Goal: Task Accomplishment & Management: Manage account settings

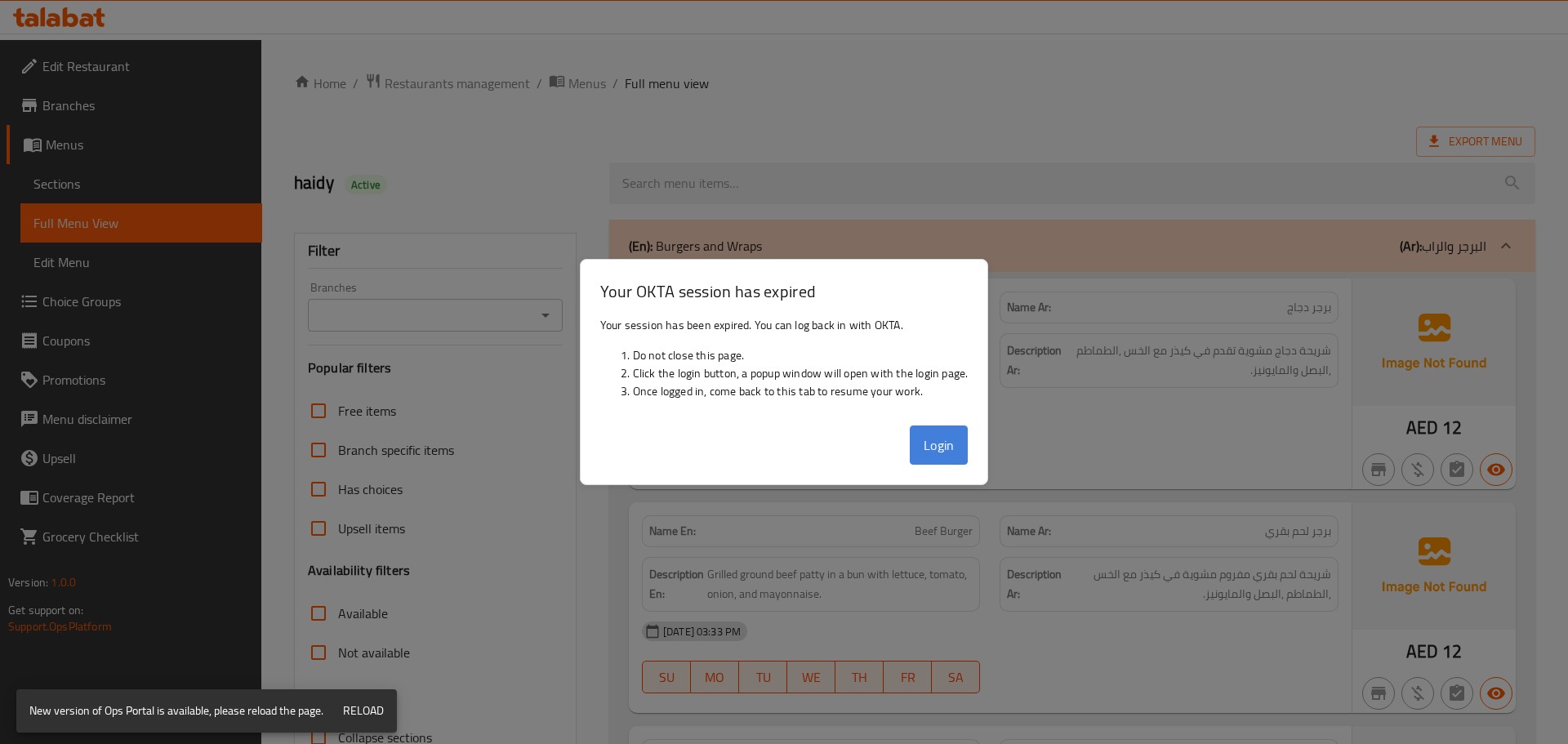
click at [937, 458] on button "Login" at bounding box center [939, 445] width 59 height 39
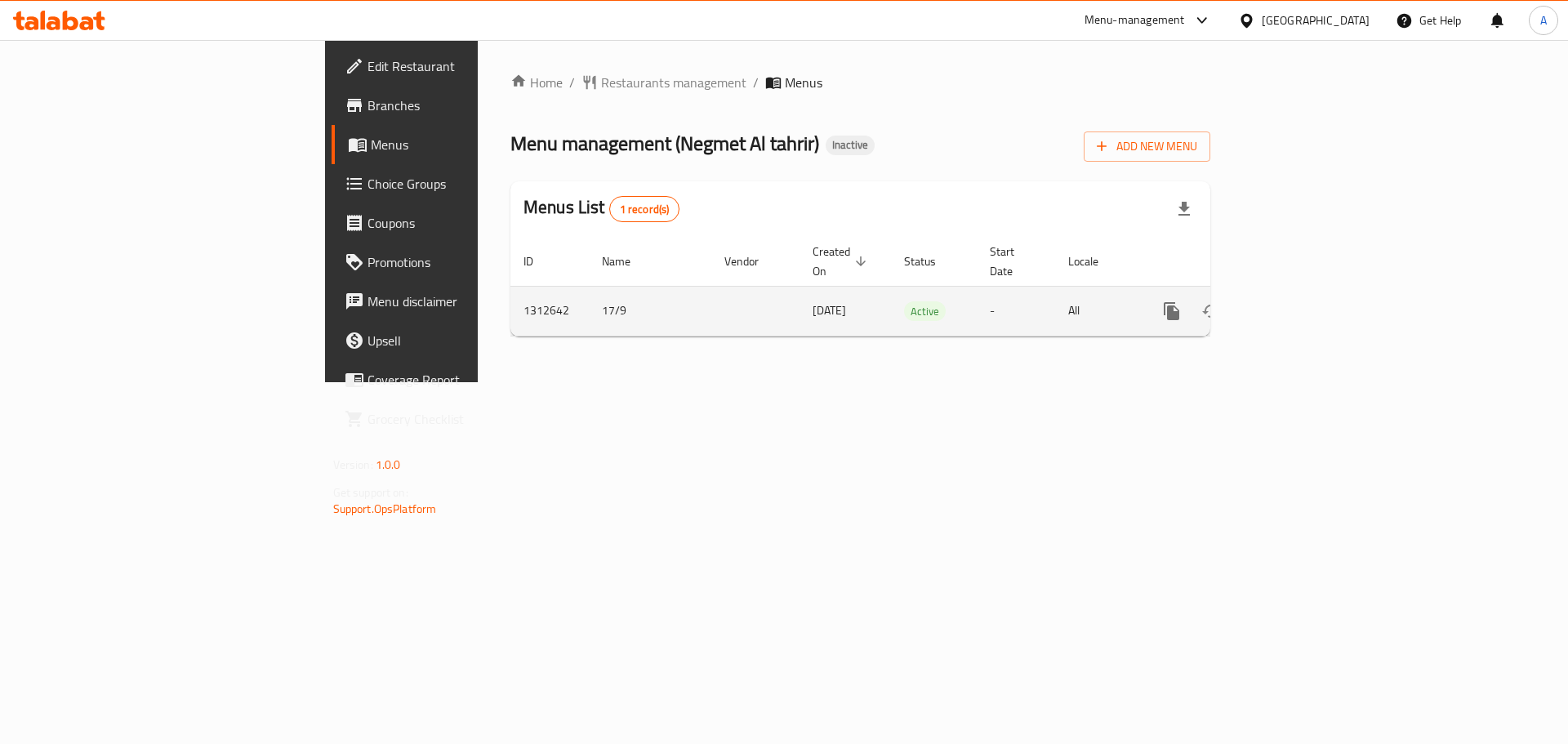
click at [1300, 301] on icon "enhanced table" at bounding box center [1289, 310] width 20 height 20
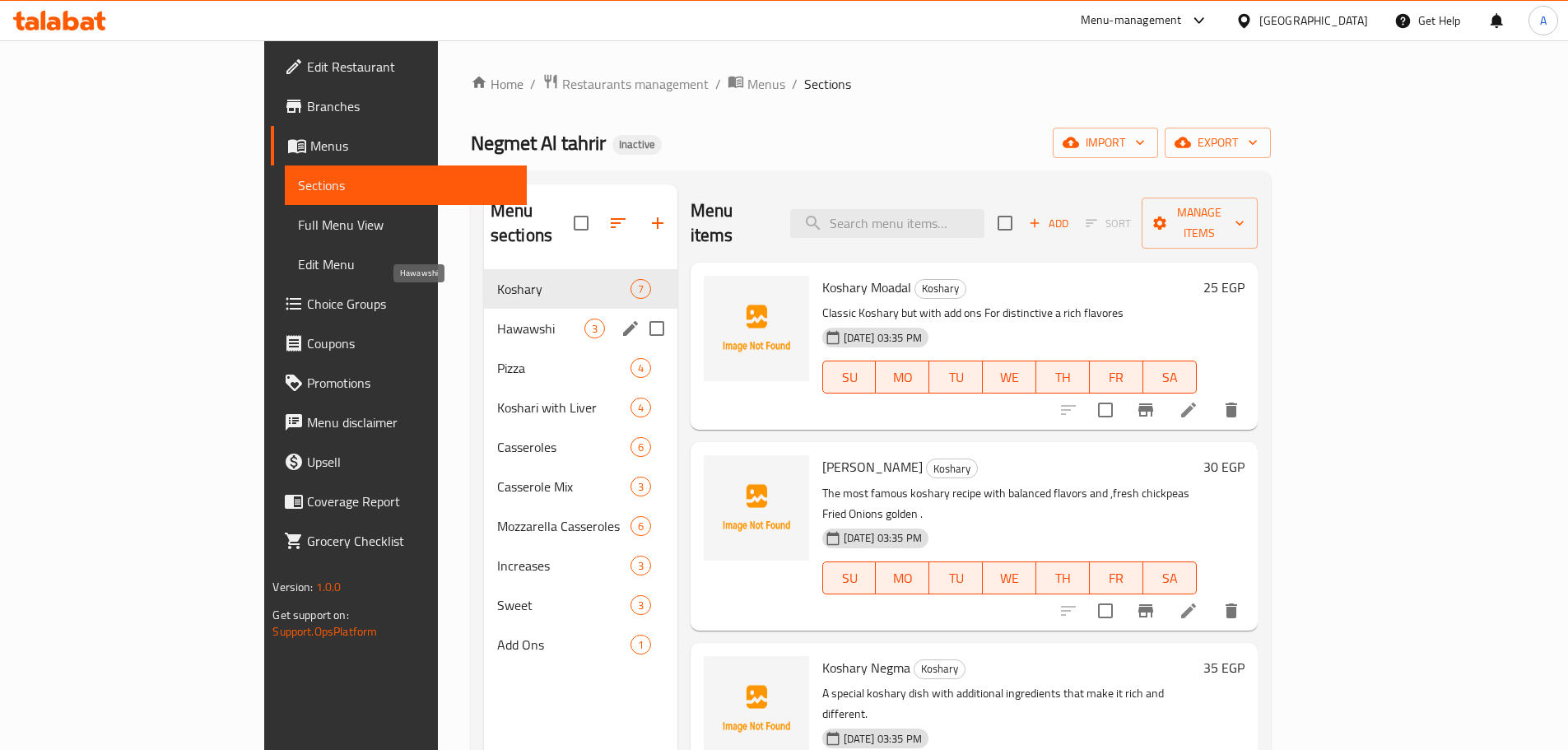
click at [498, 318] on span "Hawawshi" at bounding box center [541, 328] width 88 height 20
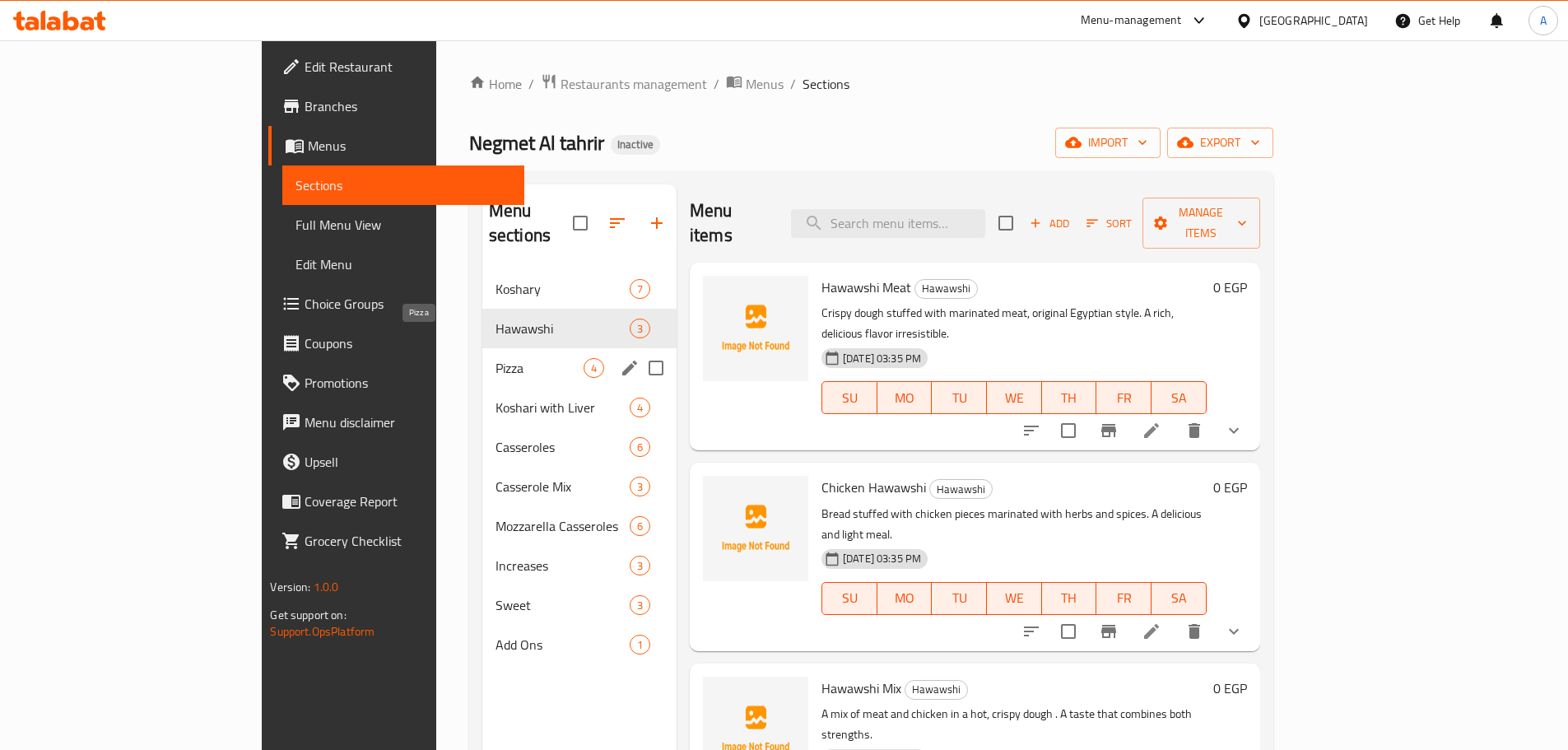
click at [496, 358] on span "Pizza" at bounding box center [539, 367] width 88 height 20
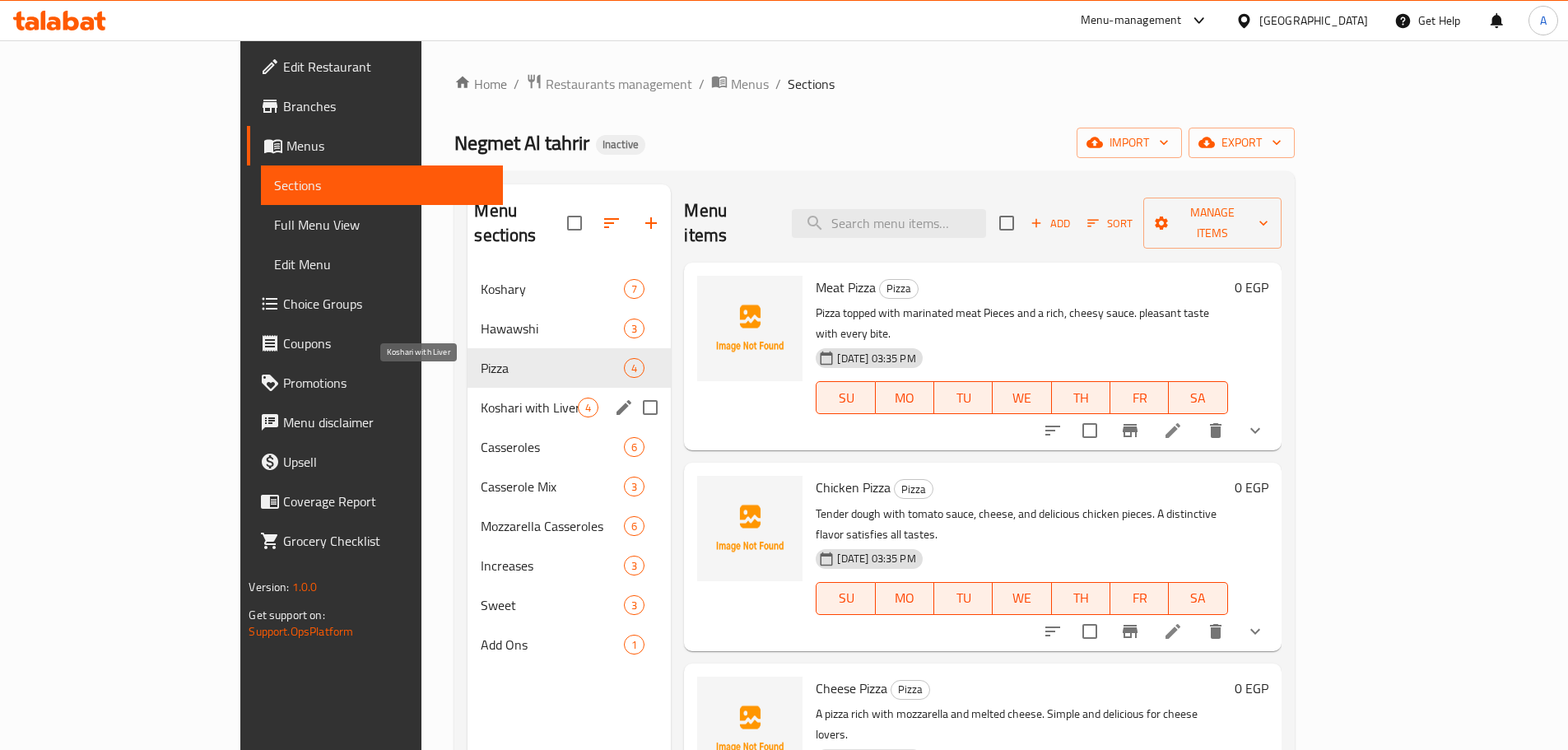
click at [481, 398] on span "Koshari with Liver" at bounding box center [529, 407] width 97 height 20
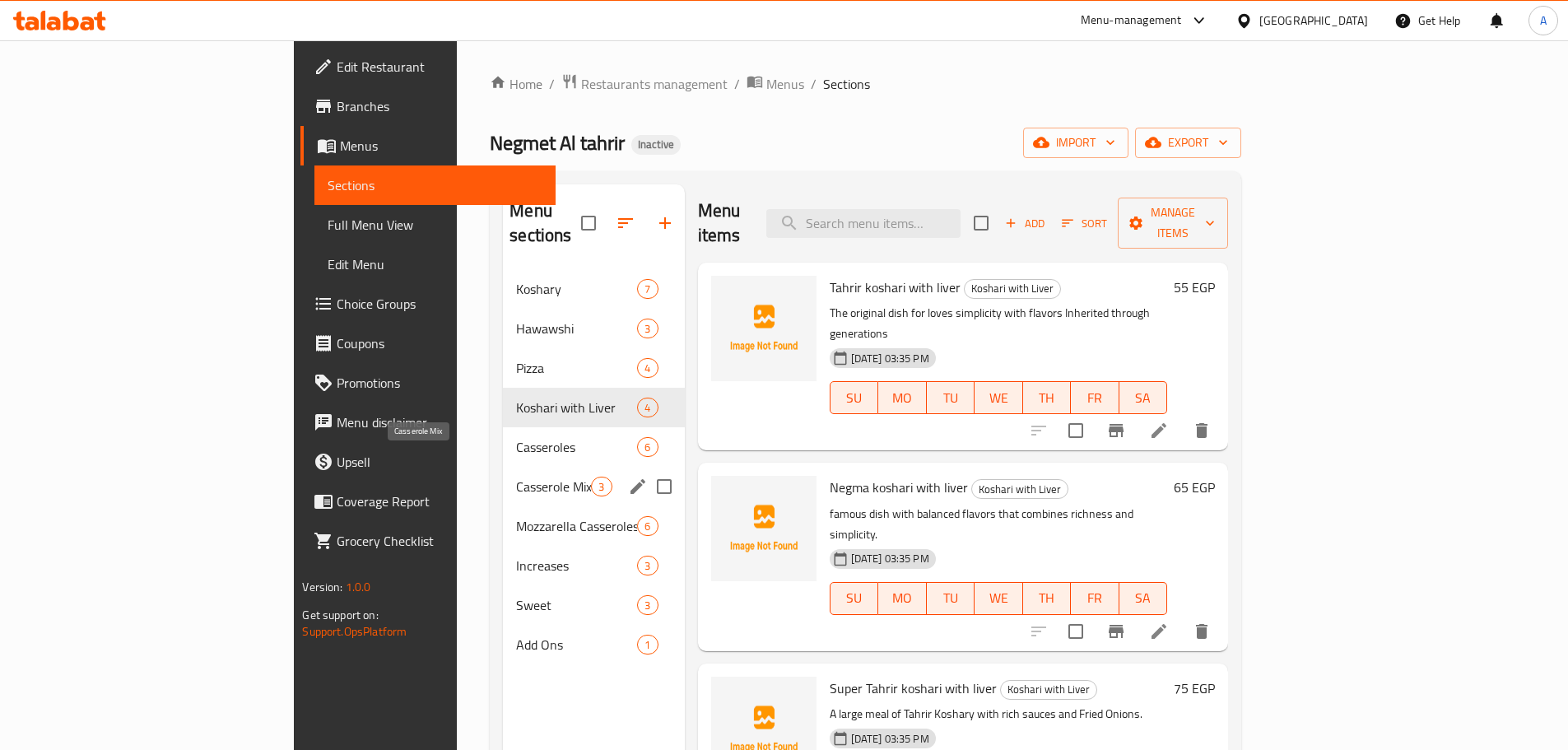
click at [516, 477] on span "Casserole Mix" at bounding box center [553, 486] width 74 height 20
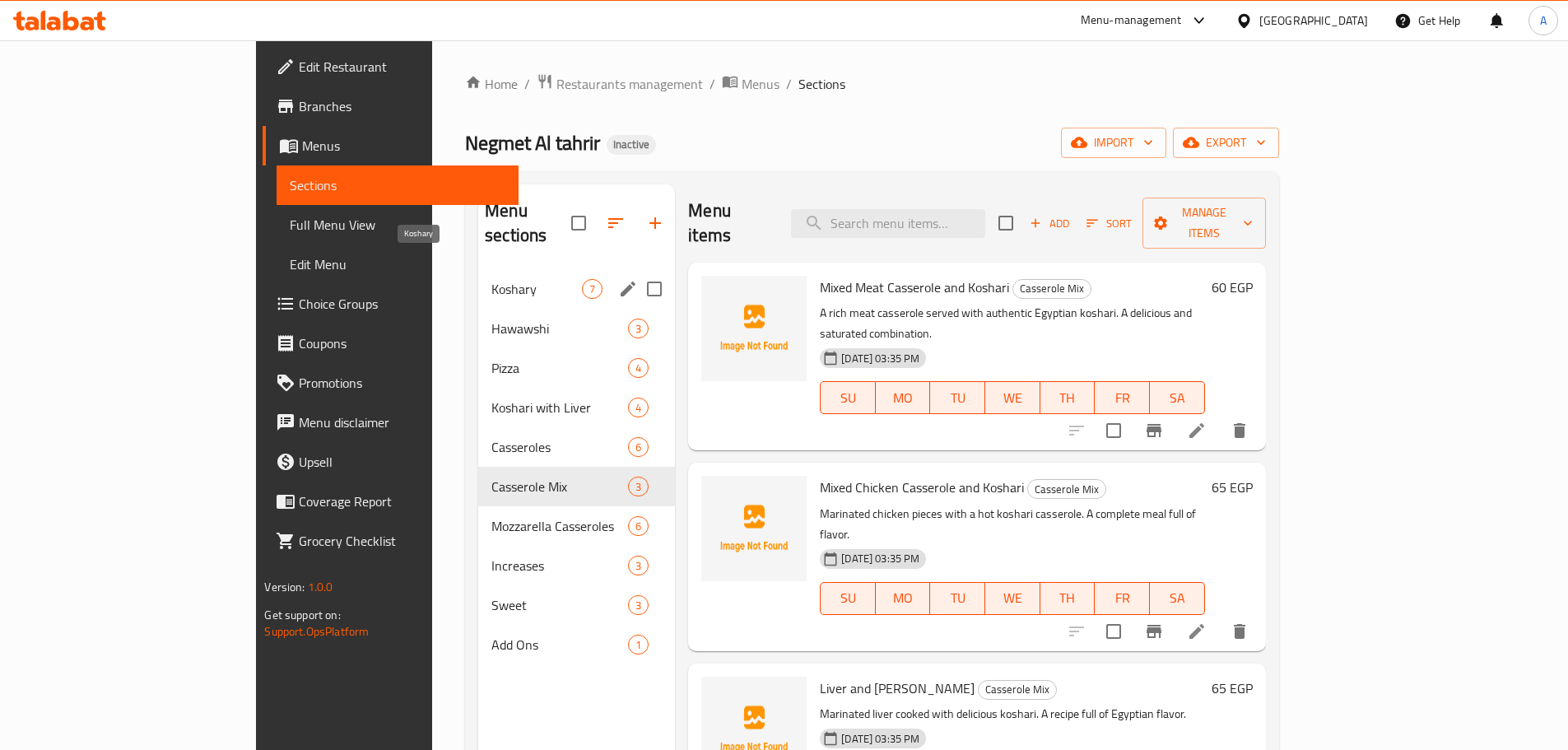
click at [491, 279] on span "Koshary" at bounding box center [536, 288] width 90 height 20
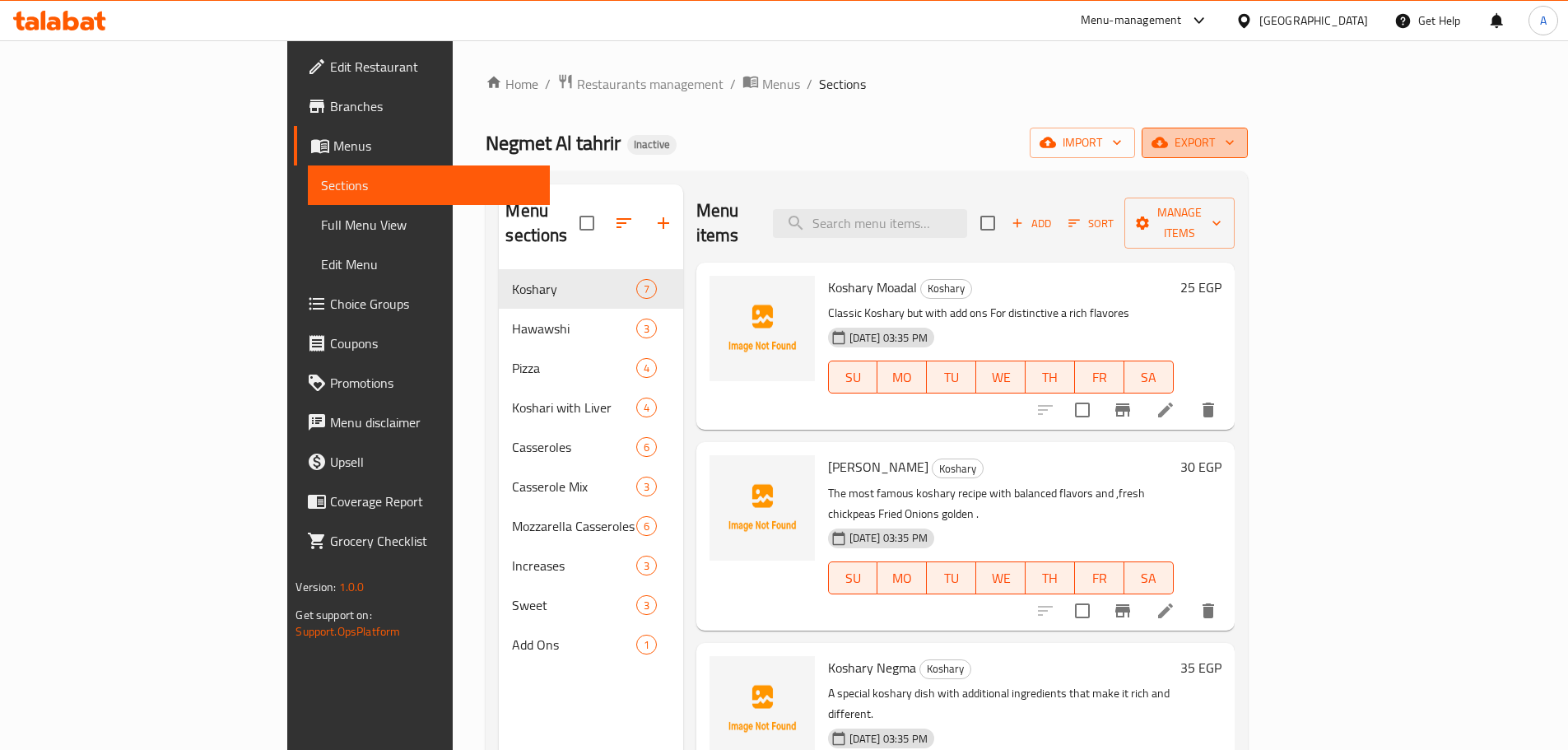
click at [1234, 138] on span "export" at bounding box center [1194, 143] width 80 height 21
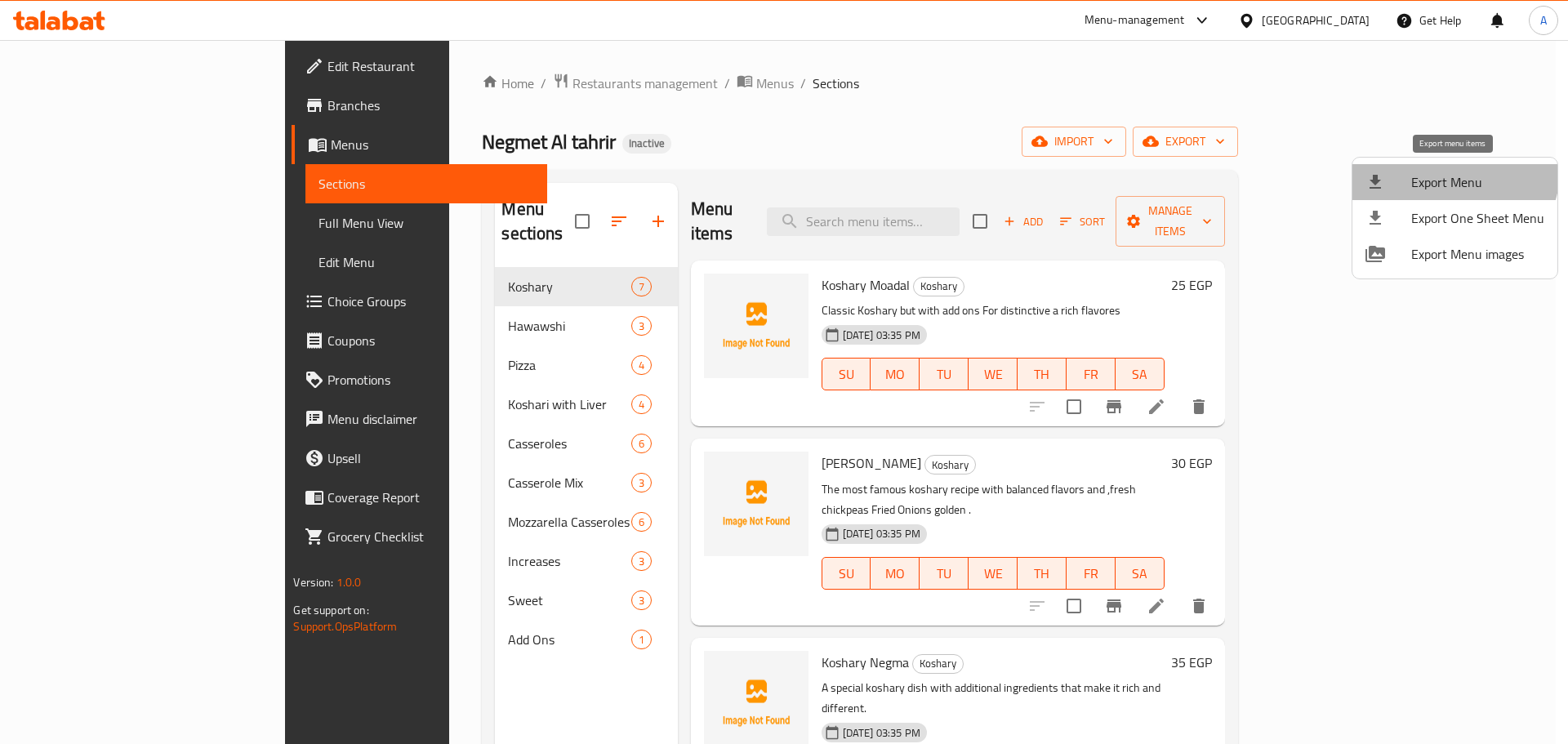
click at [1451, 172] on span "Export Menu" at bounding box center [1477, 181] width 133 height 20
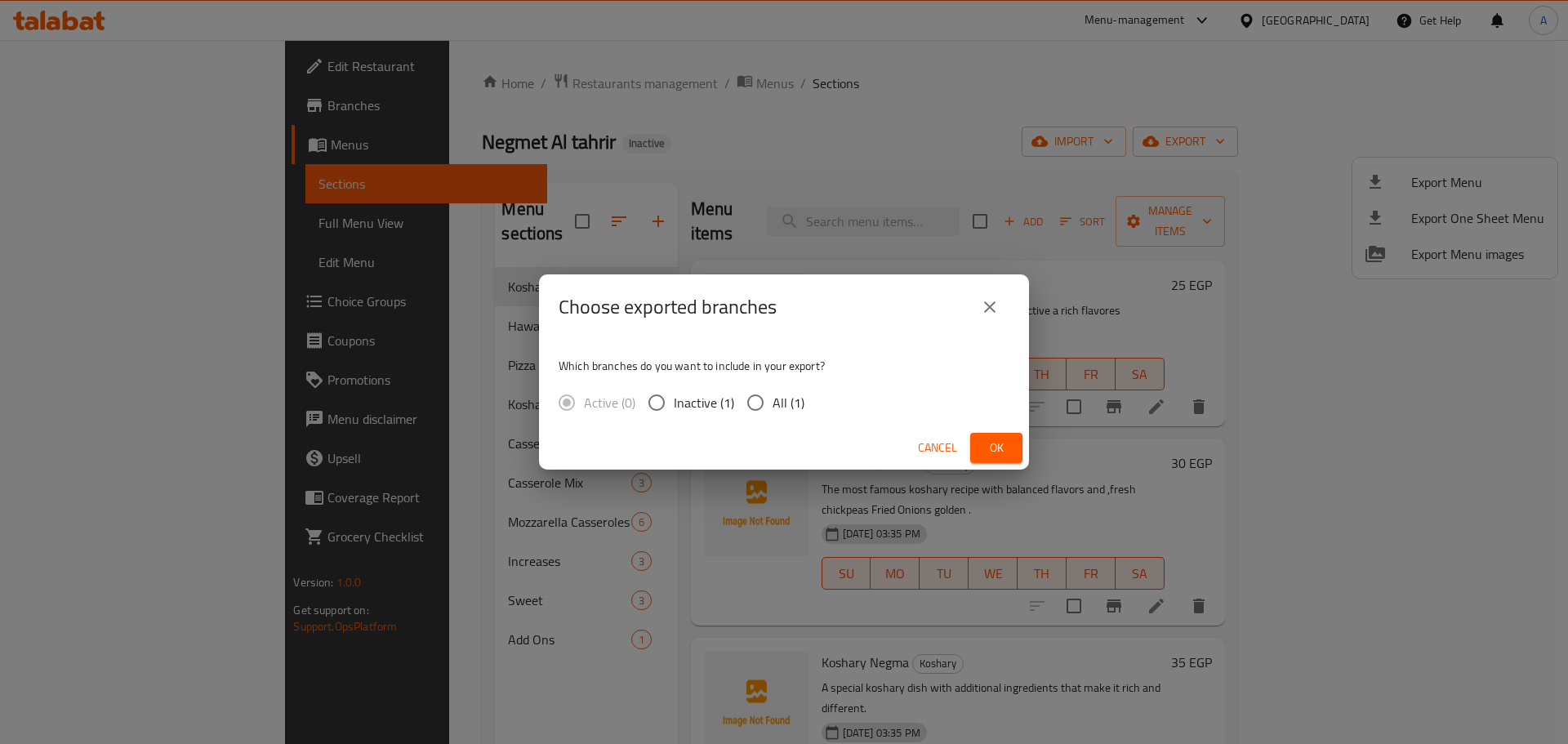
click at [784, 403] on span "All (1)" at bounding box center [788, 402] width 32 height 20
click at [772, 403] on input "All (1)" at bounding box center [755, 402] width 35 height 35
radio input "true"
click at [986, 451] on span "Ok" at bounding box center [997, 448] width 26 height 21
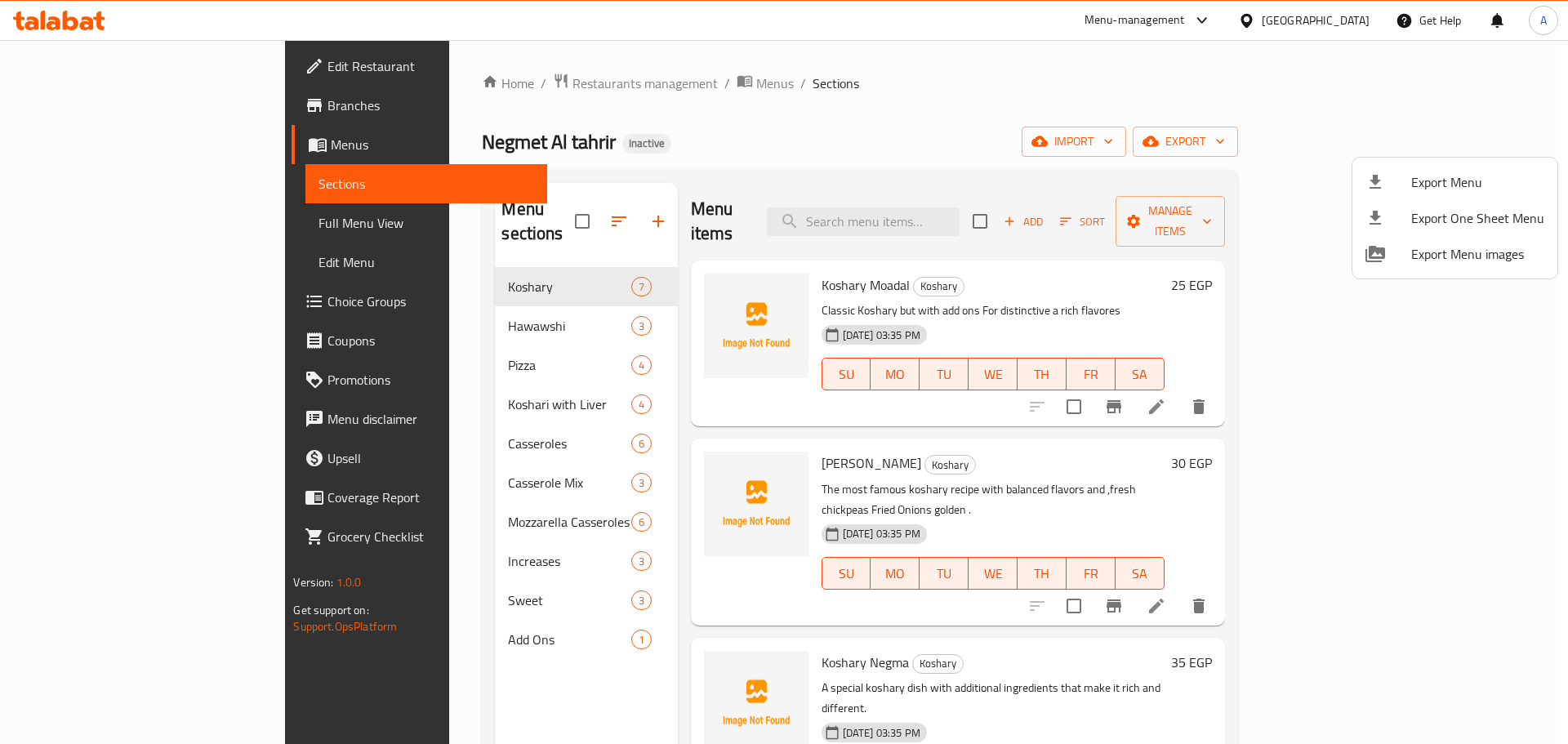
click at [78, 108] on div at bounding box center [784, 372] width 1568 height 744
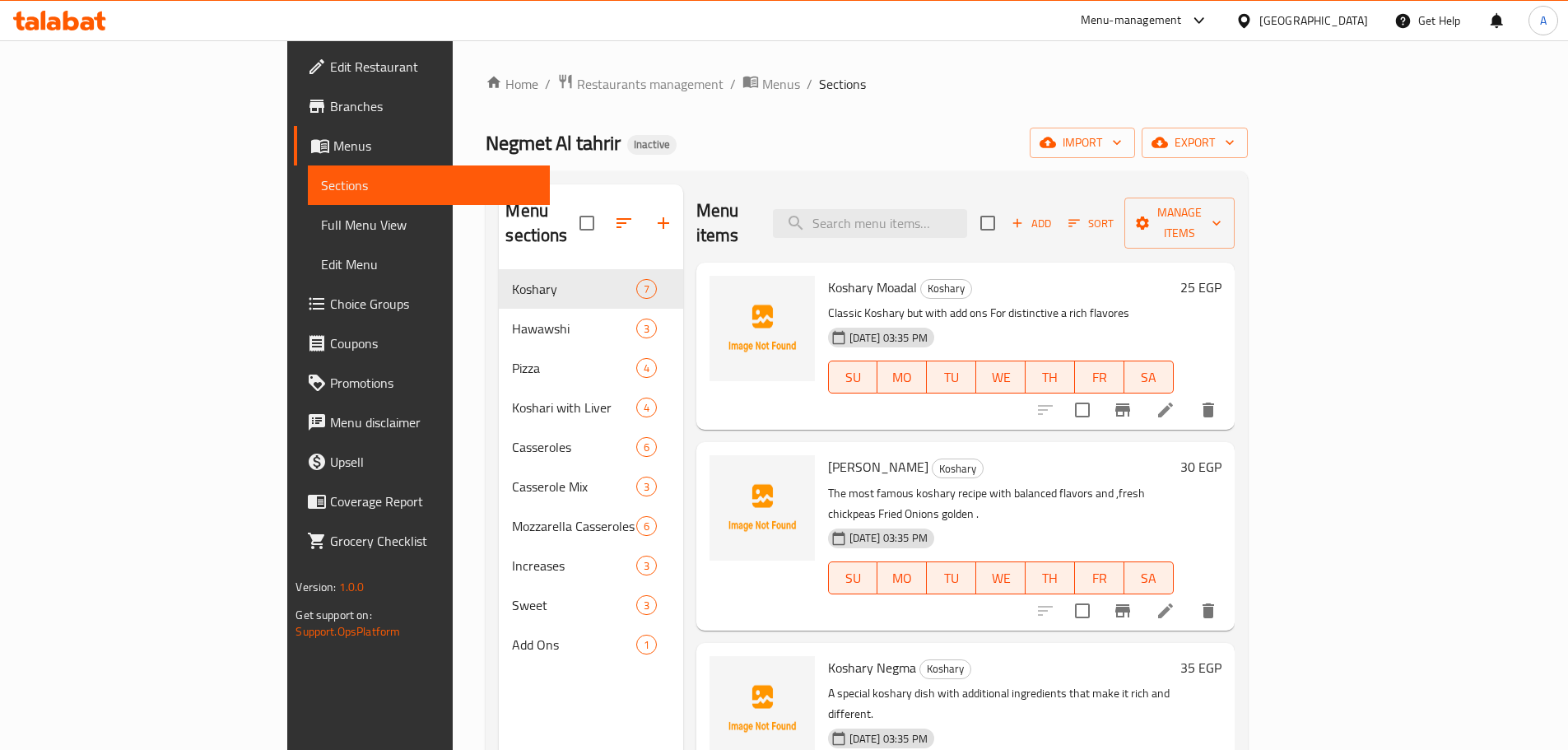
click at [330, 106] on span "Branches" at bounding box center [433, 106] width 205 height 20
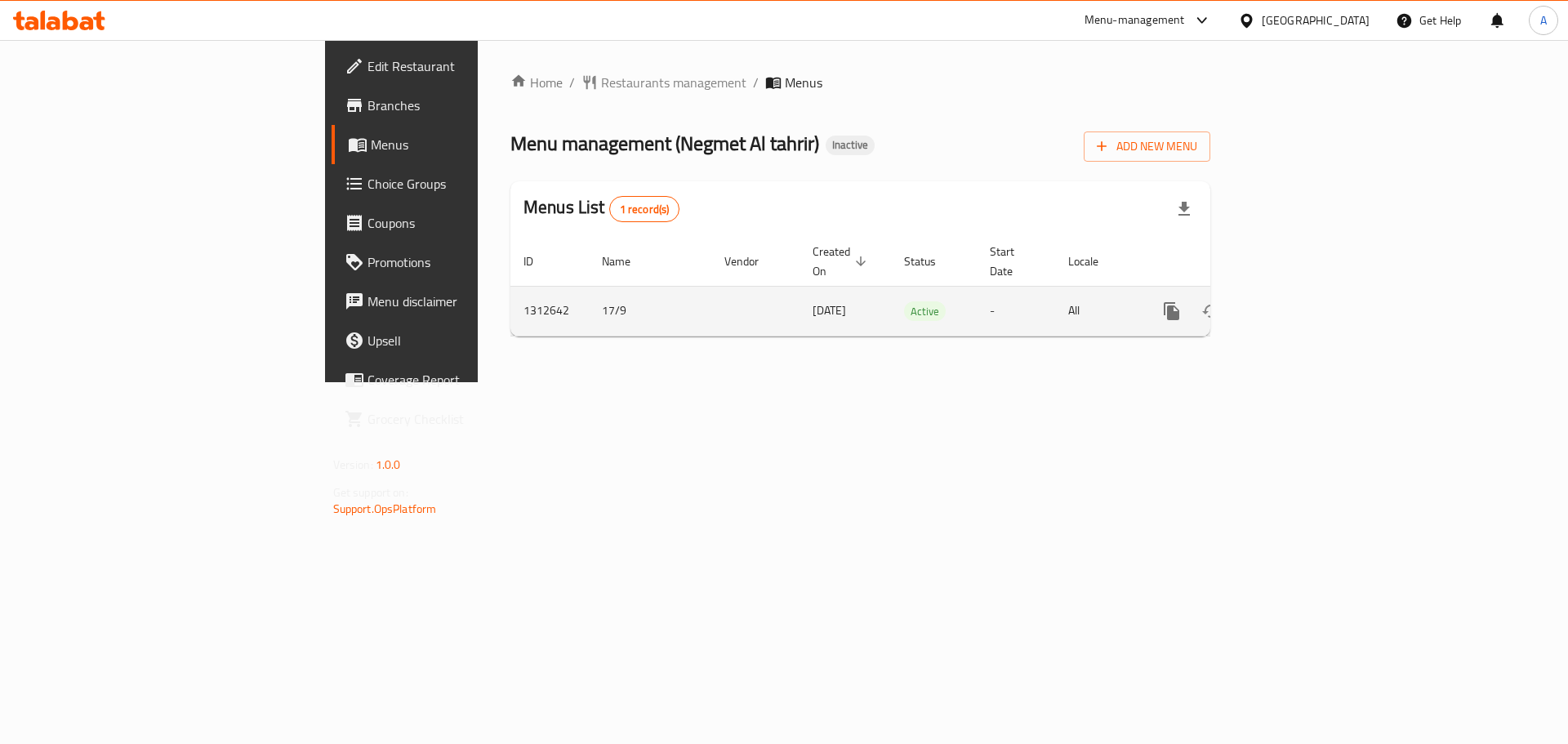
click at [1297, 304] on icon "enhanced table" at bounding box center [1289, 311] width 15 height 15
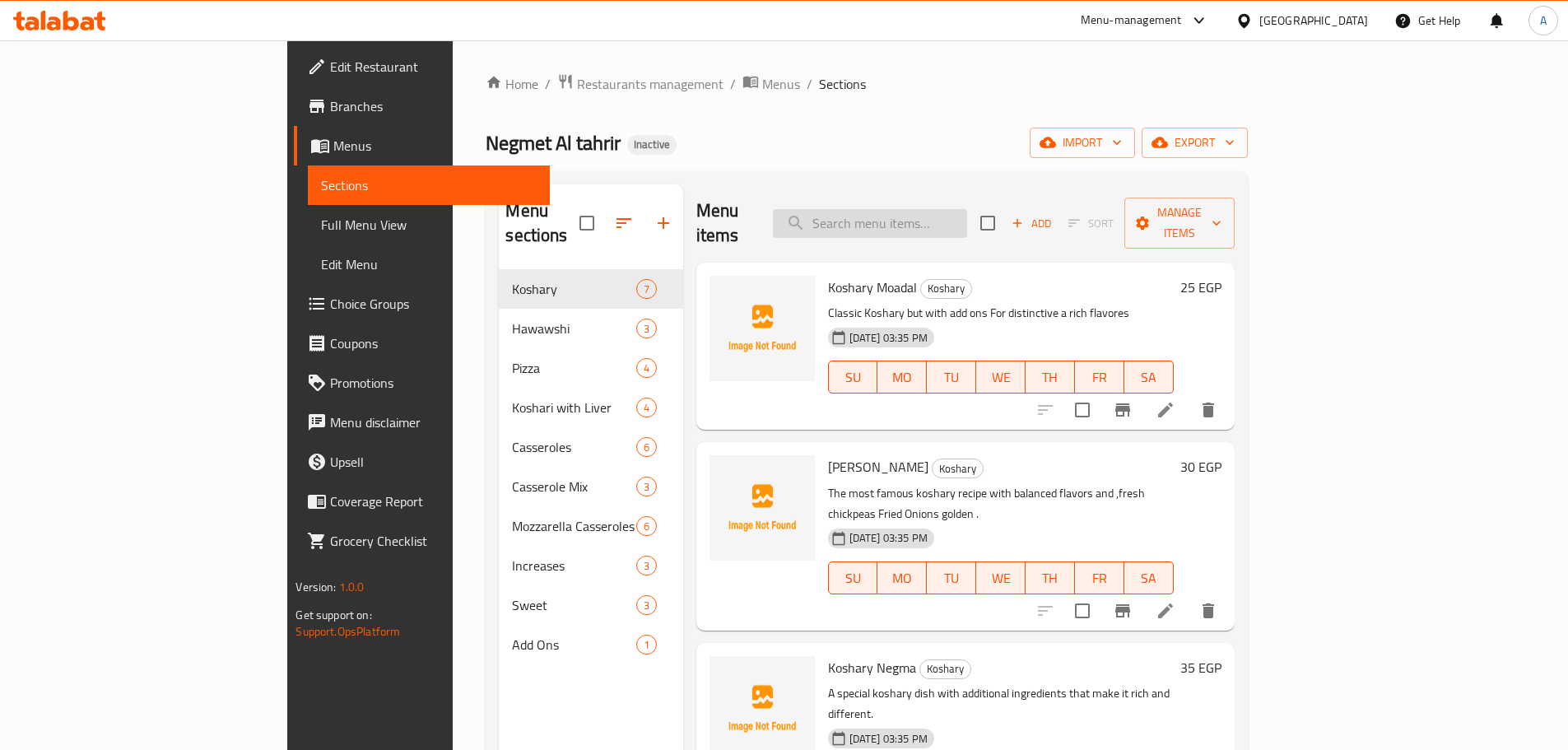
click at [945, 212] on input "search" at bounding box center [870, 223] width 194 height 29
paste input "أرز باللبن عادي"
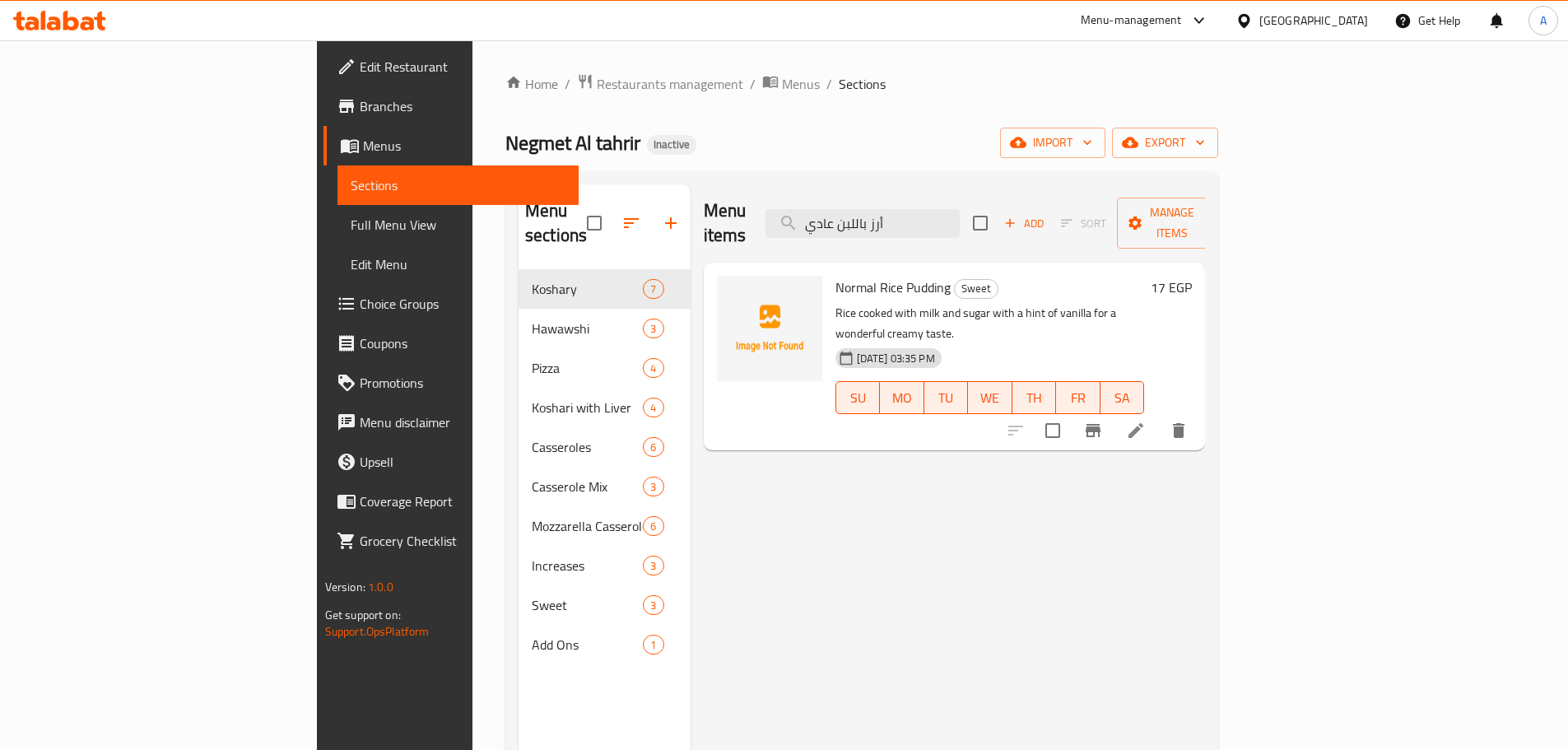
type input "أرز باللبن عادي"
click at [1143, 423] on icon at bounding box center [1136, 431] width 15 height 15
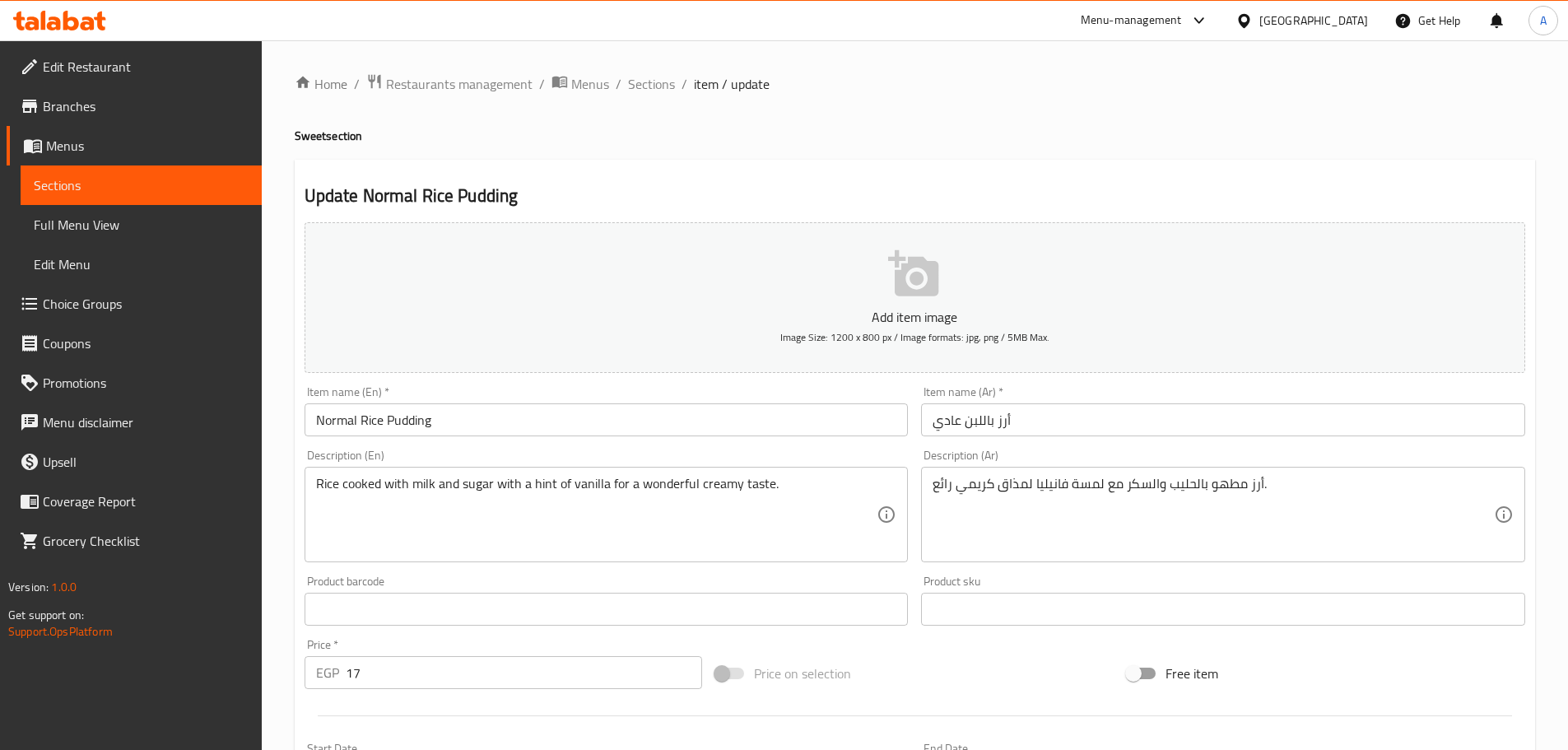
click at [321, 416] on input "Normal Rice Pudding" at bounding box center [606, 419] width 604 height 33
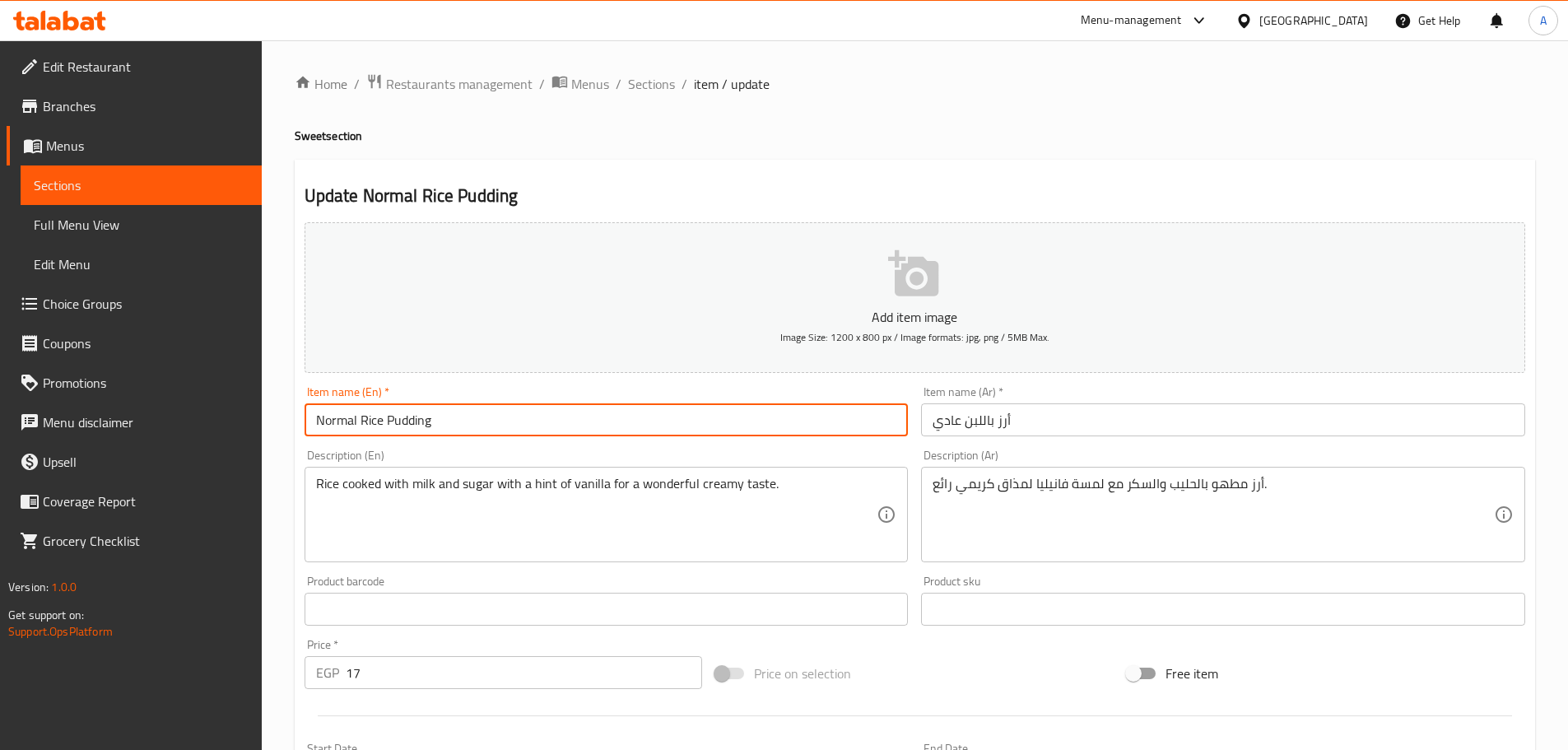
click at [321, 416] on input "Normal Rice Pudding" at bounding box center [606, 419] width 604 height 33
paste input "Regular"
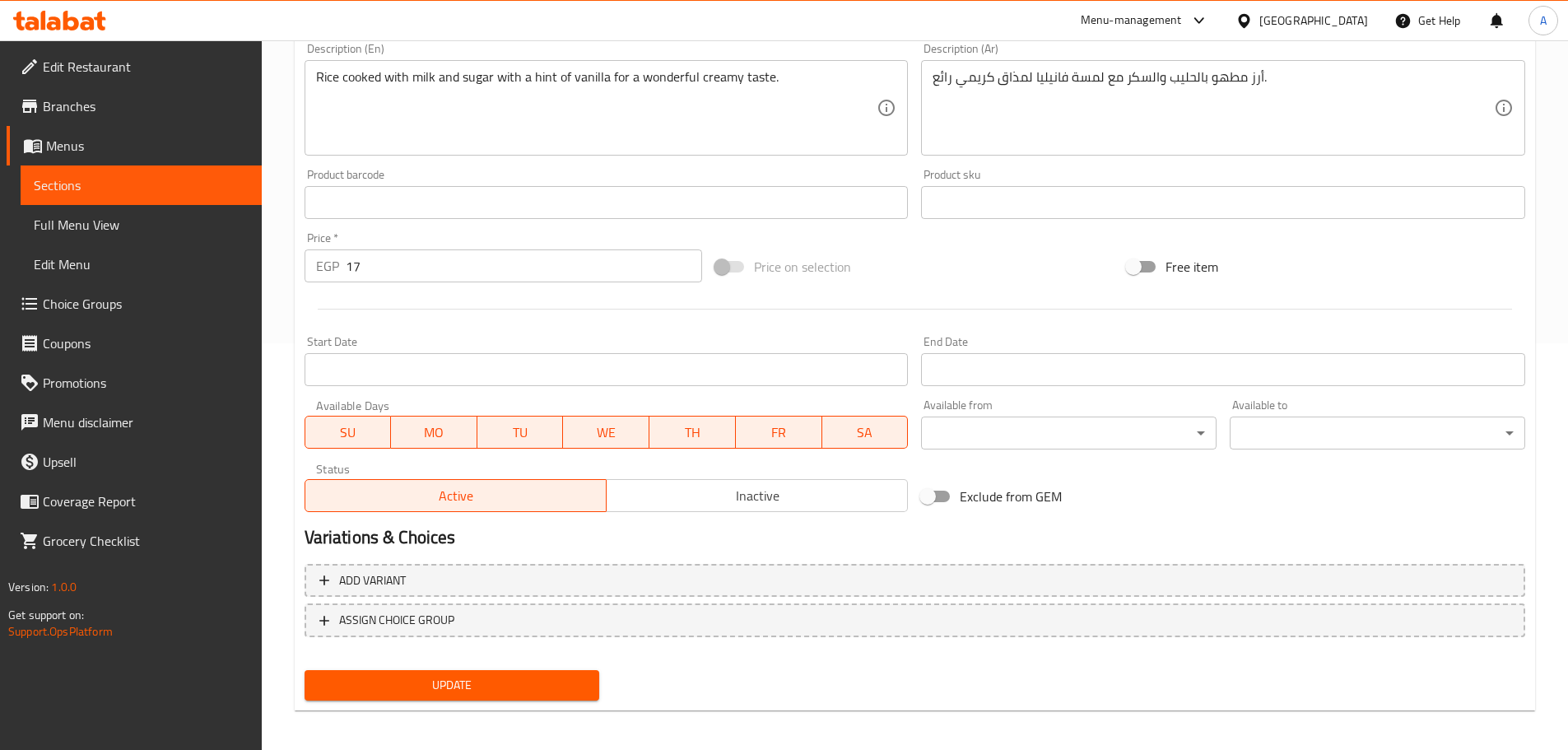
scroll to position [412, 0]
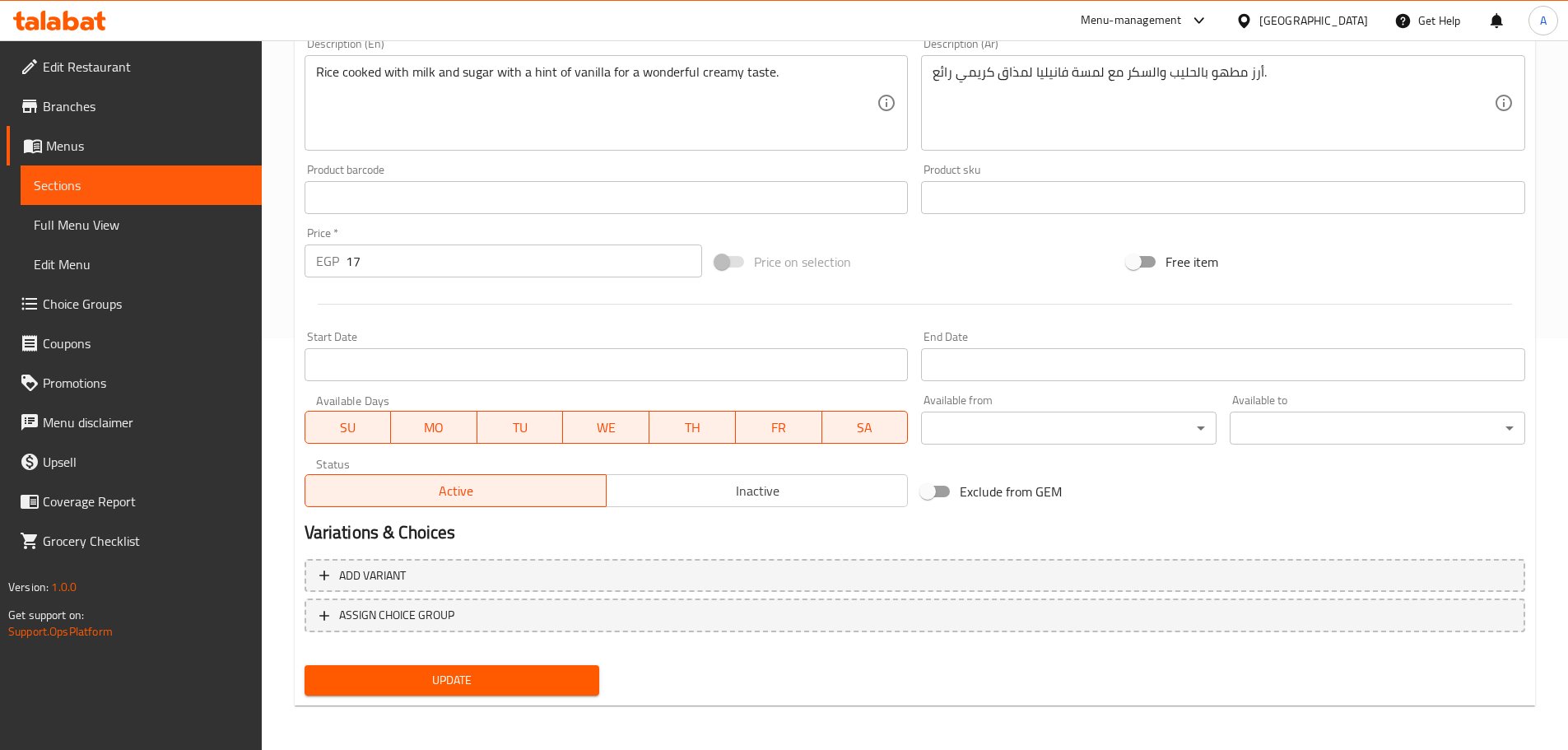
type input "Regular Rice Pudding"
click at [562, 677] on span "Update" at bounding box center [452, 680] width 270 height 21
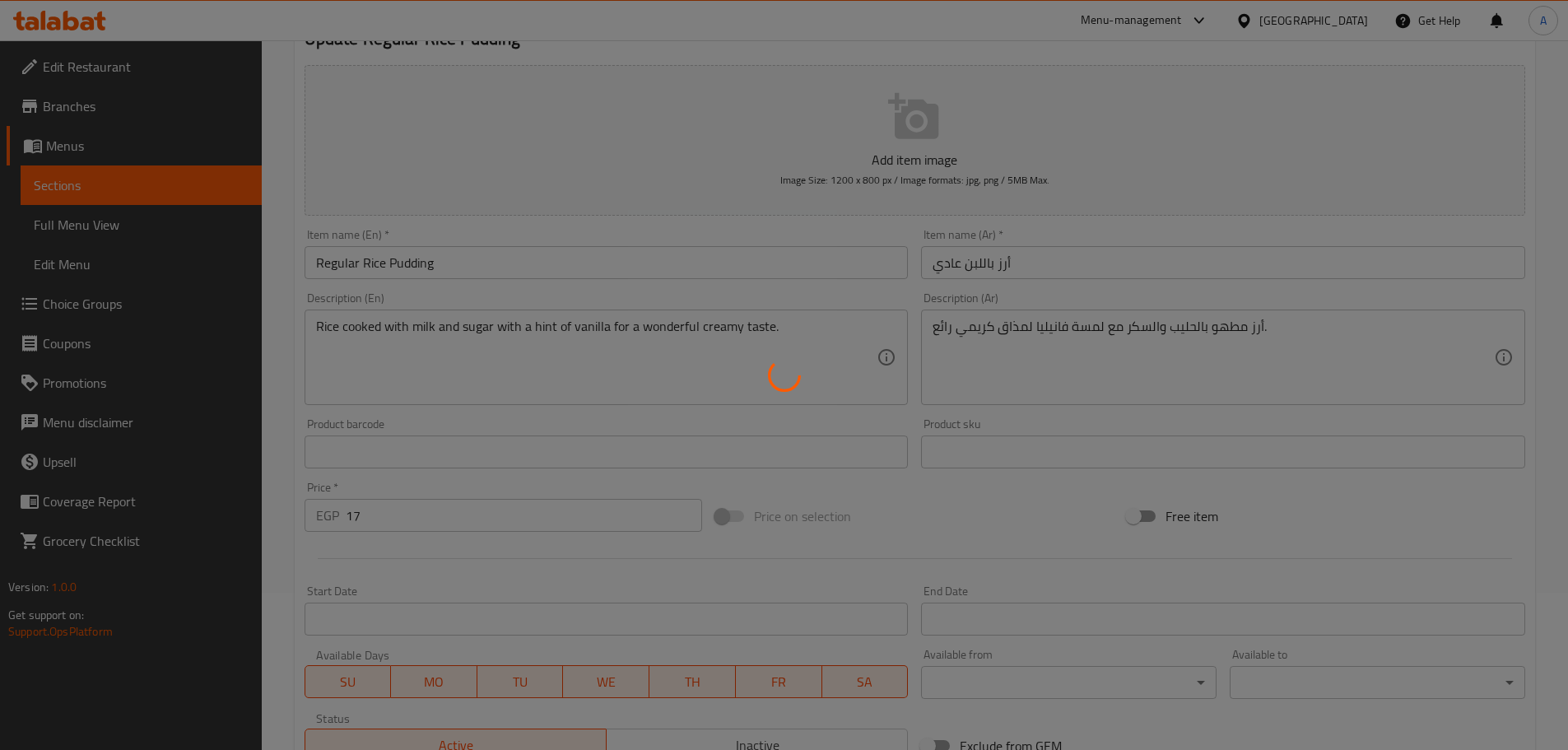
scroll to position [0, 0]
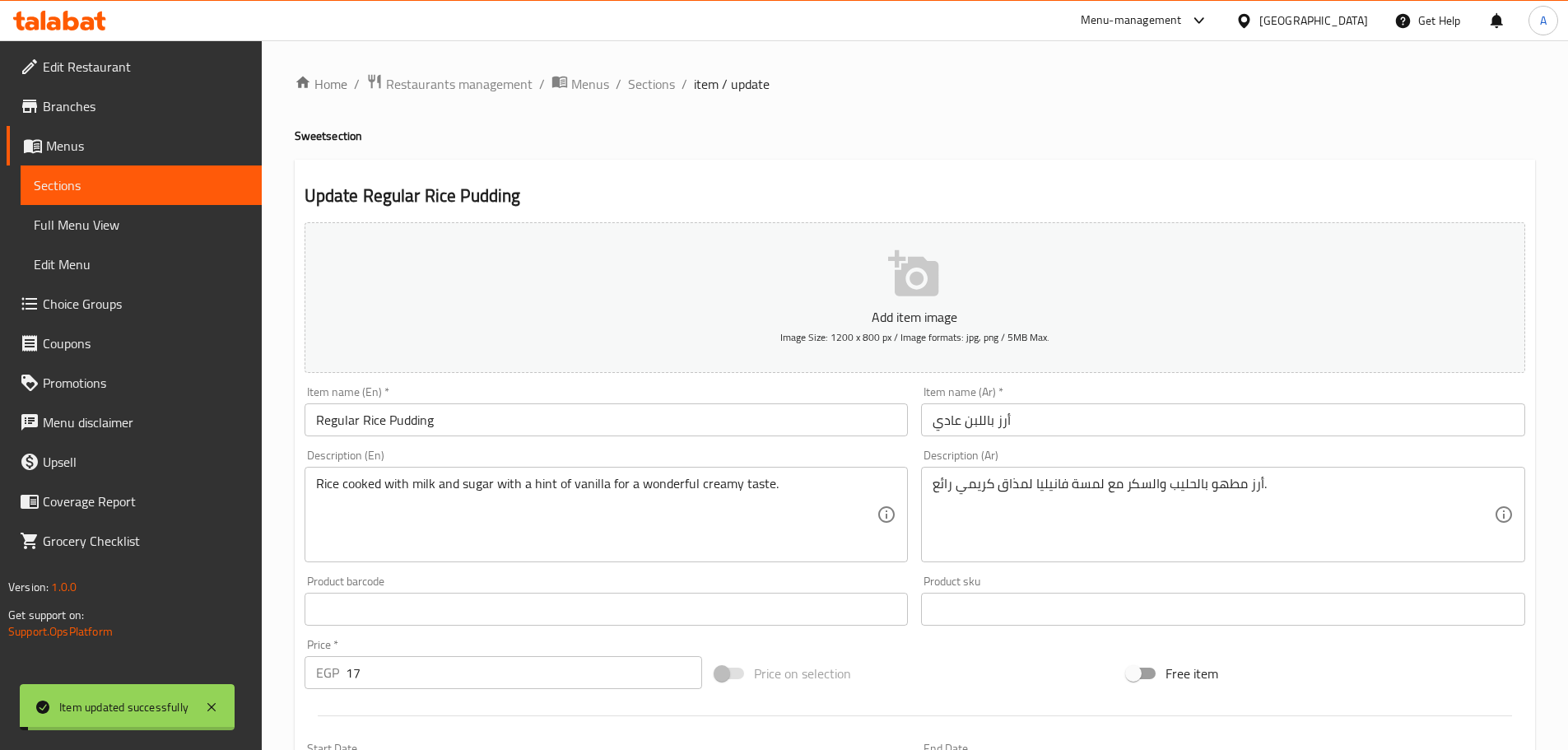
click at [650, 81] on span "Sections" at bounding box center [651, 84] width 47 height 20
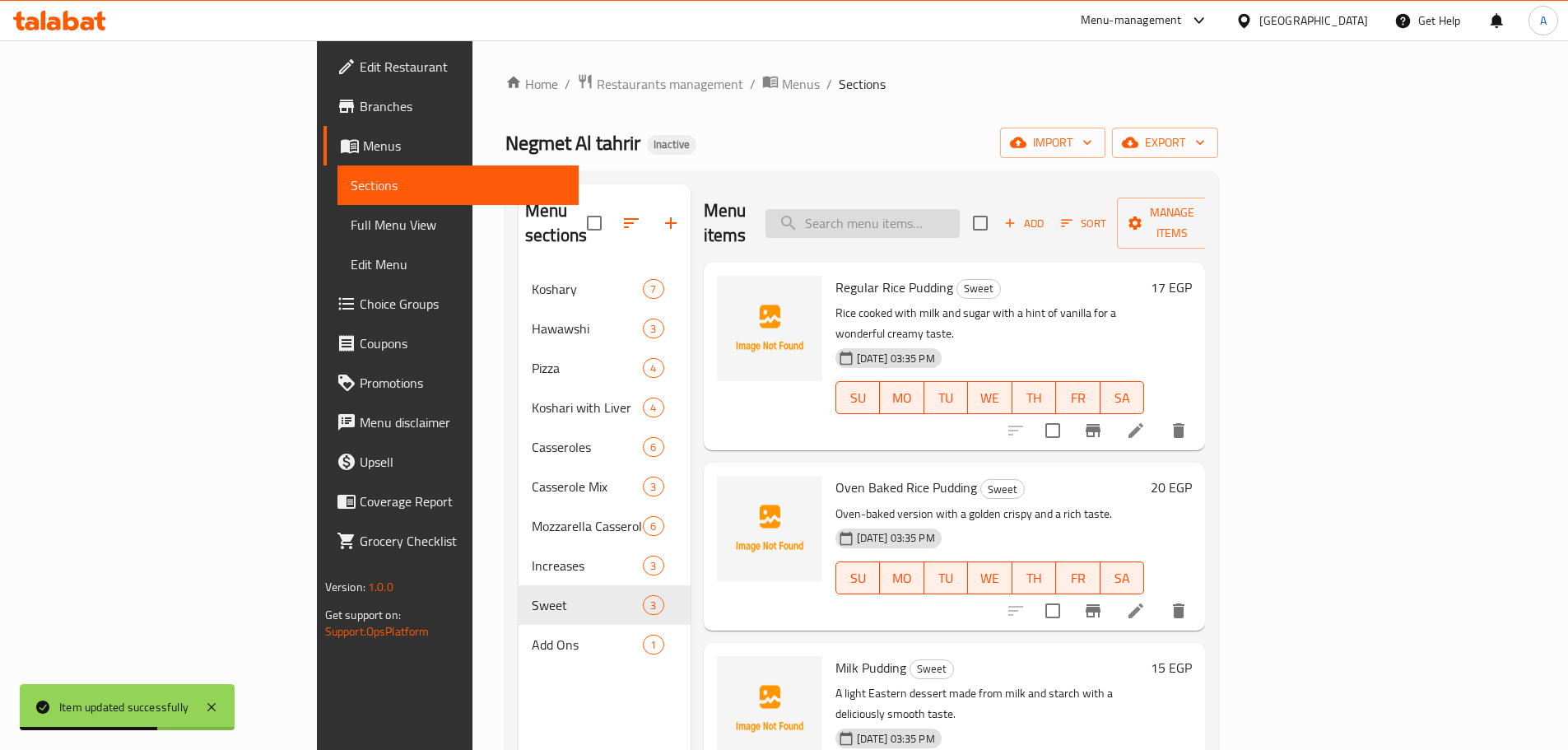
click at [939, 212] on input "search" at bounding box center [862, 223] width 194 height 29
paste input "Mix Pizza"
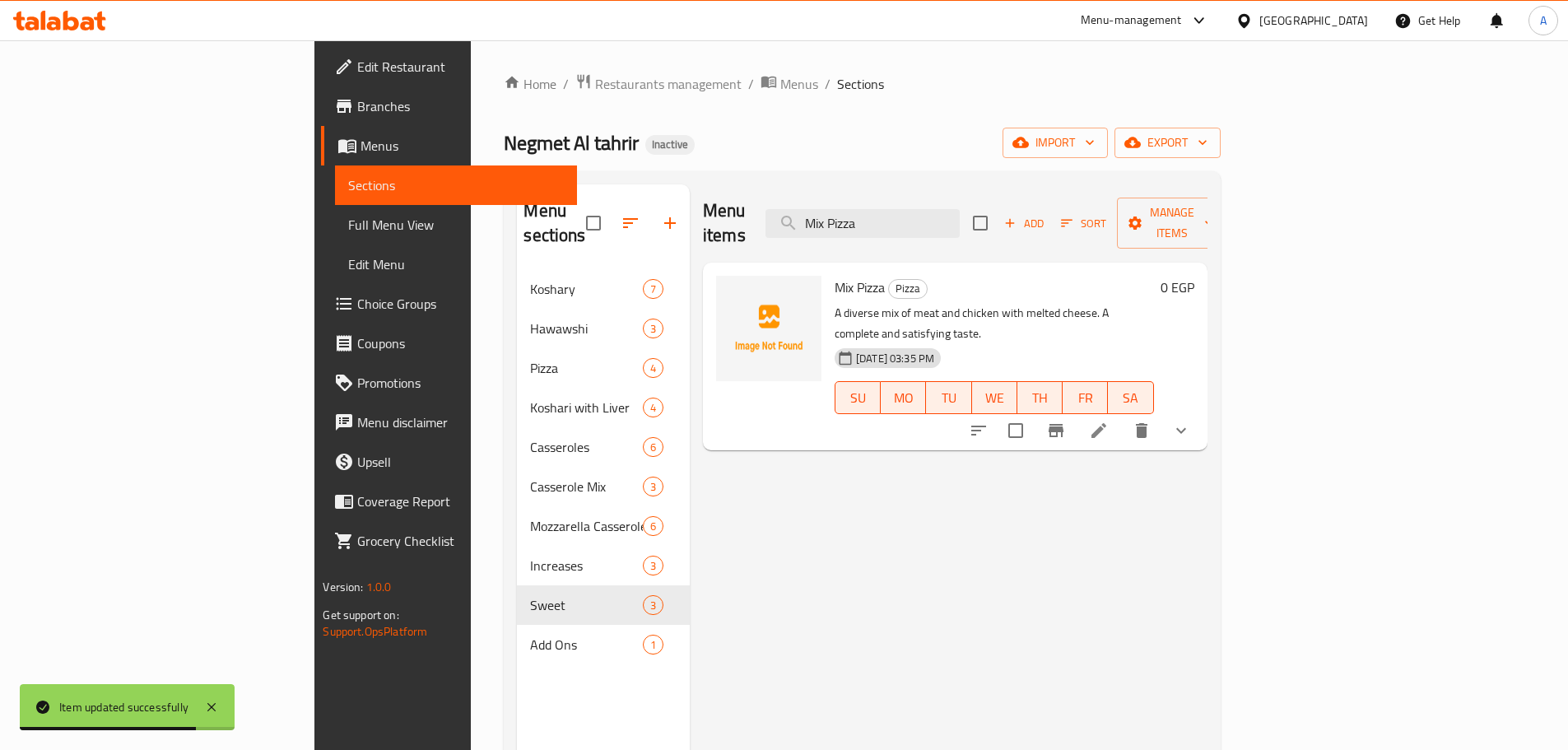
type input "Mix Pizza"
click at [1109, 420] on icon at bounding box center [1099, 430] width 20 height 20
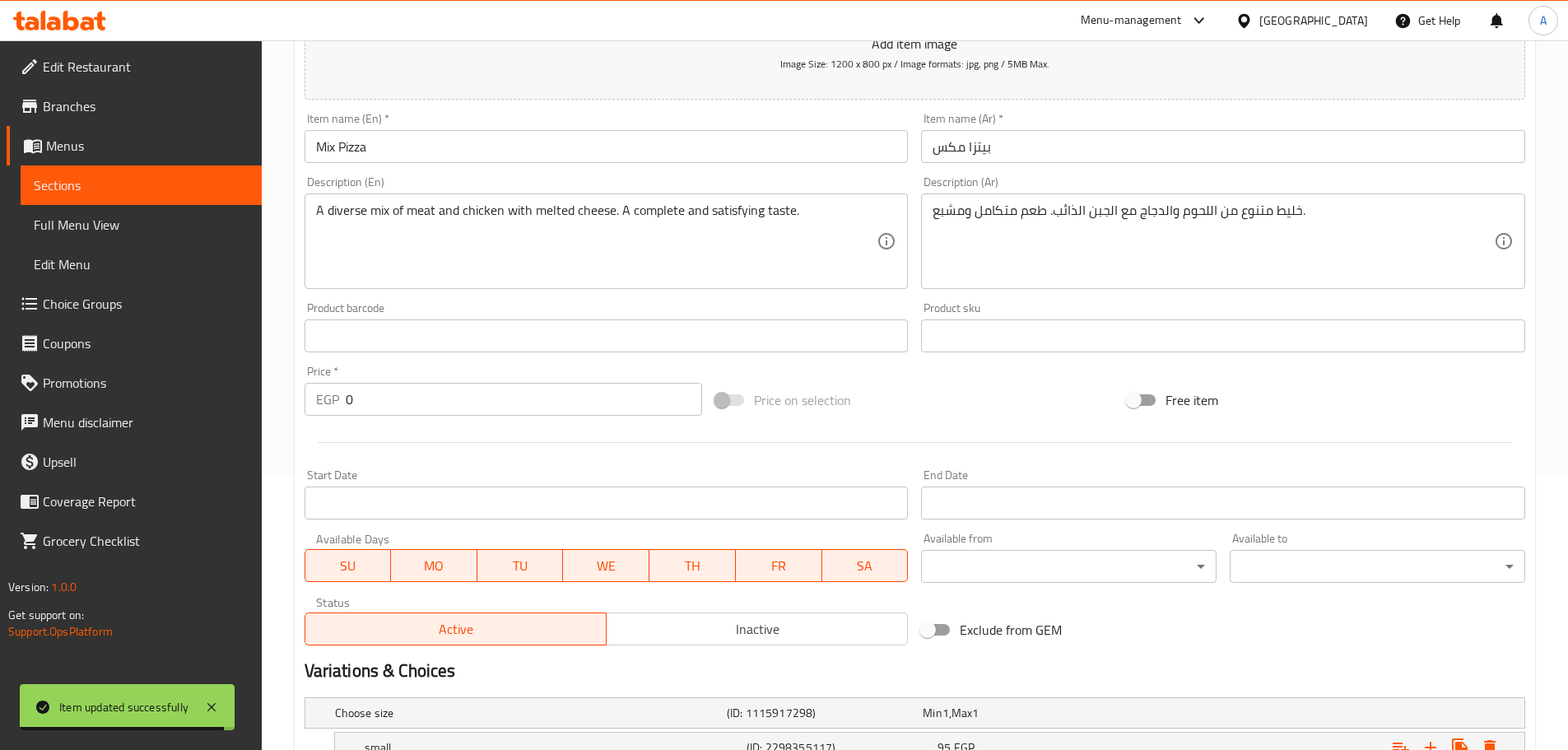
scroll to position [494, 0]
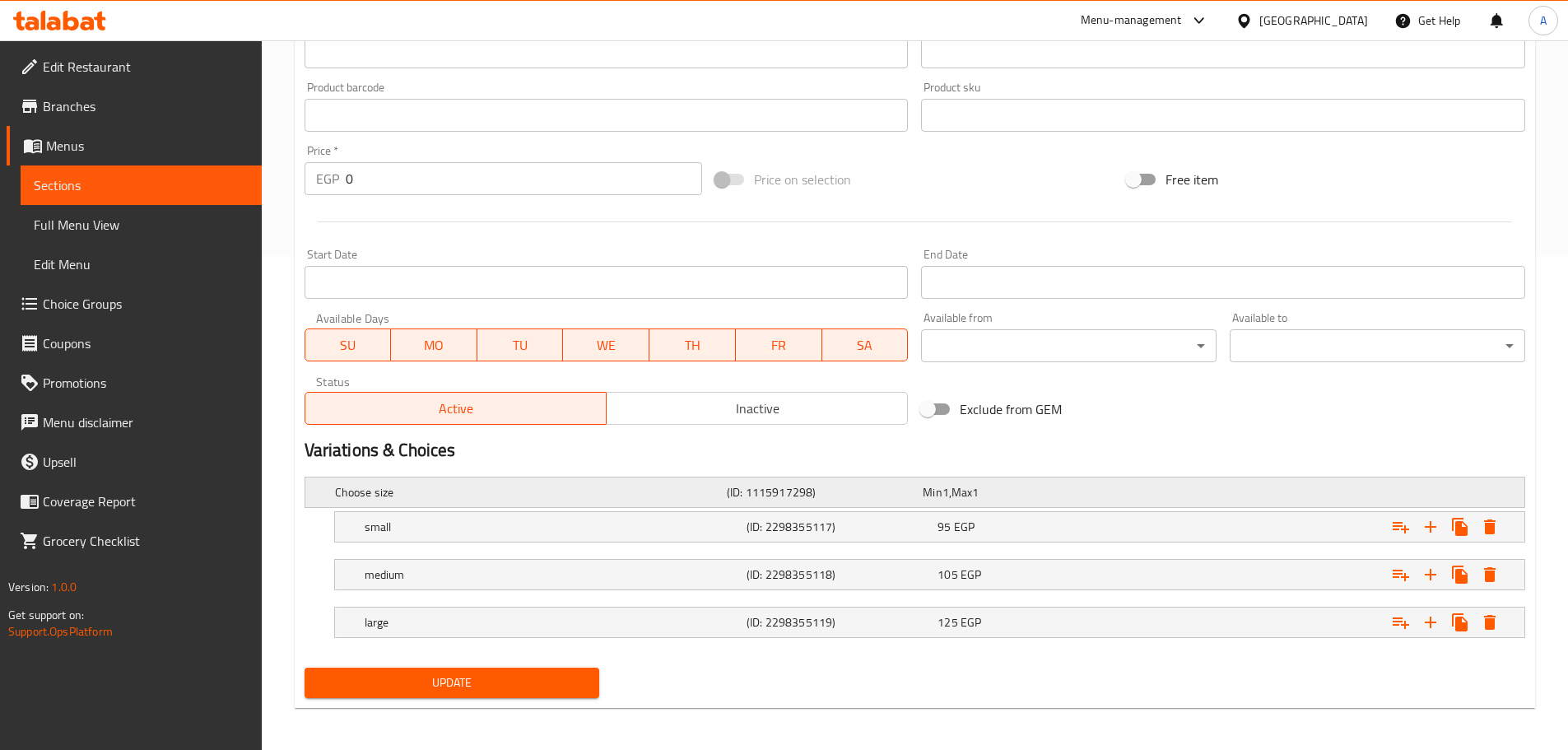
click at [460, 487] on h5 "Choose size" at bounding box center [527, 492] width 385 height 16
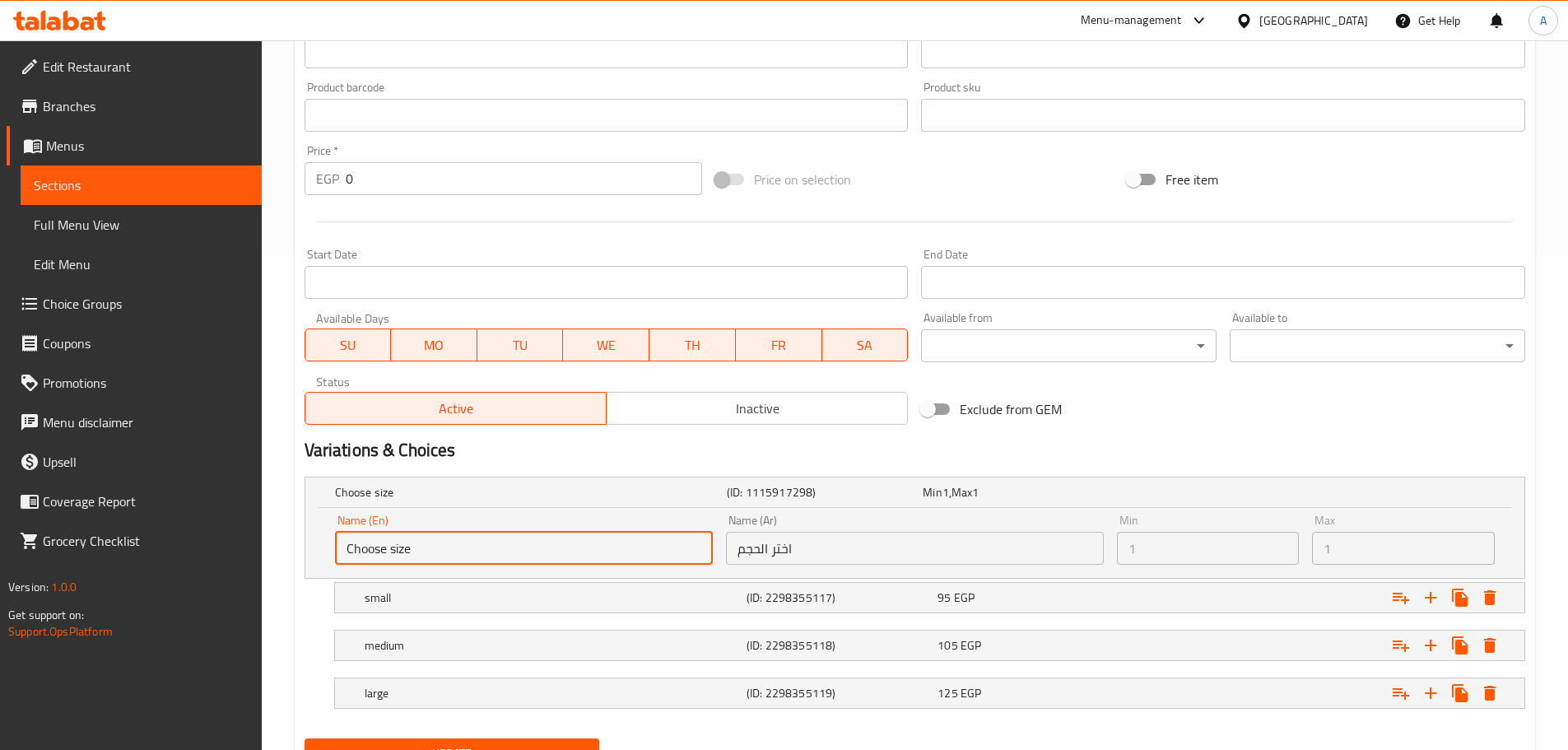
drag, startPoint x: 427, startPoint y: 541, endPoint x: 308, endPoint y: 554, distance: 119.7
click at [313, 554] on div "Name (En) Choose size Name (En) Name (Ar) اختر الحجم Name (Ar) Min 1 Min Max 1 …" at bounding box center [915, 543] width 1219 height 70
click at [803, 546] on input "اختر الحجم" at bounding box center [914, 547] width 378 height 33
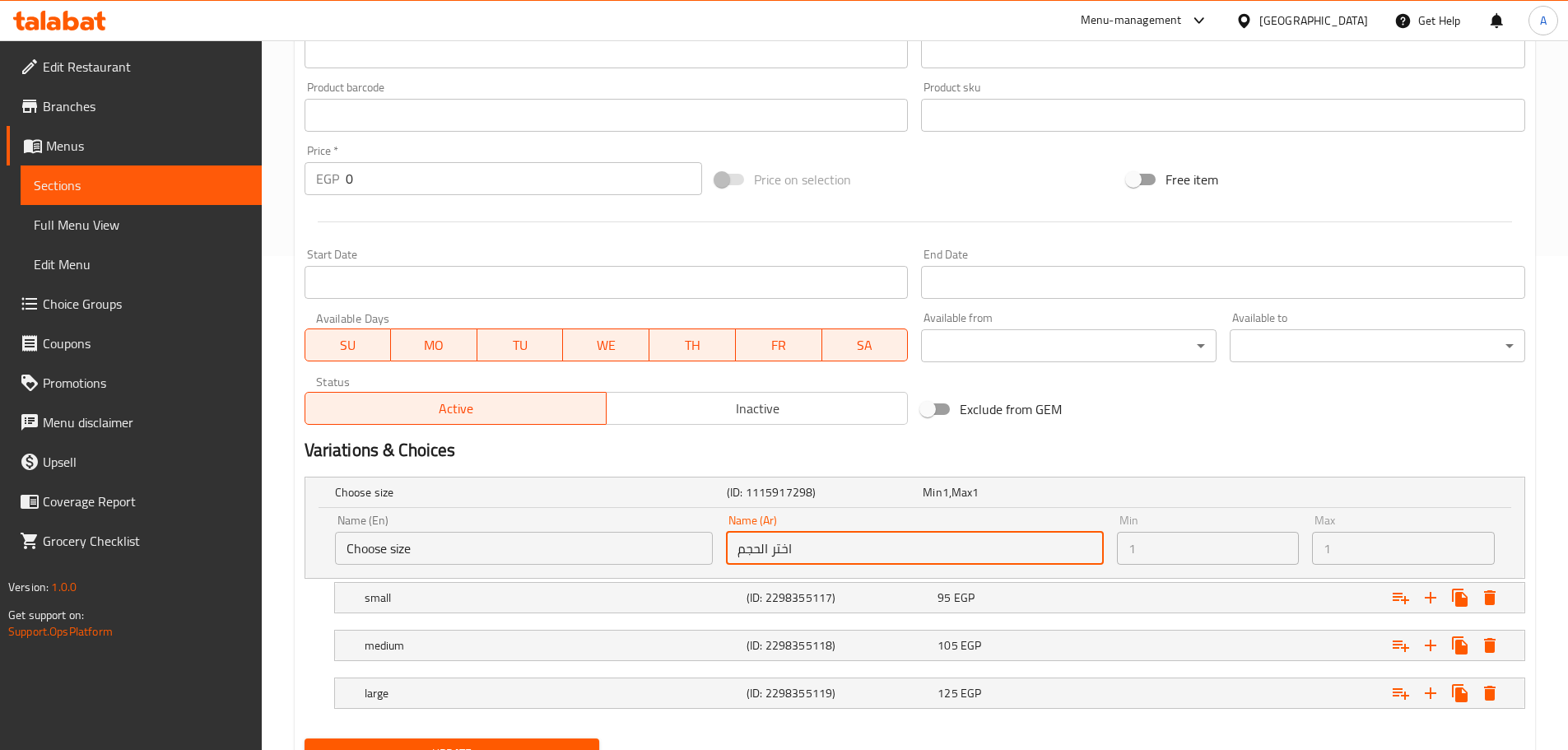
click at [803, 546] on input "اختر الحجم" at bounding box center [914, 547] width 378 height 33
click at [454, 592] on h5 "small" at bounding box center [552, 596] width 375 height 16
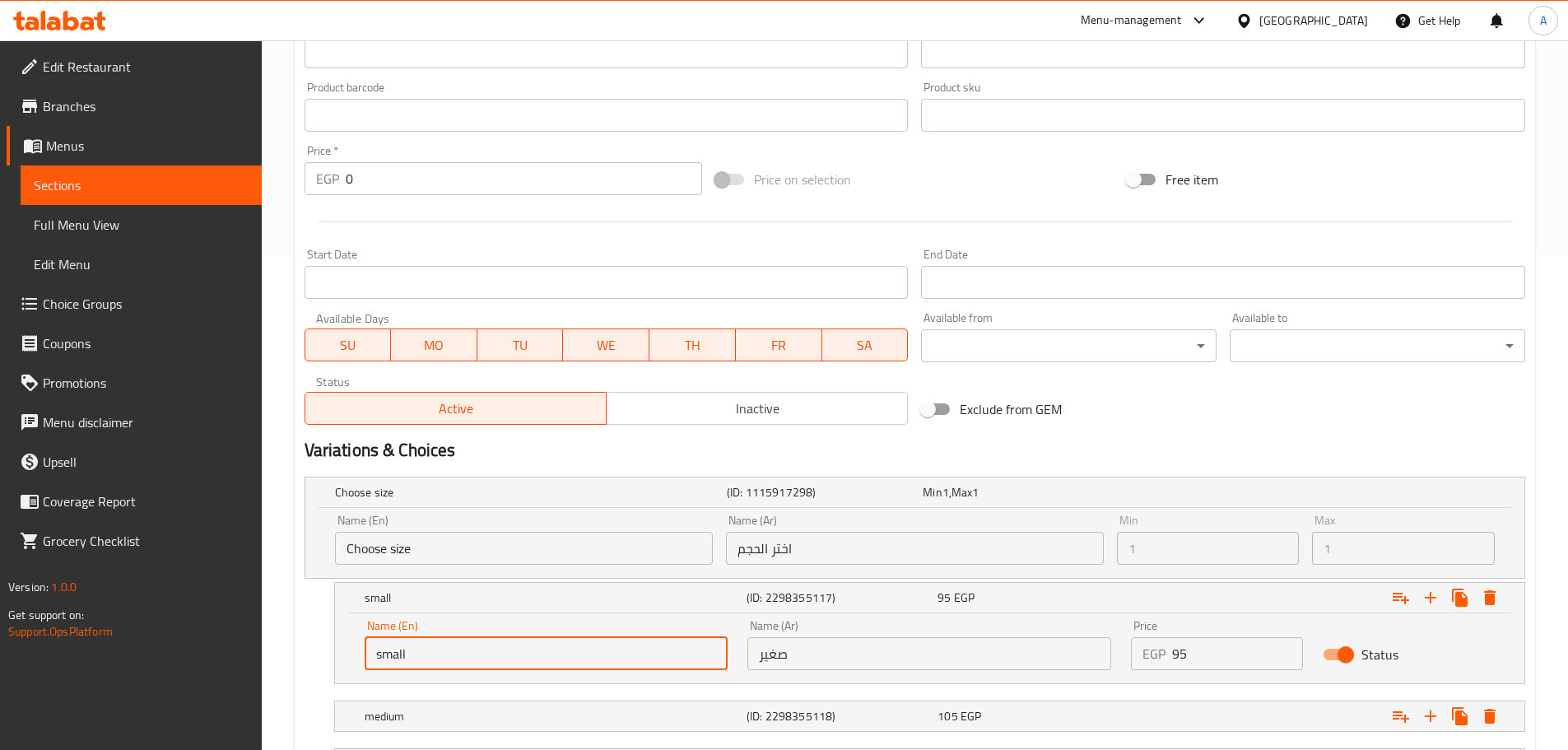
drag, startPoint x: 439, startPoint y: 658, endPoint x: 323, endPoint y: 660, distance: 116.0
click at [323, 660] on div "small (ID: 2298355117) 95 EGP Name (En) small Name (En) Name (Ar) صغير Name (Ar…" at bounding box center [914, 633] width 1220 height 102
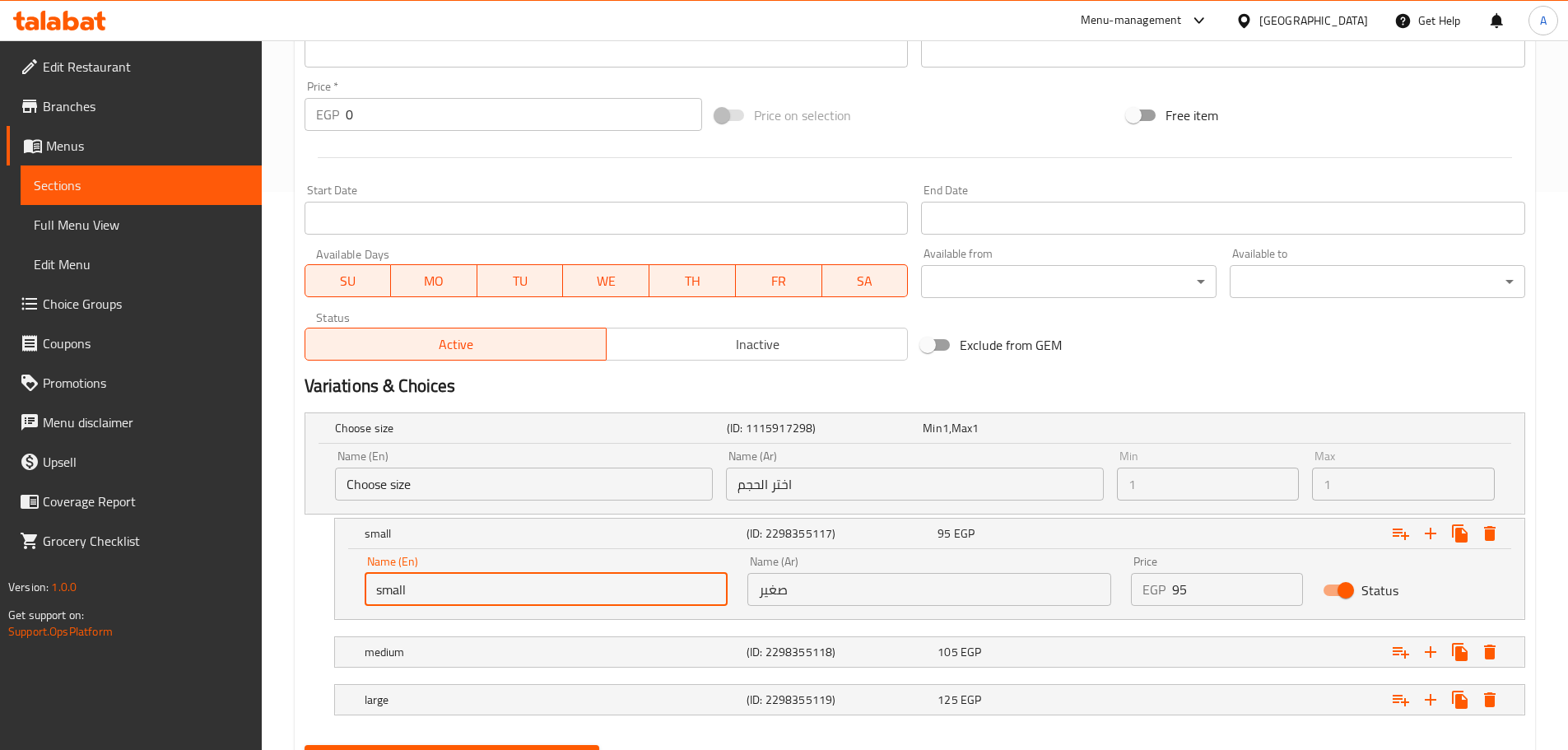
scroll to position [640, 0]
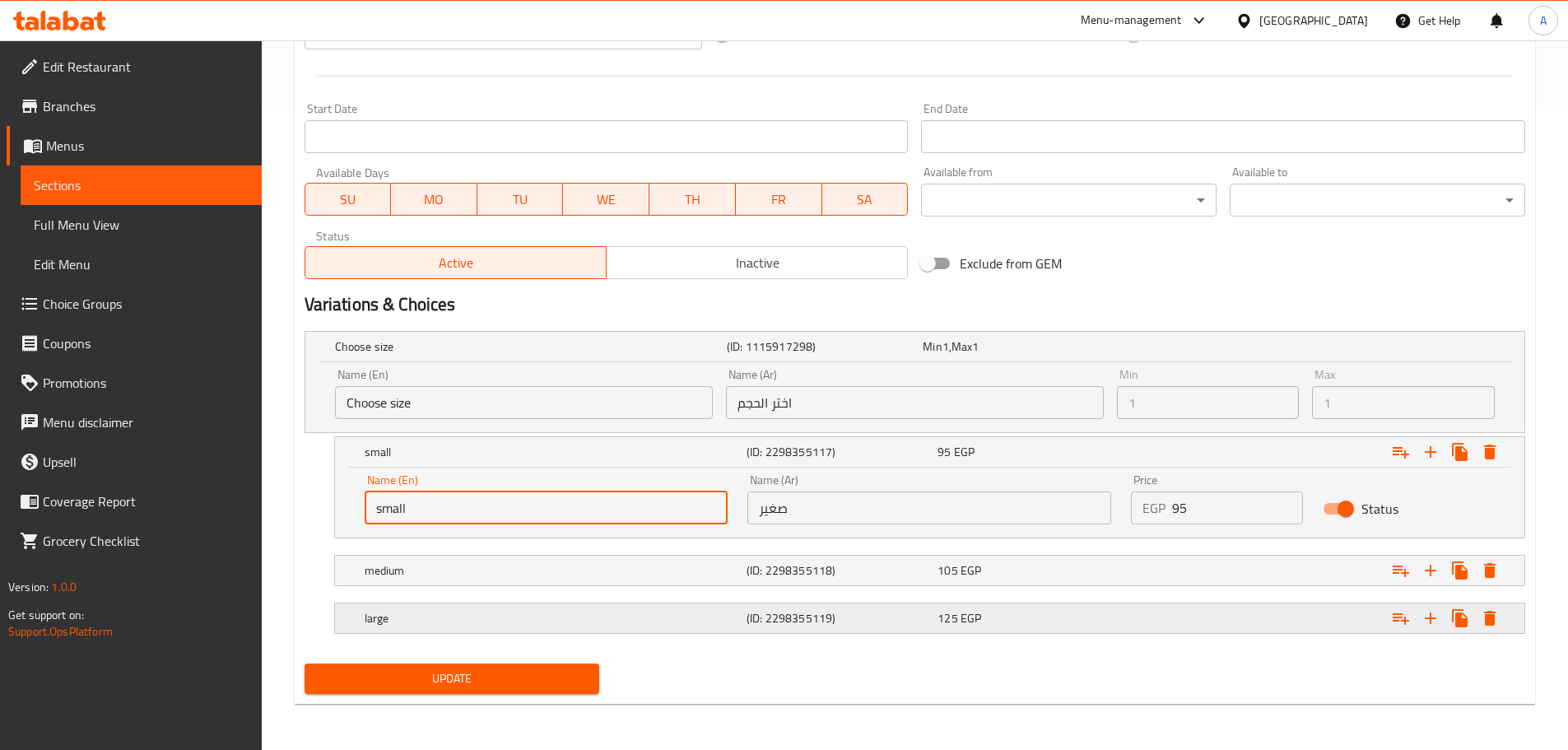
click at [415, 619] on h5 "large" at bounding box center [552, 617] width 375 height 16
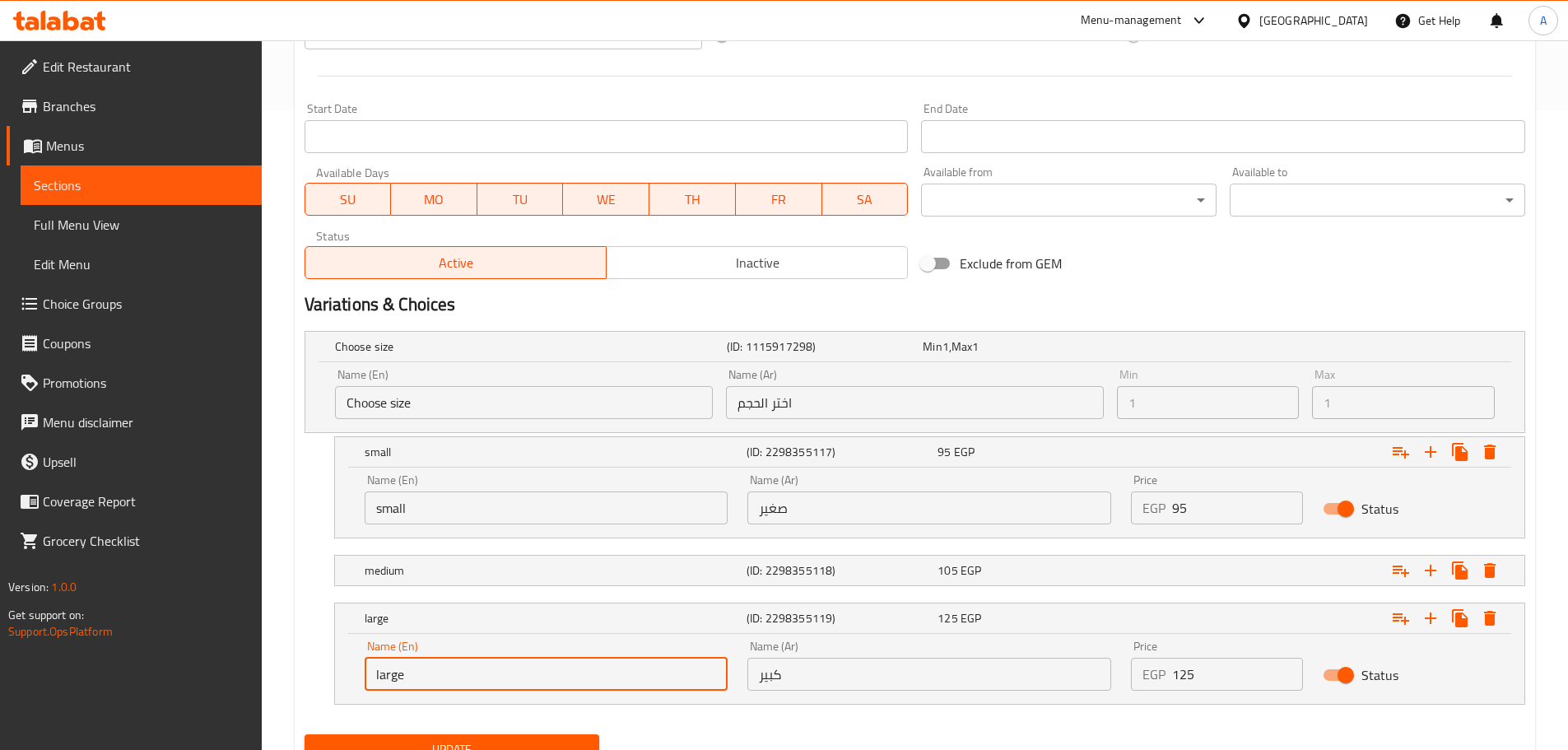
drag, startPoint x: 350, startPoint y: 670, endPoint x: 334, endPoint y: 670, distance: 16.0
click at [335, 670] on div "large (ID: 2298355119) 125 EGP Name (En) large Name (En) Name (Ar) كبير Name (A…" at bounding box center [930, 653] width 1191 height 102
paste input "X"
type input "X large"
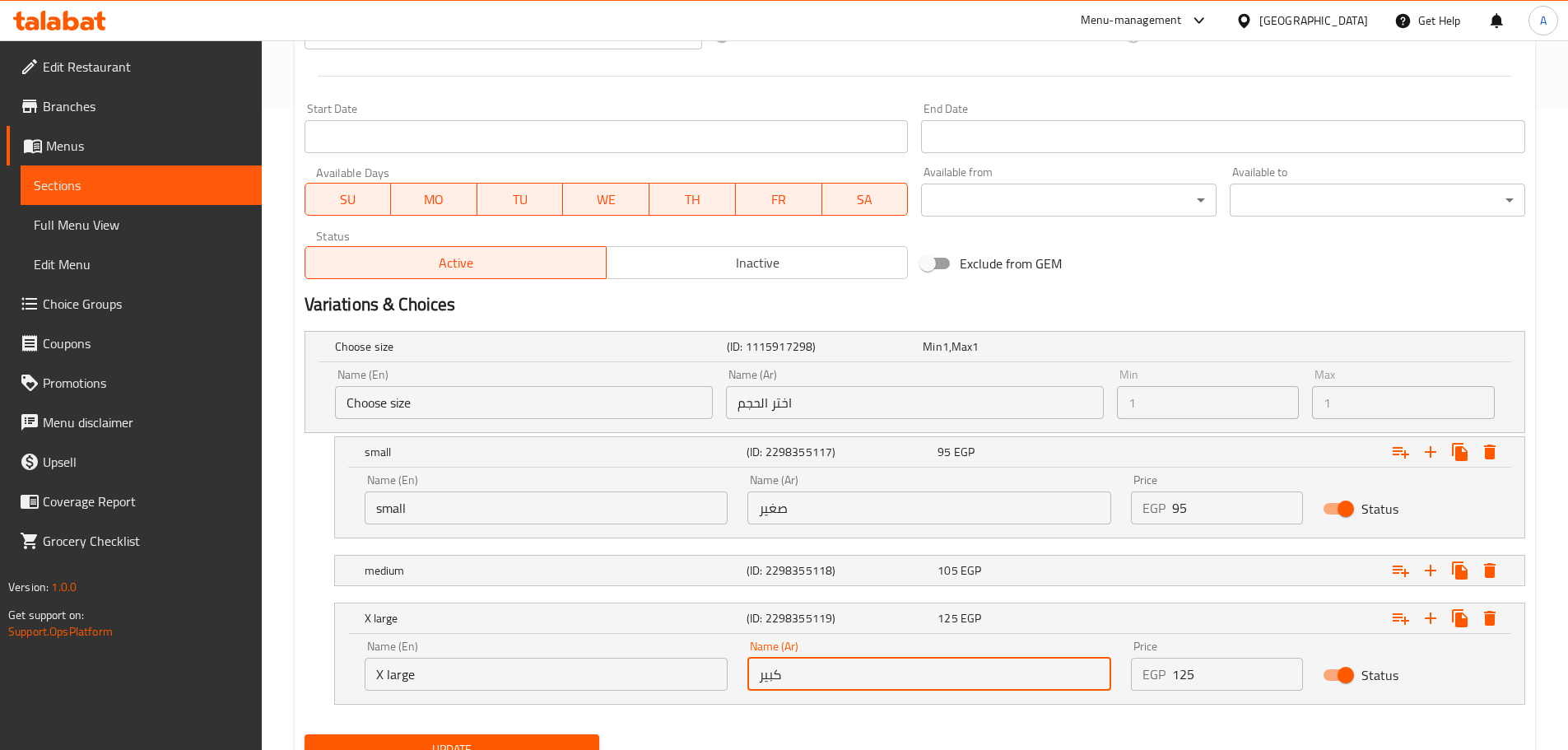
drag, startPoint x: 788, startPoint y: 669, endPoint x: 661, endPoint y: 677, distance: 127.3
click at [673, 677] on div "Name (En) X large Name (En) Name (Ar) كبير Name (Ar) Price EGP 125 Price Status" at bounding box center [929, 665] width 1150 height 70
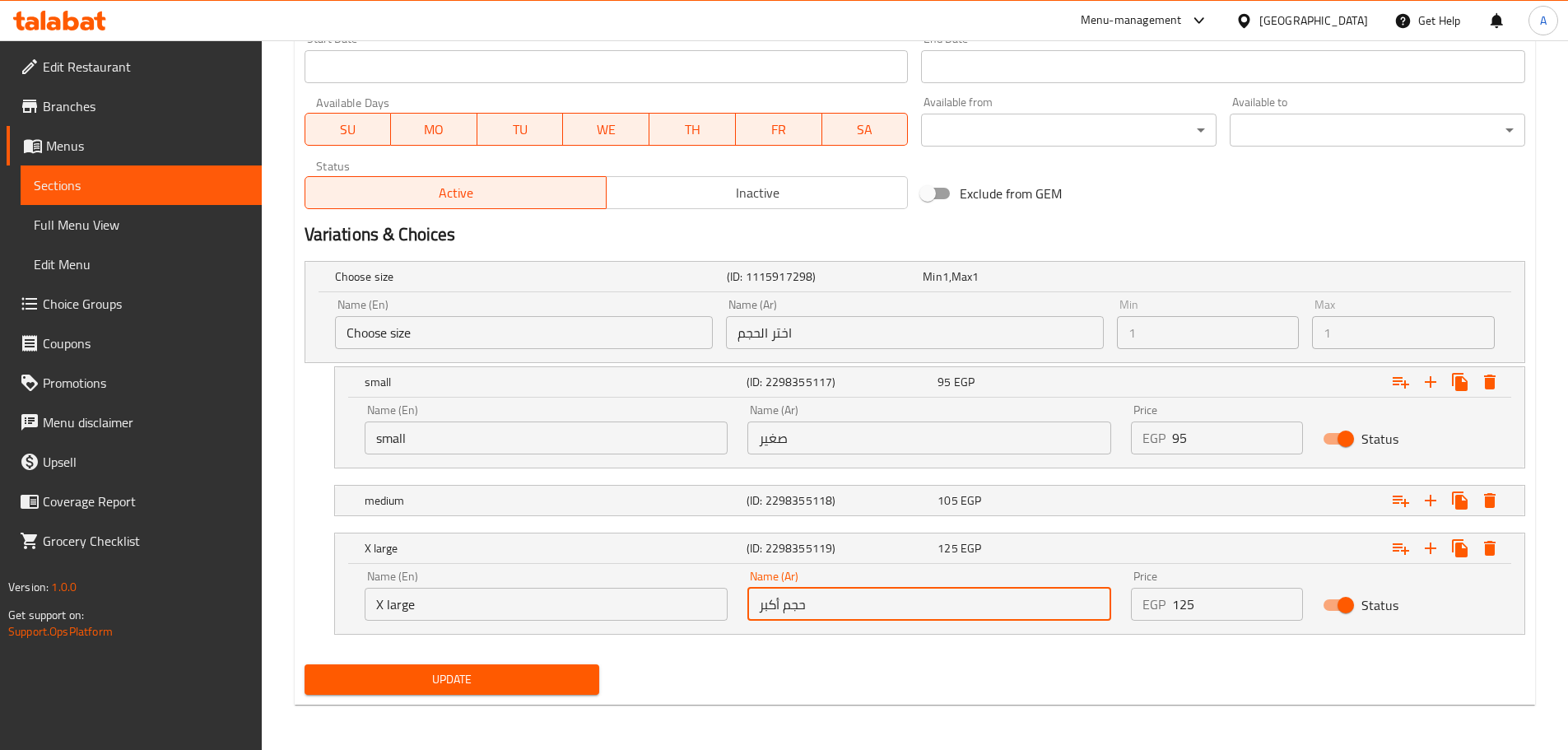
scroll to position [710, 0]
type input "حجم أكبر"
click at [492, 670] on span "Update" at bounding box center [452, 678] width 270 height 21
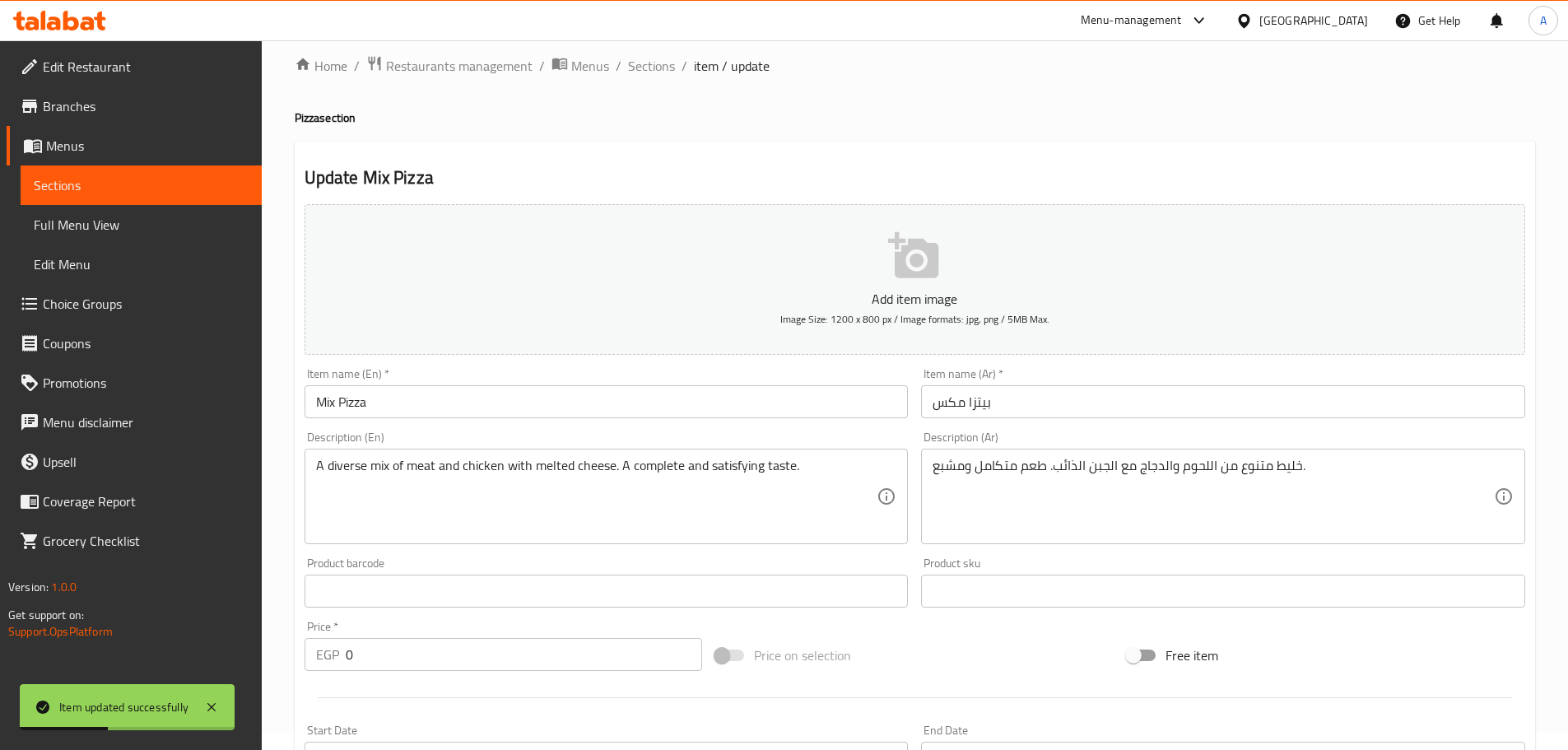
scroll to position [0, 0]
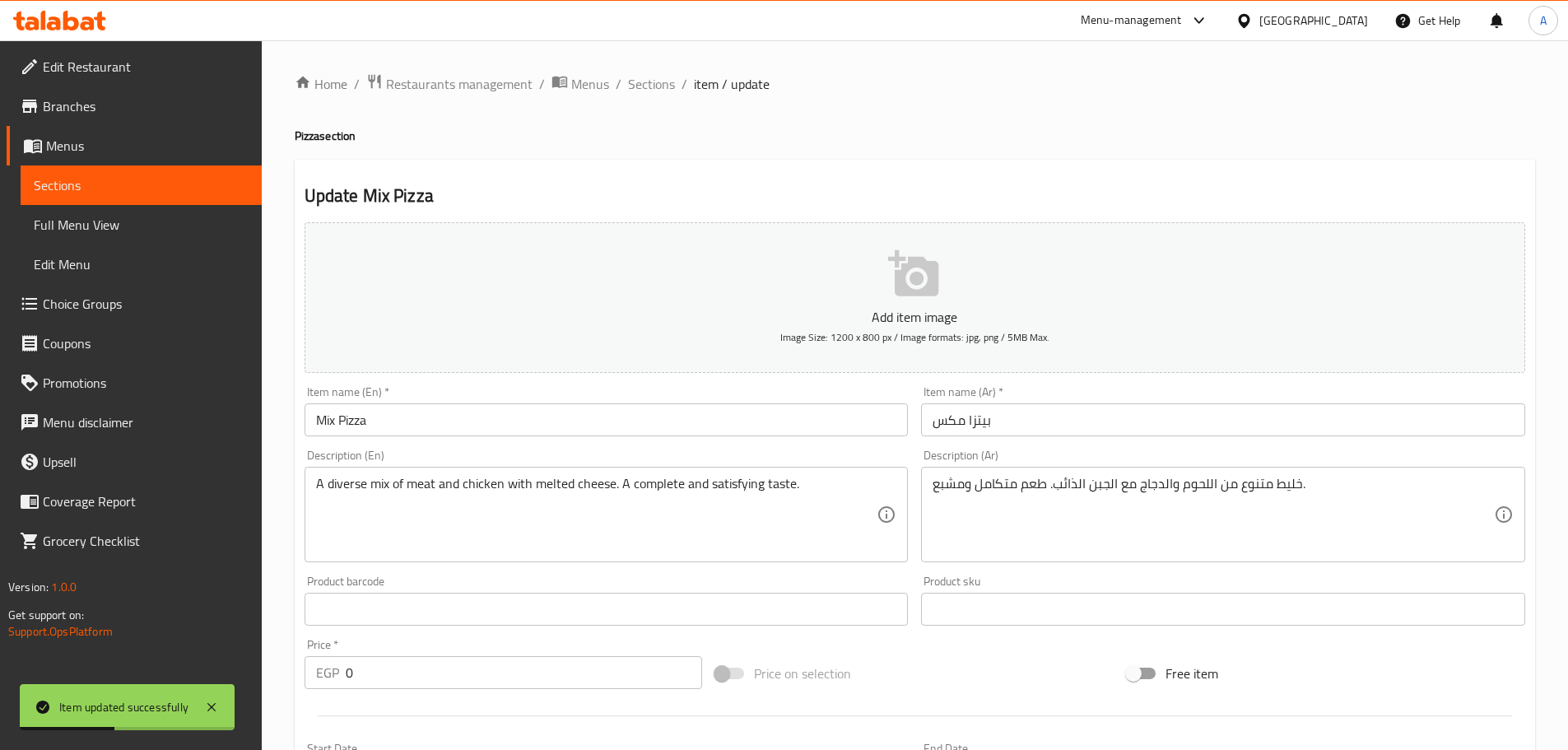
click at [635, 89] on span "Sections" at bounding box center [651, 84] width 47 height 20
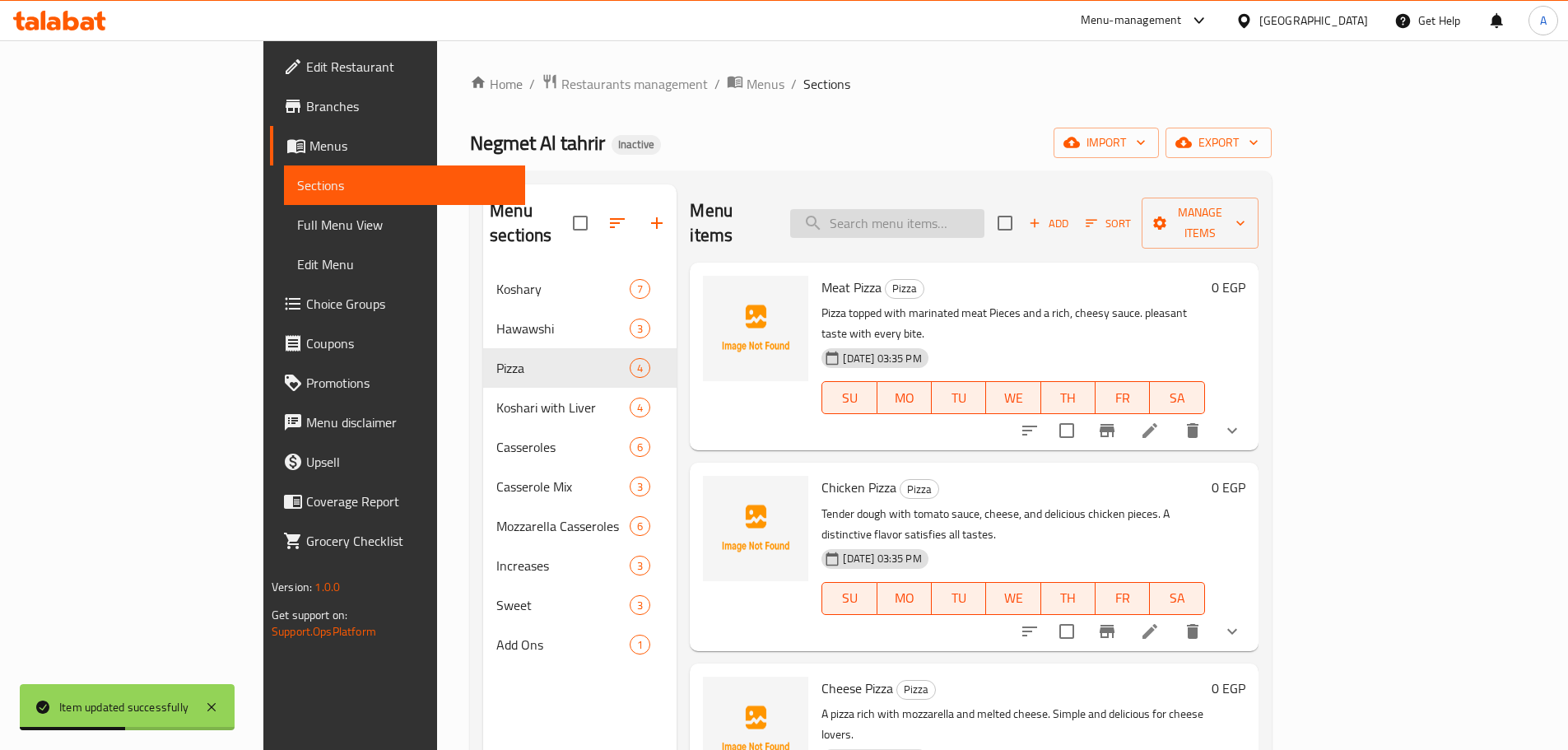
click at [968, 221] on input "search" at bounding box center [888, 223] width 194 height 29
paste input "Liver and Koshary Casserole"
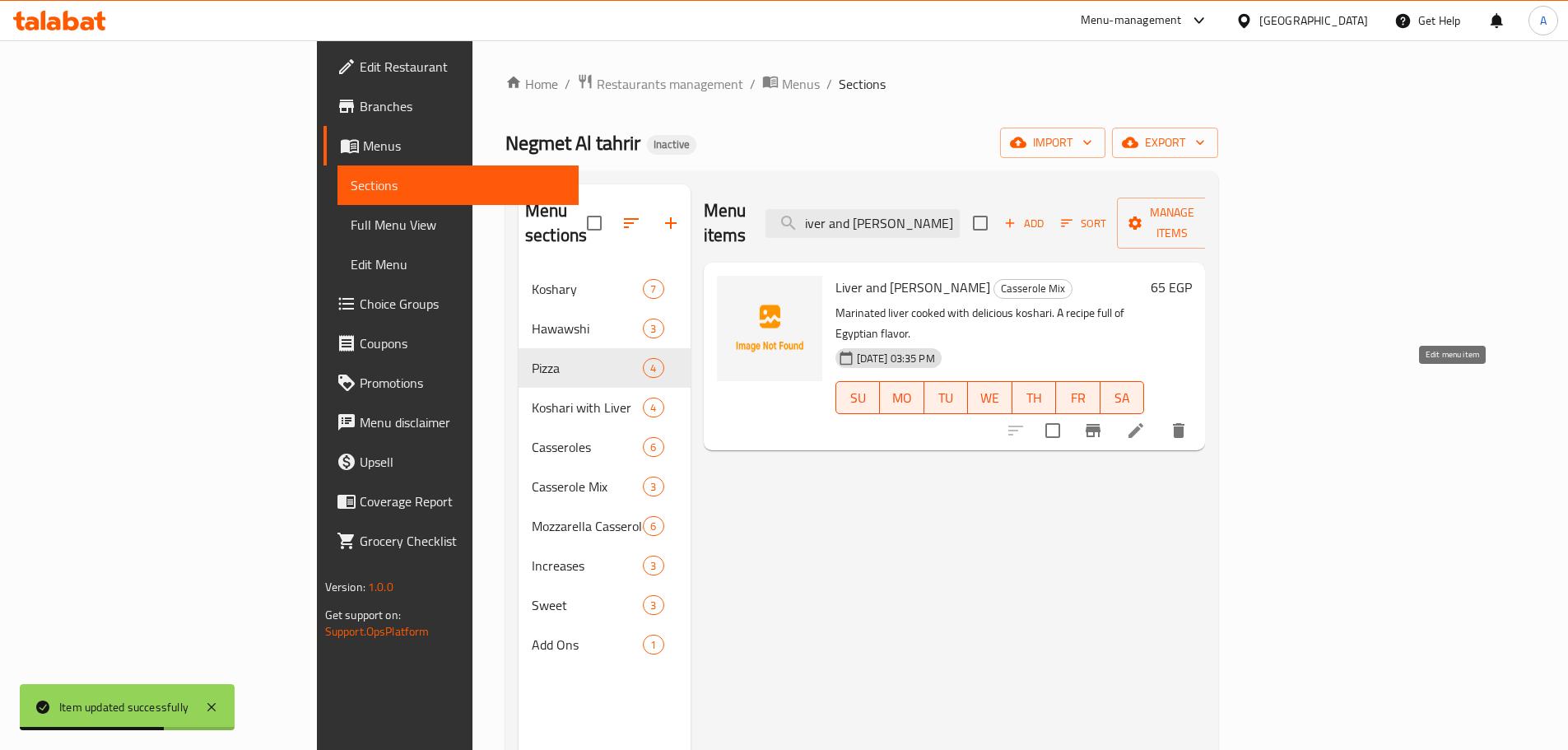
type input "Liver and Koshary Casserole"
click at [1146, 420] on icon at bounding box center [1135, 430] width 20 height 20
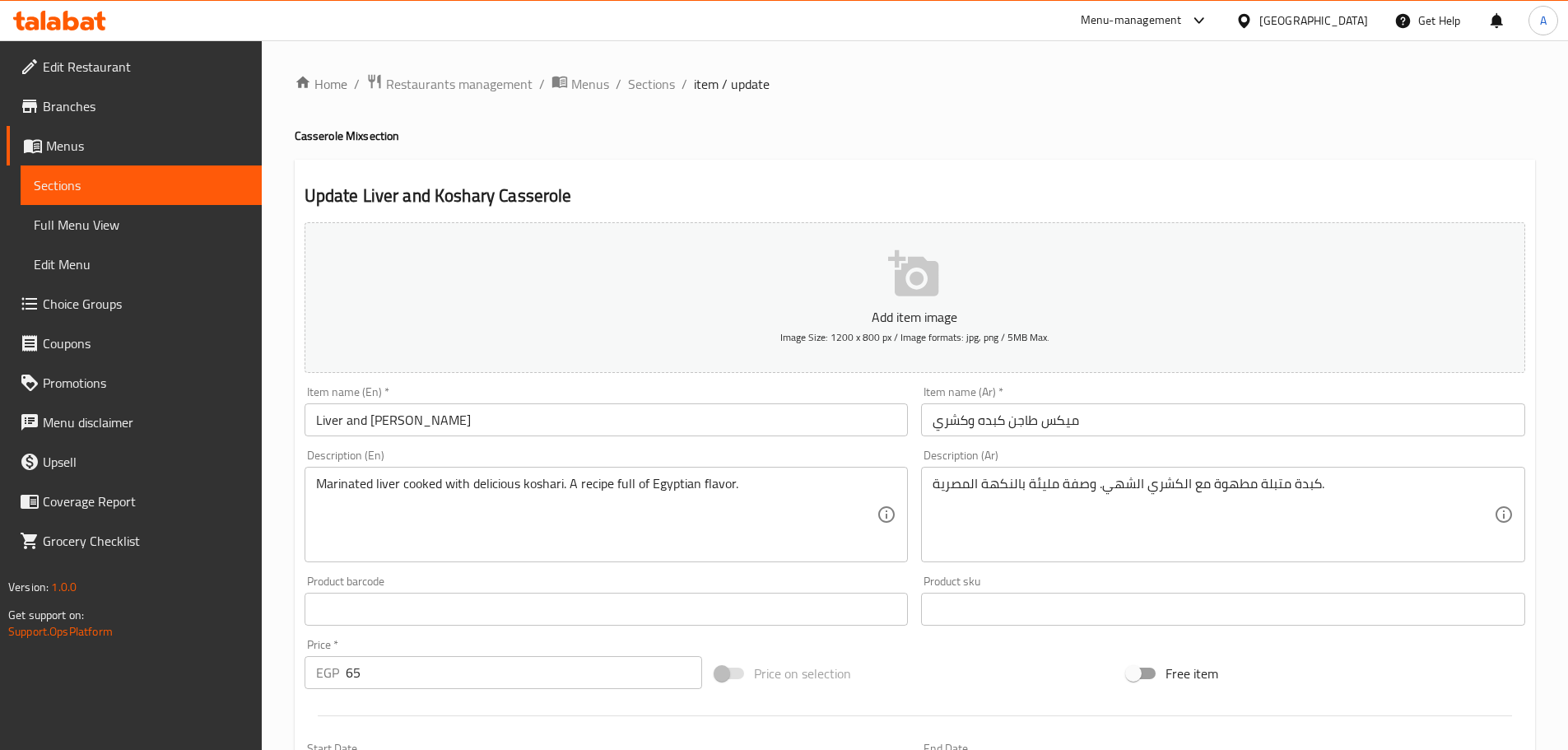
click at [416, 418] on input "Liver and Koshary Casserole" at bounding box center [606, 419] width 604 height 33
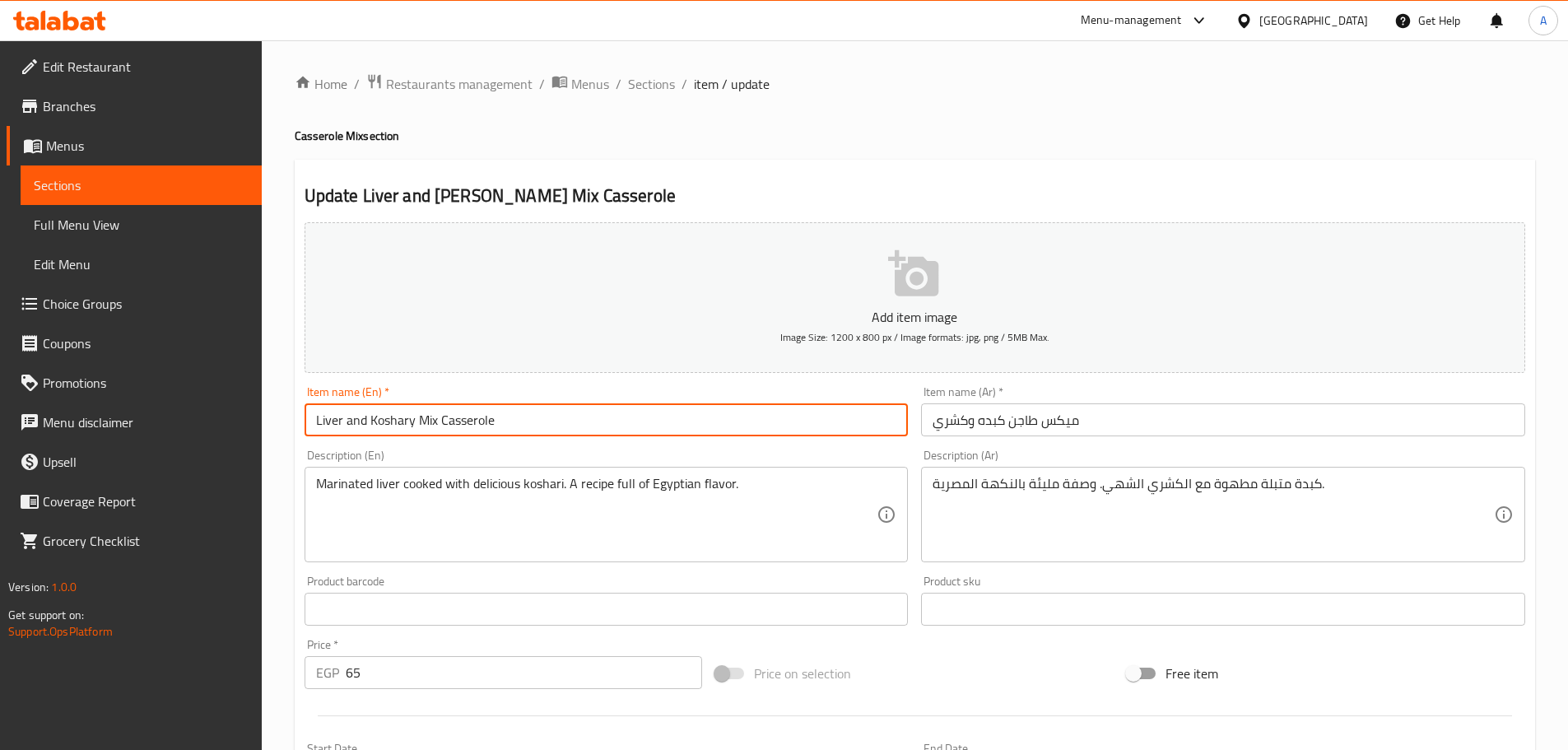
type input "Liver and Koshary Mix Casserole"
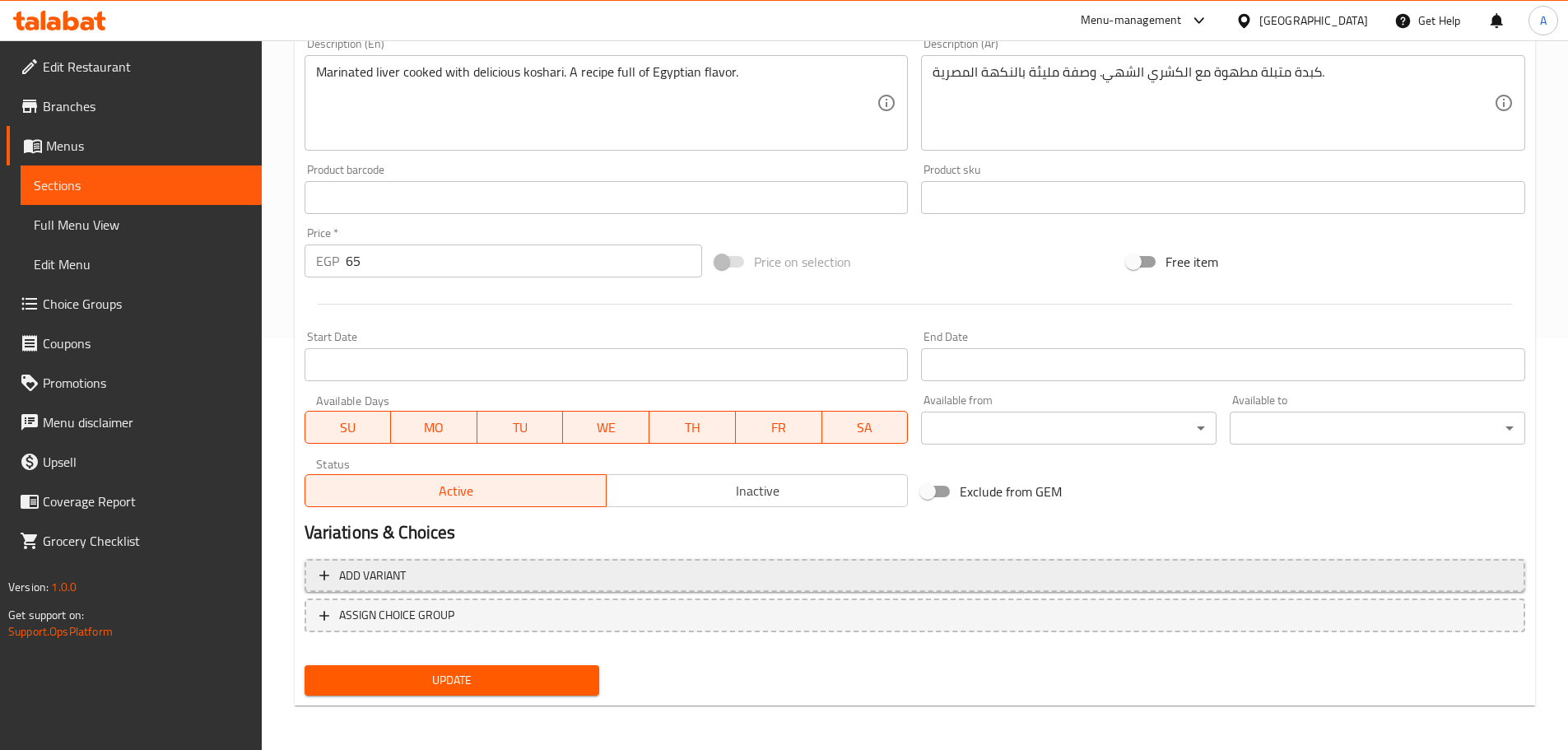
scroll to position [413, 0]
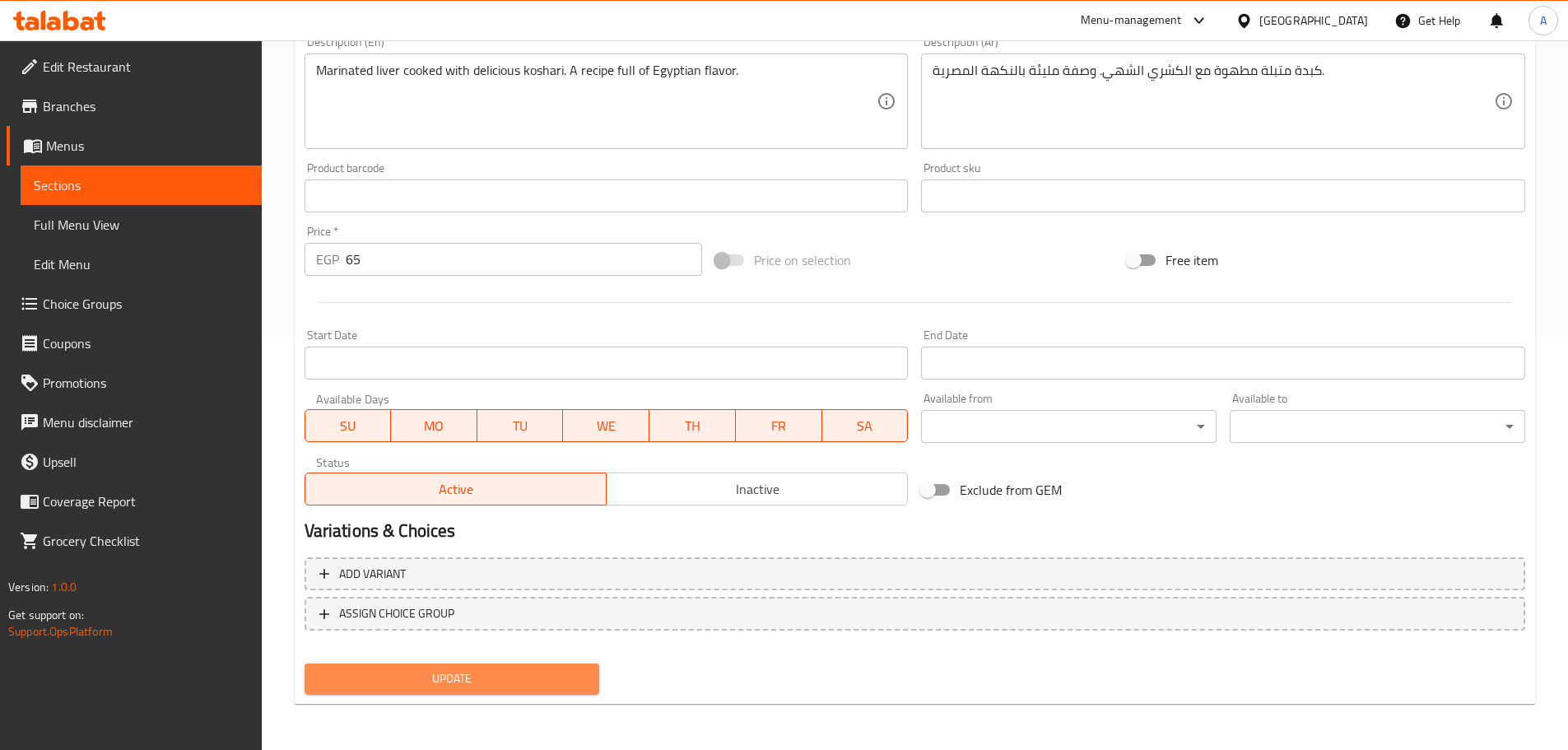
click at [532, 676] on span "Update" at bounding box center [452, 678] width 270 height 21
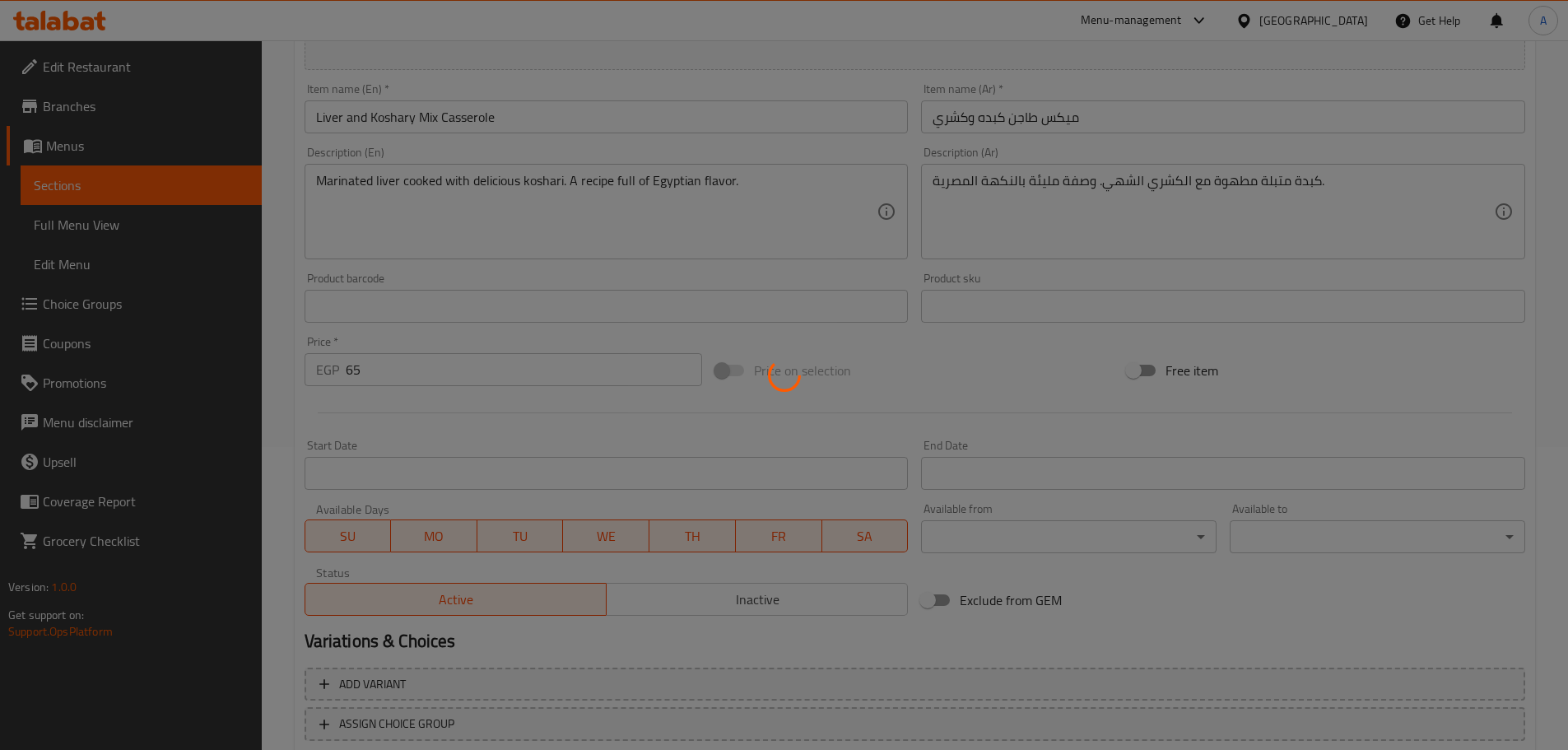
scroll to position [0, 0]
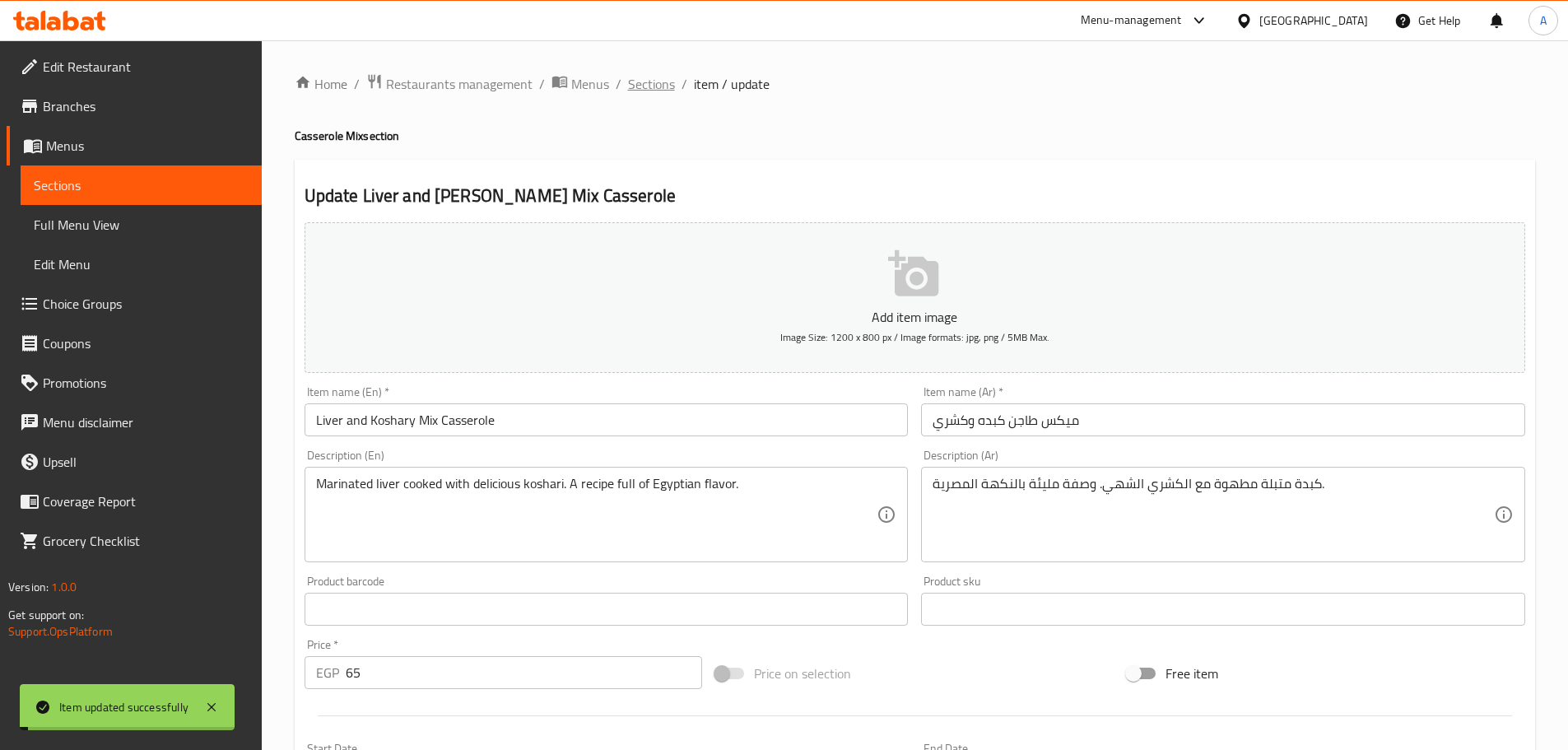
click at [645, 81] on span "Sections" at bounding box center [651, 84] width 47 height 20
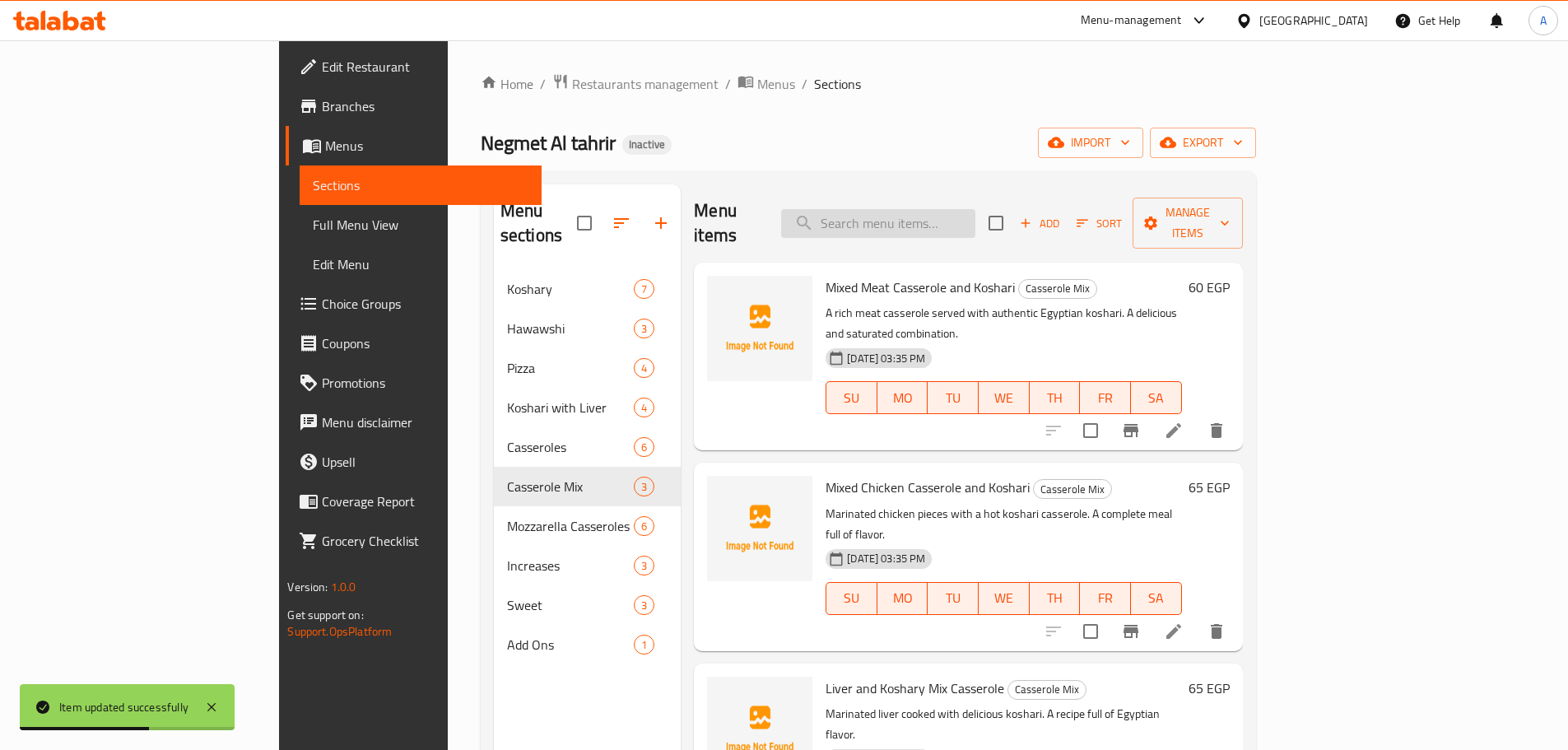
click at [951, 218] on input "search" at bounding box center [878, 223] width 194 height 29
paste input "مونزريلا"
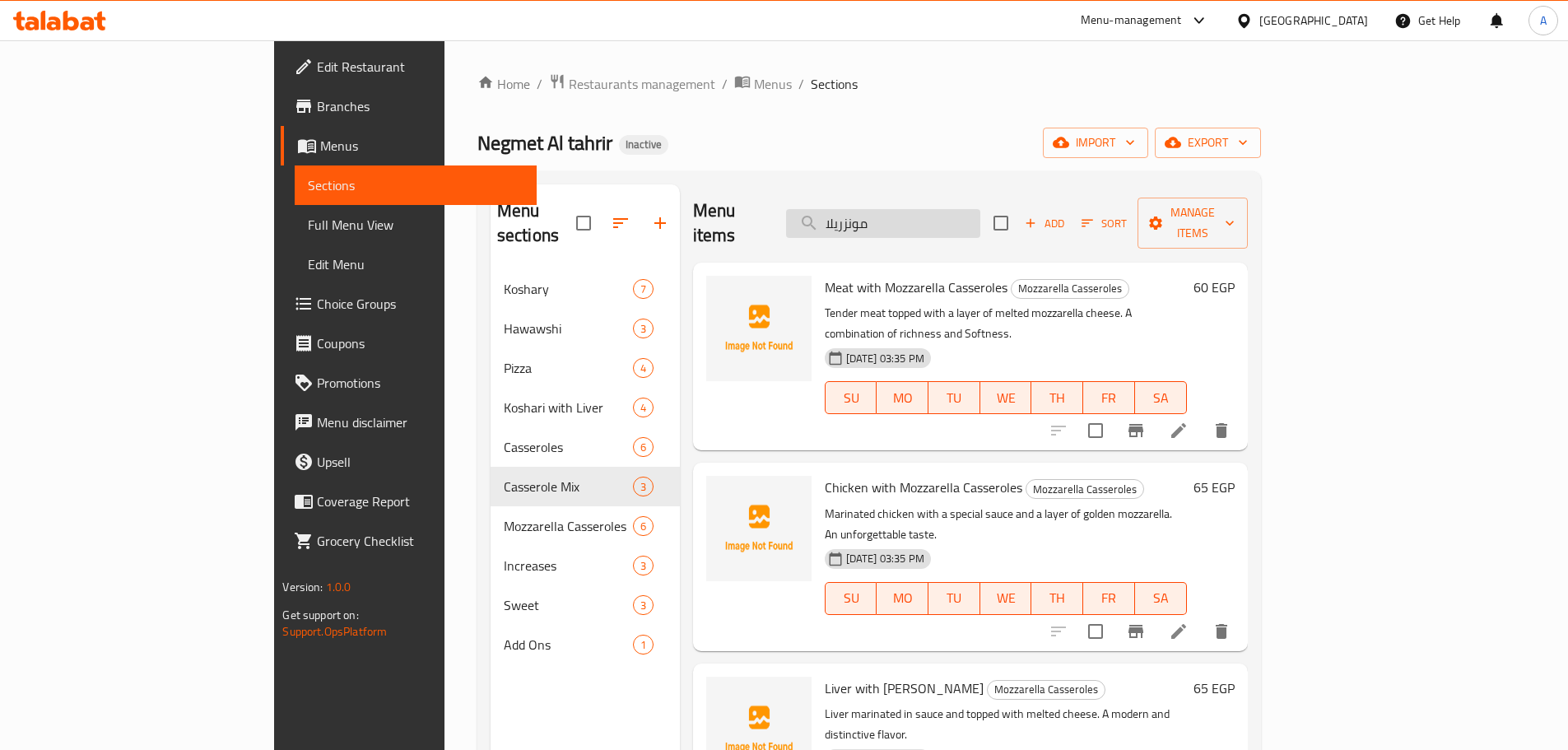
click at [972, 209] on input "مونزريلا" at bounding box center [883, 223] width 194 height 29
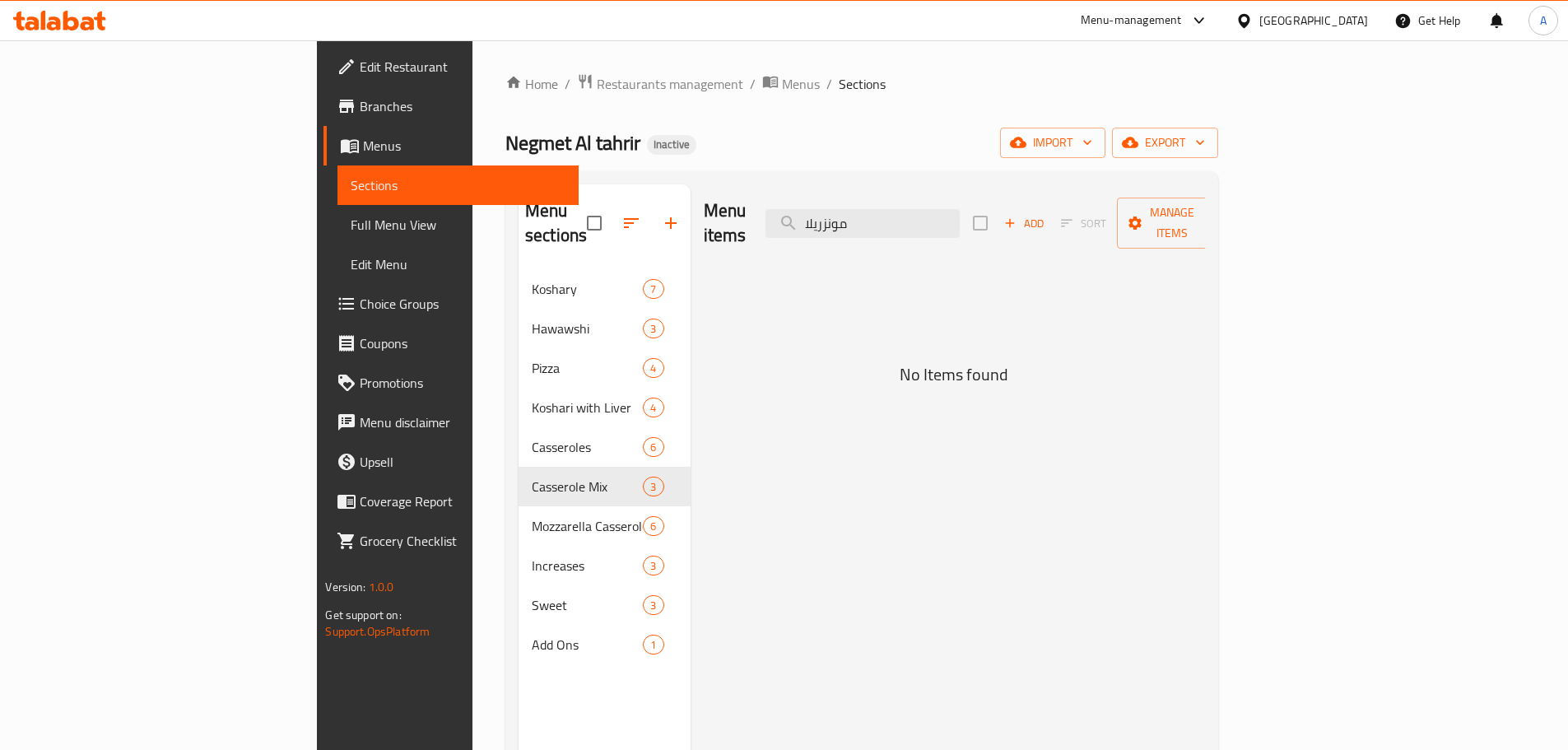
type input "مونزريلا"
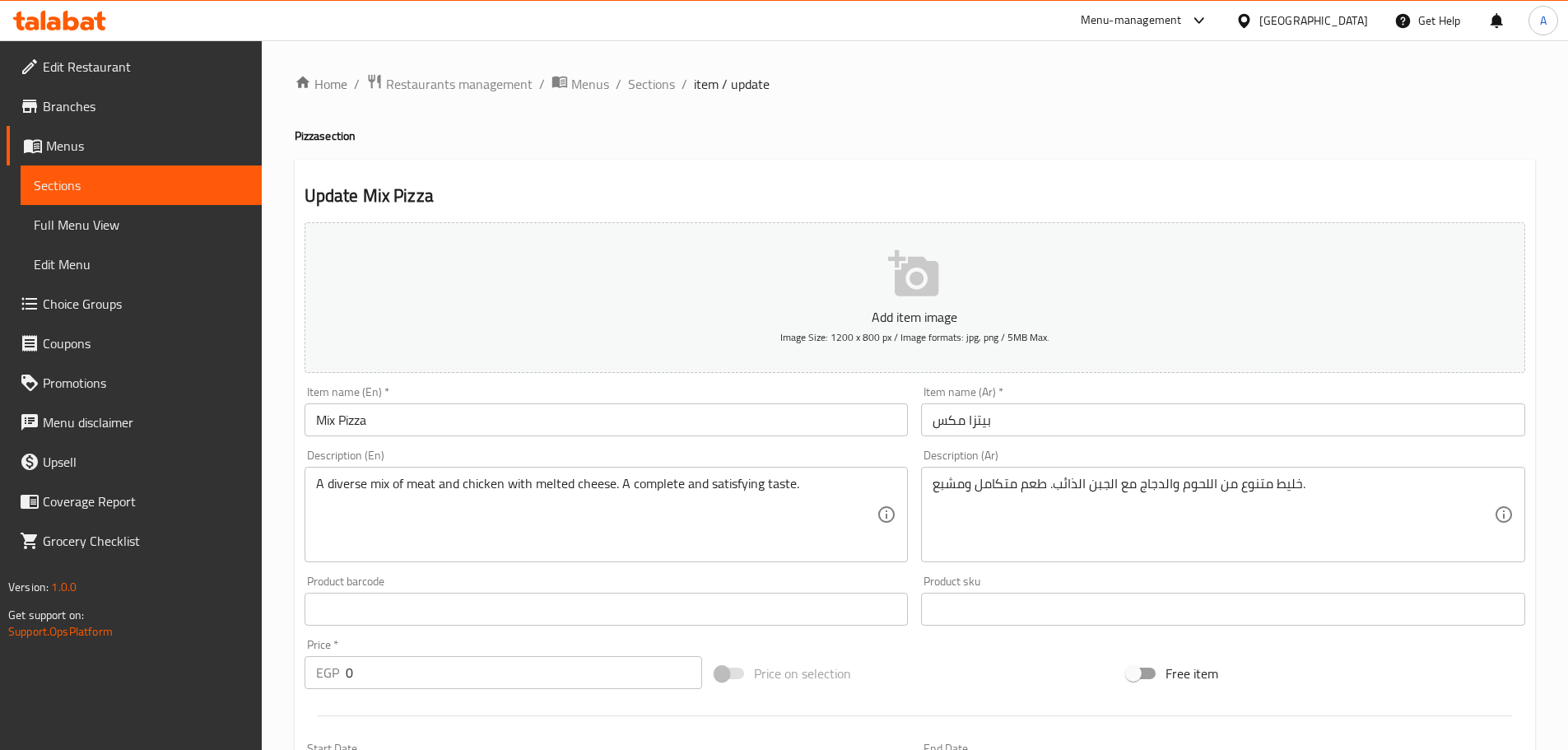
click at [63, 303] on span "Choice Groups" at bounding box center [145, 303] width 205 height 20
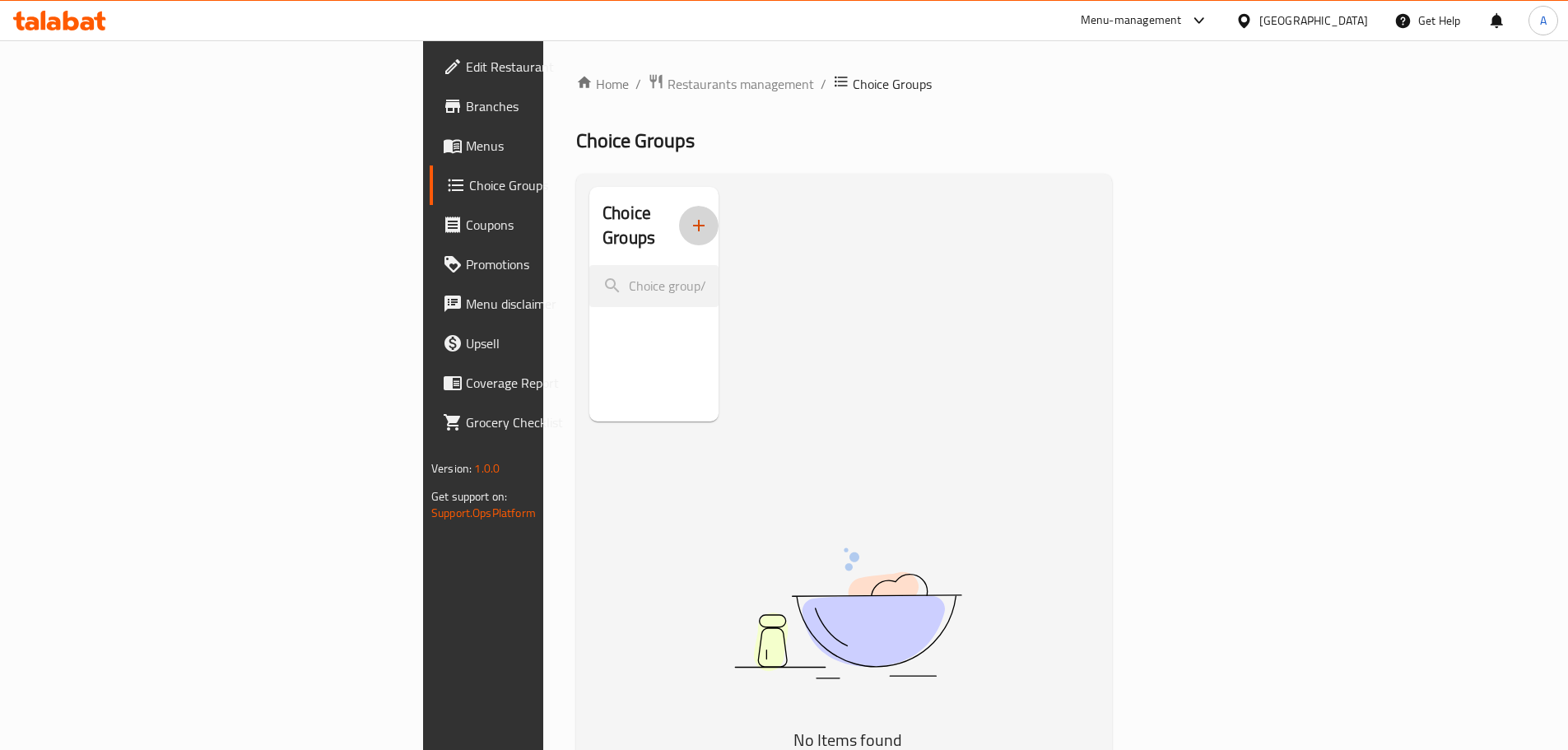
click at [679, 205] on button "button" at bounding box center [699, 225] width 40 height 40
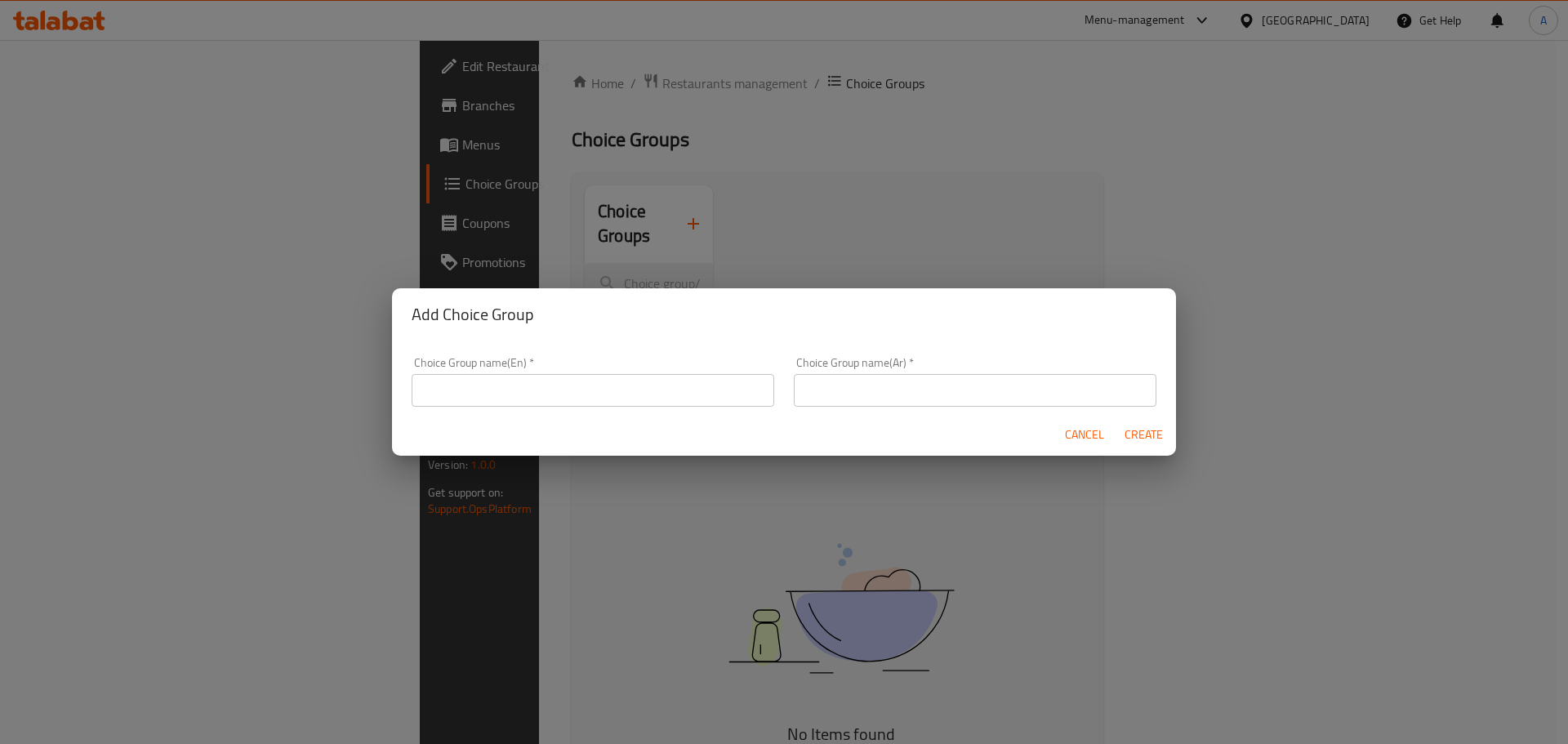
click at [476, 376] on input "text" at bounding box center [593, 390] width 363 height 33
paste input "Choose size"
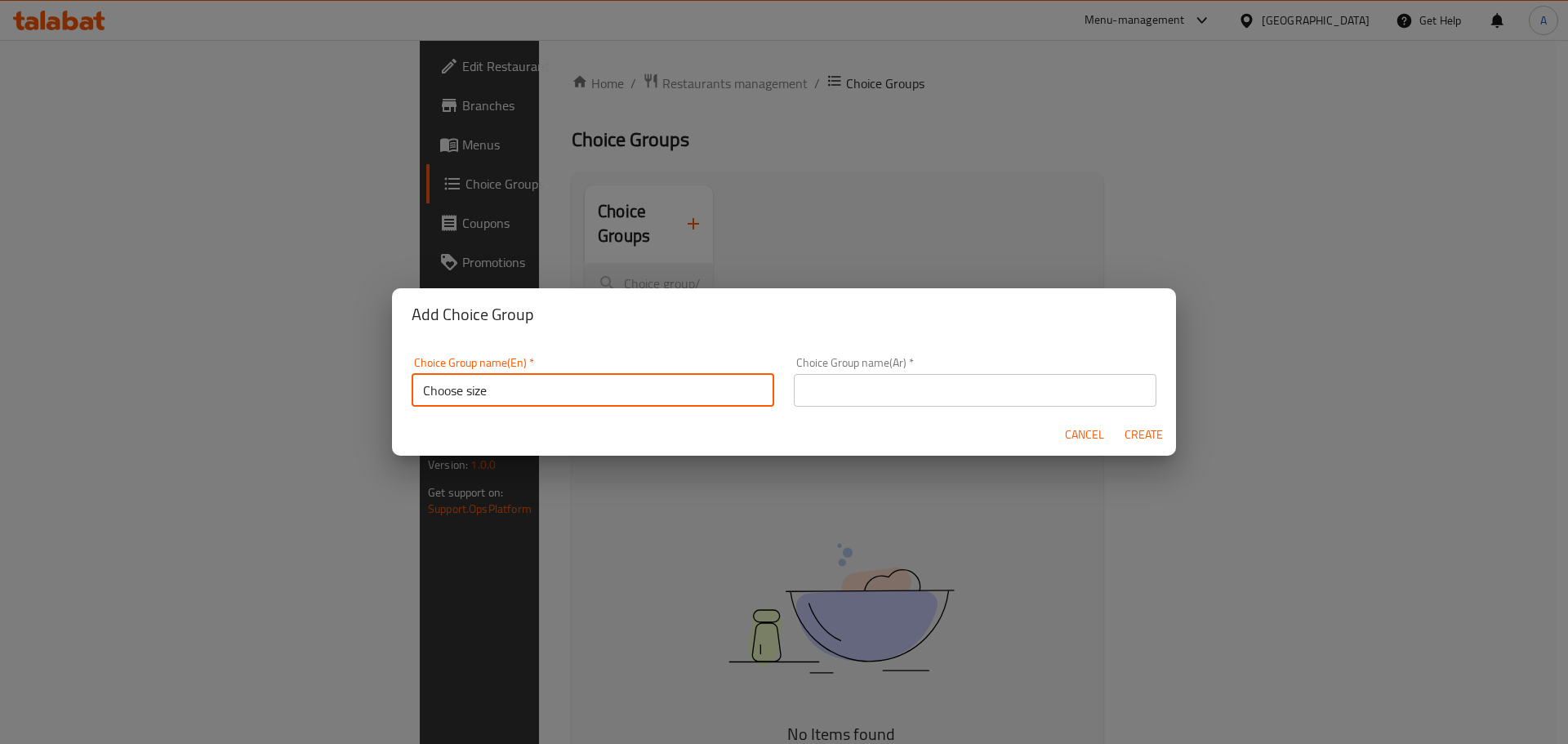
type input "Choose size"
drag, startPoint x: 864, startPoint y: 390, endPoint x: 907, endPoint y: 396, distance: 43.4
click at [864, 390] on input "text" at bounding box center [975, 390] width 363 height 33
paste input "اختر الحجم"
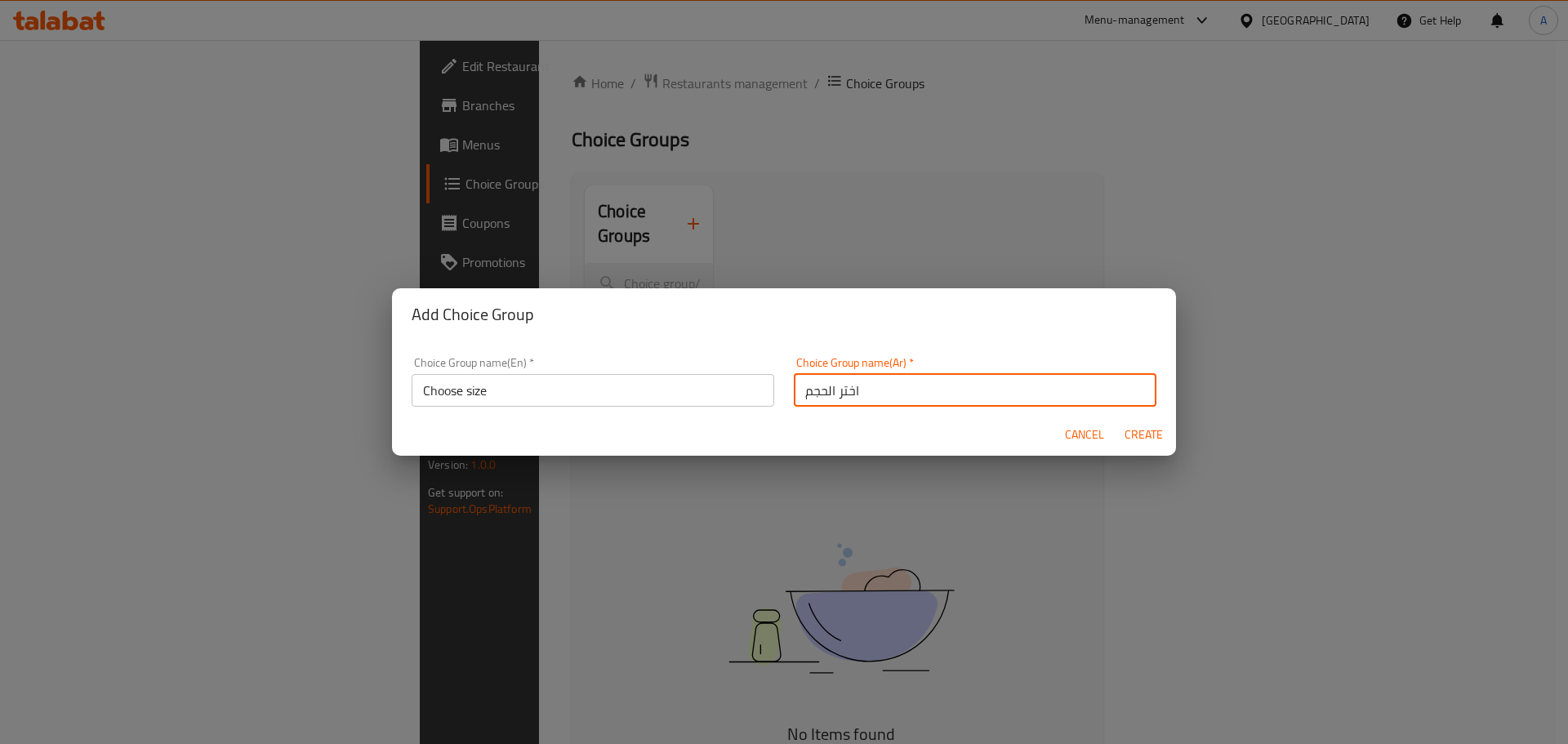
type input "اختر الحجم"
click at [1154, 437] on span "Create" at bounding box center [1144, 435] width 39 height 21
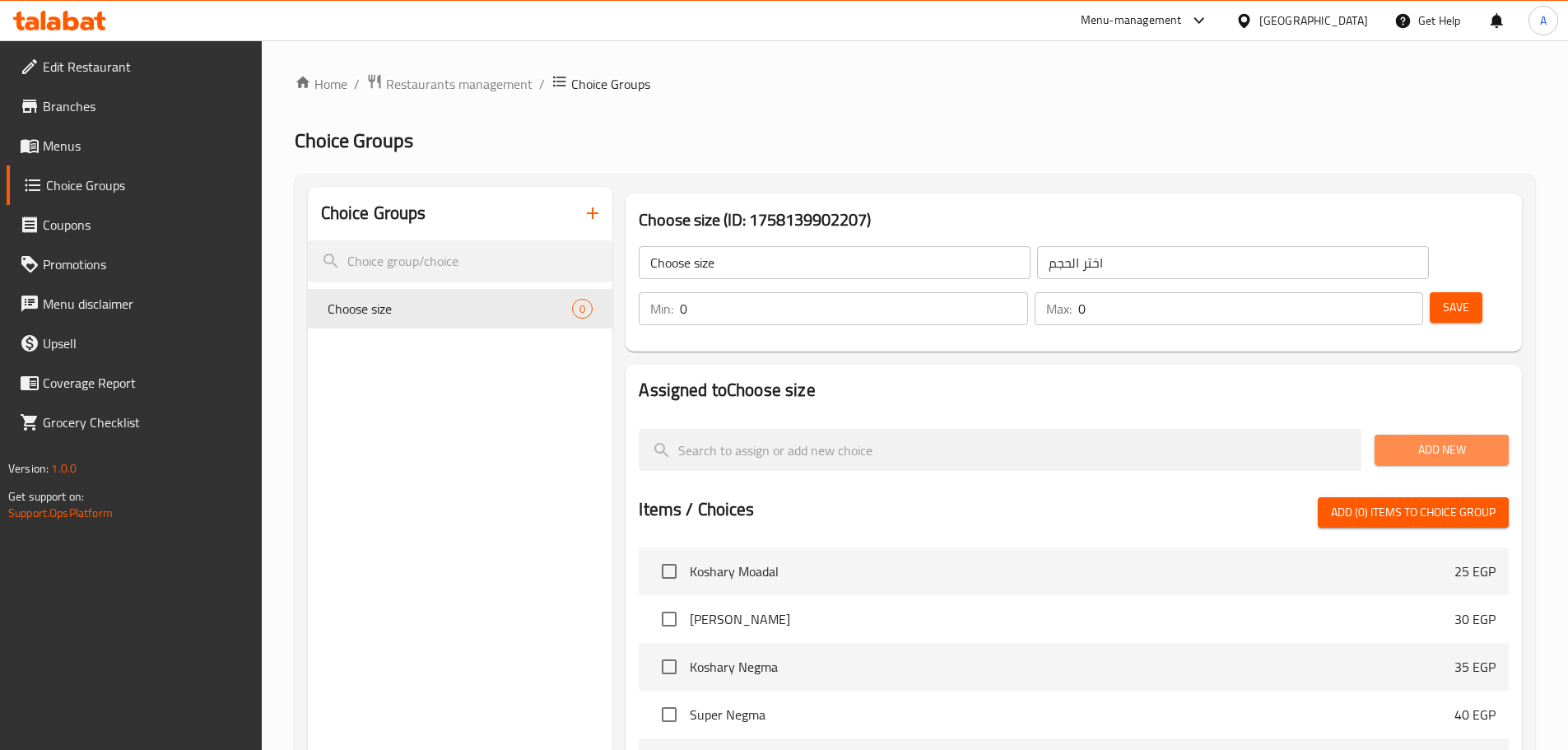
click at [1467, 439] on span "Add New" at bounding box center [1442, 449] width 107 height 21
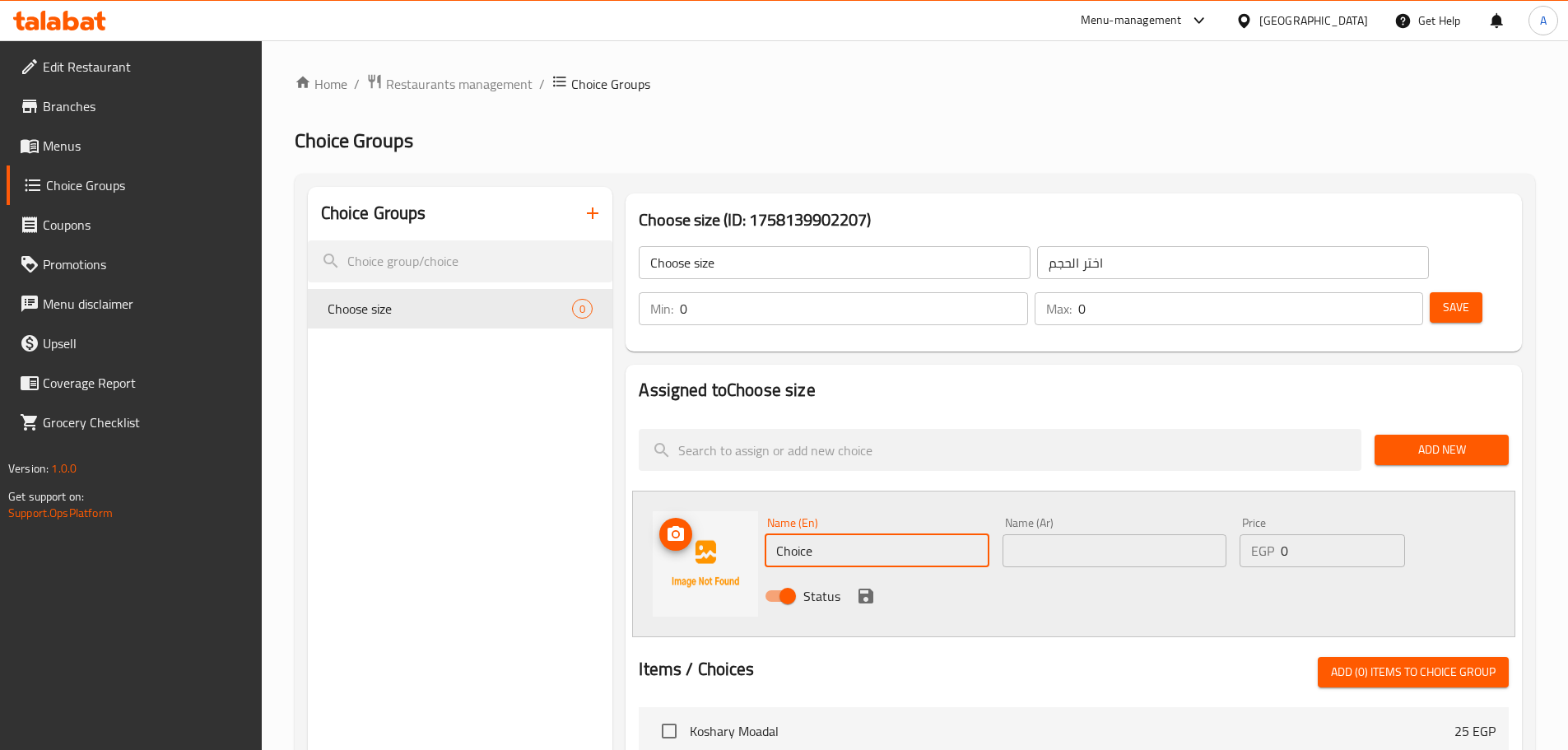
drag, startPoint x: 832, startPoint y: 506, endPoint x: 693, endPoint y: 535, distance: 142.0
click at [693, 535] on div "Name (En) Choice Name (En) Name (Ar) Name (Ar) Price EGP 0 Price Status" at bounding box center [1073, 563] width 883 height 146
paste input "small"
type input "small"
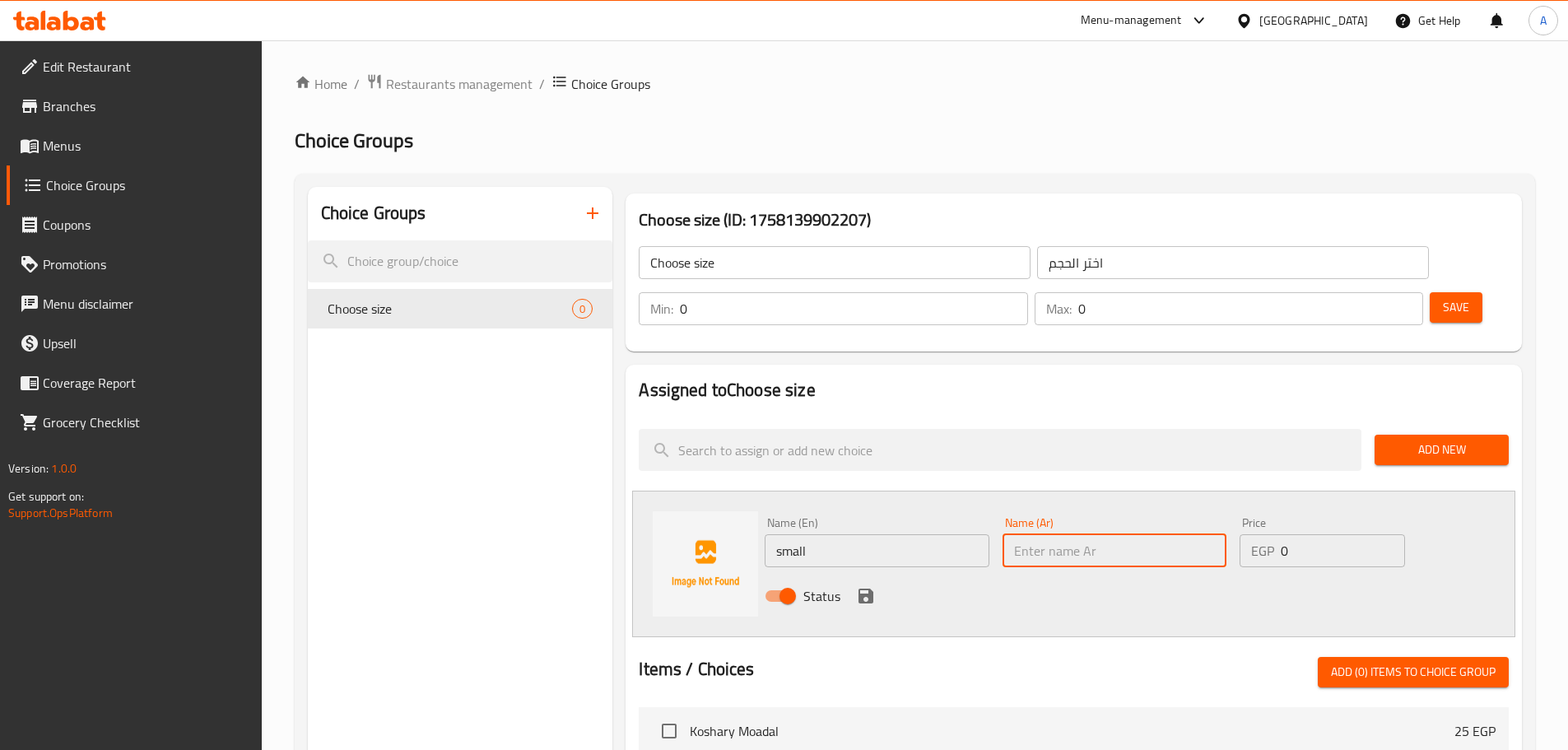
click at [1080, 534] on input "text" at bounding box center [1115, 550] width 224 height 33
type input "صغير"
click at [867, 586] on icon "save" at bounding box center [865, 595] width 20 height 20
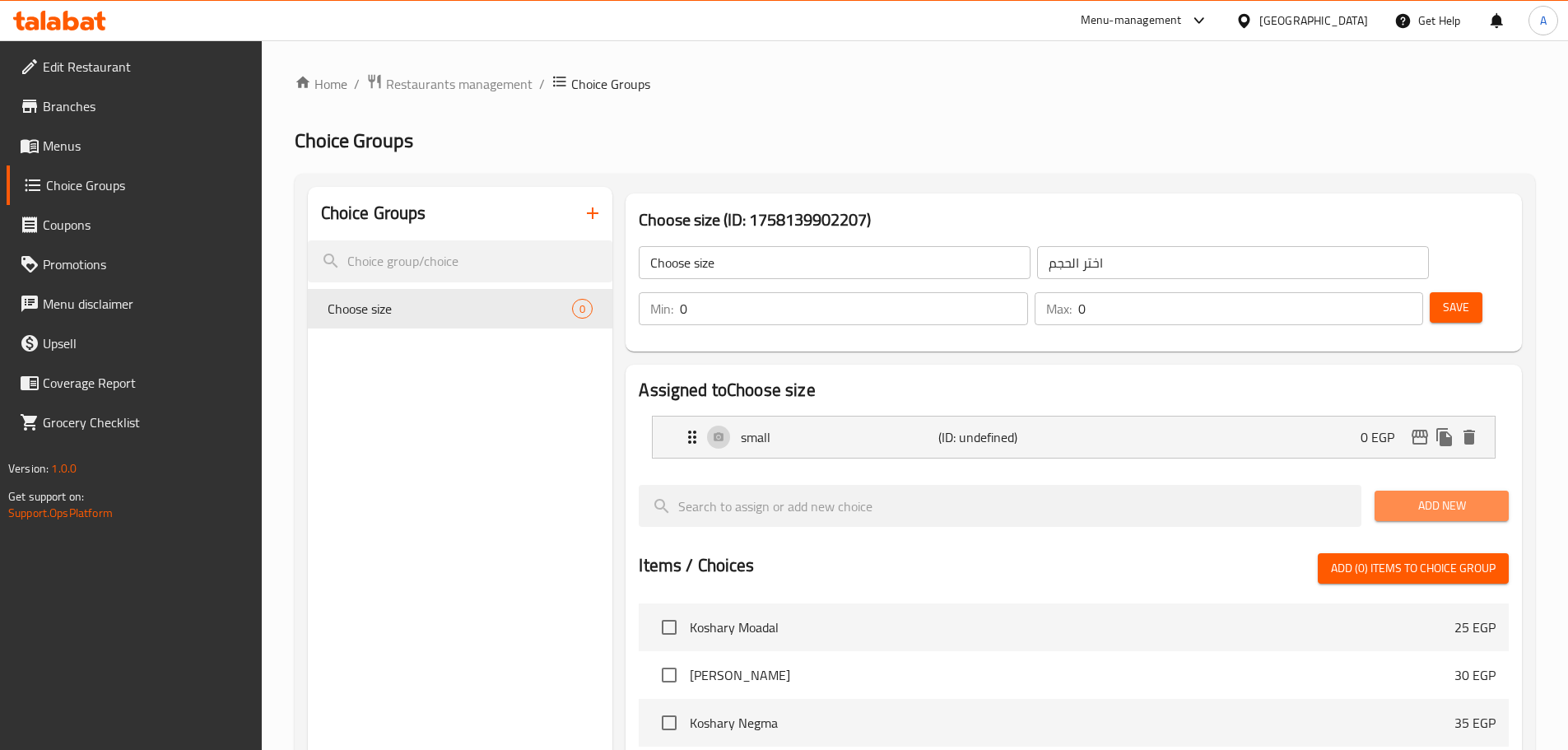
click at [1428, 496] on span "Add New" at bounding box center [1442, 506] width 107 height 21
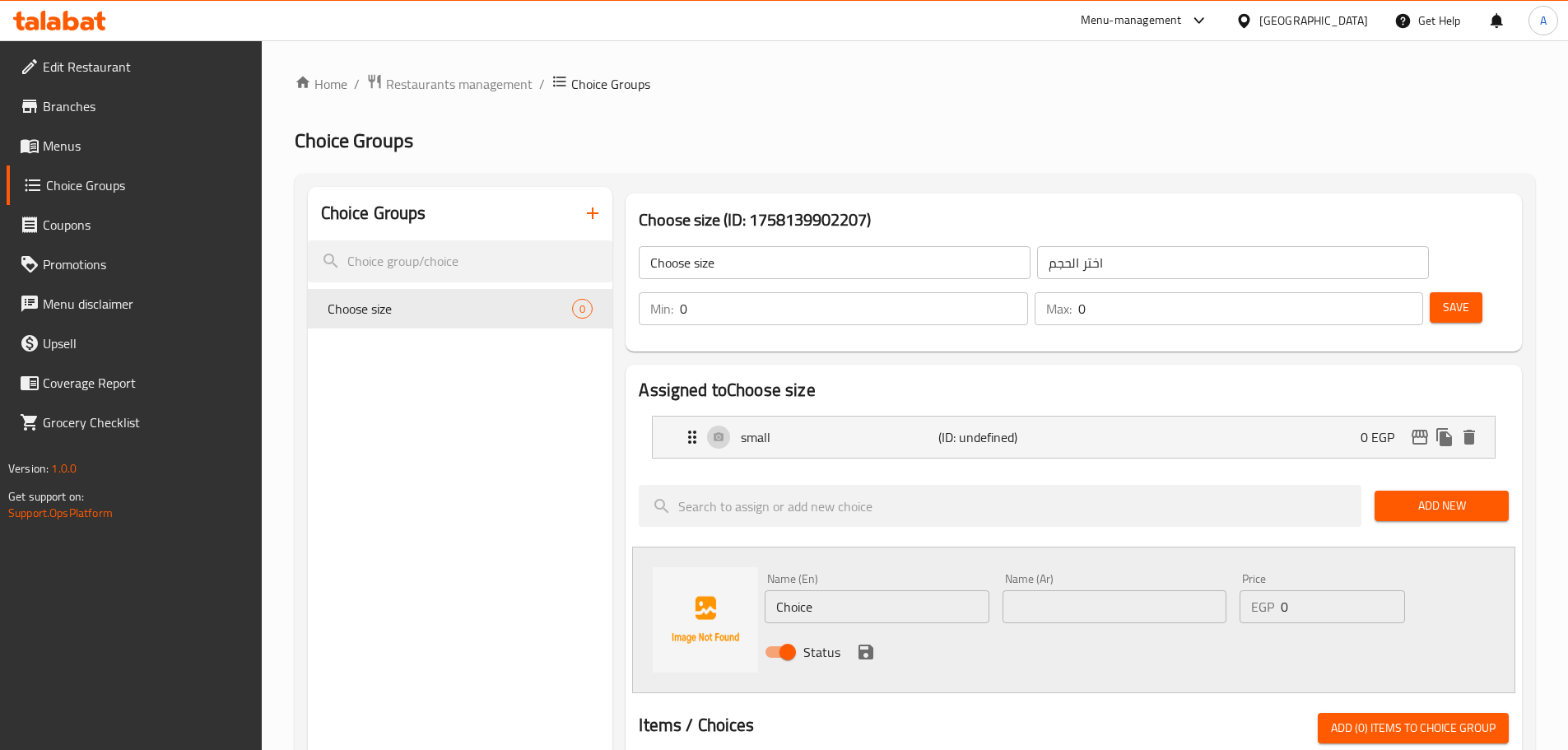
drag, startPoint x: 617, startPoint y: 559, endPoint x: 598, endPoint y: 559, distance: 19.0
click at [601, 559] on div "Choice Groups Choose size 0 Choose size (ID: 1758139902207) Choose size ​ اختر …" at bounding box center [918, 763] width 1220 height 1154
type input "’"
type input "m"
type input "medium"
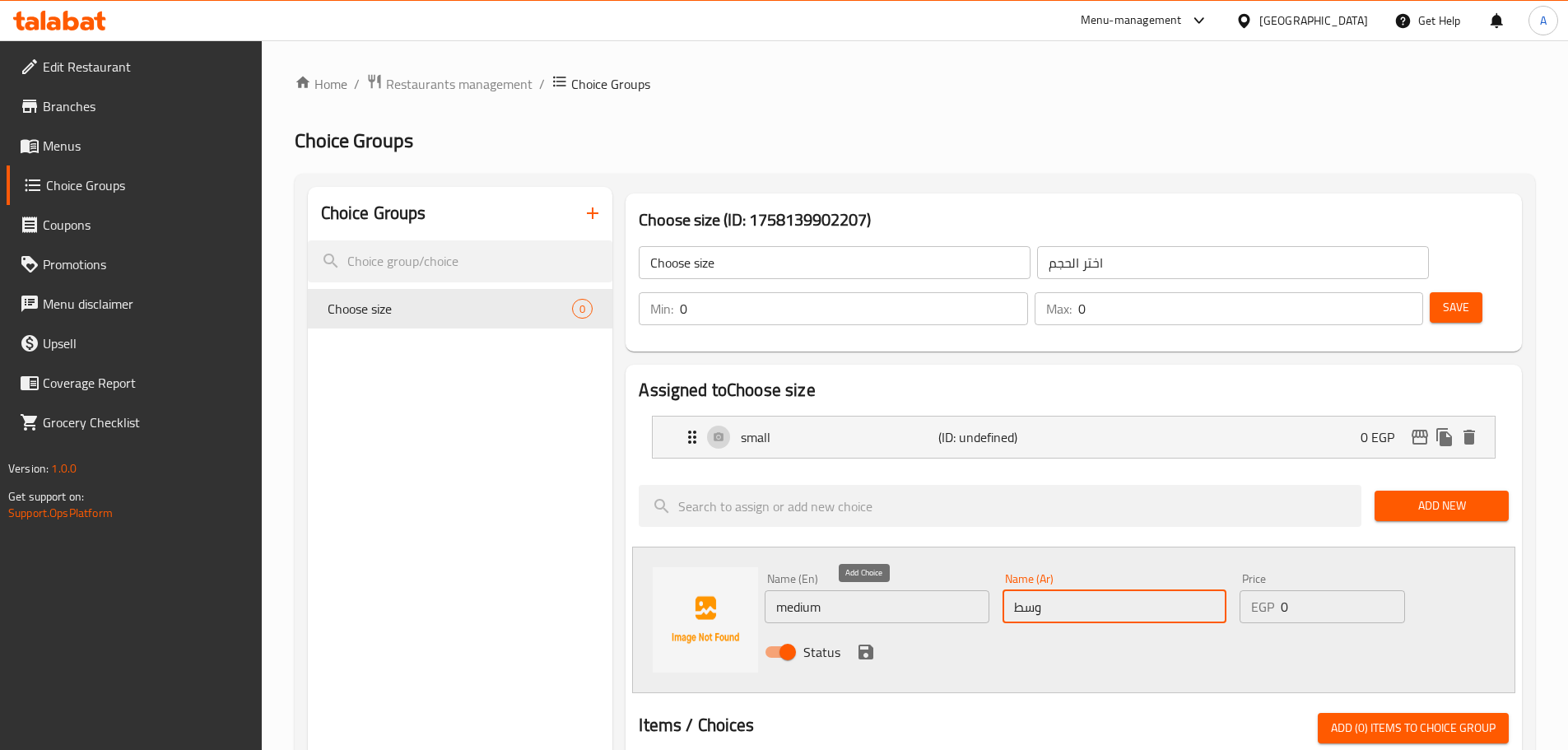
type input "وسط"
click at [859, 644] on icon "save" at bounding box center [866, 652] width 15 height 15
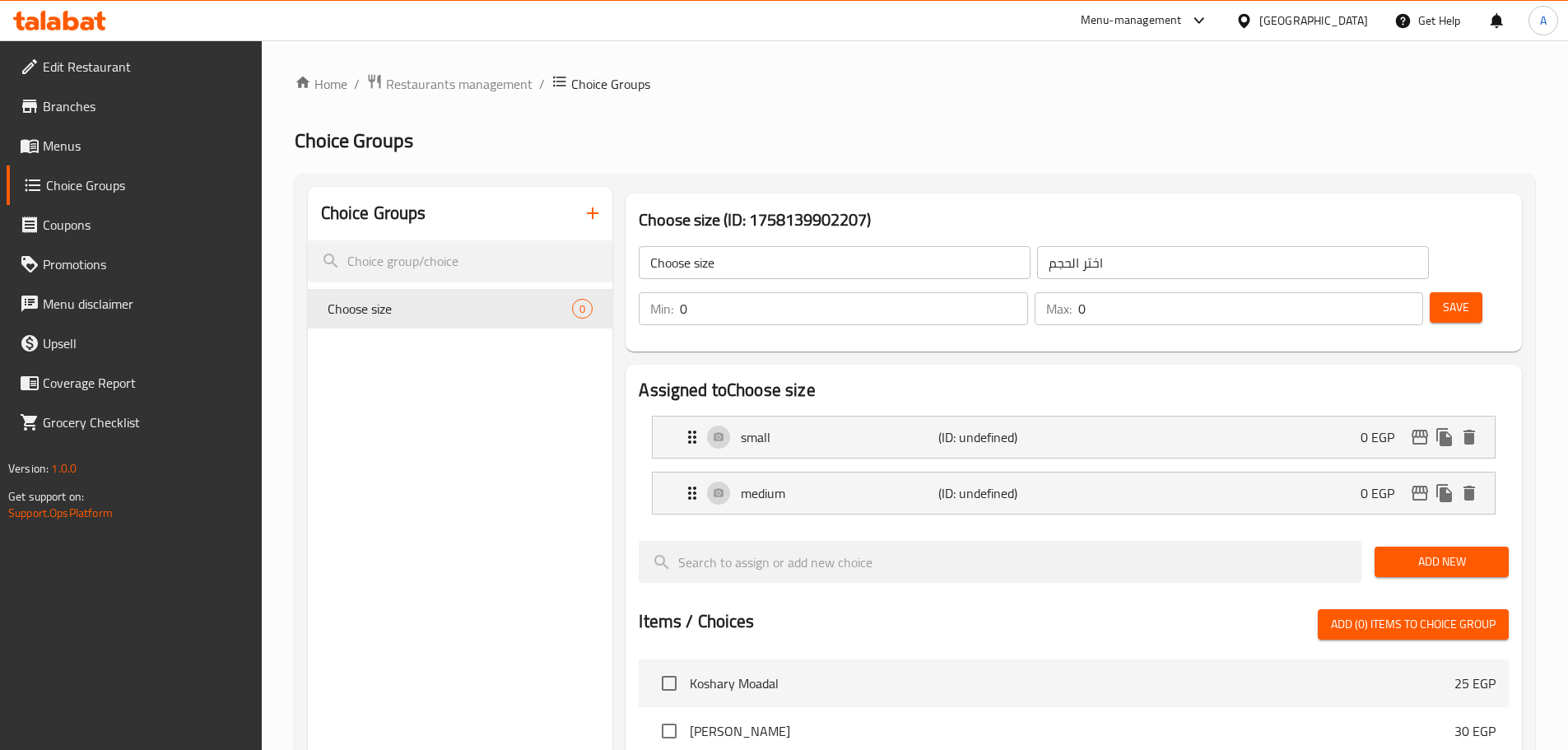
click at [1396, 551] on span "Add New" at bounding box center [1442, 562] width 107 height 21
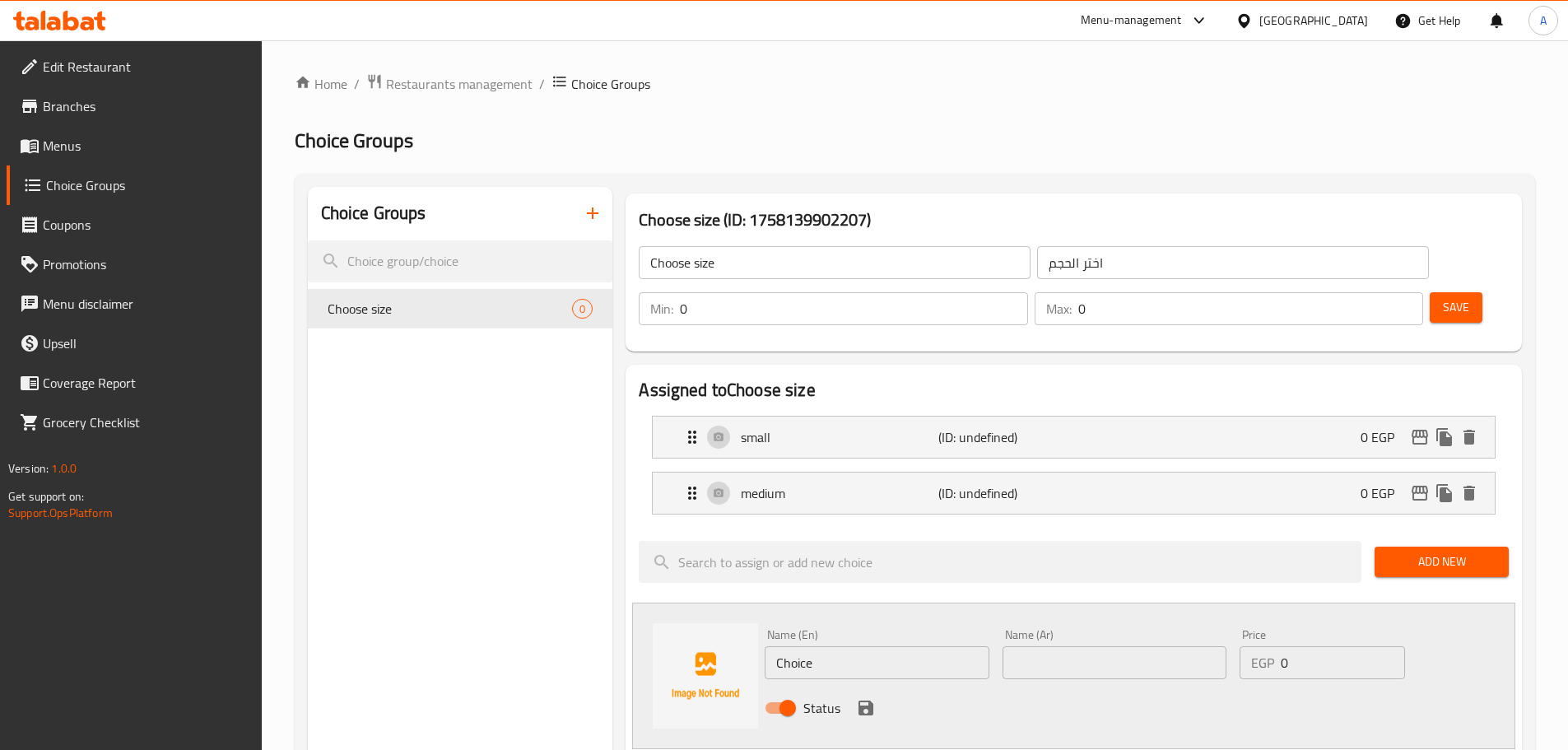
click at [841, 646] on input "Choice" at bounding box center [876, 662] width 224 height 33
type input "L"
type input "large"
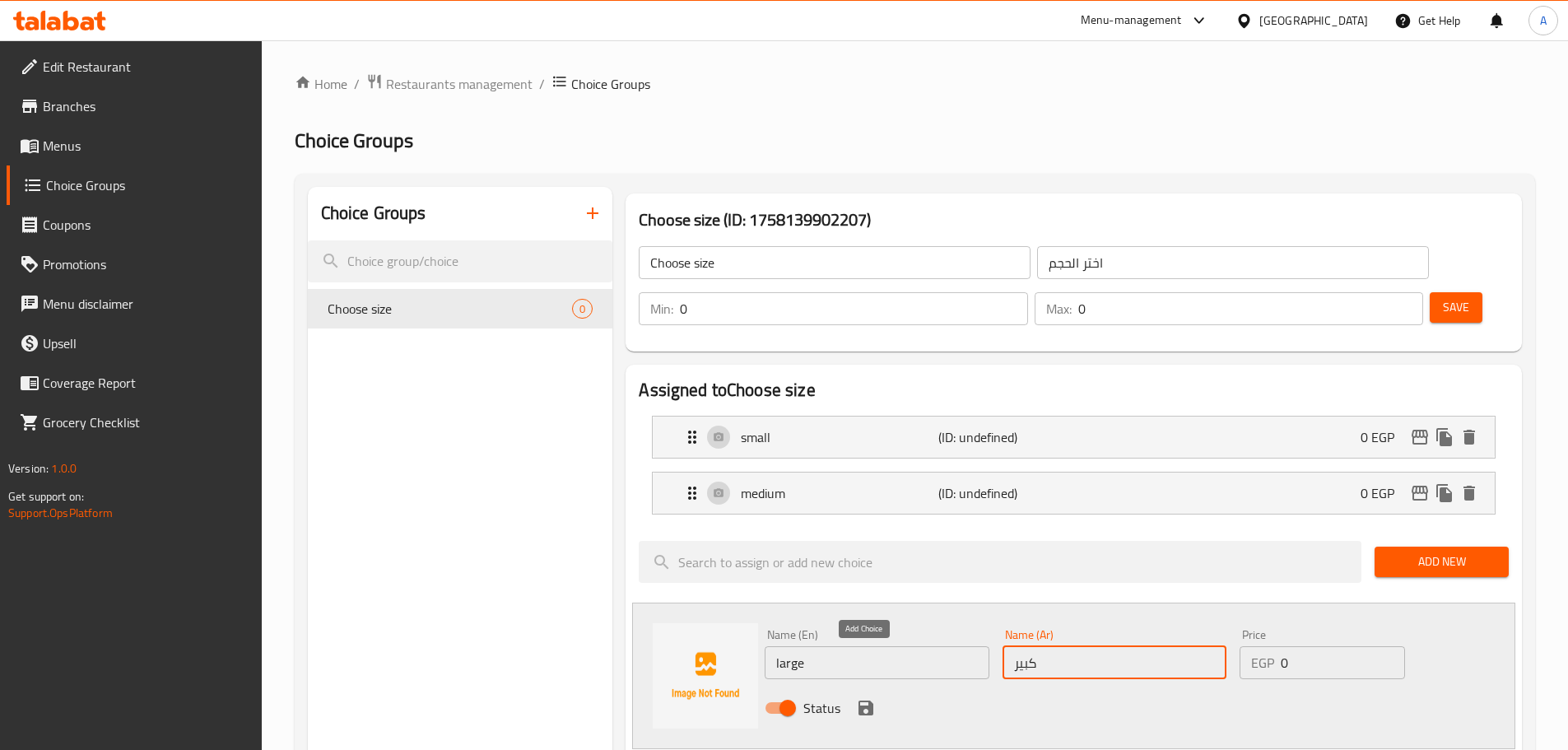
type input "كبير"
click at [868, 700] on icon "save" at bounding box center [866, 708] width 15 height 15
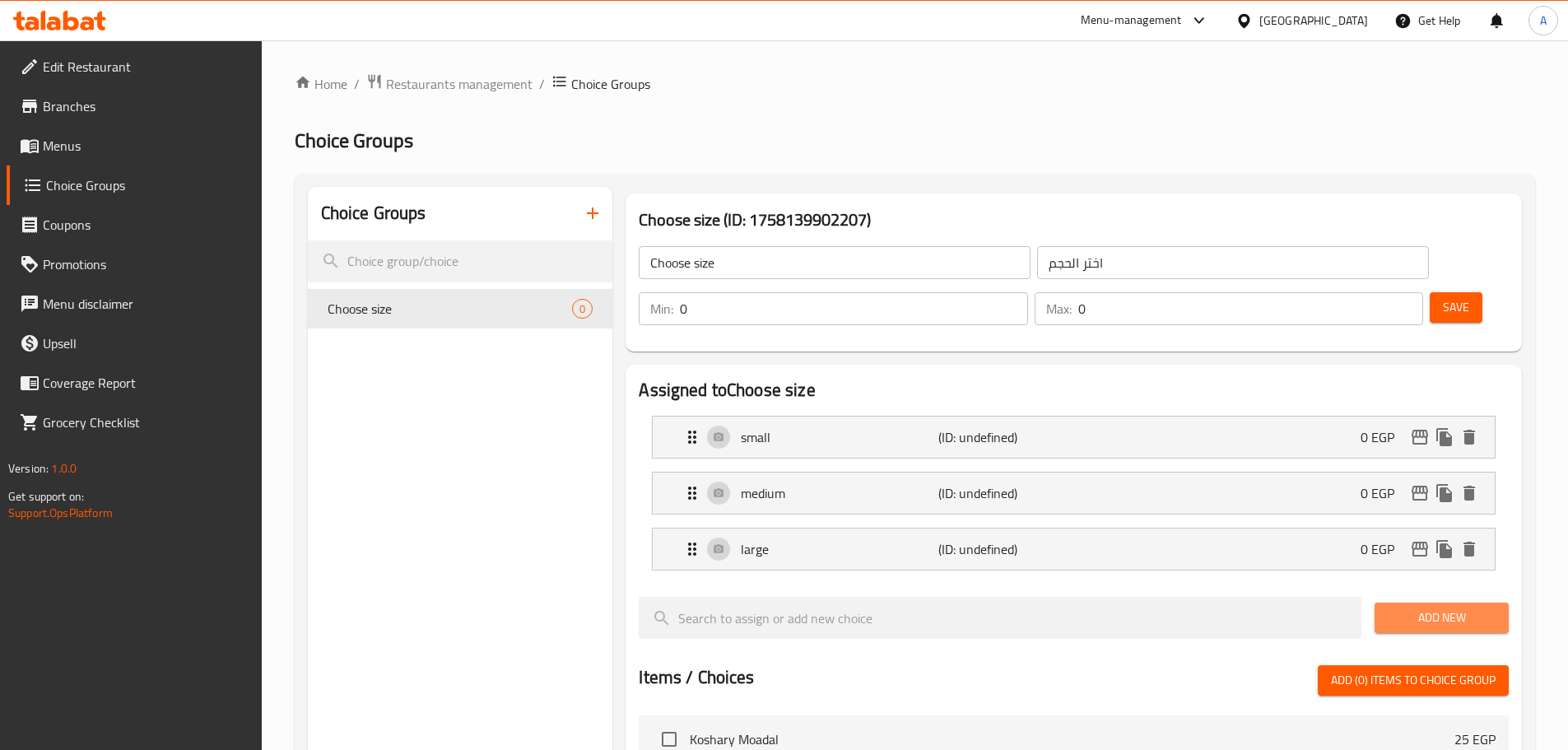
click at [1432, 608] on span "Add New" at bounding box center [1442, 618] width 107 height 21
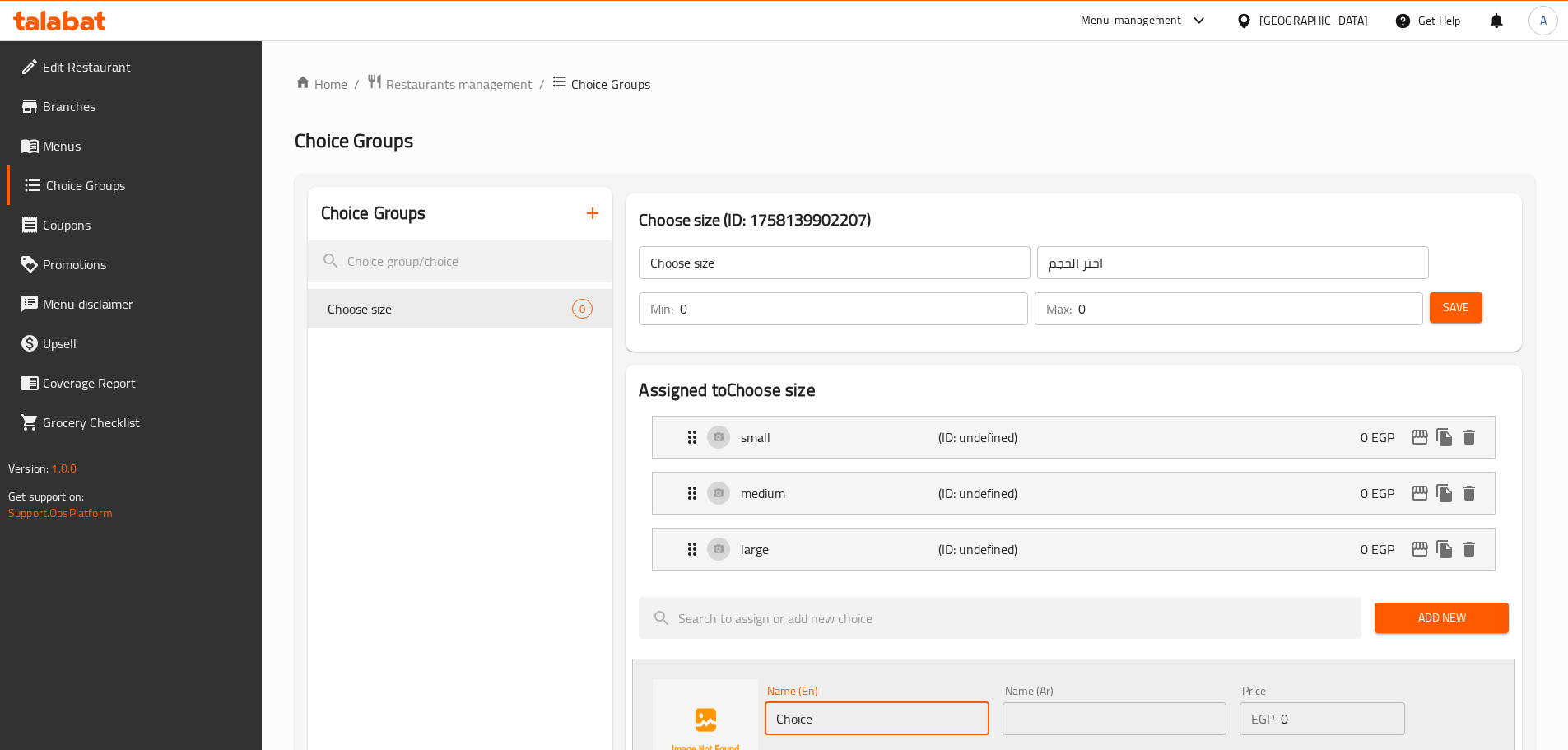
click at [849, 702] on input "Choice" at bounding box center [876, 718] width 224 height 33
type input "X large"
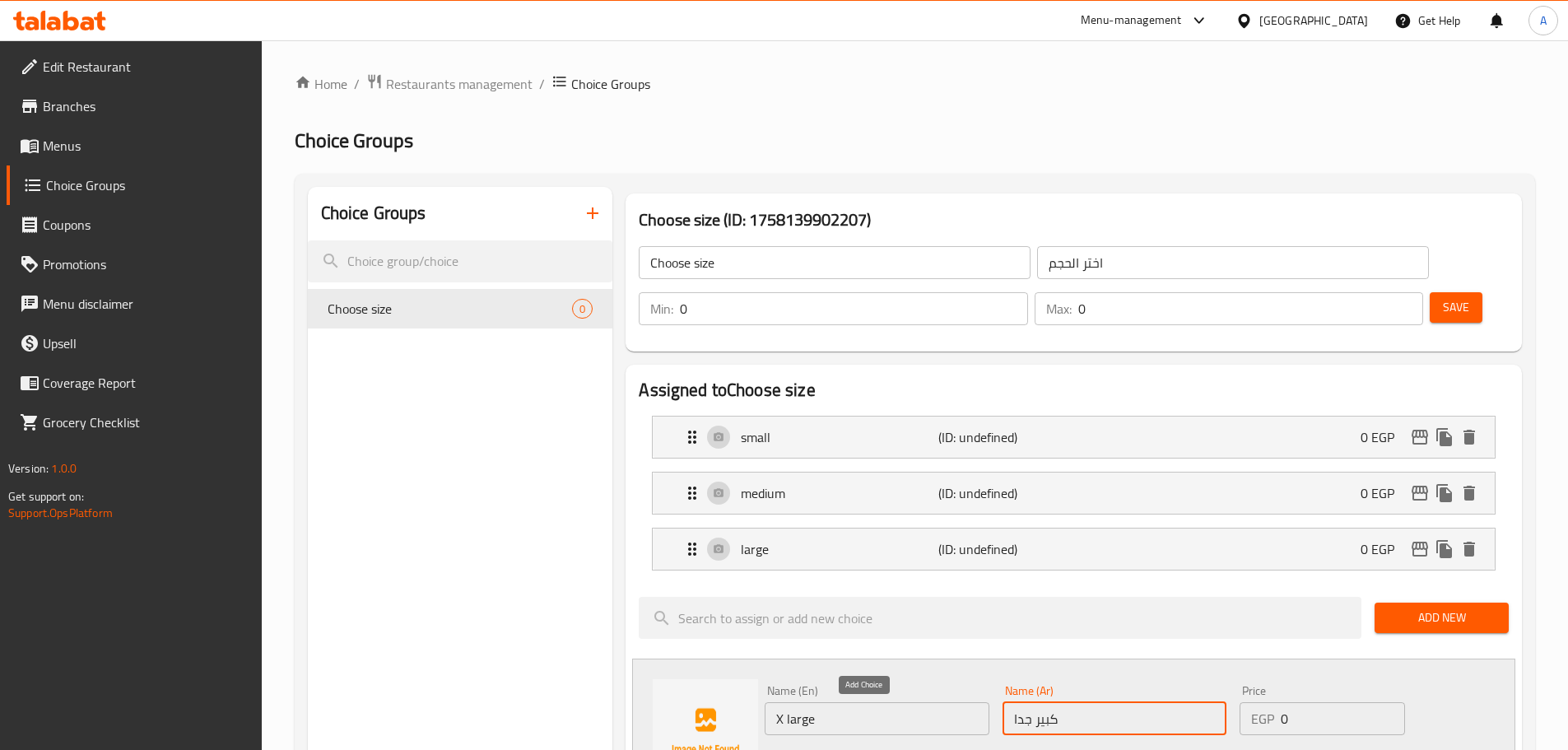
type input "كبير جدا"
click at [866, 749] on icon "save" at bounding box center [865, 763] width 20 height 20
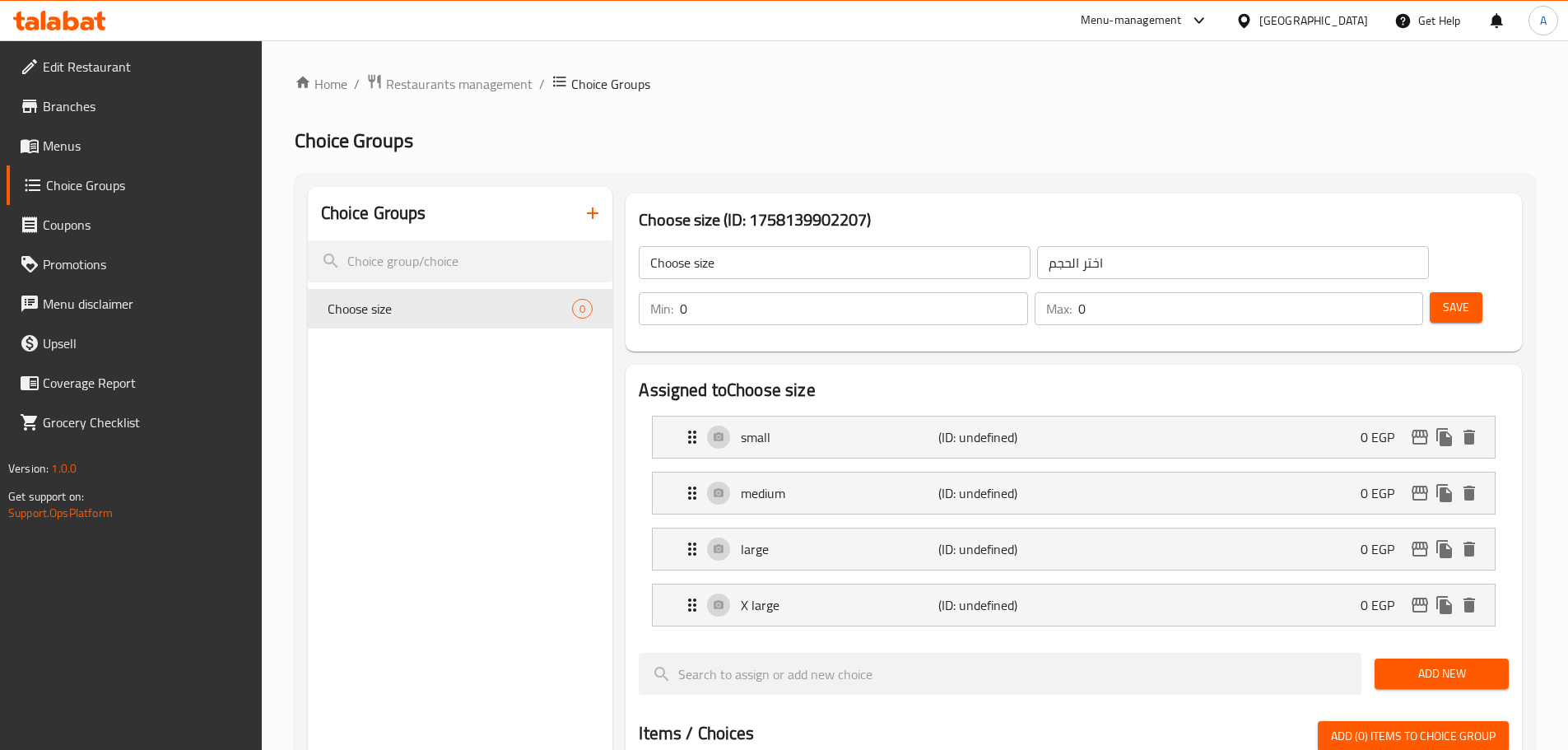
click at [107, 150] on span "Menus" at bounding box center [145, 145] width 205 height 20
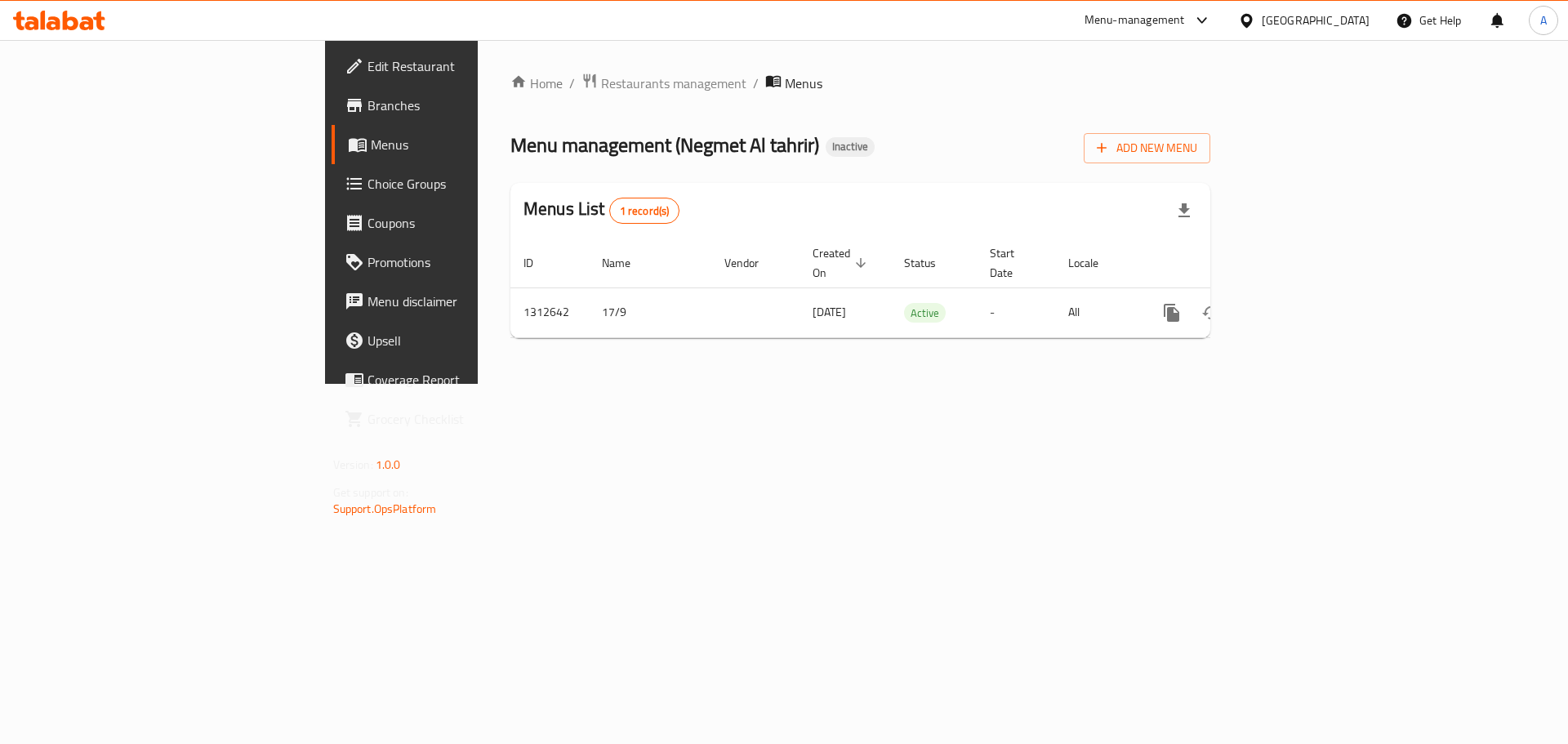
click at [367, 191] on span "Choice Groups" at bounding box center [470, 183] width 207 height 20
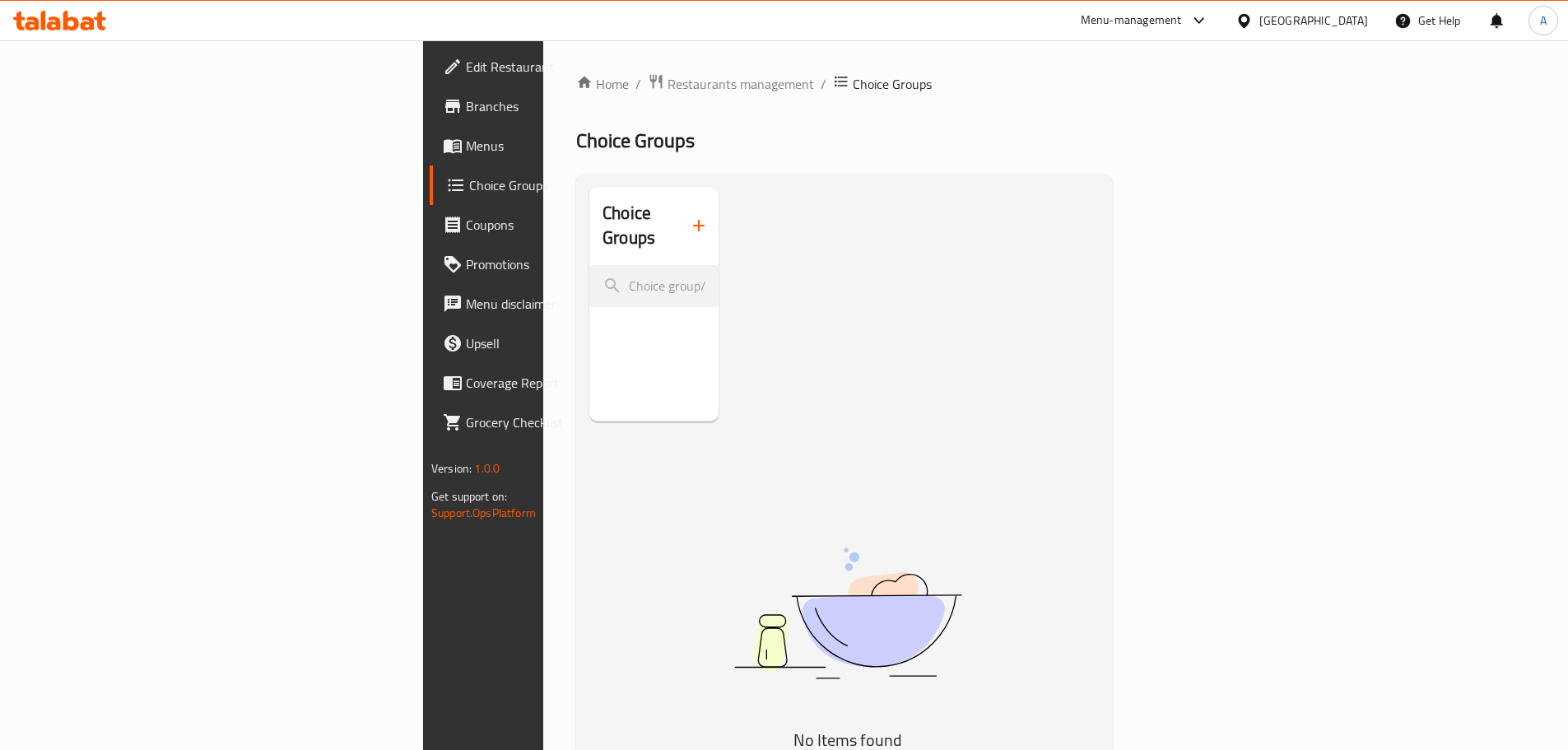
click at [689, 218] on icon "button" at bounding box center [698, 225] width 20 height 20
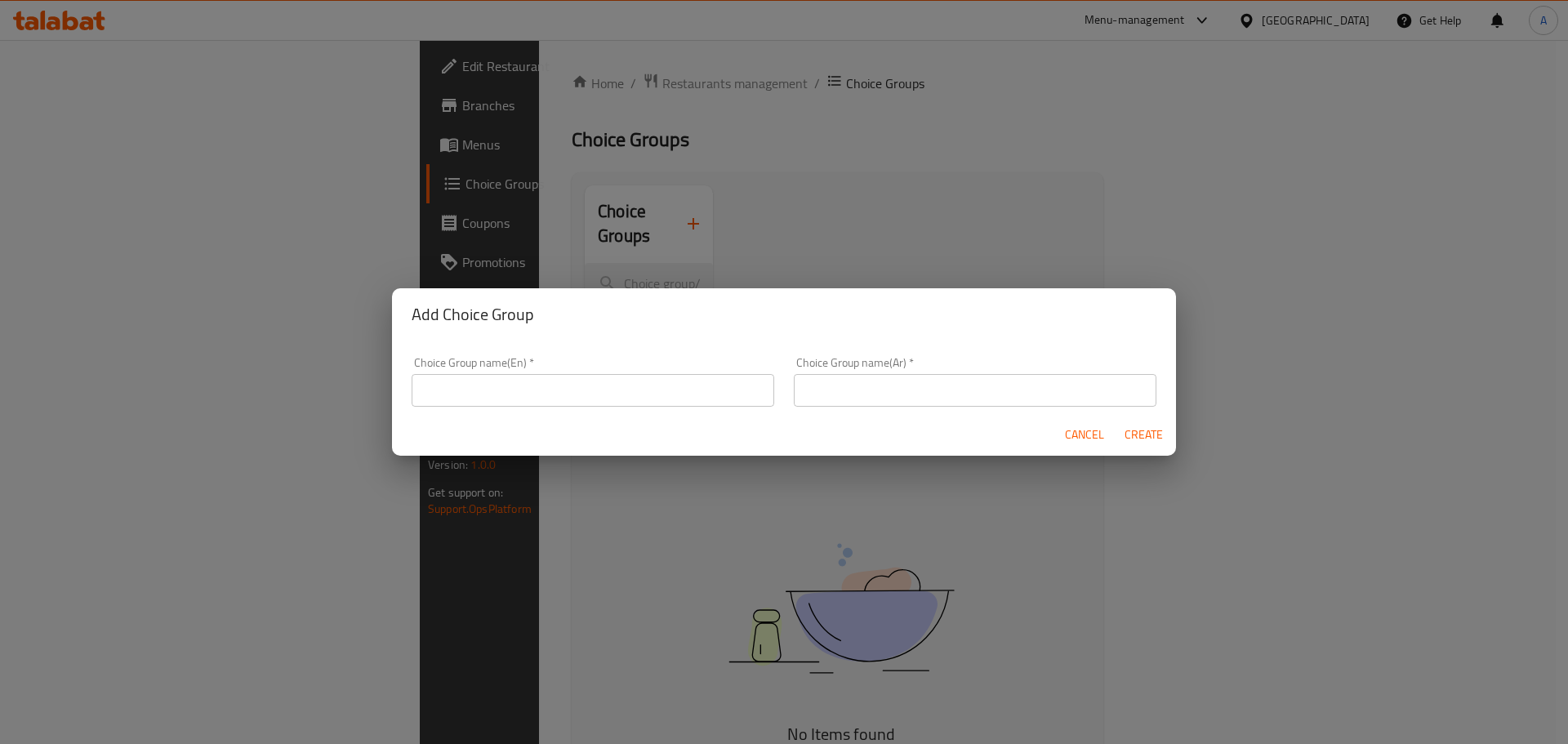
click at [868, 396] on input "text" at bounding box center [975, 390] width 363 height 33
paste input "Aish"
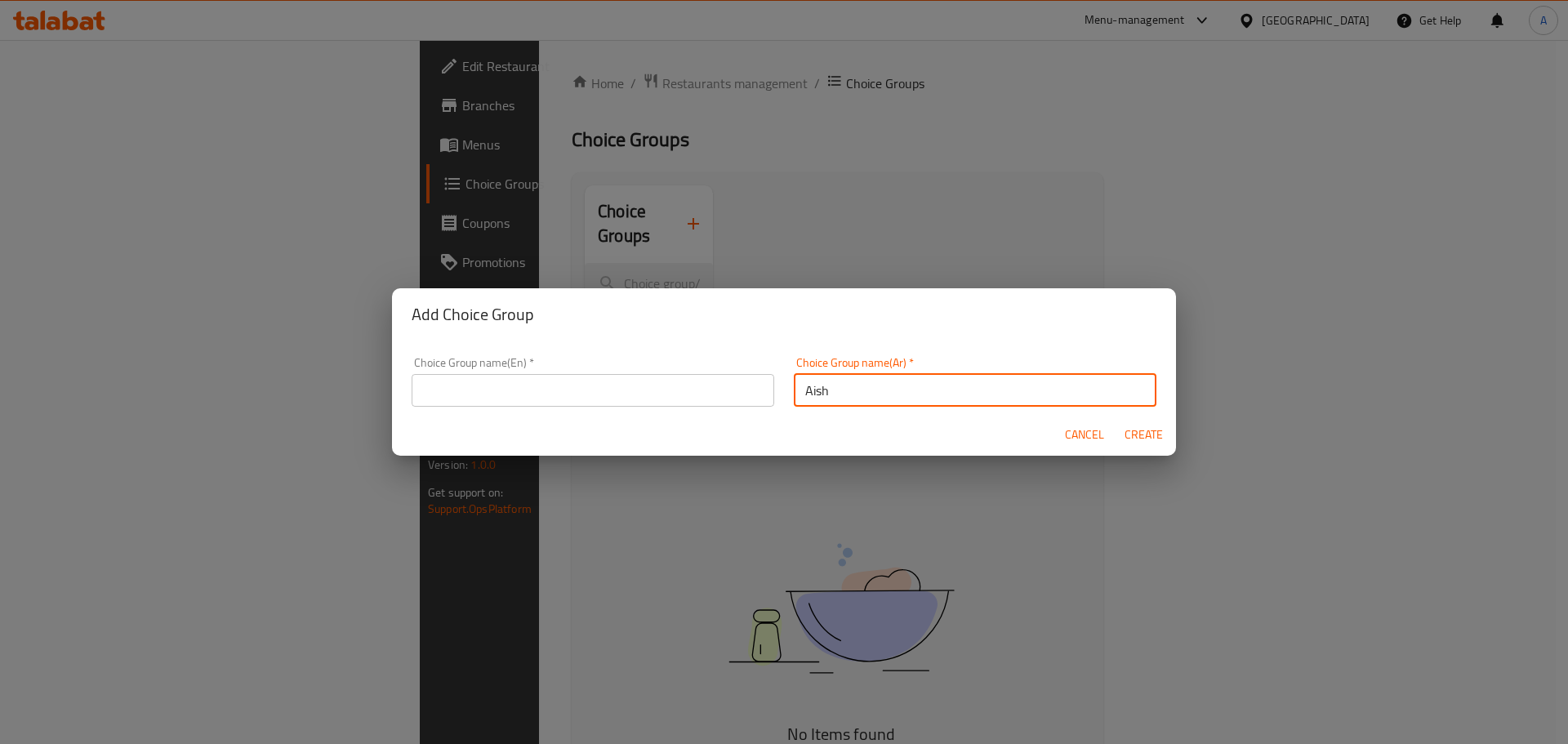
click at [815, 396] on input "Aish" at bounding box center [975, 390] width 363 height 33
type input "h"
type input "الزيادات"
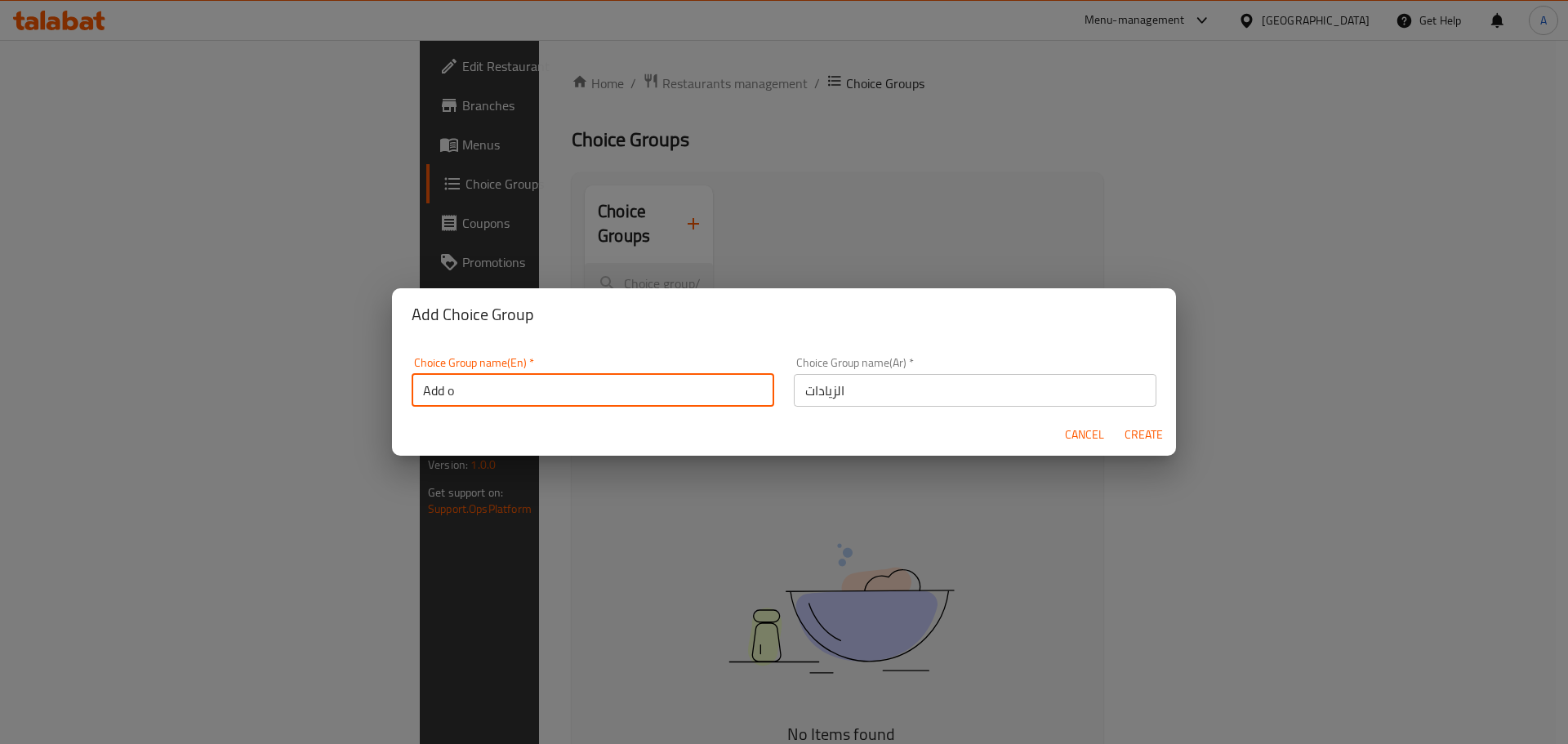
type input "Add On's:"
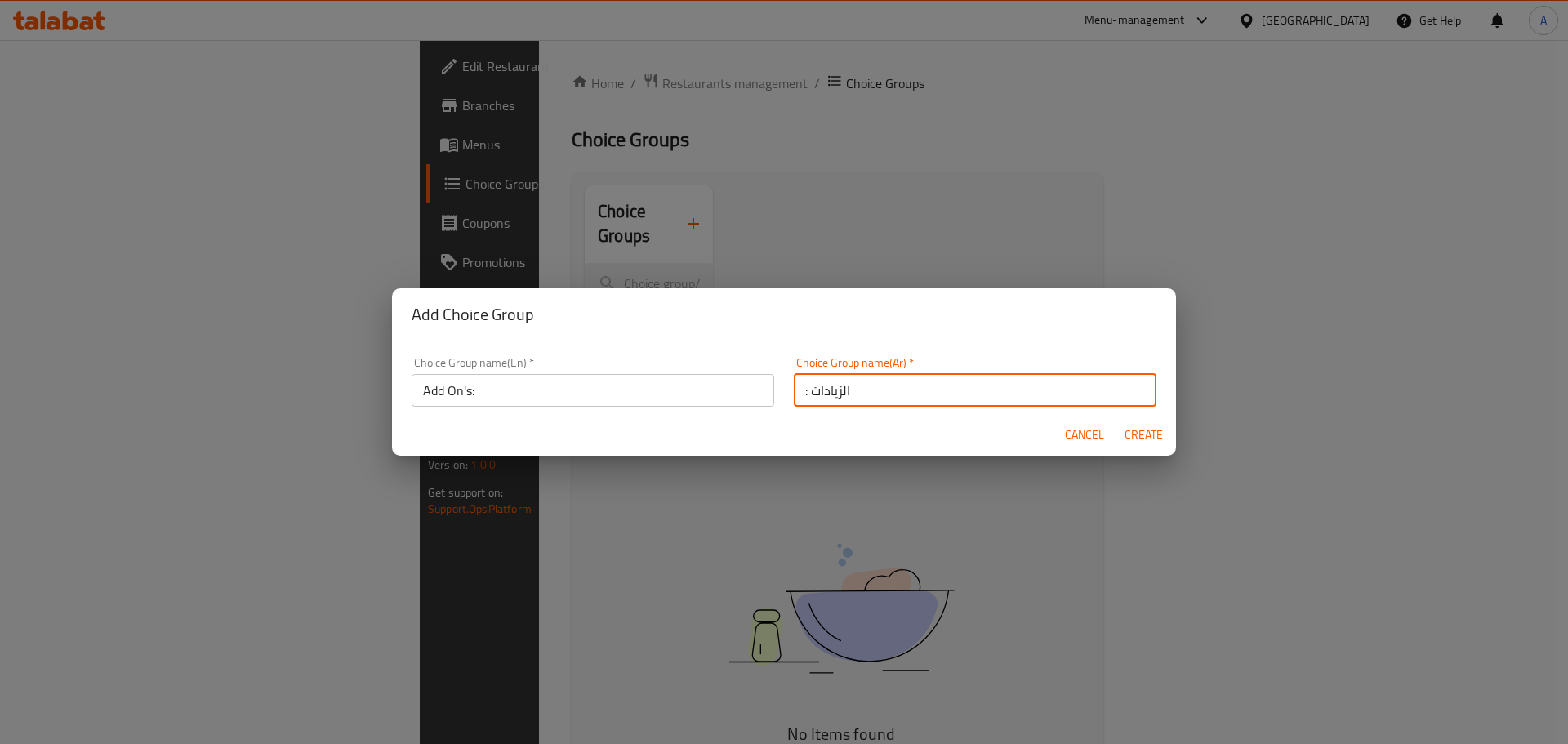
type input ": الزيادات"
click at [1144, 436] on span "Create" at bounding box center [1144, 435] width 39 height 21
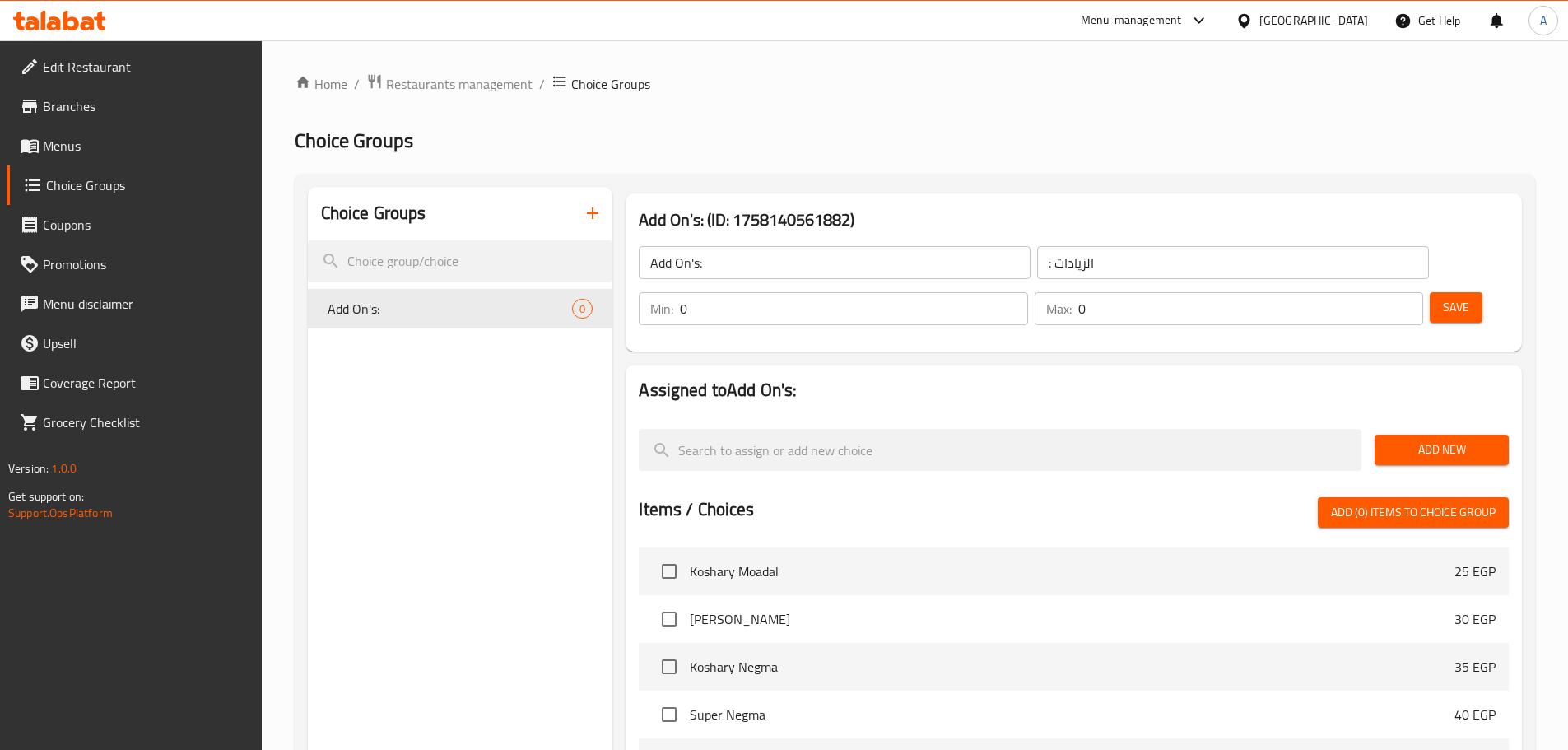
click at [1434, 439] on span "Add New" at bounding box center [1442, 449] width 107 height 21
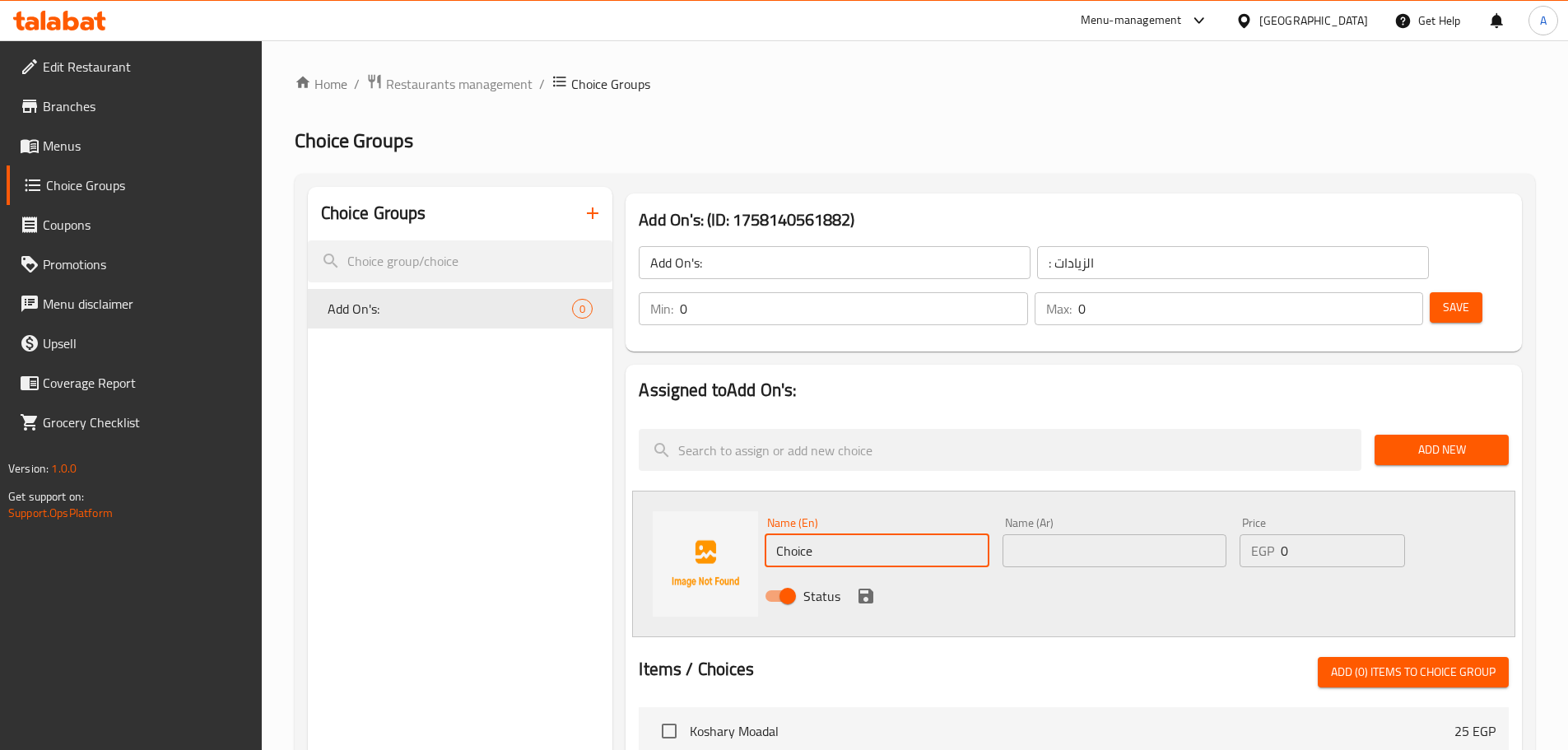
click at [852, 534] on input "Choice" at bounding box center [876, 550] width 224 height 33
type input "Aish"
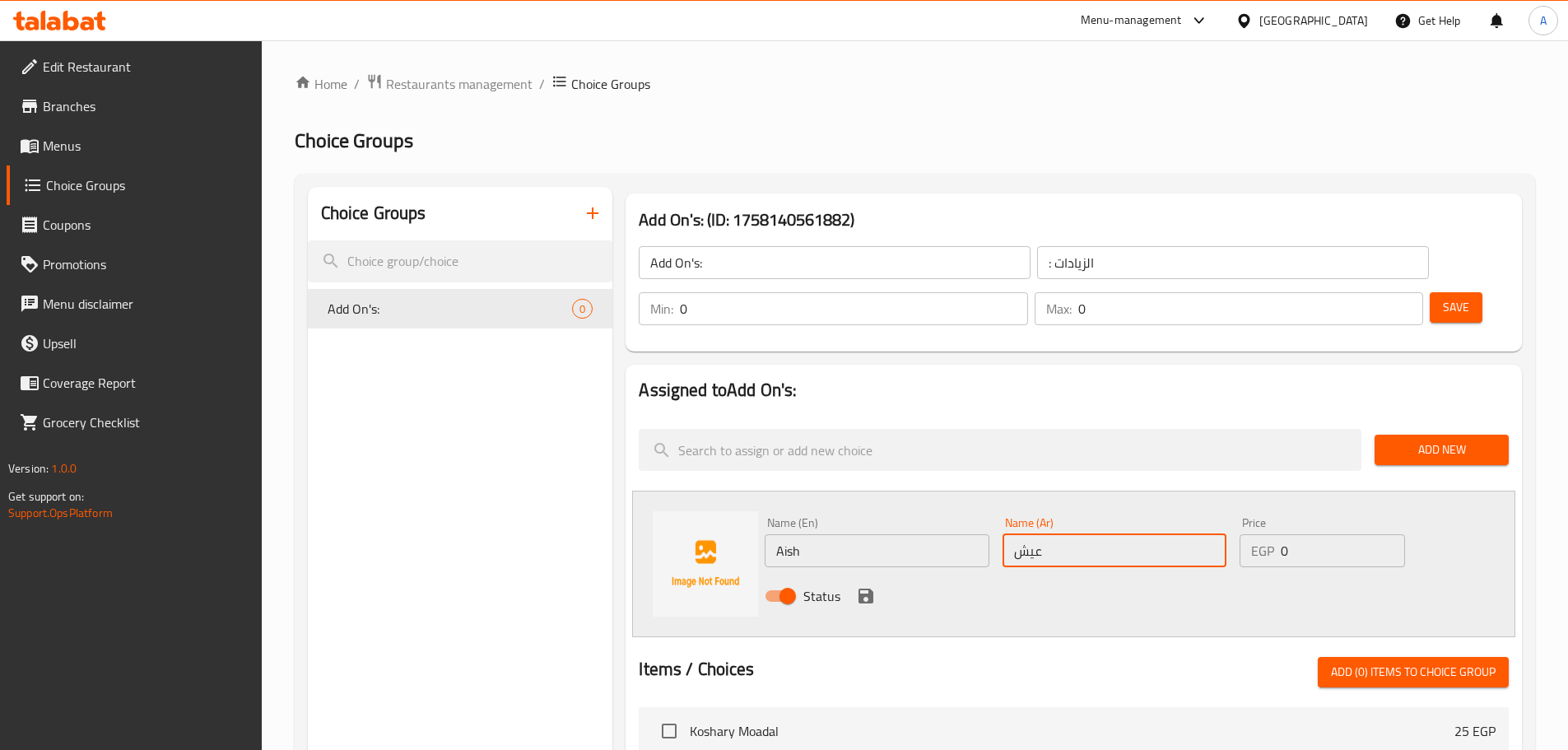
type input "عيش"
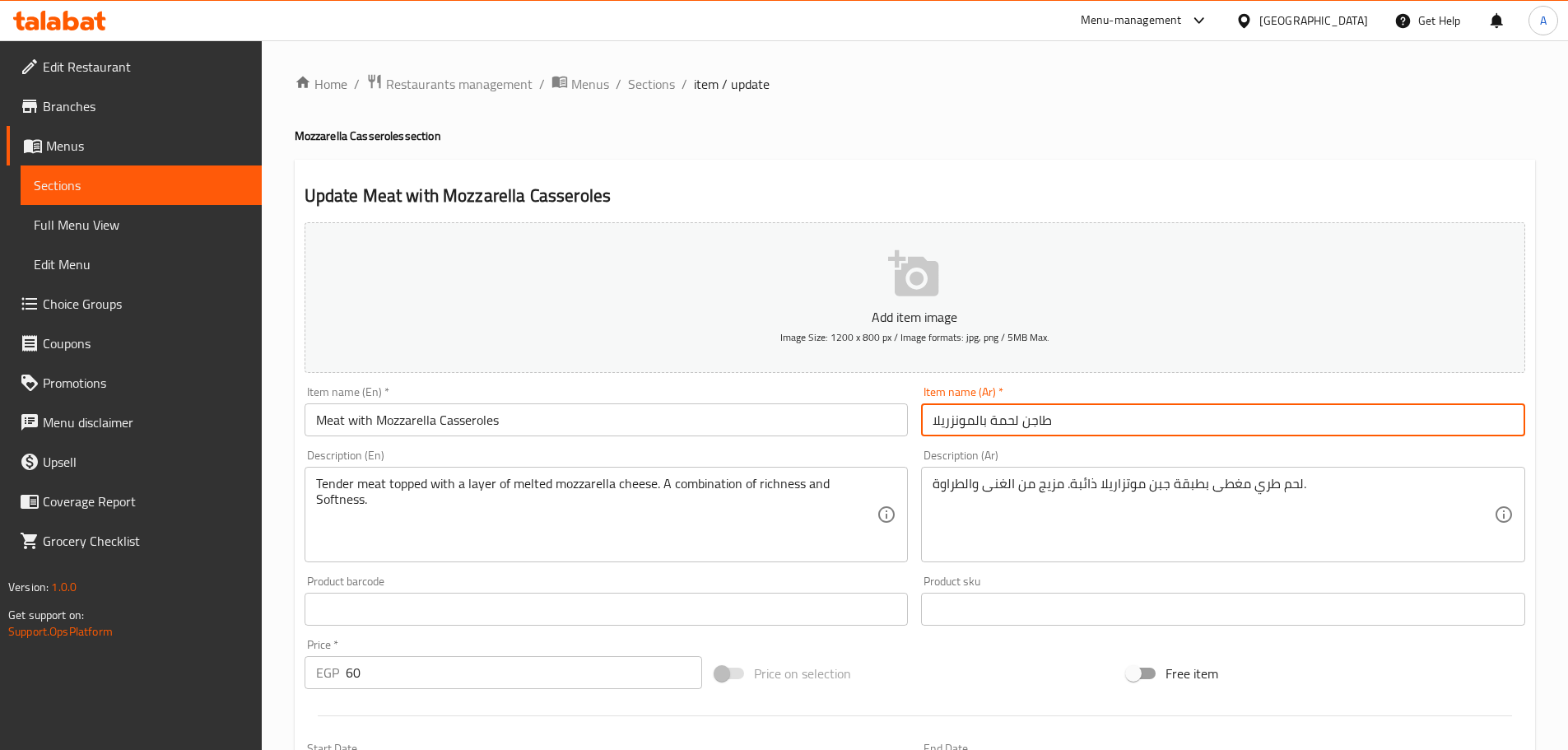
drag, startPoint x: 971, startPoint y: 419, endPoint x: 882, endPoint y: 419, distance: 89.0
click at [882, 419] on div "Add item image Image Size: 1200 x 800 px / Image formats: jpg, png / 5MB Max. I…" at bounding box center [914, 570] width 1233 height 709
click at [972, 422] on input "طاجن لحمة بالمونزريلا" at bounding box center [1222, 419] width 604 height 33
drag, startPoint x: 972, startPoint y: 422, endPoint x: 883, endPoint y: 420, distance: 89.0
click at [890, 417] on div "Add item image Image Size: 1200 x 800 px / Image formats: jpg, png / 5MB Max. I…" at bounding box center [914, 570] width 1233 height 709
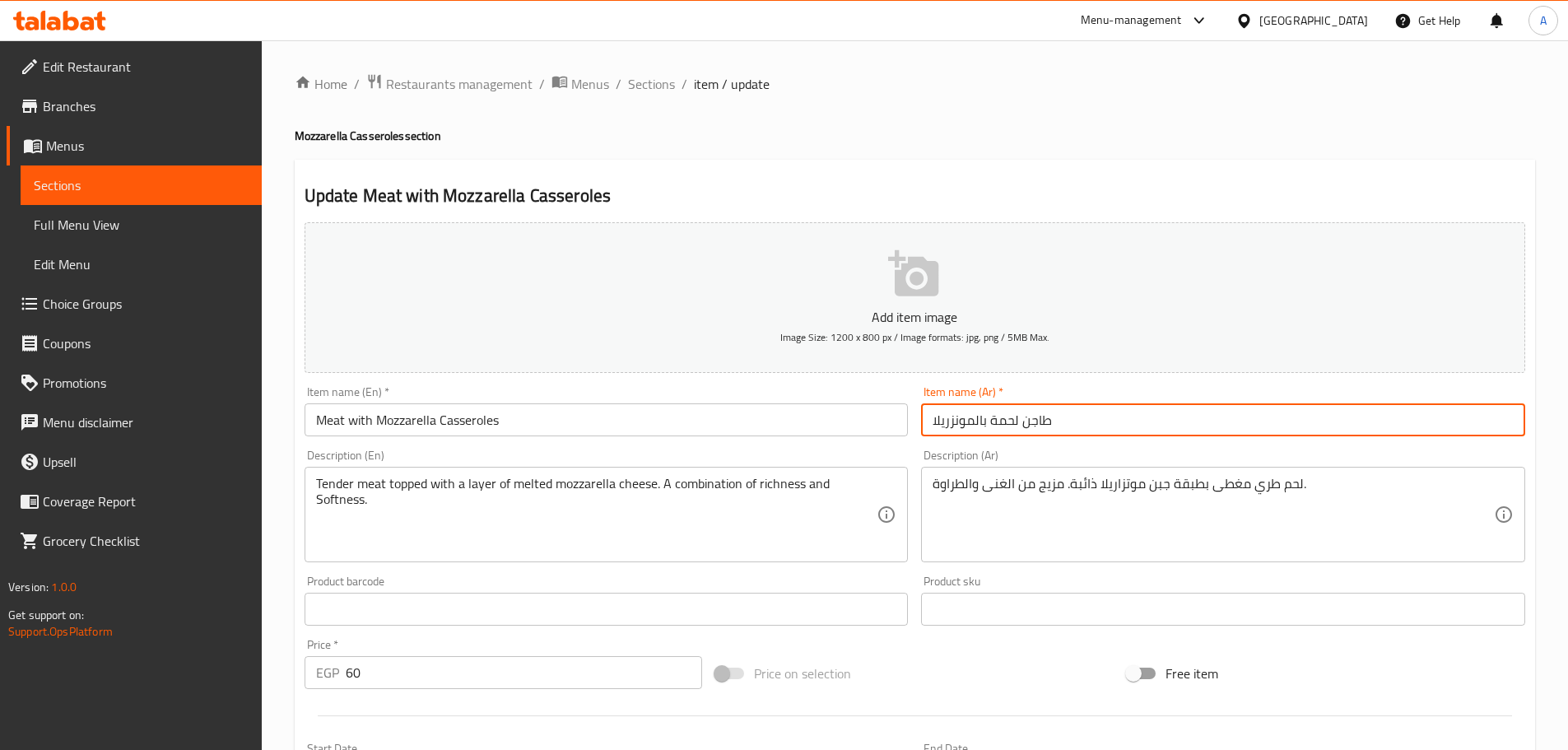
paste input "تزا"
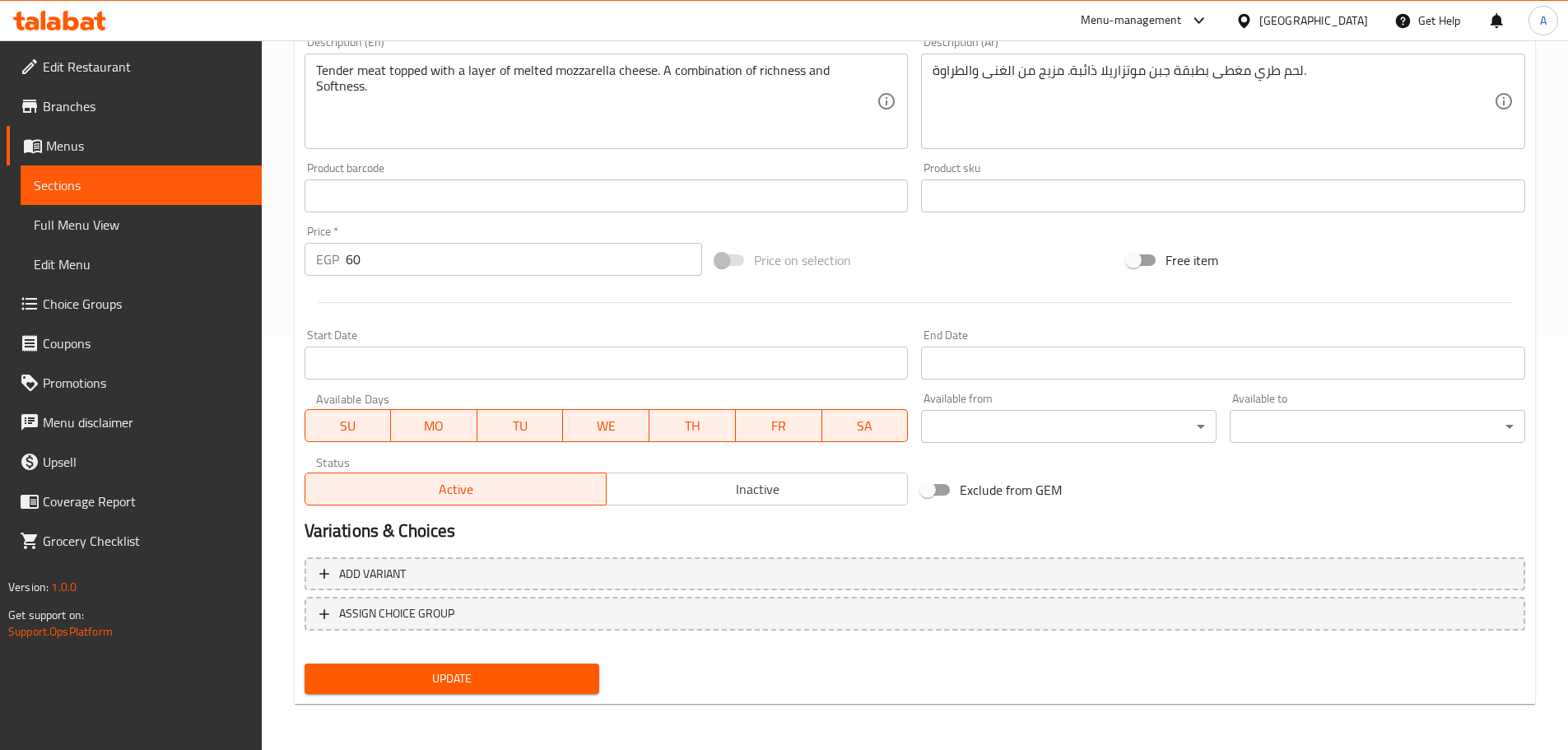
type input "طاجن لحمة بالموتزاريلا"
click at [567, 677] on span "Update" at bounding box center [452, 678] width 270 height 21
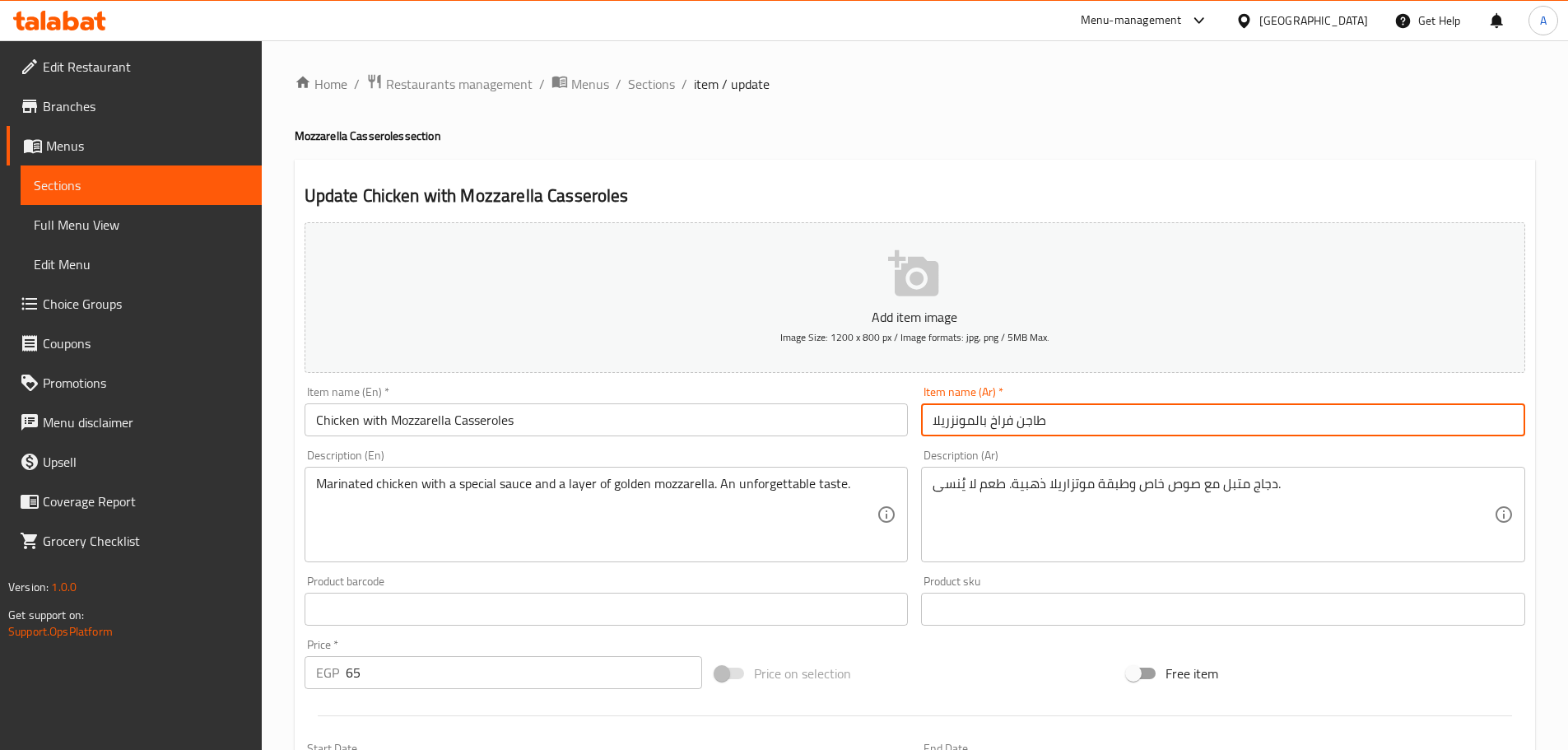
drag, startPoint x: 970, startPoint y: 420, endPoint x: 906, endPoint y: 426, distance: 64.3
click at [857, 426] on div "Add item image Image Size: 1200 x 800 px / Image formats: jpg, png / 5MB Max. I…" at bounding box center [914, 570] width 1233 height 709
drag, startPoint x: 974, startPoint y: 417, endPoint x: 887, endPoint y: 448, distance: 92.4
click at [880, 424] on div "Add item image Image Size: 1200 x 800 px / Image formats: jpg, png / 5MB Max. I…" at bounding box center [914, 570] width 1233 height 709
paste input "تزا"
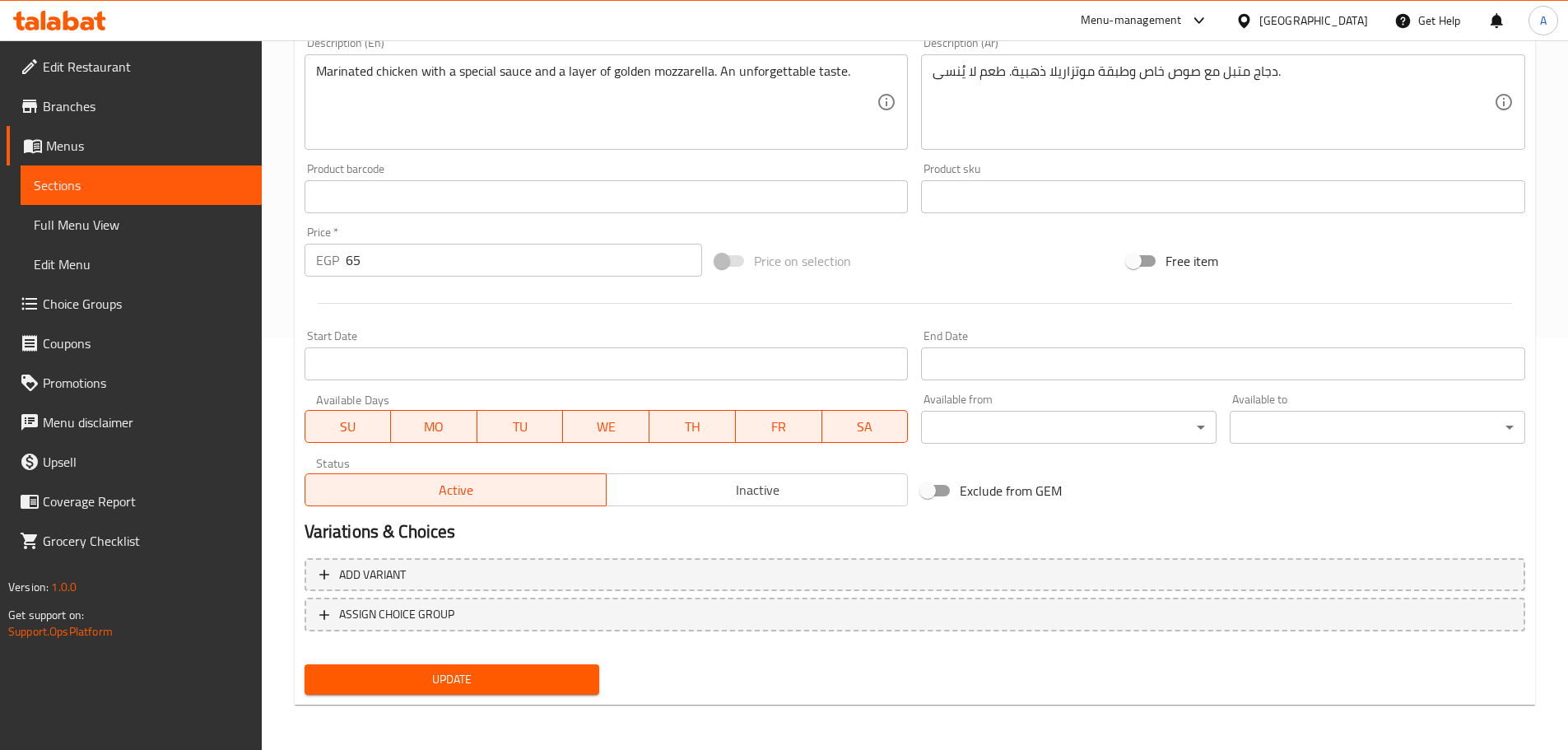
scroll to position [413, 0]
type input "طاجن فراخ بالموتزاريلا"
click at [521, 677] on span "Update" at bounding box center [452, 678] width 270 height 21
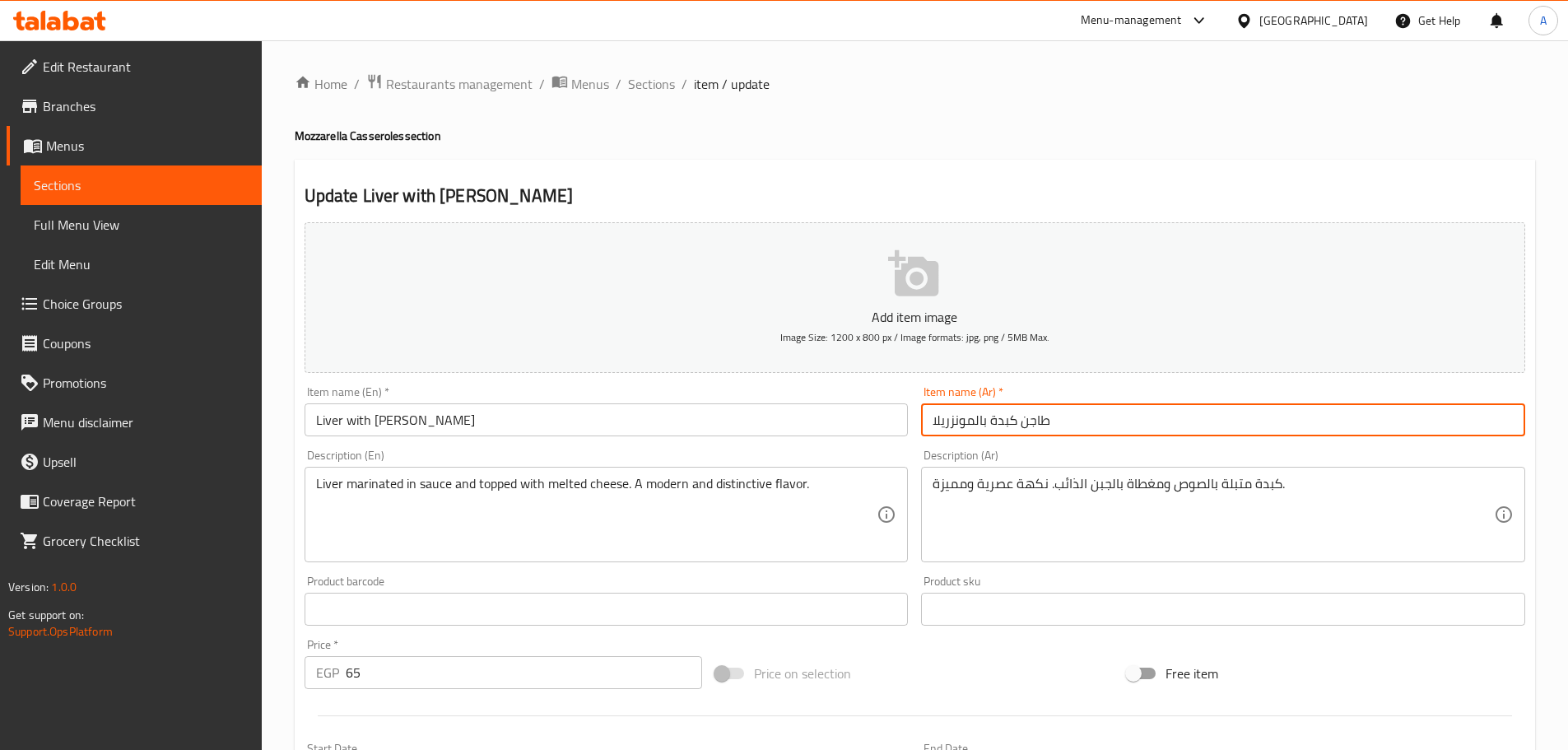
drag, startPoint x: 972, startPoint y: 419, endPoint x: 893, endPoint y: 432, distance: 80.1
click at [896, 424] on div "Add item image Image Size: 1200 x 800 px / Image formats: jpg, png / 5MB Max. I…" at bounding box center [914, 570] width 1233 height 709
paste input "تزا"
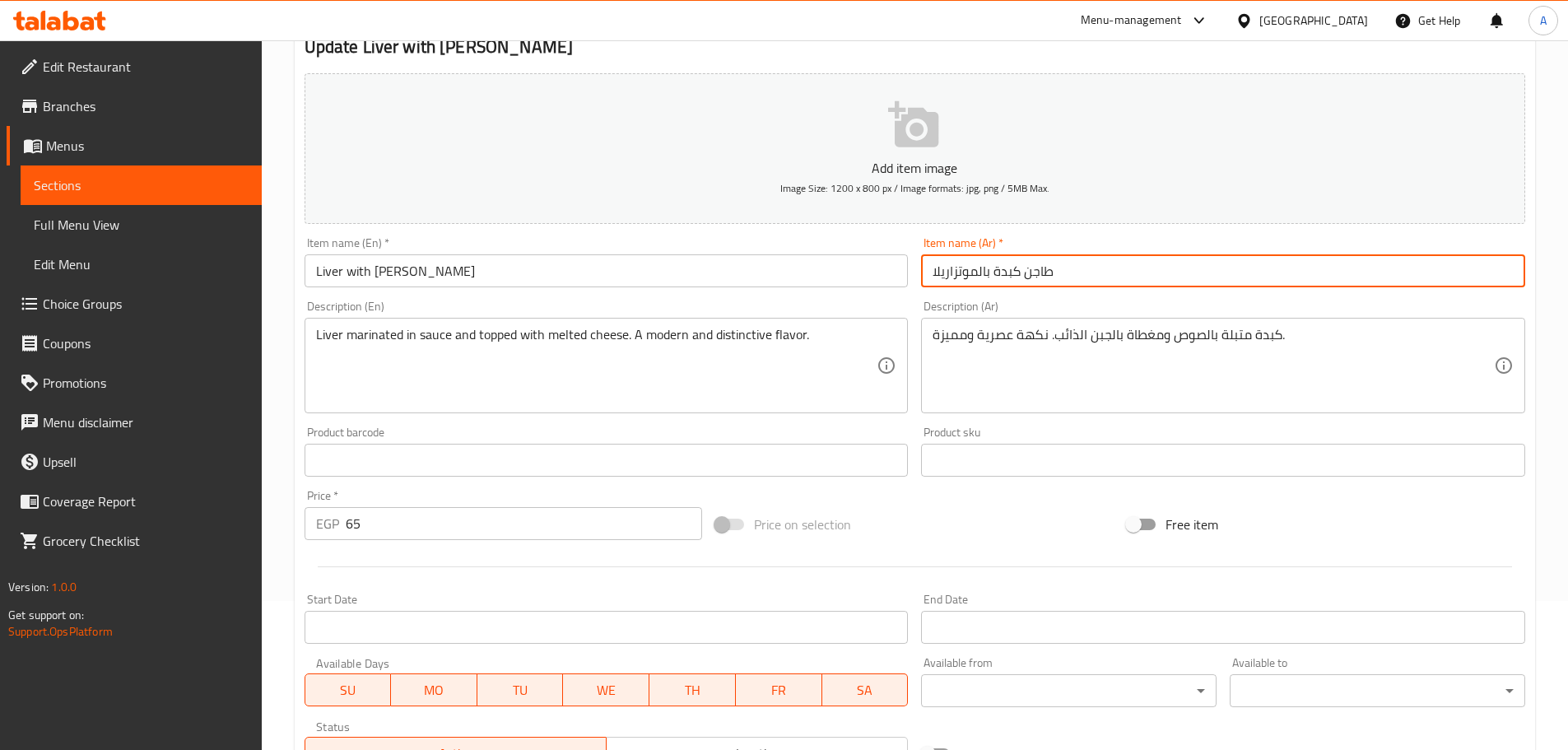
scroll to position [413, 0]
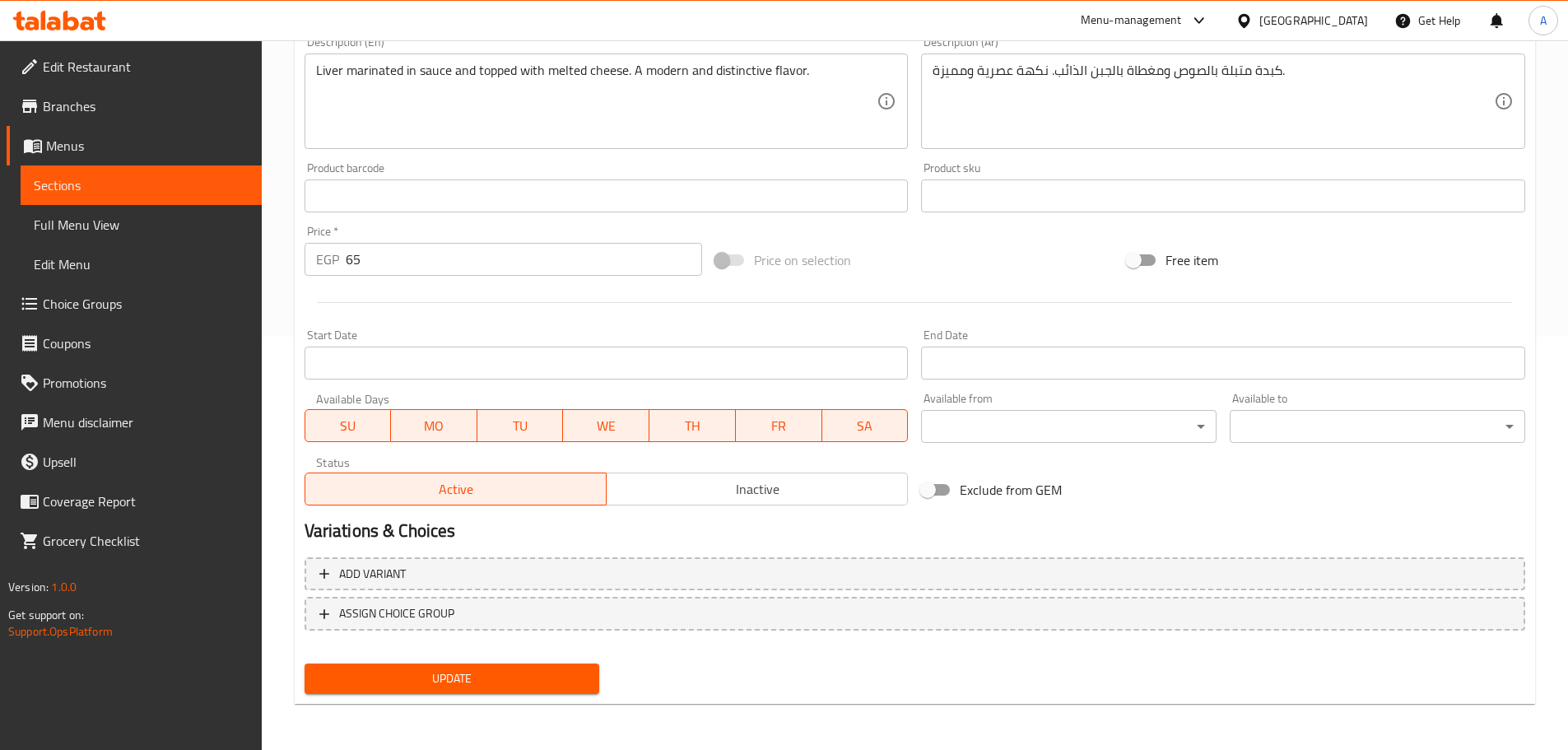
type input "طاجن كبدة بالموتزاريلا"
click at [479, 671] on span "Update" at bounding box center [452, 678] width 270 height 21
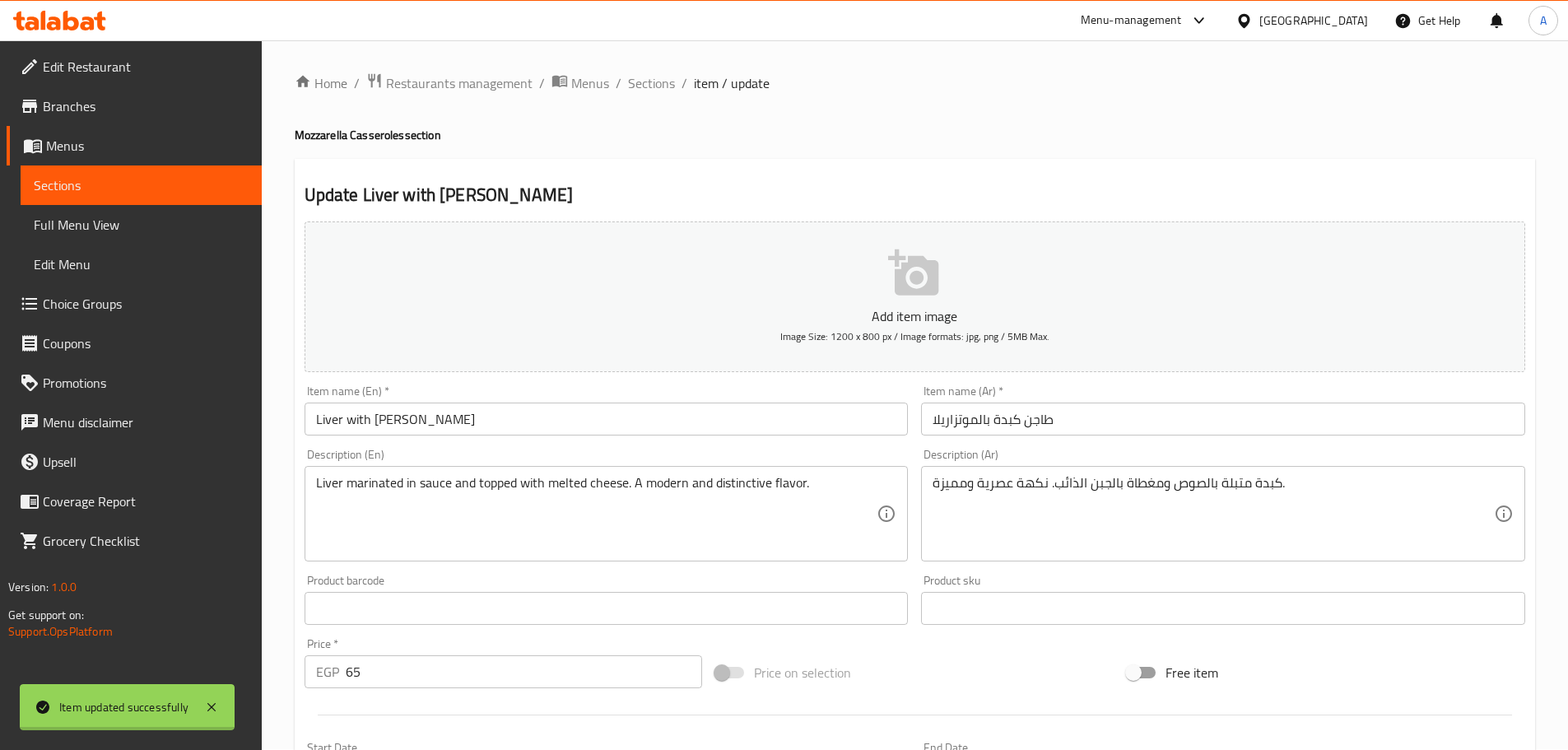
scroll to position [0, 0]
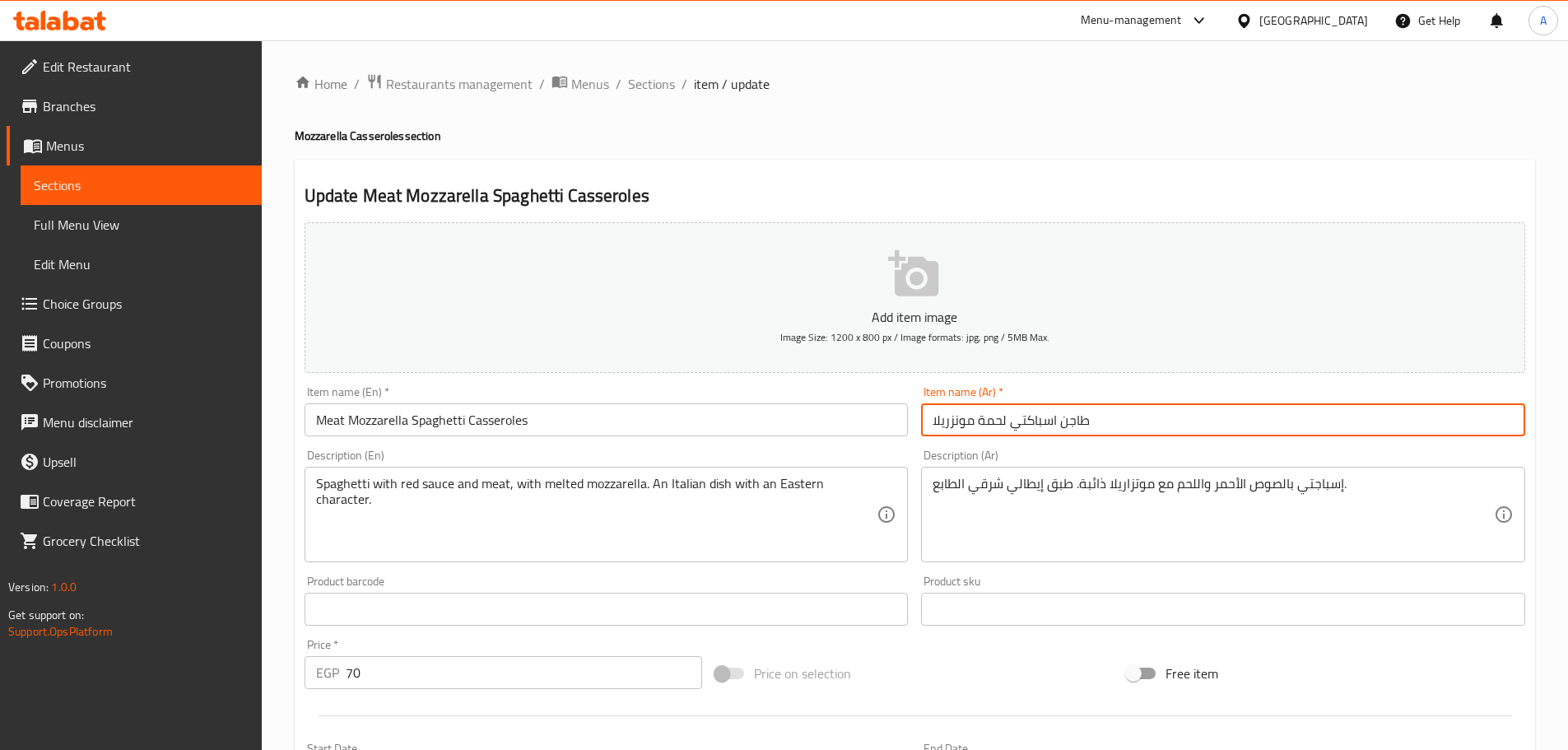
drag, startPoint x: 972, startPoint y: 416, endPoint x: 870, endPoint y: 439, distance: 104.6
click at [874, 419] on div "Add item image Image Size: 1200 x 800 px / Image formats: jpg, png / 5MB Max. I…" at bounding box center [914, 570] width 1233 height 709
paste input "تزا"
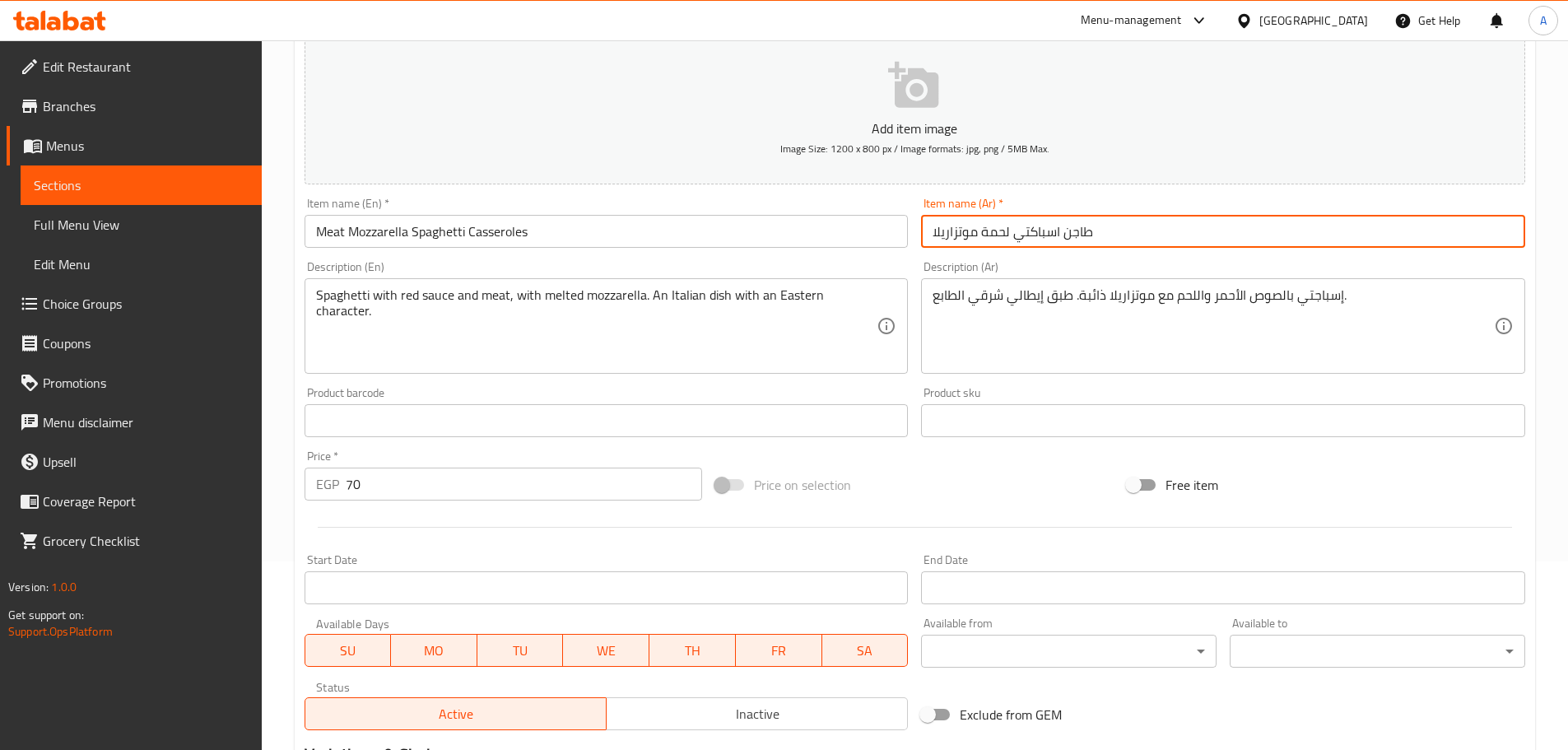
scroll to position [413, 0]
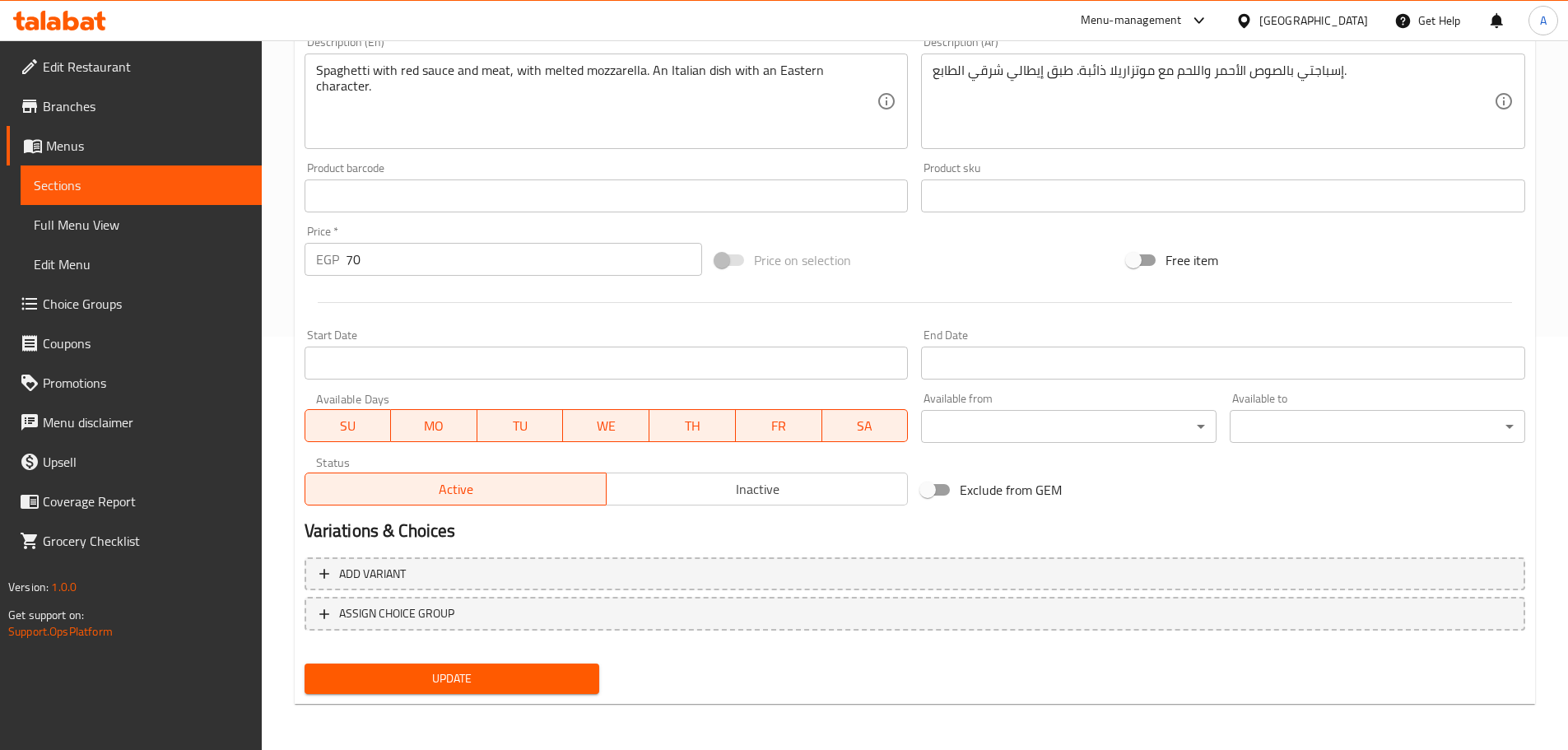
type input "طاجن اسباكتي لحمة موتزاريلا"
click at [572, 655] on div "Add variant ASSIGN CHOICE GROUP" at bounding box center [914, 604] width 1233 height 107
click at [561, 666] on button "Update" at bounding box center [452, 678] width 296 height 30
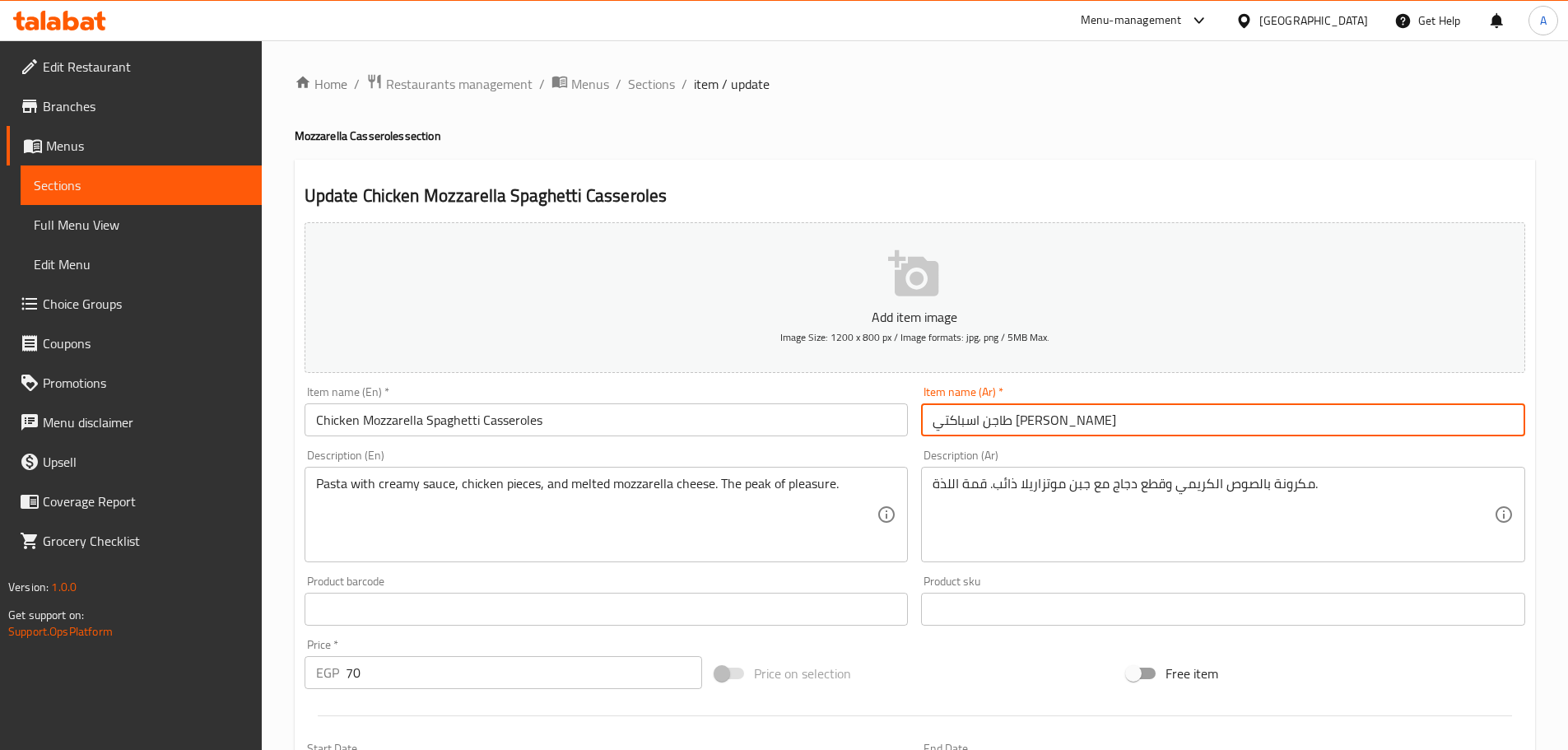
drag, startPoint x: 973, startPoint y: 422, endPoint x: 811, endPoint y: 419, distance: 162.0
click at [820, 419] on div "Add item image Image Size: 1200 x 800 px / Image formats: jpg, png / 5MB Max. I…" at bounding box center [914, 570] width 1233 height 709
paste input "تزا"
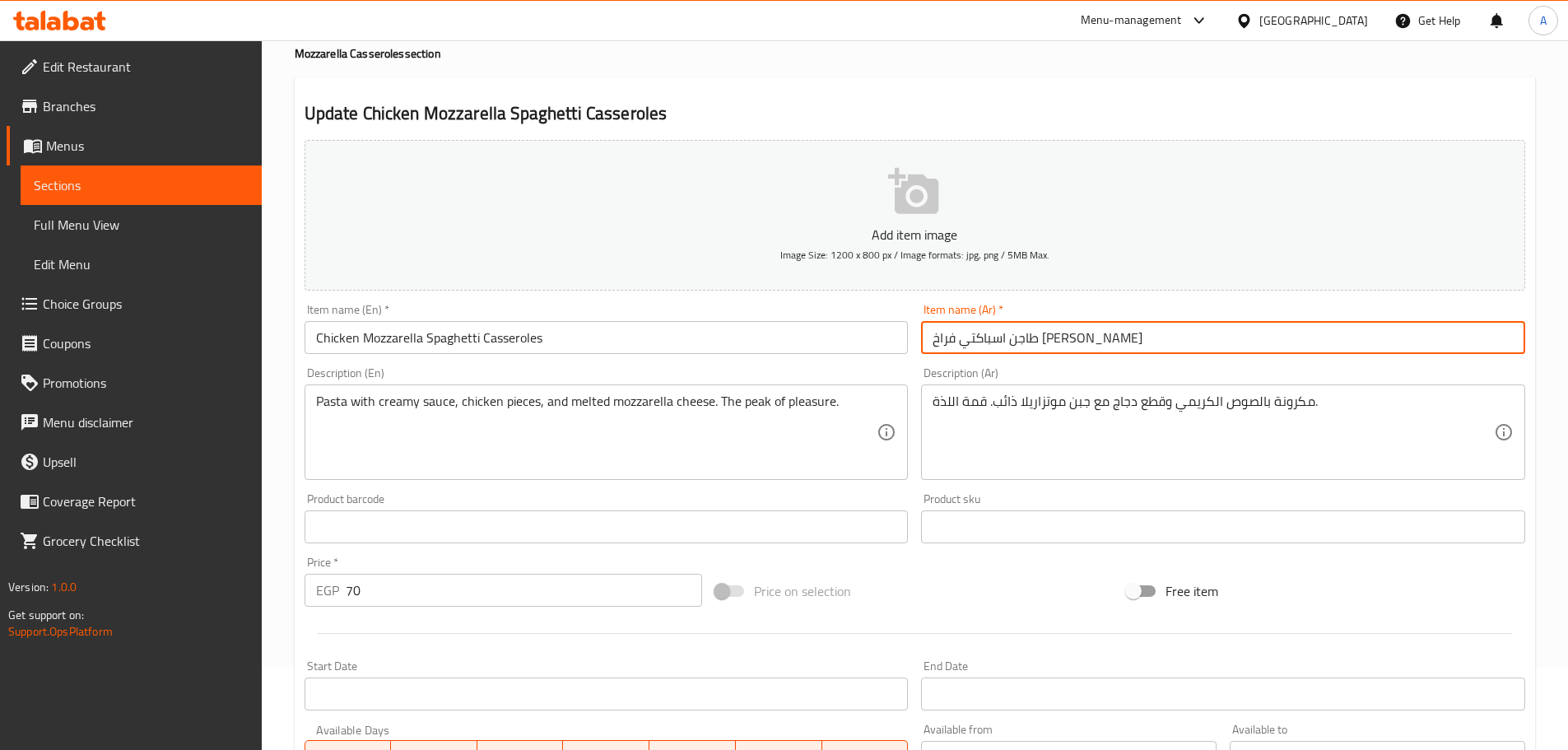
scroll to position [413, 0]
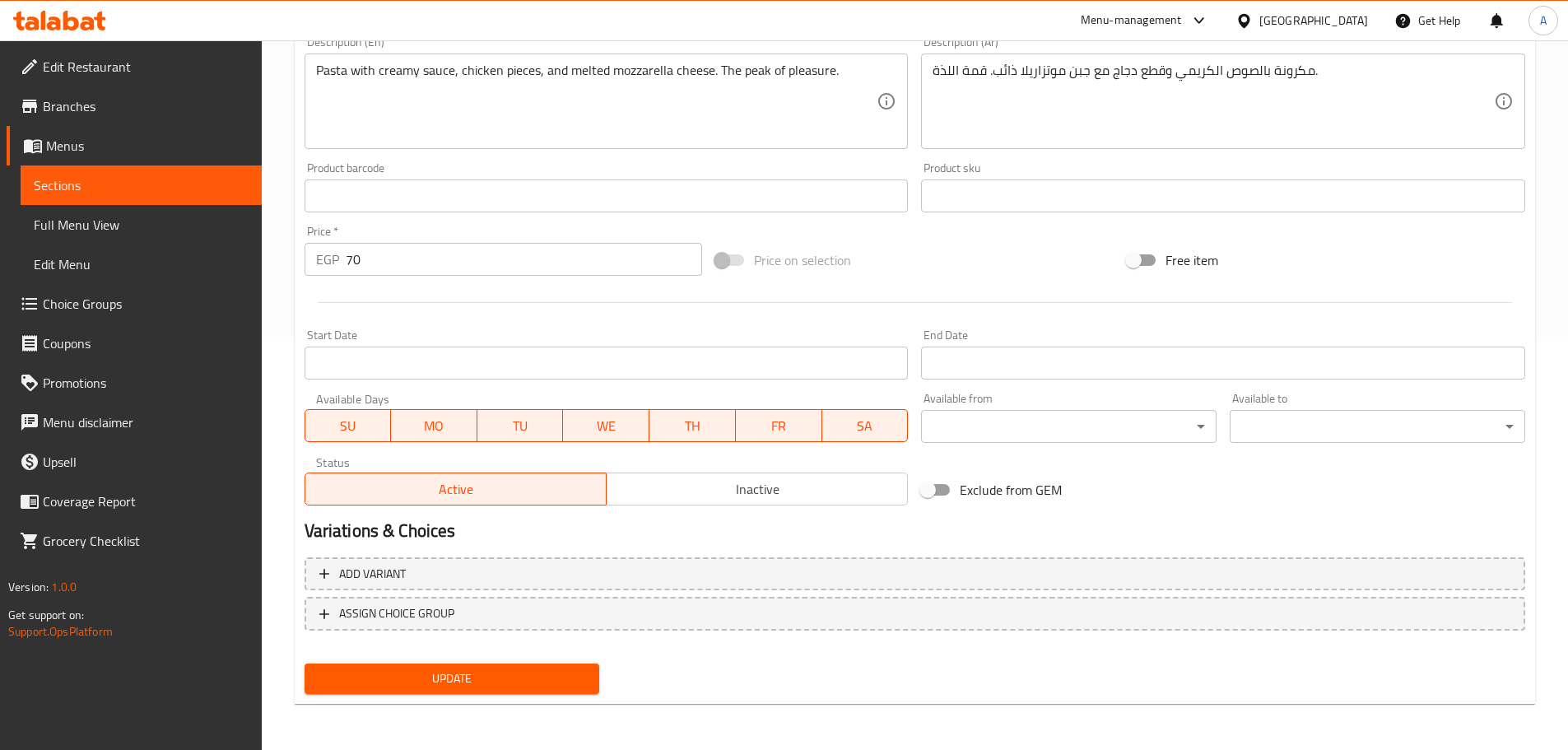
type input "طاجن اسباكتي فراخ [PERSON_NAME]"
click at [419, 673] on span "Update" at bounding box center [452, 678] width 270 height 21
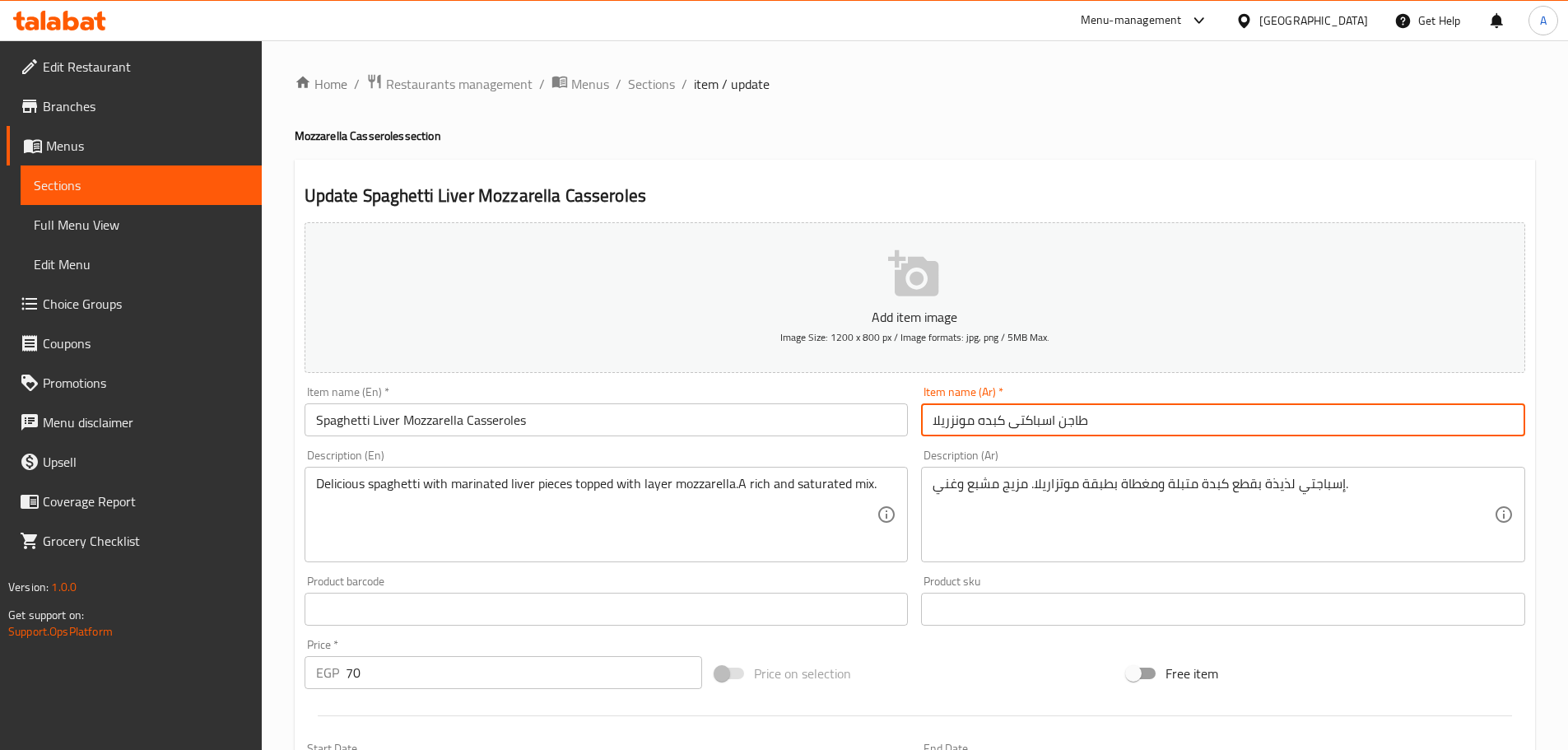
drag, startPoint x: 972, startPoint y: 413, endPoint x: 872, endPoint y: 419, distance: 100.2
click at [874, 419] on div "Add item image Image Size: 1200 x 800 px / Image formats: jpg, png / 5MB Max. I…" at bounding box center [914, 570] width 1233 height 709
paste input "موتزا"
click at [970, 417] on input "طاجن اسباكتى كبده مونزريلا" at bounding box center [1222, 419] width 604 height 33
click at [977, 424] on input "طاجن اسباكتى كبده مونزريلا" at bounding box center [1222, 419] width 604 height 33
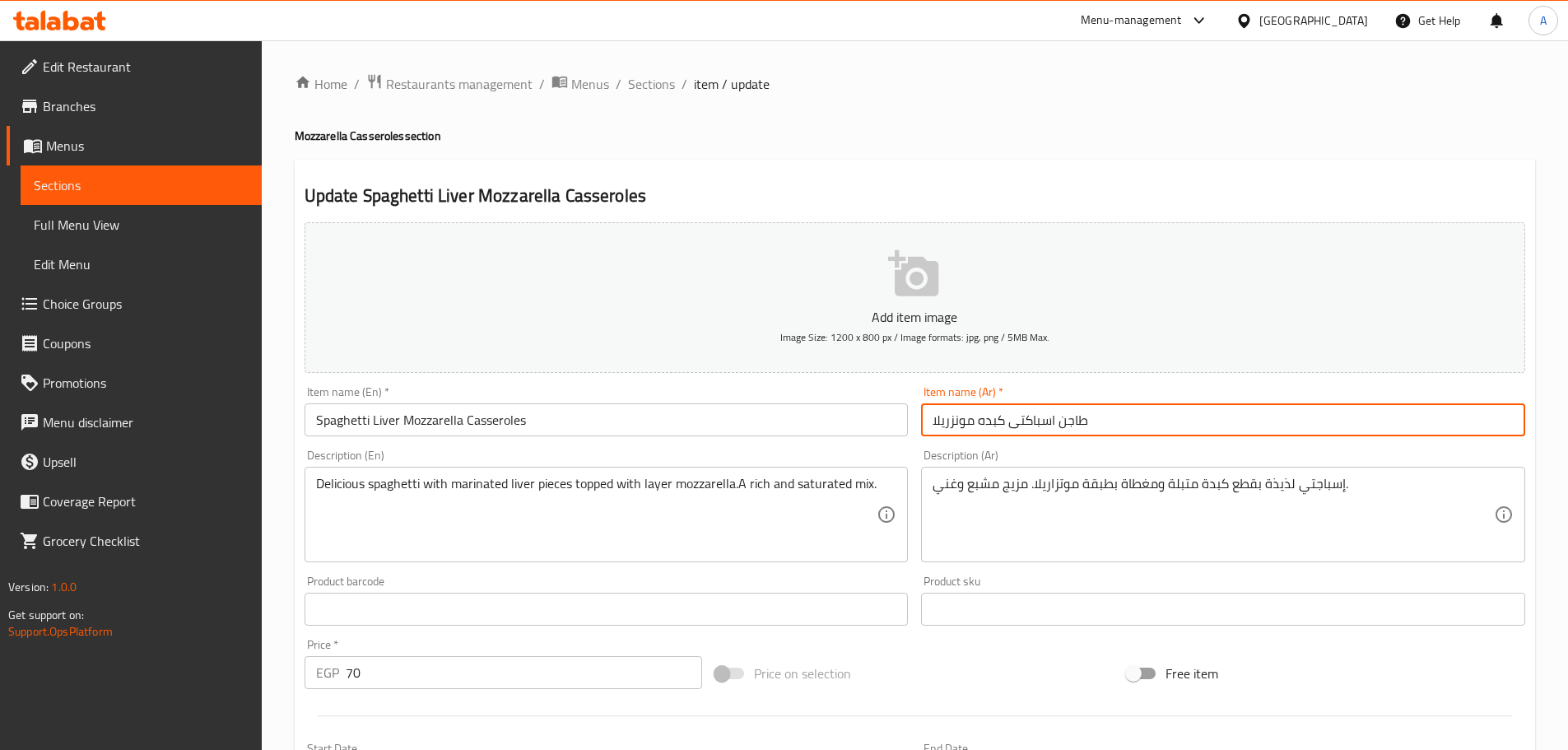
drag, startPoint x: 972, startPoint y: 421, endPoint x: 811, endPoint y: 433, distance: 161.4
click at [825, 428] on div "Add item image Image Size: 1200 x 800 px / Image formats: jpg, png / 5MB Max. I…" at bounding box center [914, 570] width 1233 height 709
paste input "تزا"
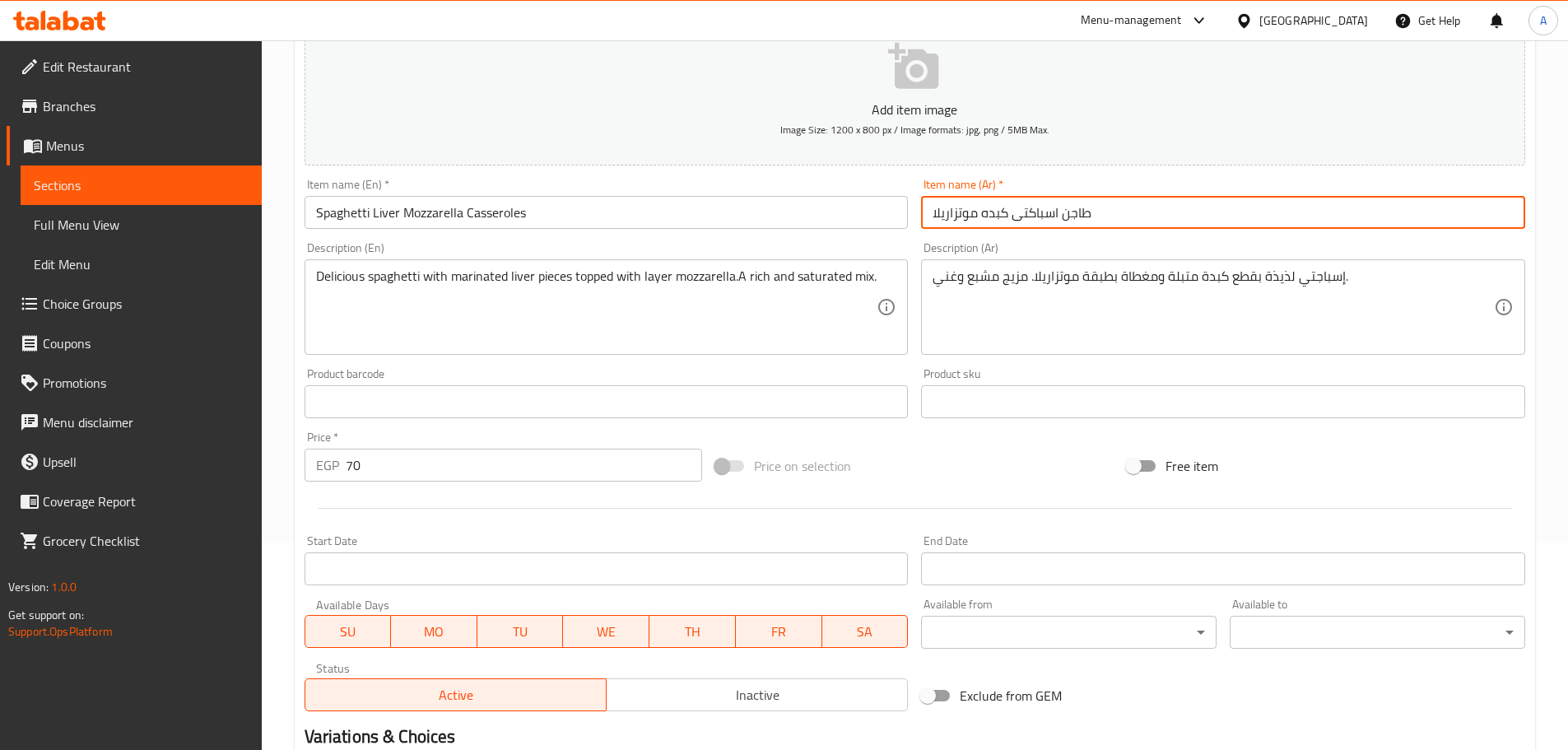
scroll to position [413, 0]
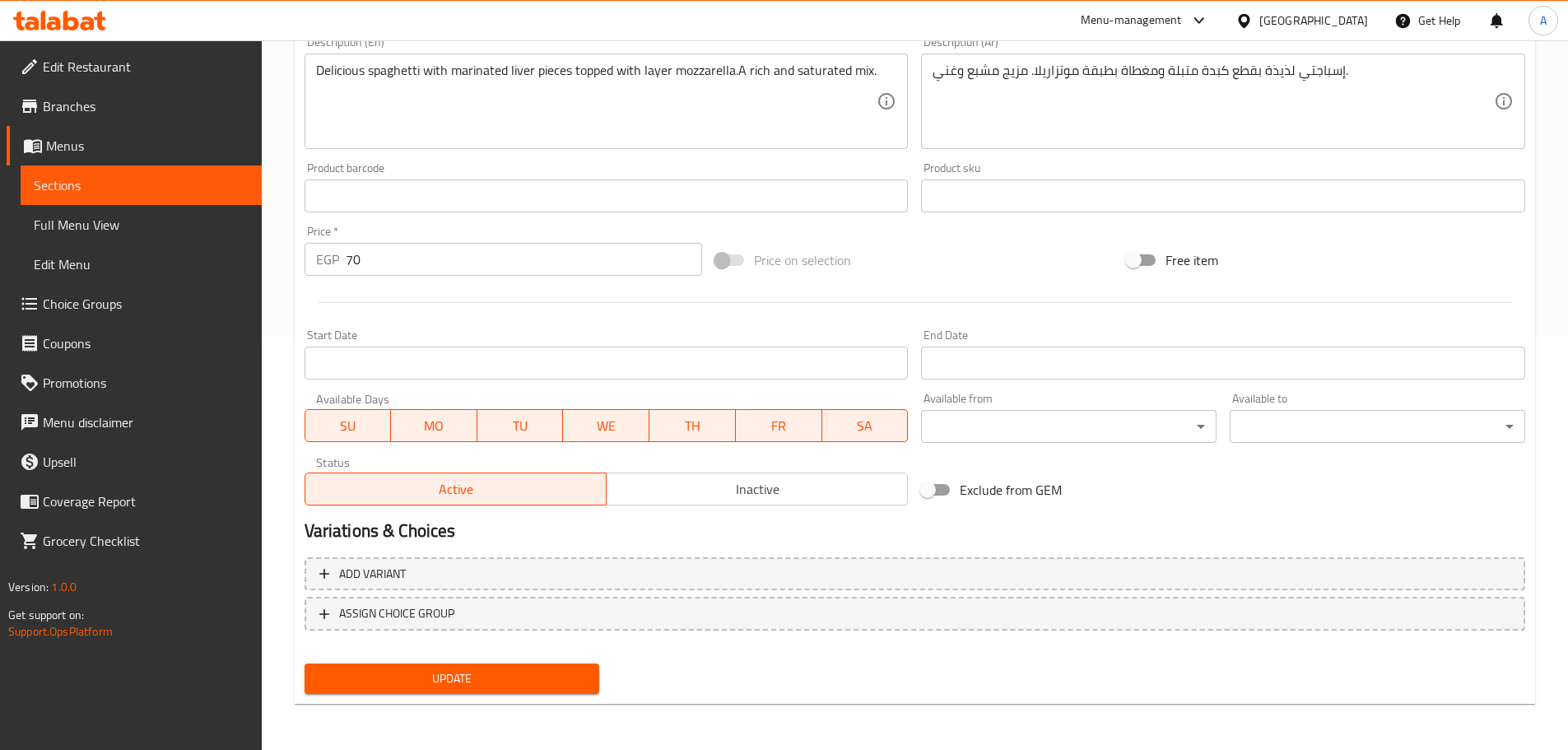
type input "طاجن اسباكتى كبده موتزاريلا"
drag, startPoint x: 473, startPoint y: 644, endPoint x: 468, endPoint y: 657, distance: 13.9
click at [473, 645] on nav at bounding box center [914, 644] width 1220 height 13
click at [476, 660] on div "Update" at bounding box center [452, 678] width 309 height 43
click at [464, 666] on button "Update" at bounding box center [452, 678] width 296 height 30
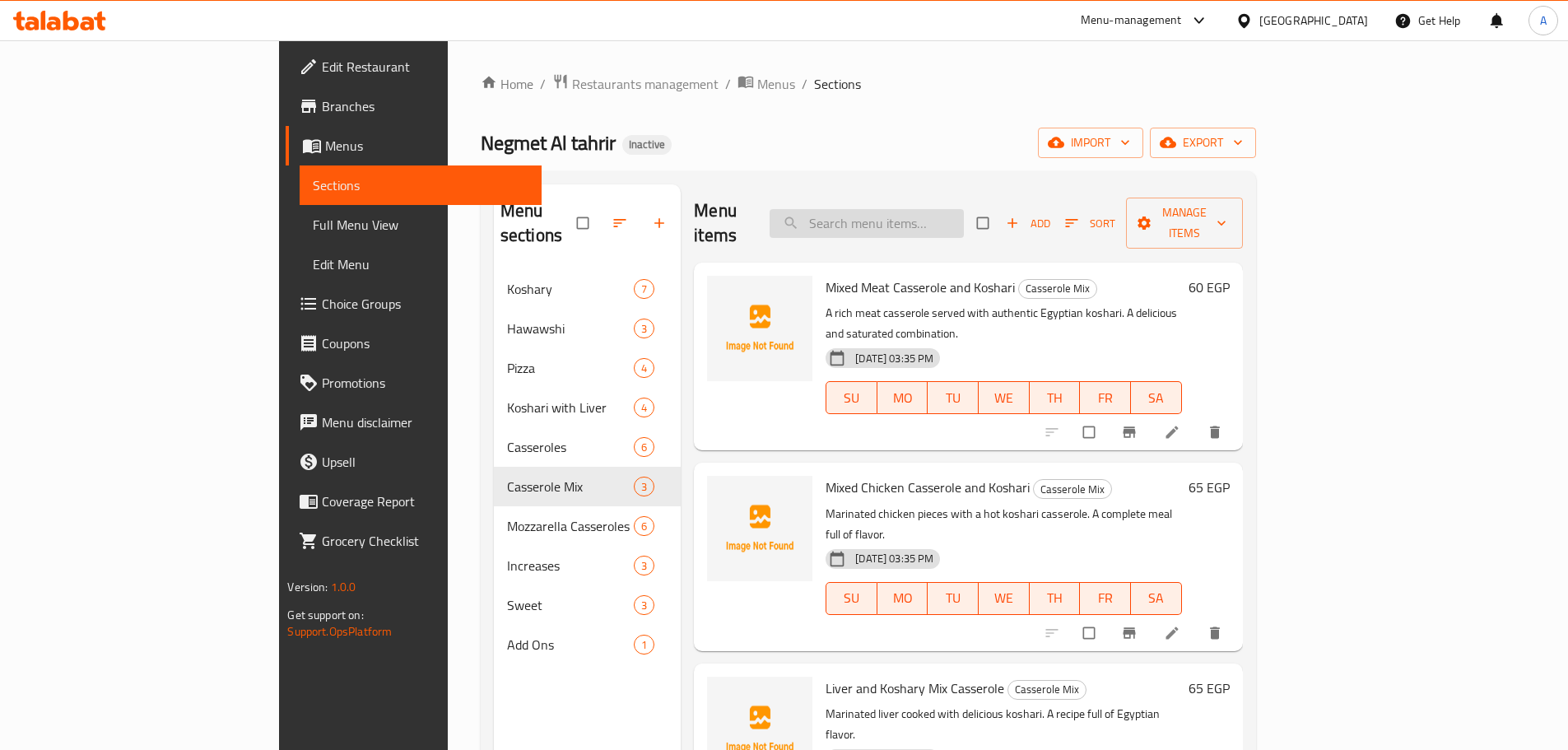
click at [964, 212] on input "search" at bounding box center [867, 223] width 194 height 29
paste input "مونزريلا"
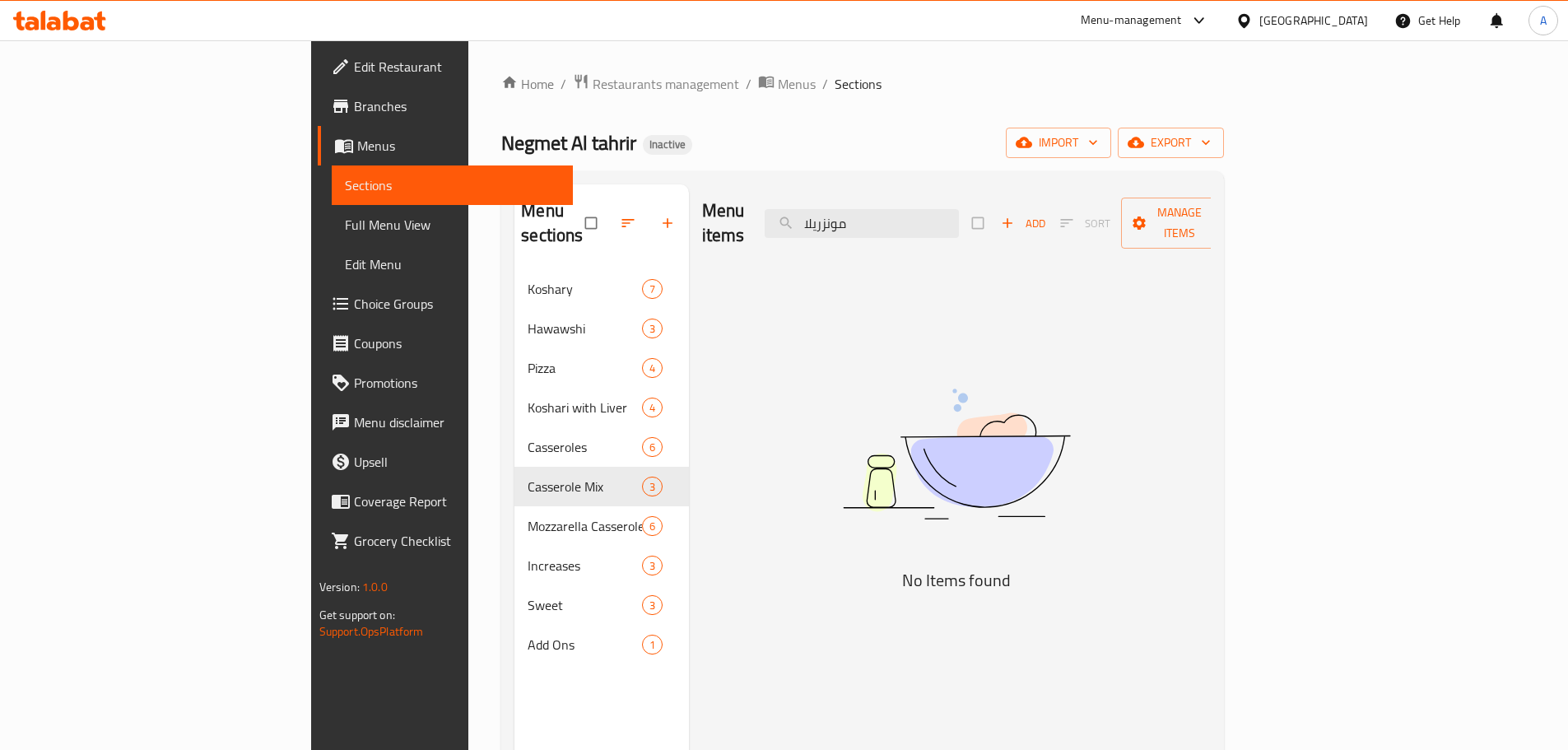
type input "مونزريلا"
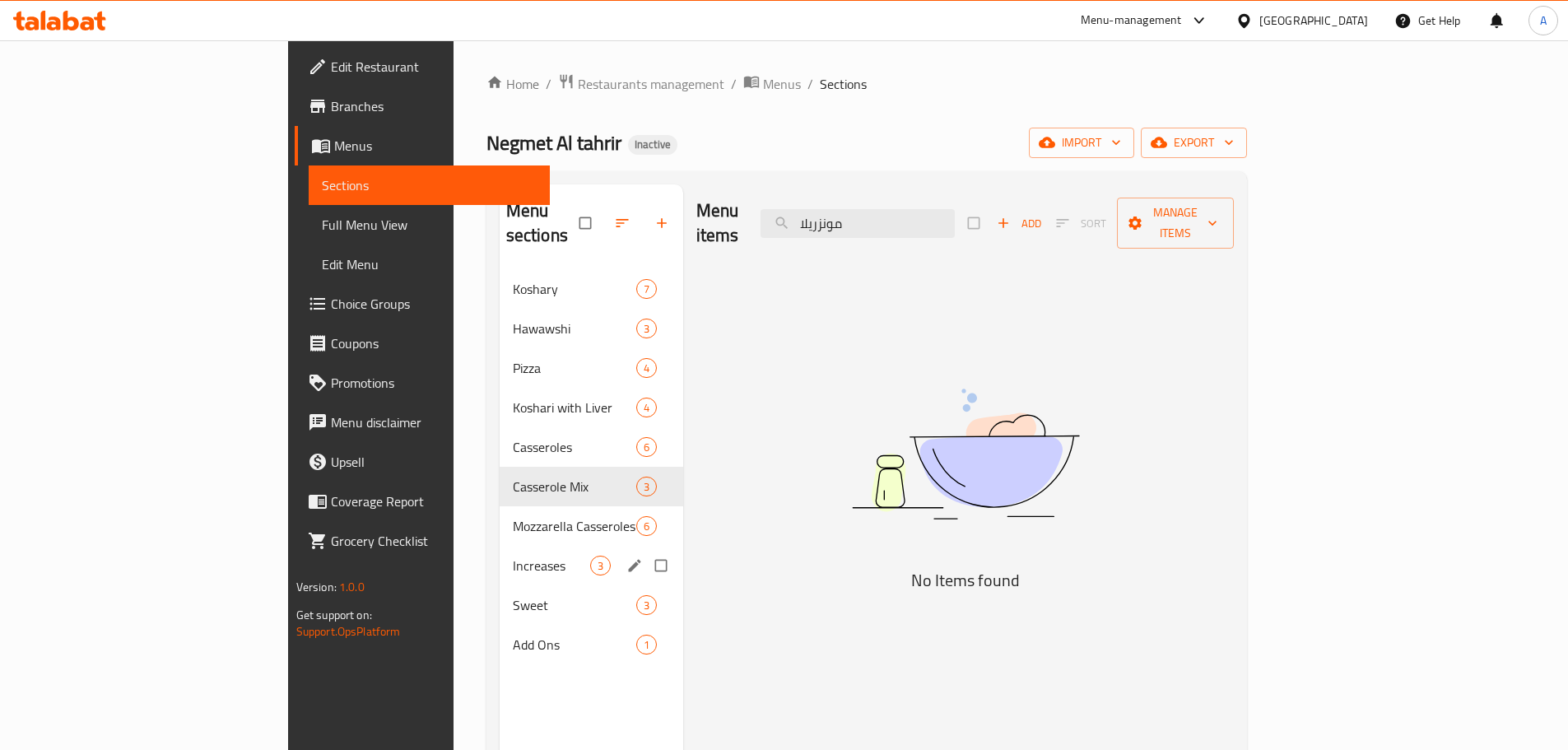
click at [499, 554] on div "Increases 3" at bounding box center [591, 565] width 184 height 40
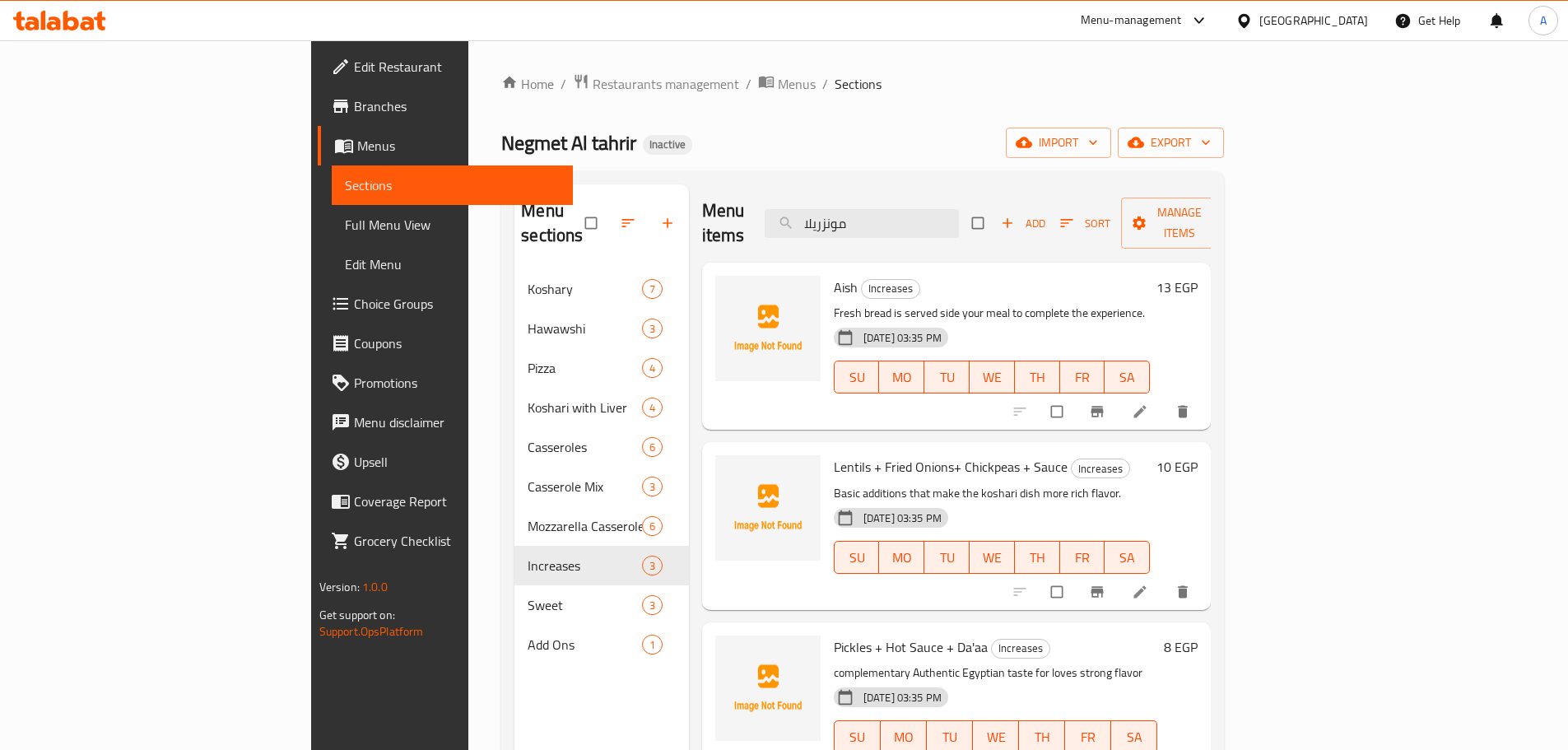
click at [834, 275] on span "Aish" at bounding box center [845, 287] width 24 height 24
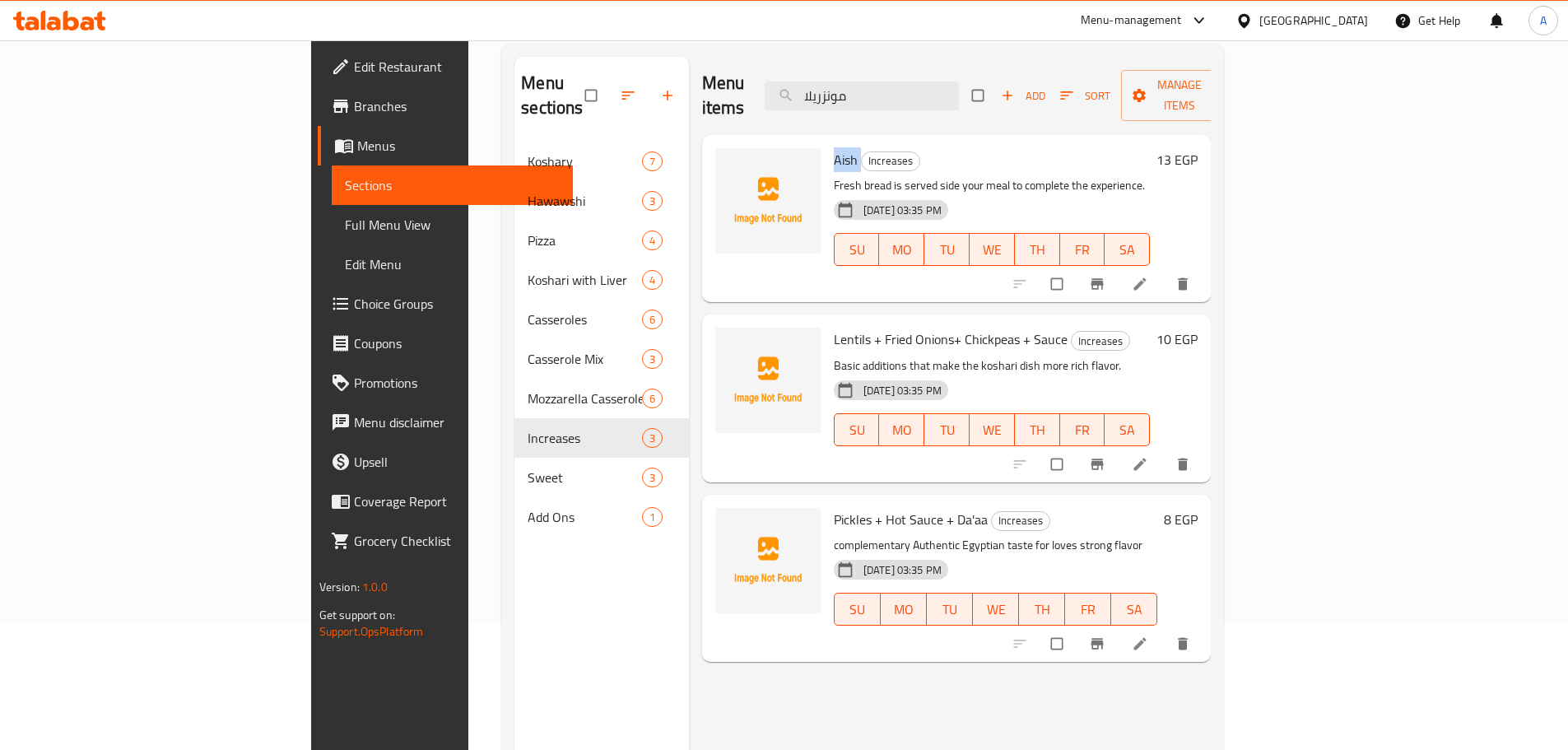
scroll to position [231, 0]
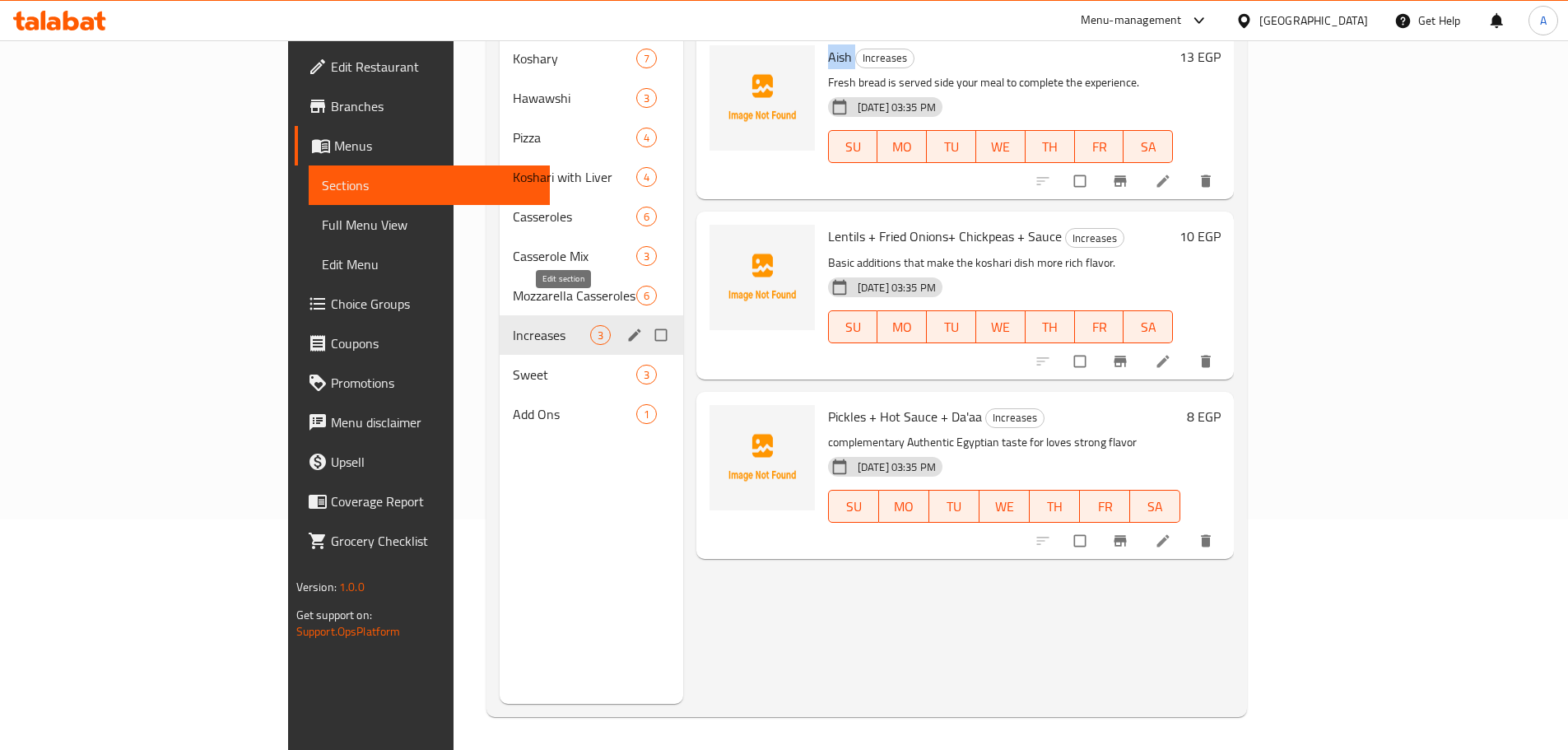
click at [627, 327] on icon "edit" at bounding box center [634, 334] width 16 height 16
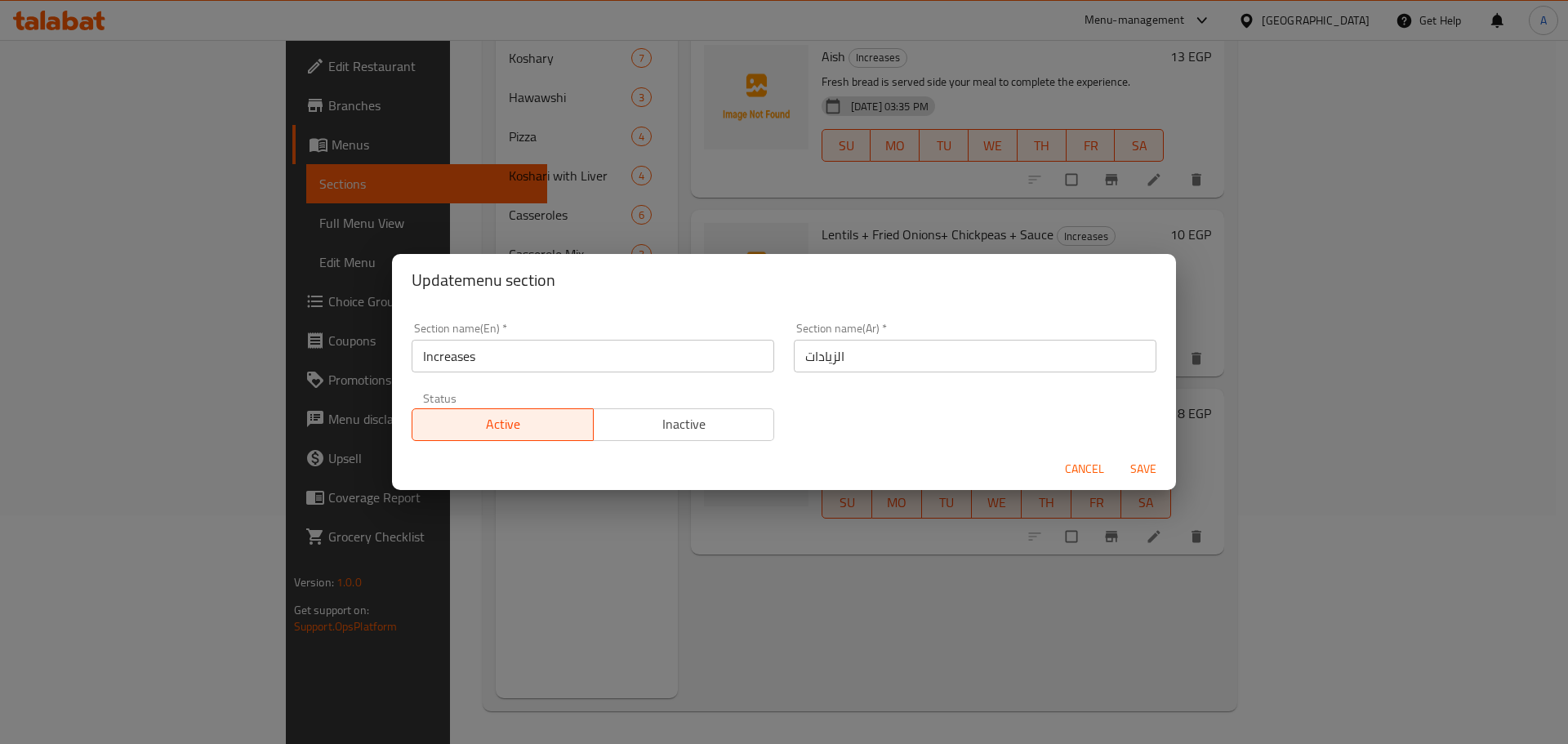
click at [870, 362] on input "الزيادات" at bounding box center [975, 355] width 363 height 33
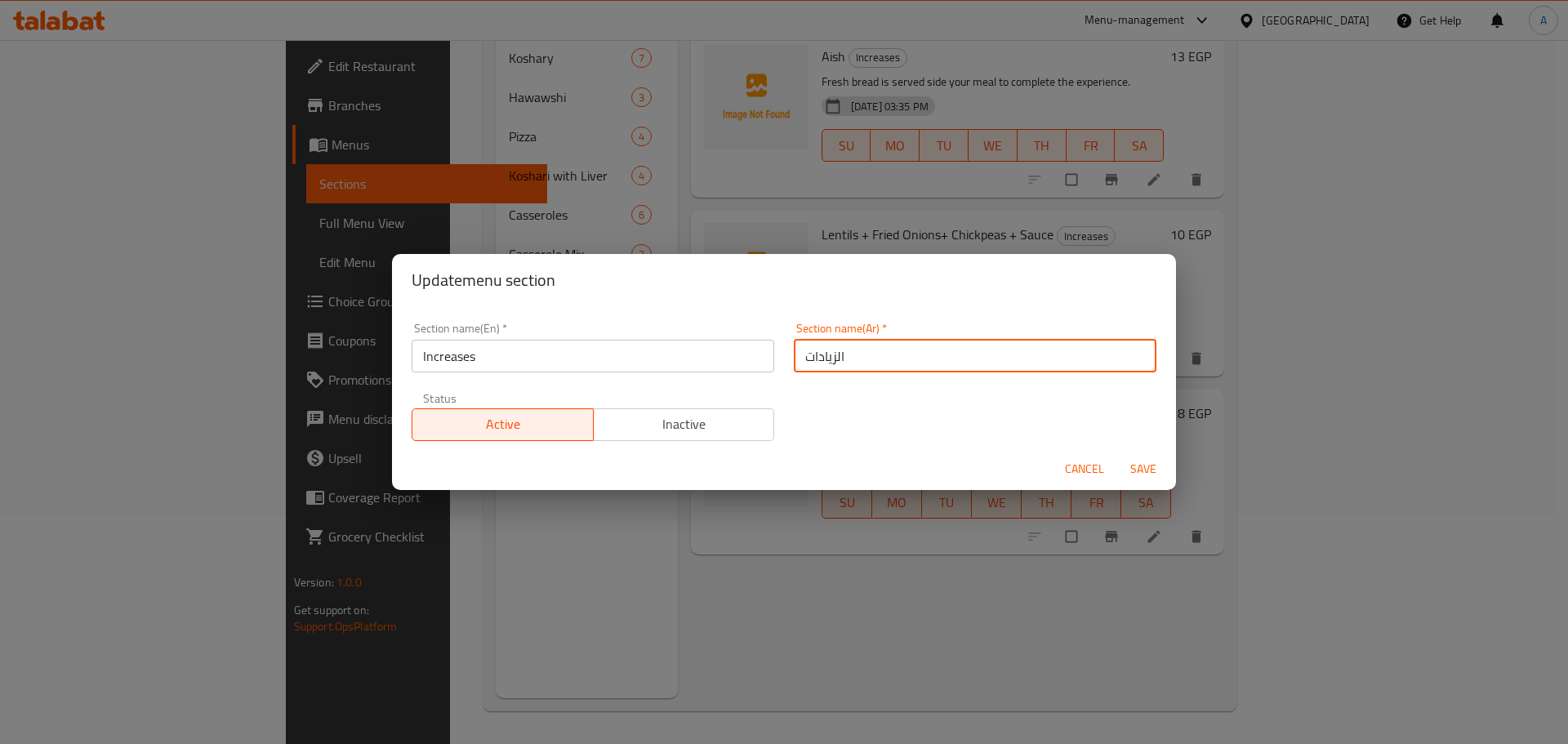
click at [870, 362] on input "الزيادات" at bounding box center [975, 355] width 363 height 33
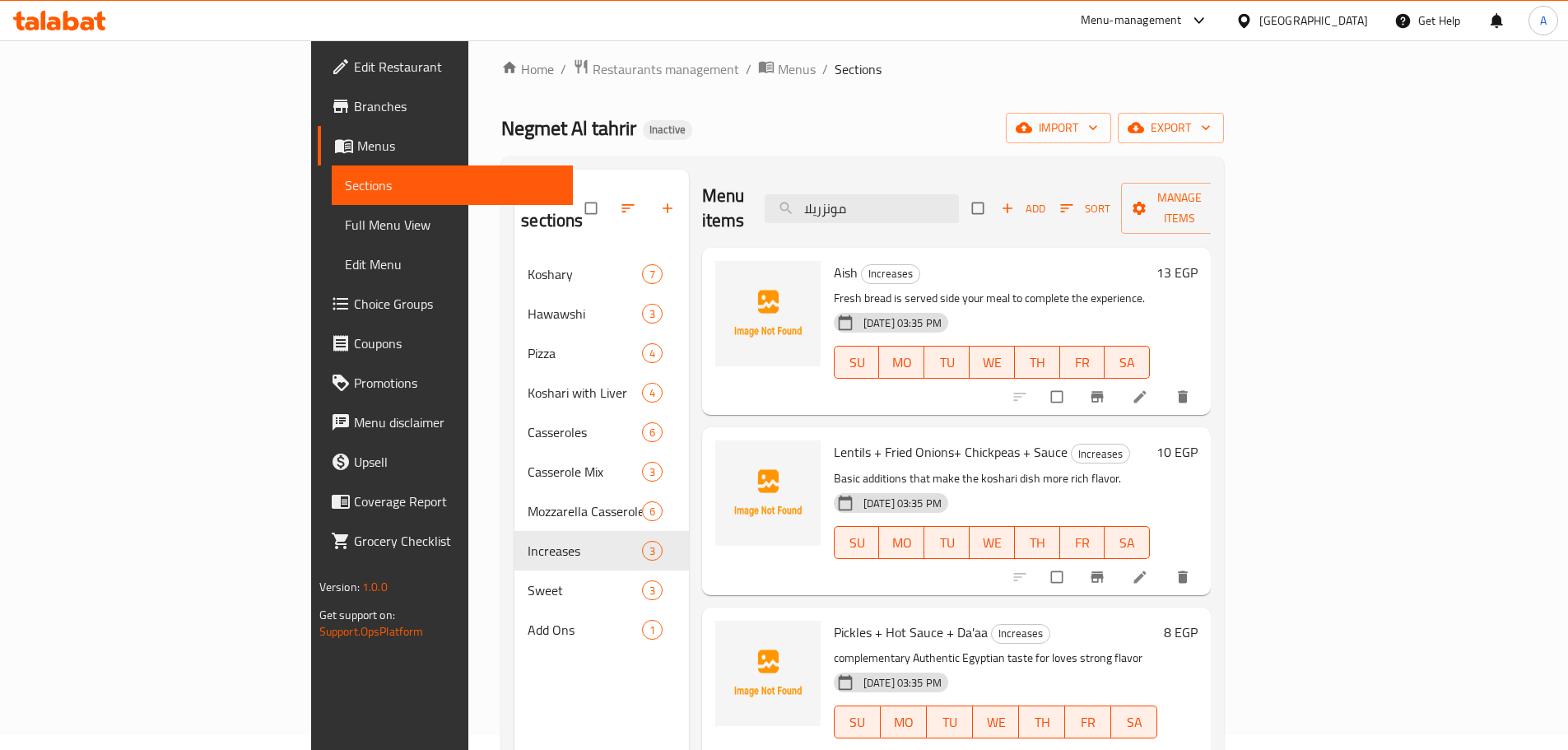
scroll to position [0, 0]
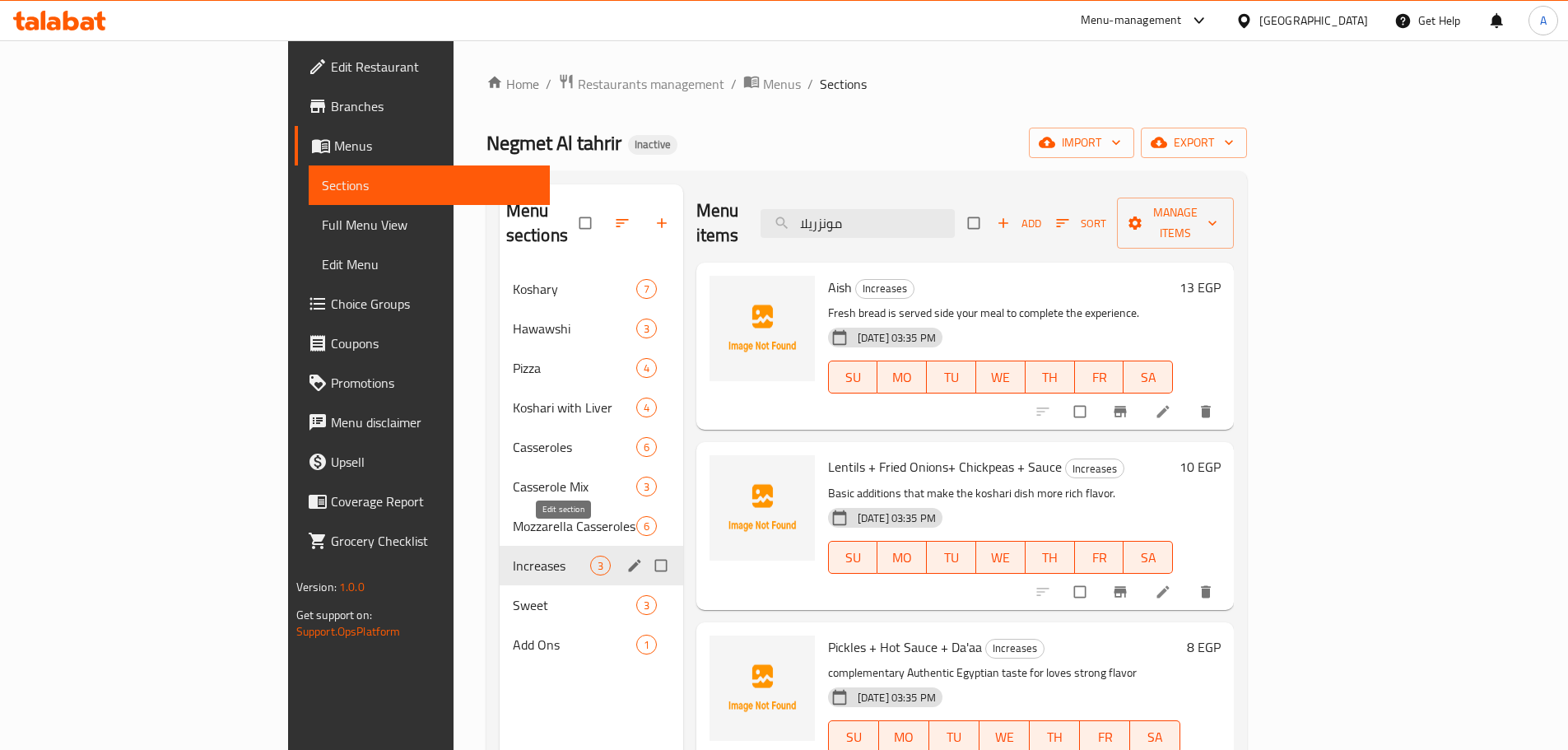
click at [627, 557] on icon "edit" at bounding box center [634, 564] width 16 height 16
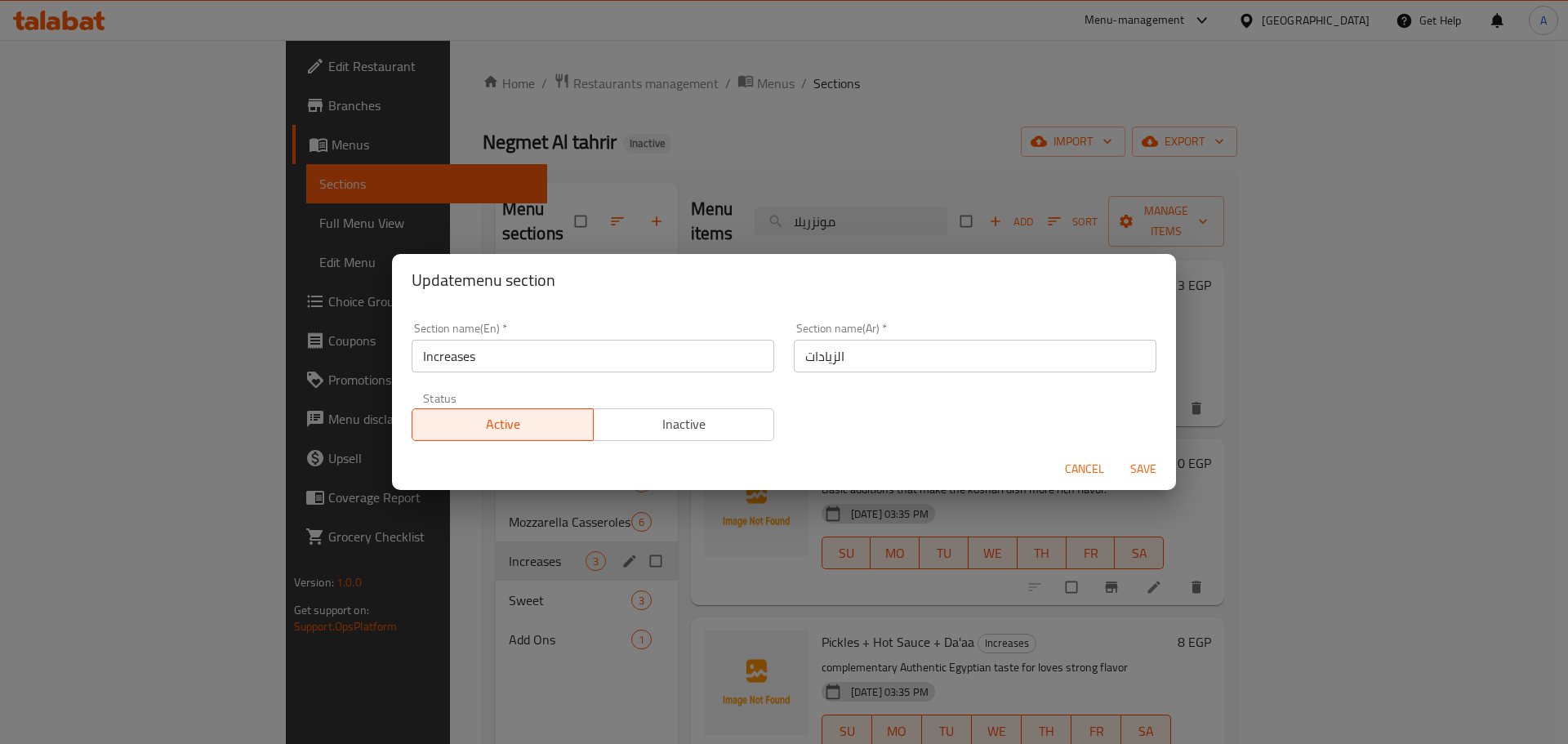
click at [557, 354] on input "Increases" at bounding box center [593, 355] width 363 height 33
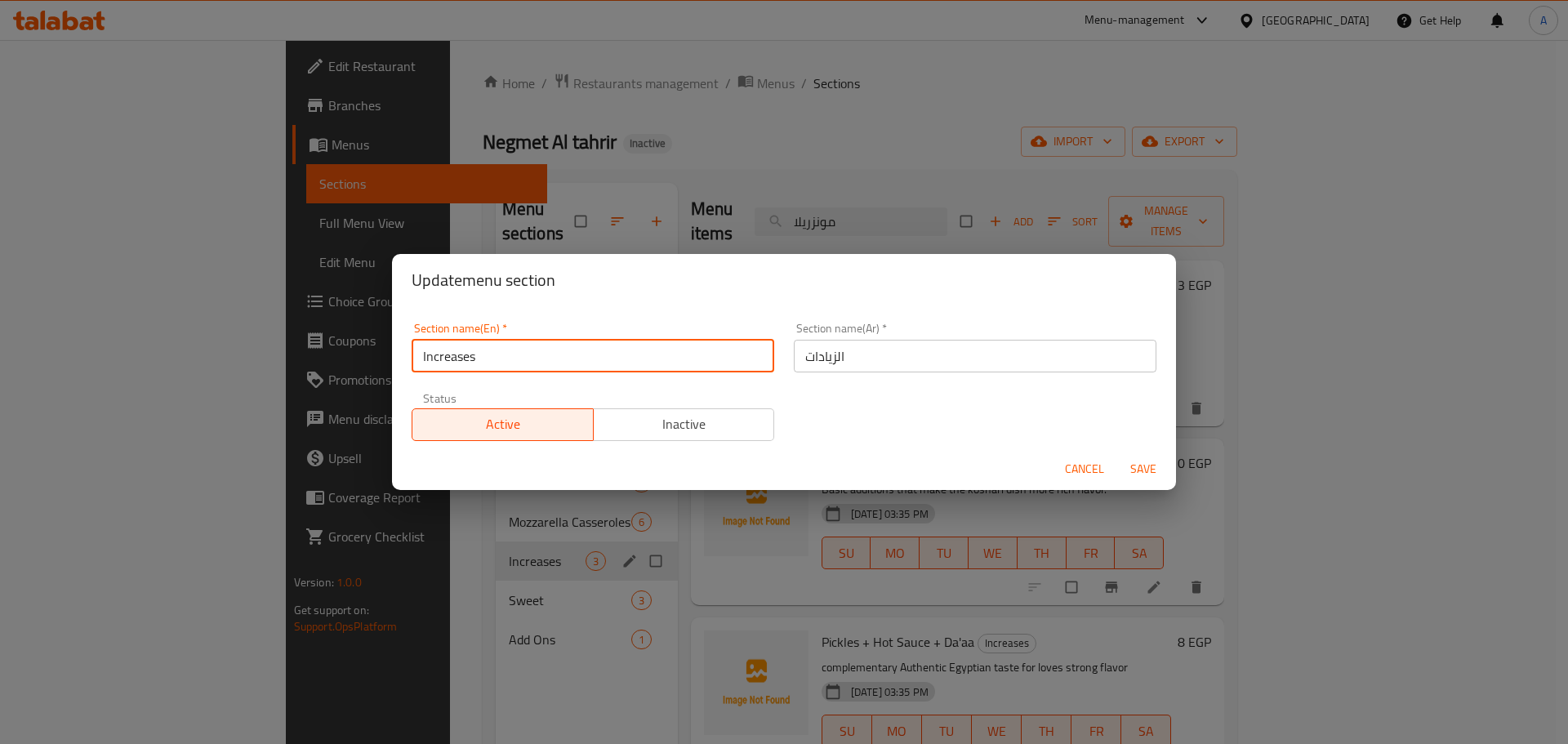
click at [557, 354] on input "Increases" at bounding box center [593, 355] width 363 height 33
type input "ِ"
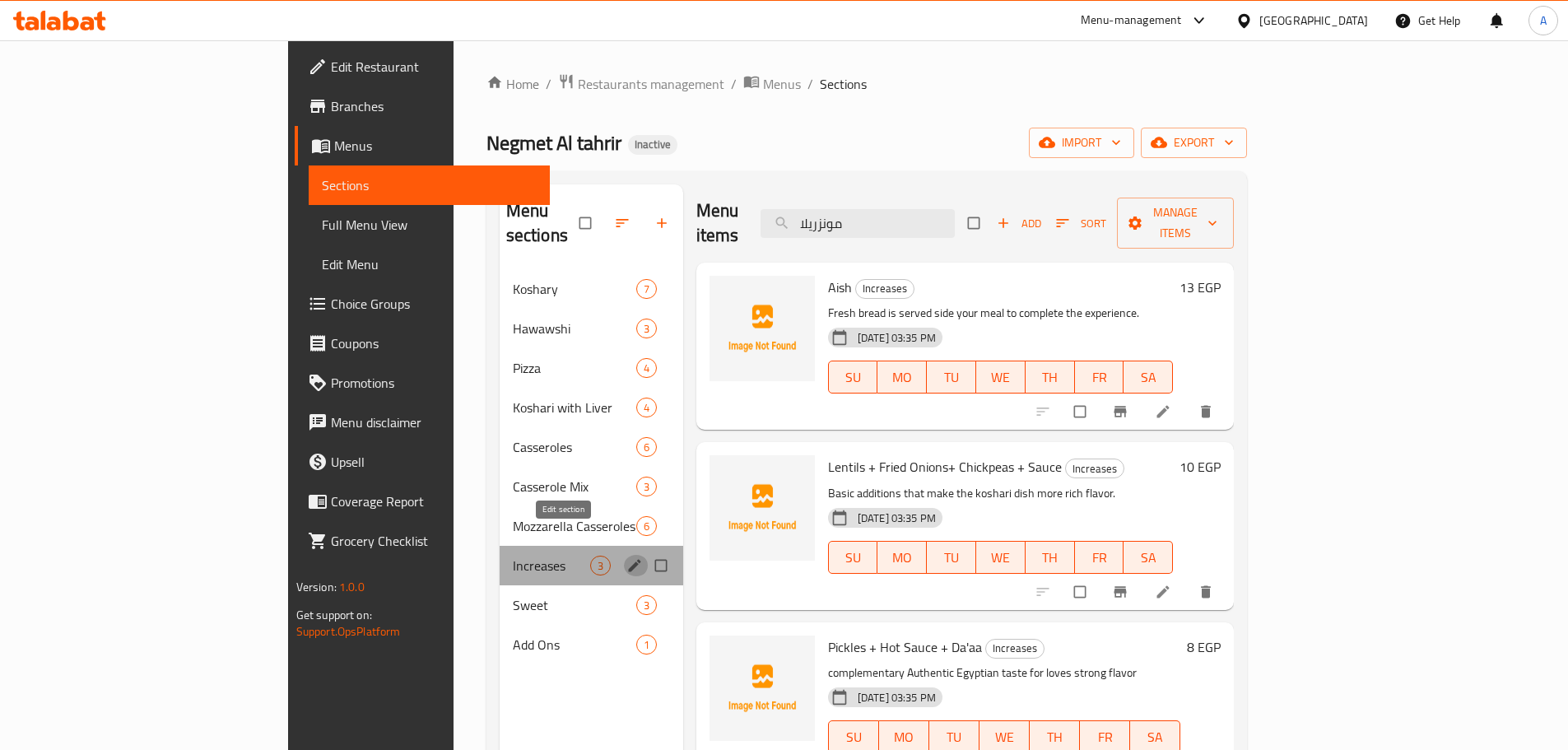
click at [628, 559] on icon "edit" at bounding box center [633, 564] width 12 height 12
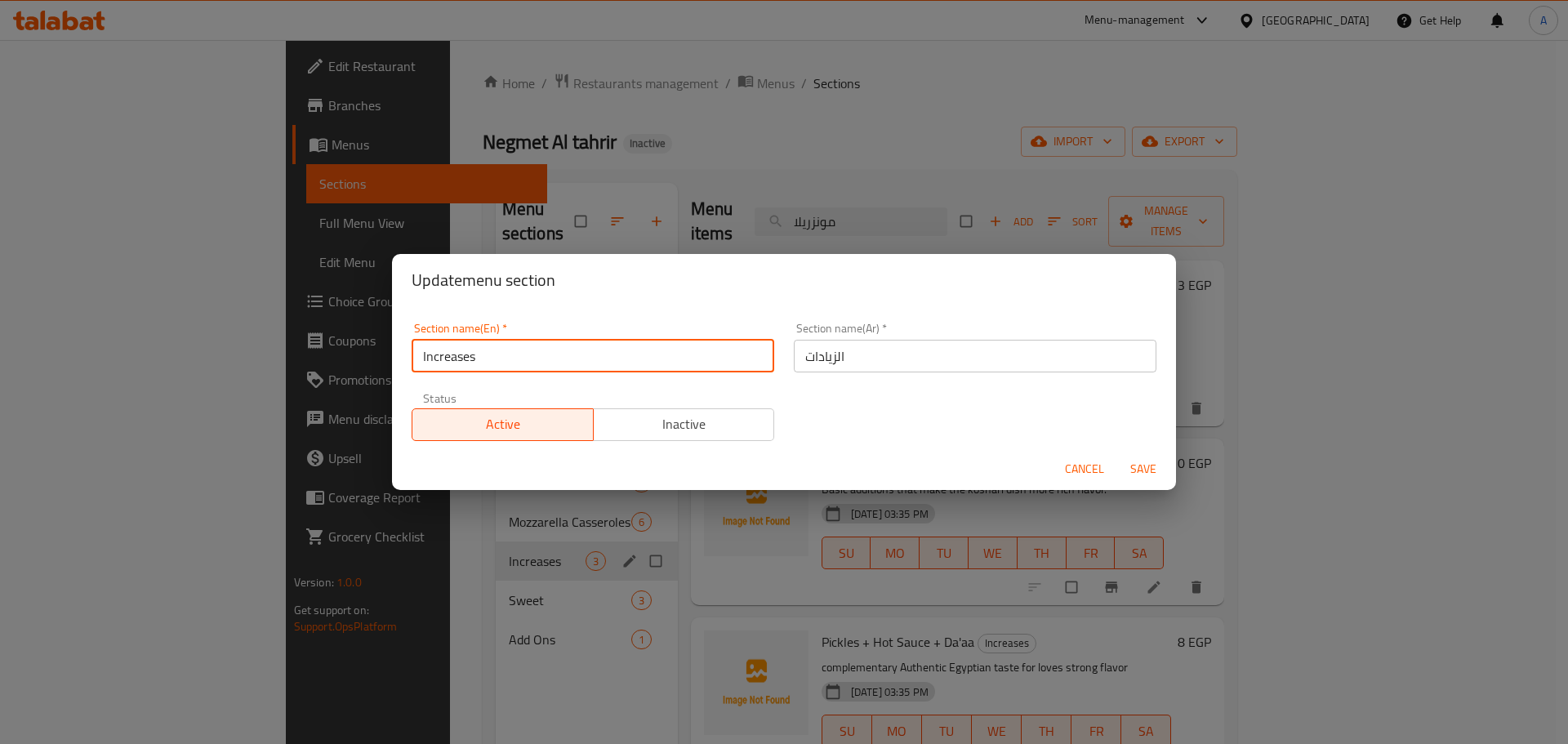
drag, startPoint x: 481, startPoint y: 352, endPoint x: 358, endPoint y: 351, distance: 123.0
click at [358, 351] on div "Update menu section Section name(En)   * Increases Section name(En) * Section n…" at bounding box center [784, 372] width 1568 height 744
paste input "add ons"
drag, startPoint x: 429, startPoint y: 360, endPoint x: 410, endPoint y: 364, distance: 19.4
click at [410, 364] on div "Section name(En)   * add ons Section name(En) *" at bounding box center [593, 348] width 382 height 69
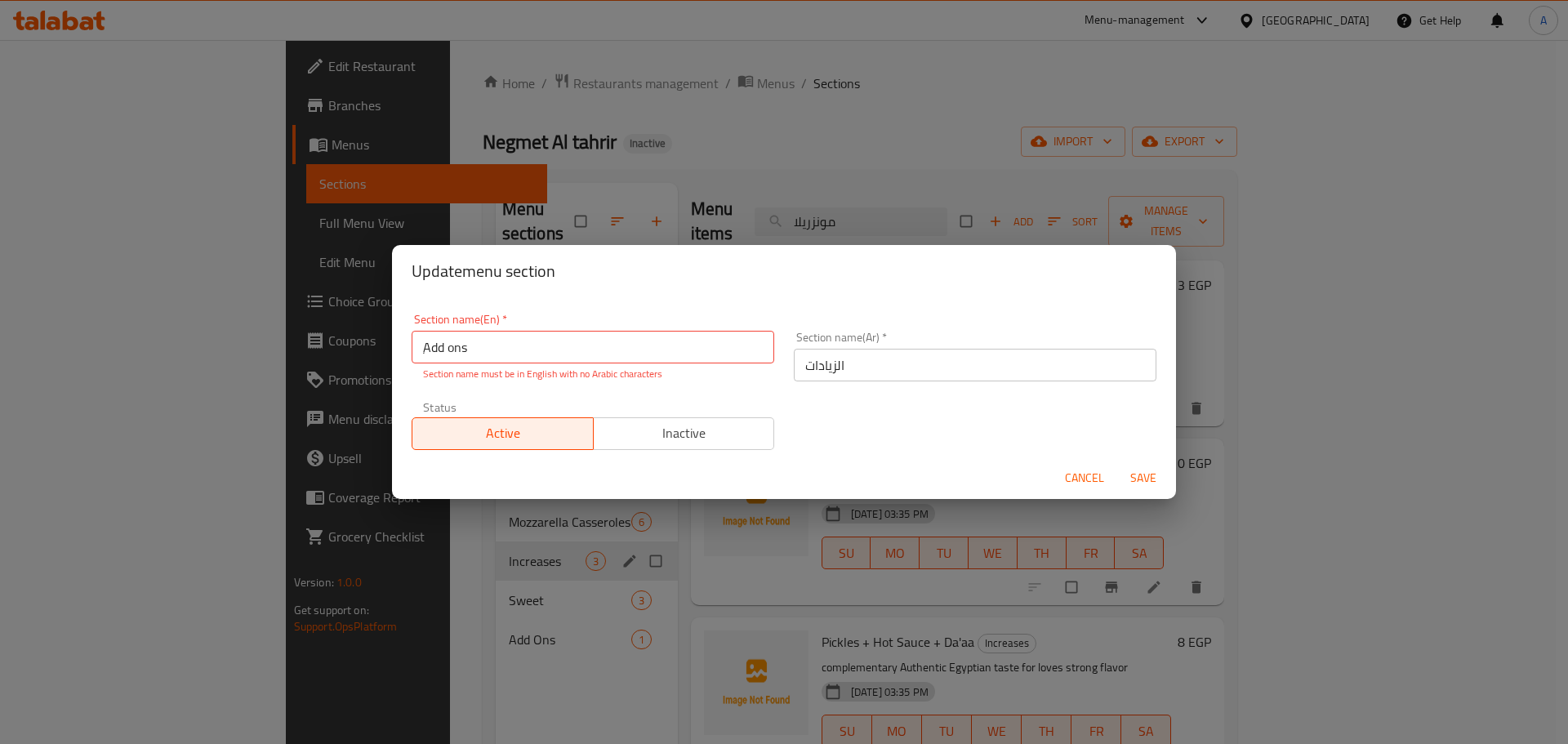
click at [1144, 457] on div "Cancel Save" at bounding box center [784, 478] width 784 height 43
click at [578, 354] on input "ِAdd ons" at bounding box center [593, 347] width 363 height 33
drag, startPoint x: 428, startPoint y: 347, endPoint x: 384, endPoint y: 352, distance: 44.3
click at [385, 352] on div "Update menu section Section name(En)   * ِAdd ons Section name(En) * Section na…" at bounding box center [784, 372] width 1568 height 744
type input "Add ons"
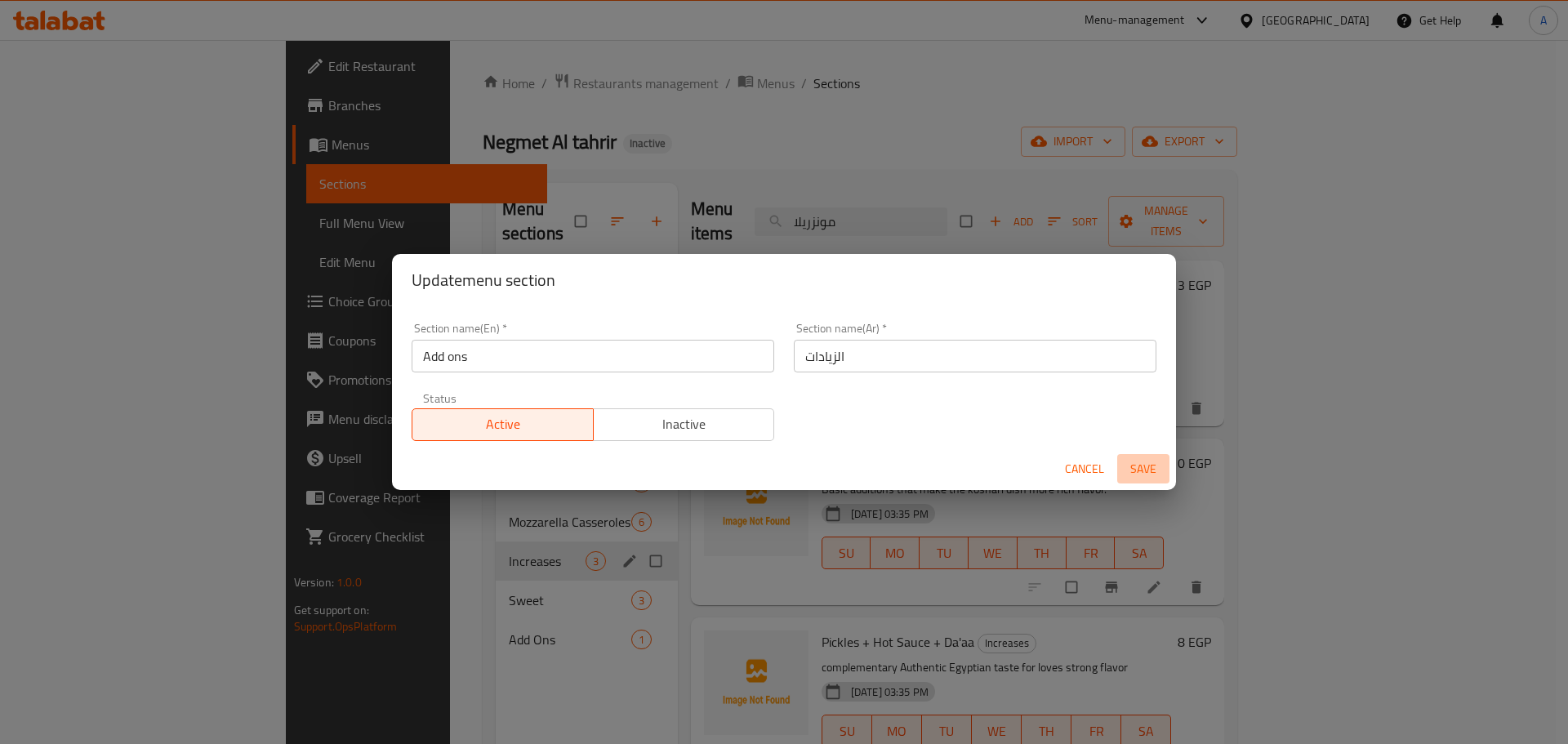
click at [1137, 468] on span "Save" at bounding box center [1144, 469] width 39 height 21
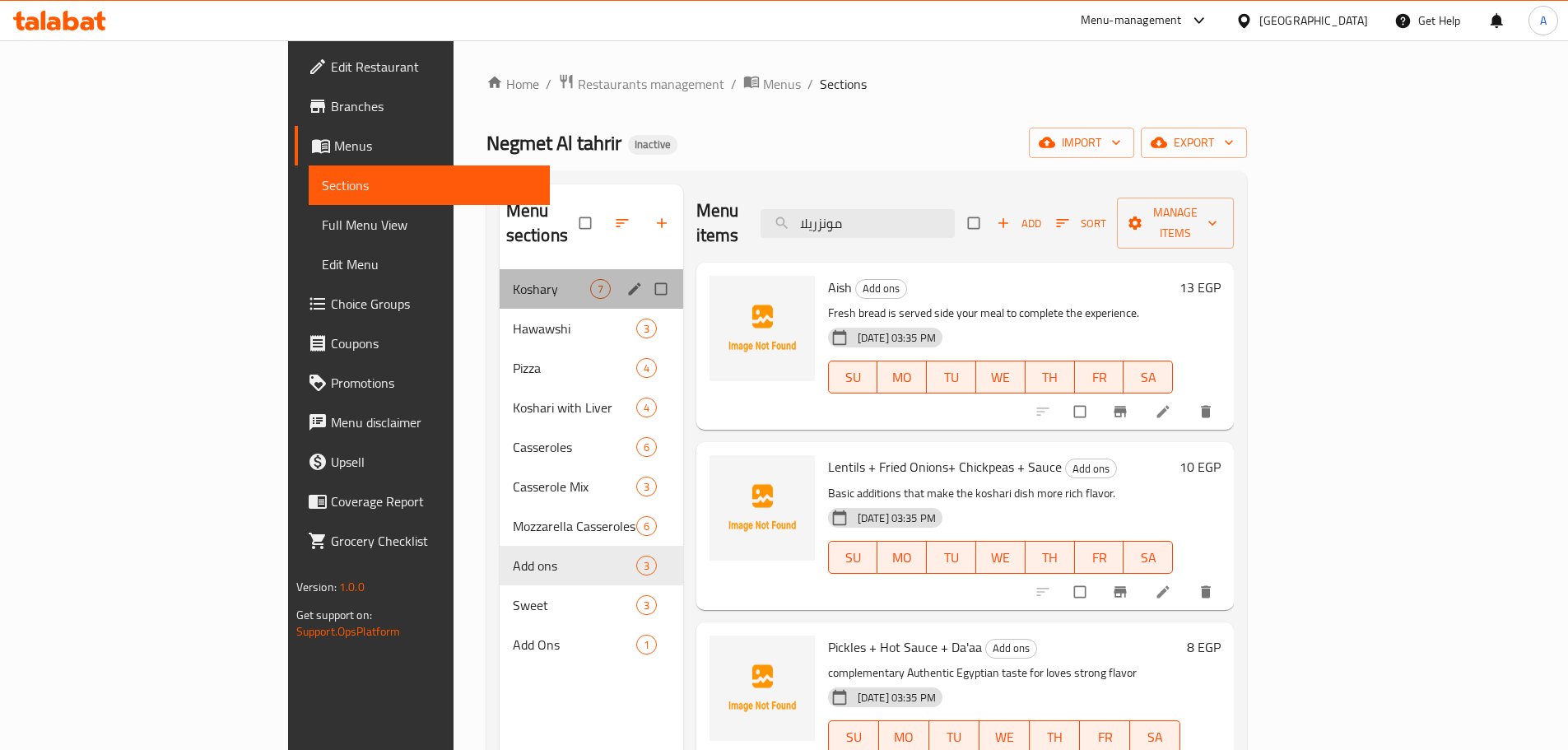
click at [499, 274] on div "Koshary 7" at bounding box center [591, 289] width 184 height 40
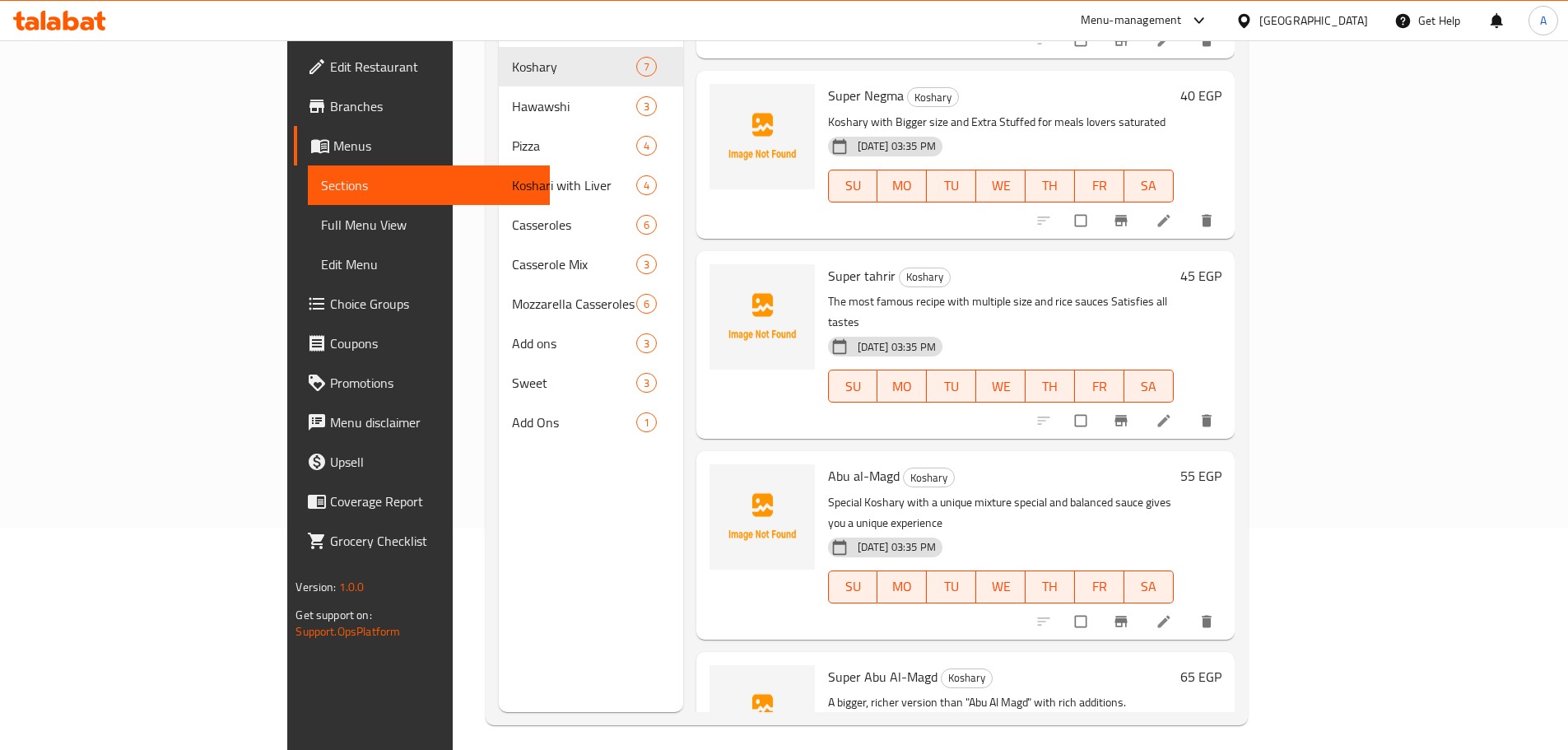
scroll to position [231, 0]
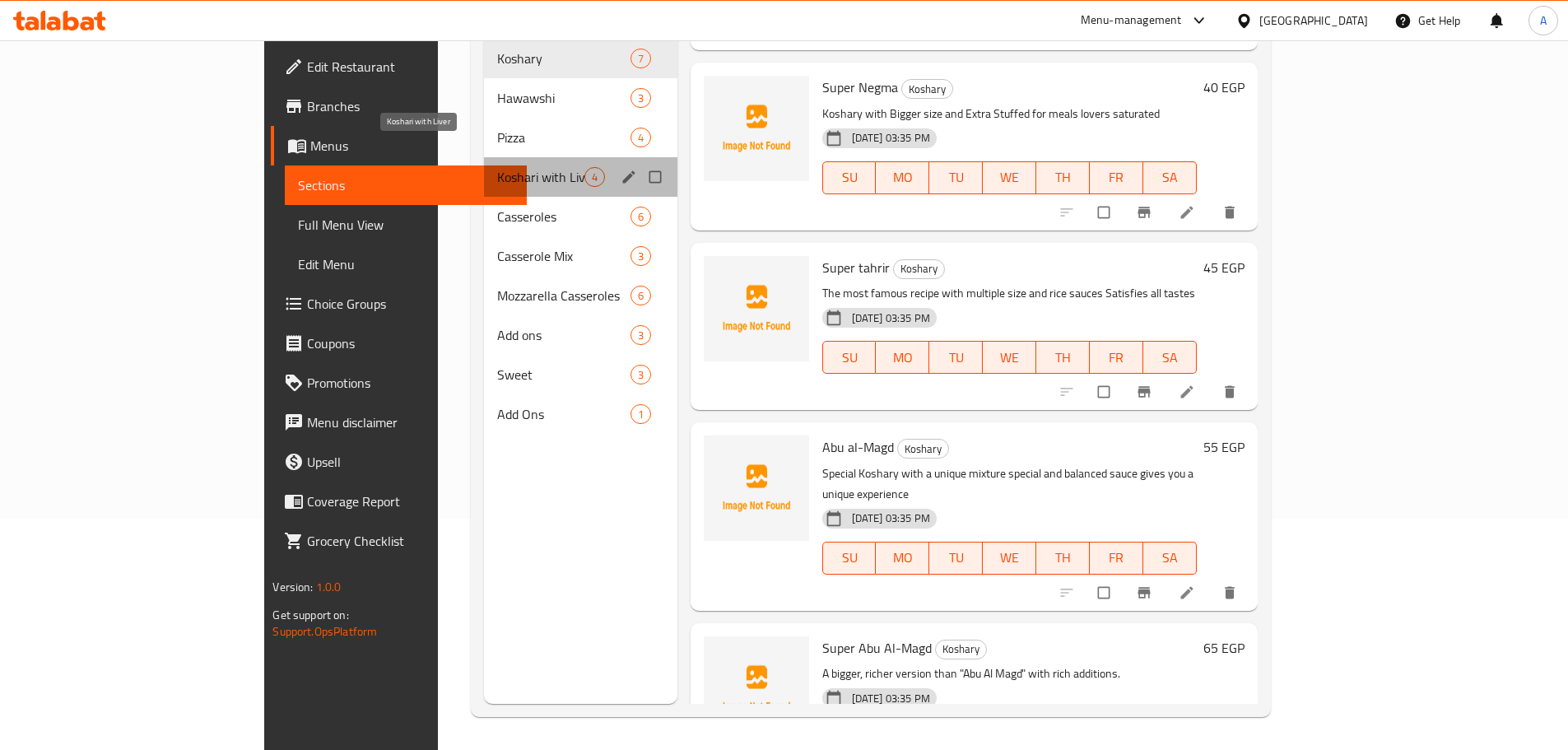
click at [498, 167] on span "Koshari with Liver" at bounding box center [541, 176] width 88 height 20
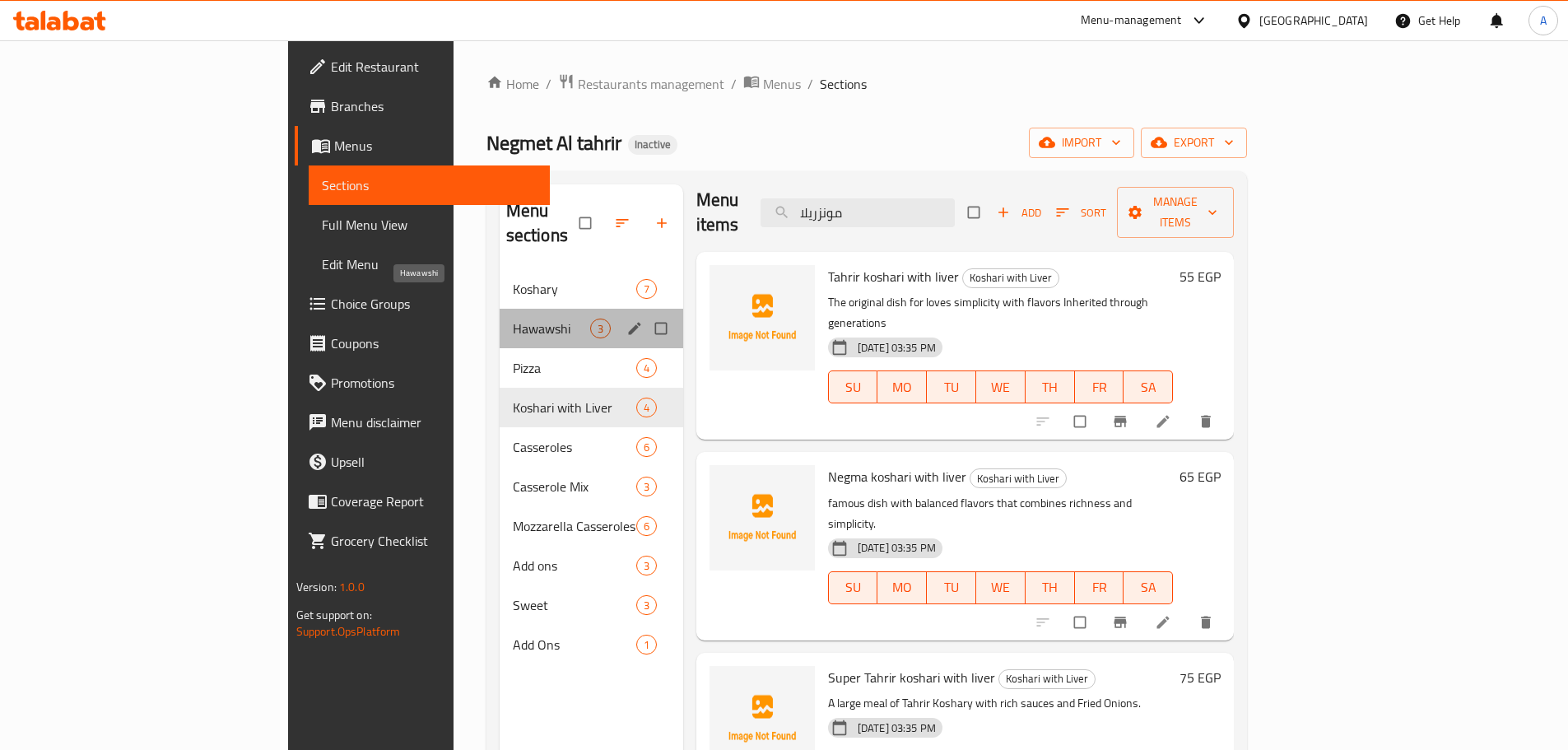
click at [513, 318] on span "Hawawshi" at bounding box center [551, 328] width 77 height 20
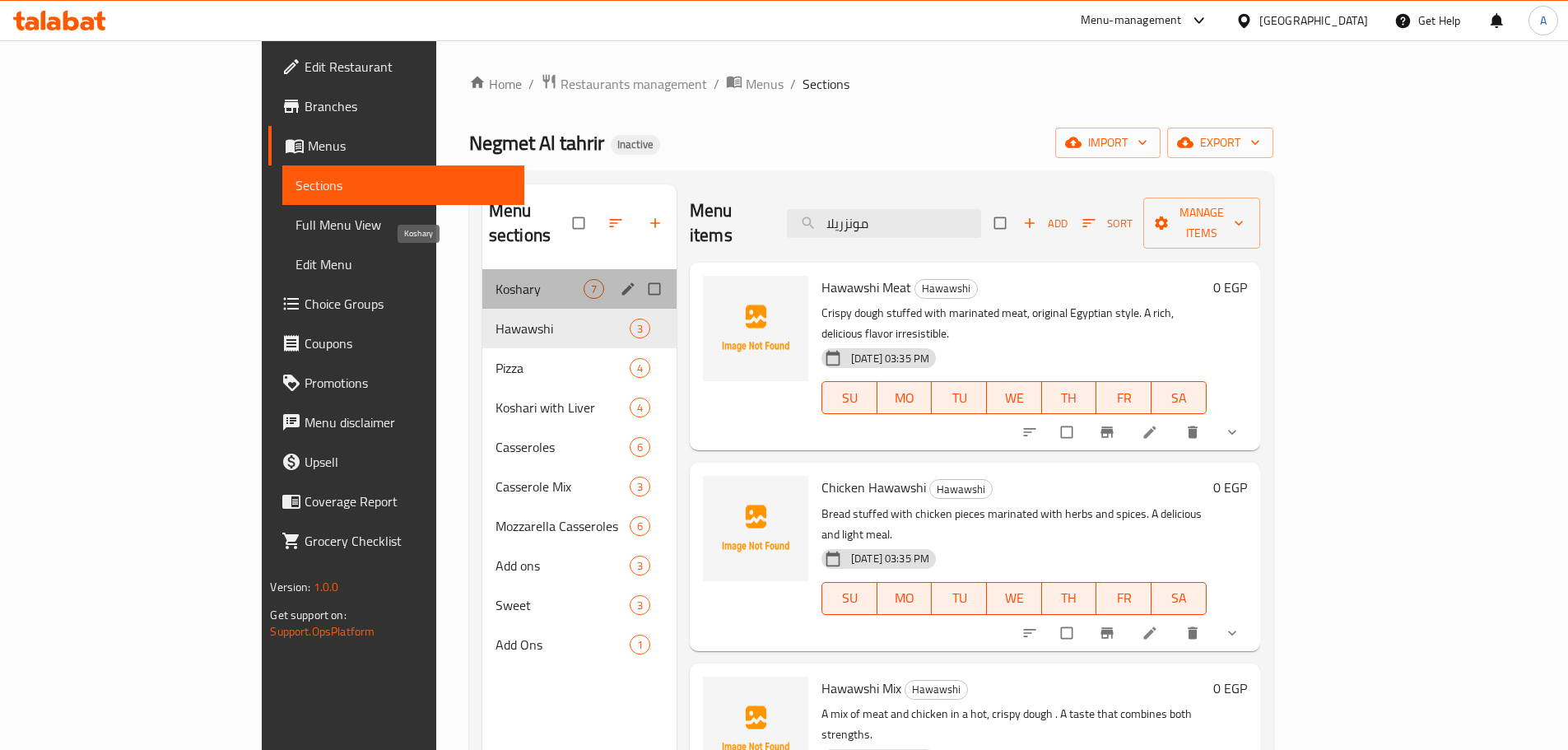
click at [496, 279] on span "Koshary" at bounding box center [539, 288] width 88 height 20
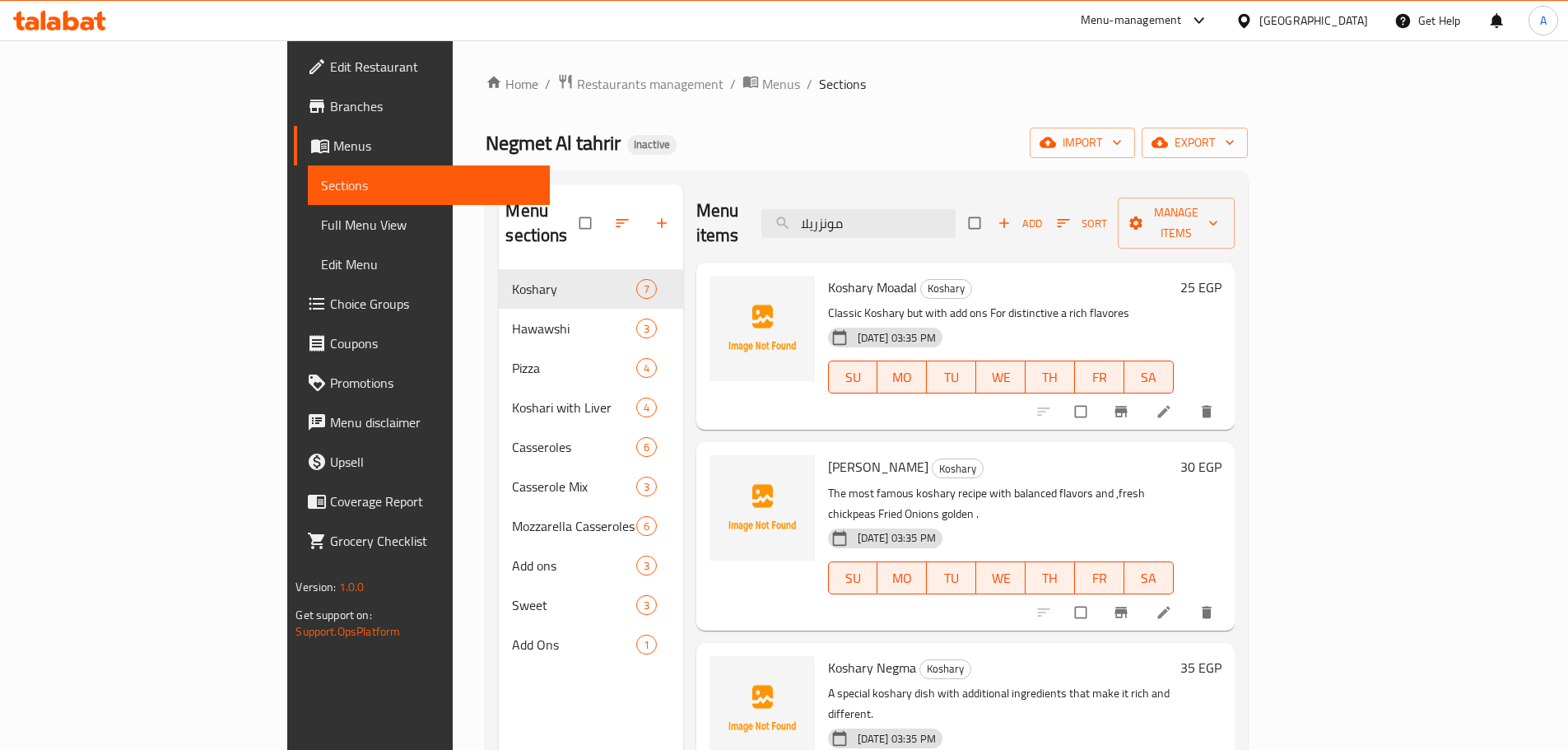
click at [321, 226] on span "Full Menu View" at bounding box center [429, 224] width 215 height 20
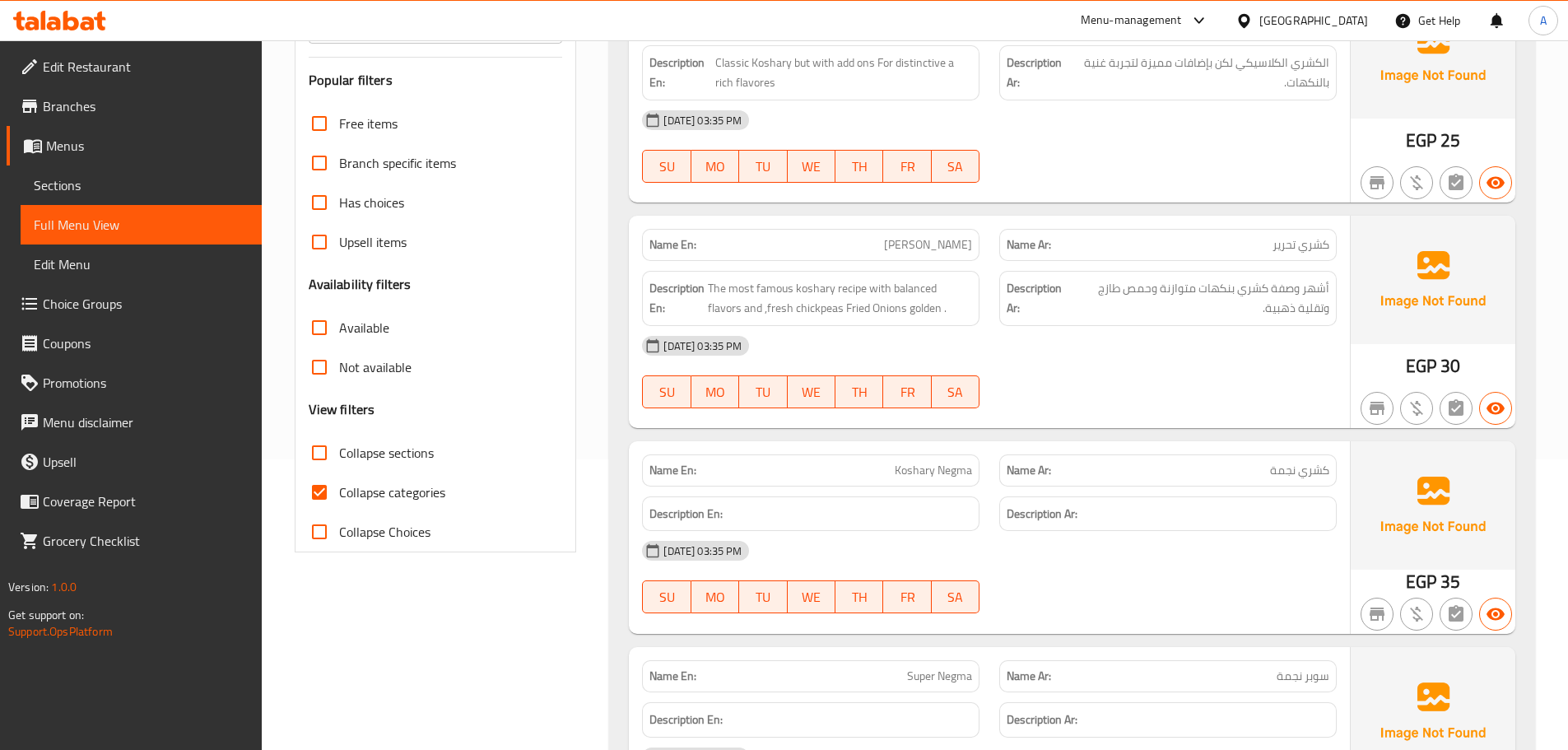
scroll to position [329, 0]
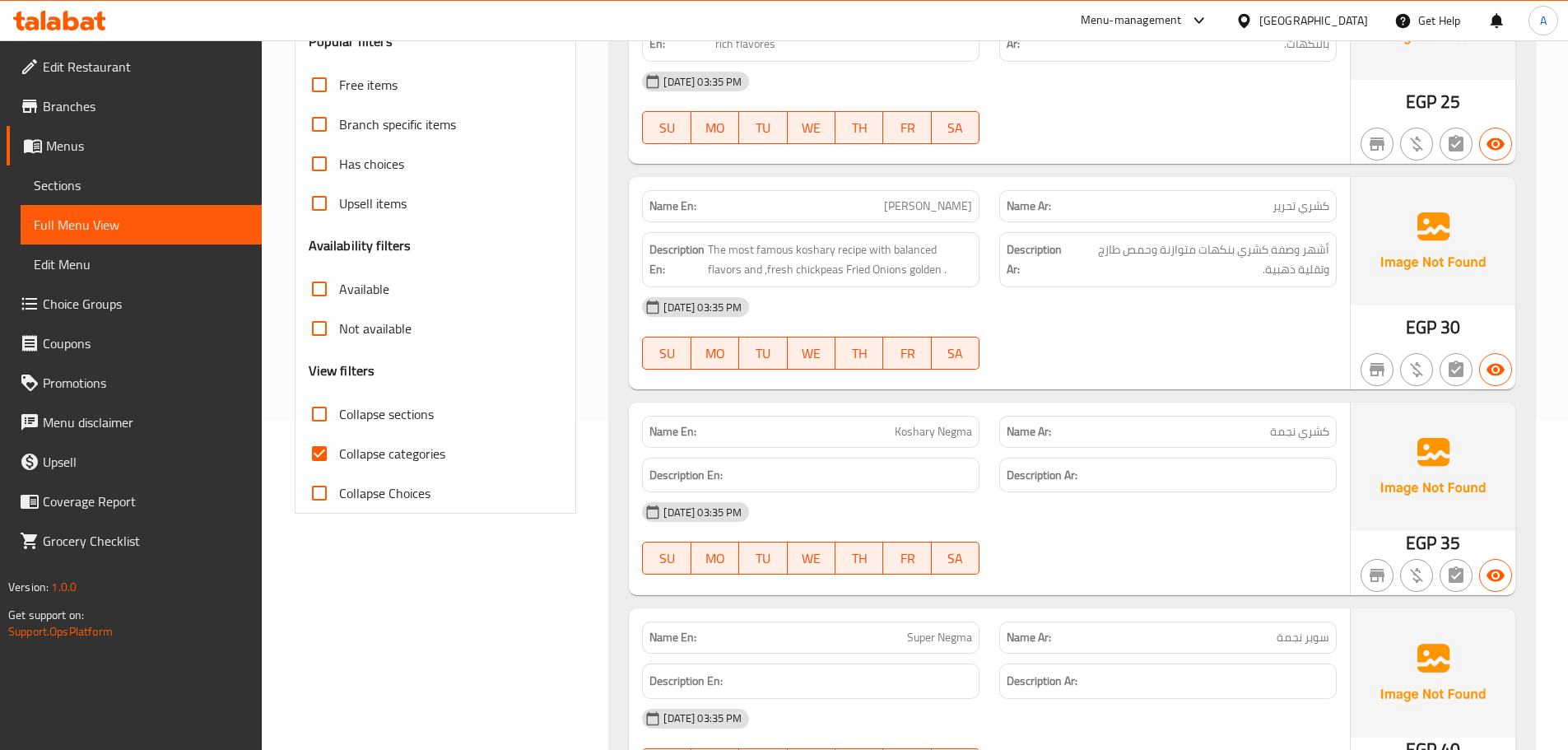
click at [354, 448] on span "Collapse categories" at bounding box center [392, 453] width 106 height 20
click at [339, 448] on input "Collapse categories" at bounding box center [319, 453] width 40 height 40
checkbox input "false"
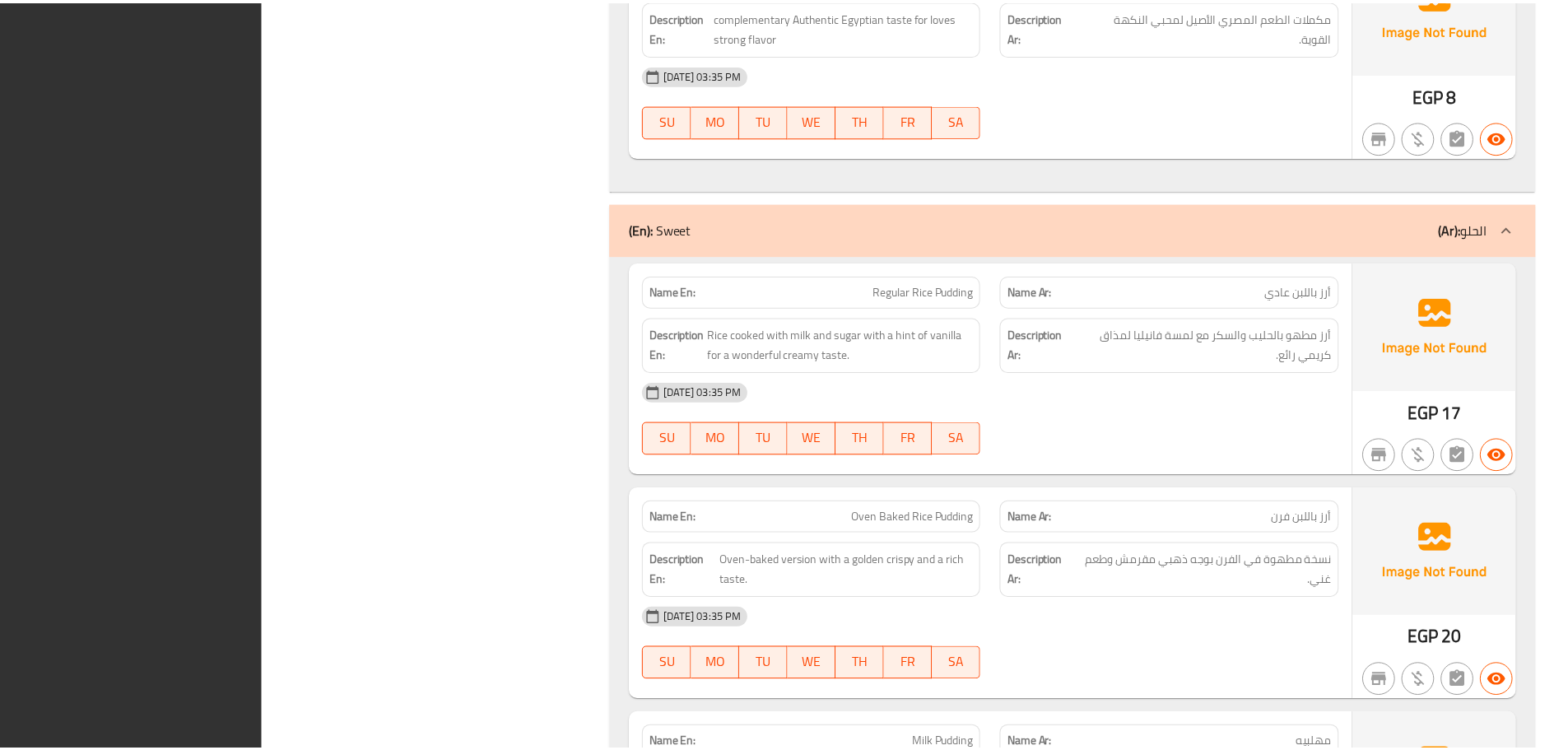
scroll to position [11624, 0]
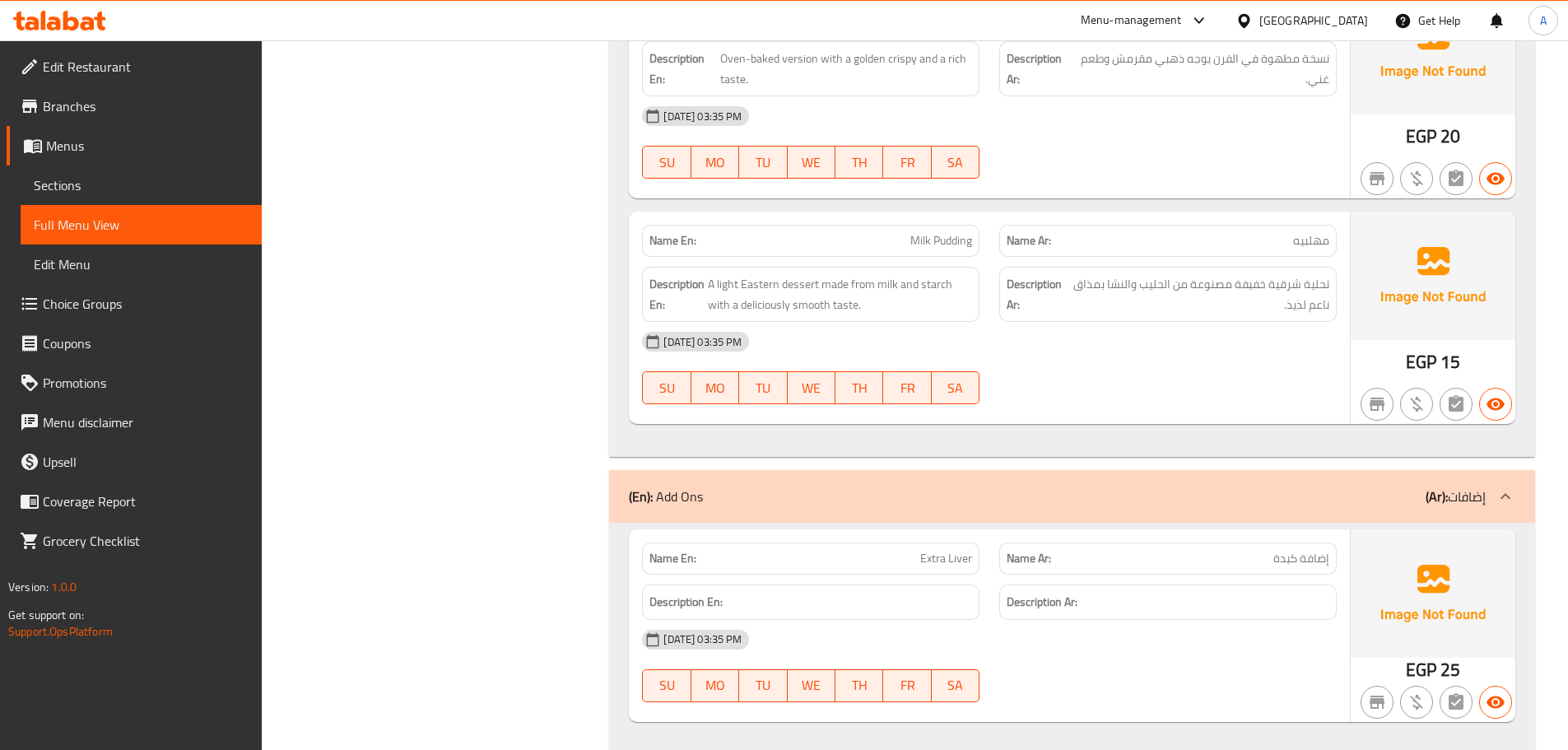
click at [1259, 16] on div at bounding box center [1247, 20] width 24 height 18
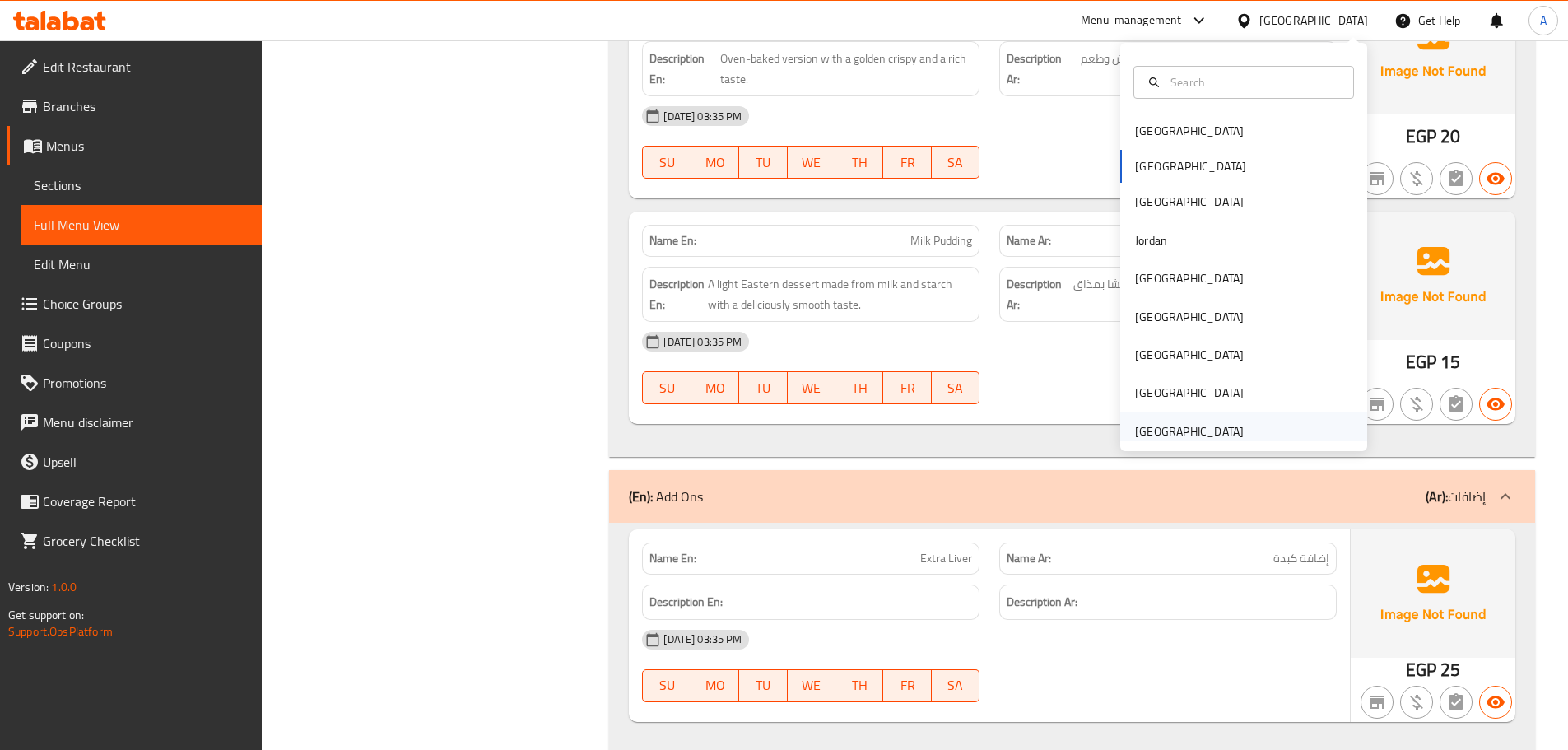
click at [1226, 439] on div "[GEOGRAPHIC_DATA]" at bounding box center [1189, 431] width 108 height 18
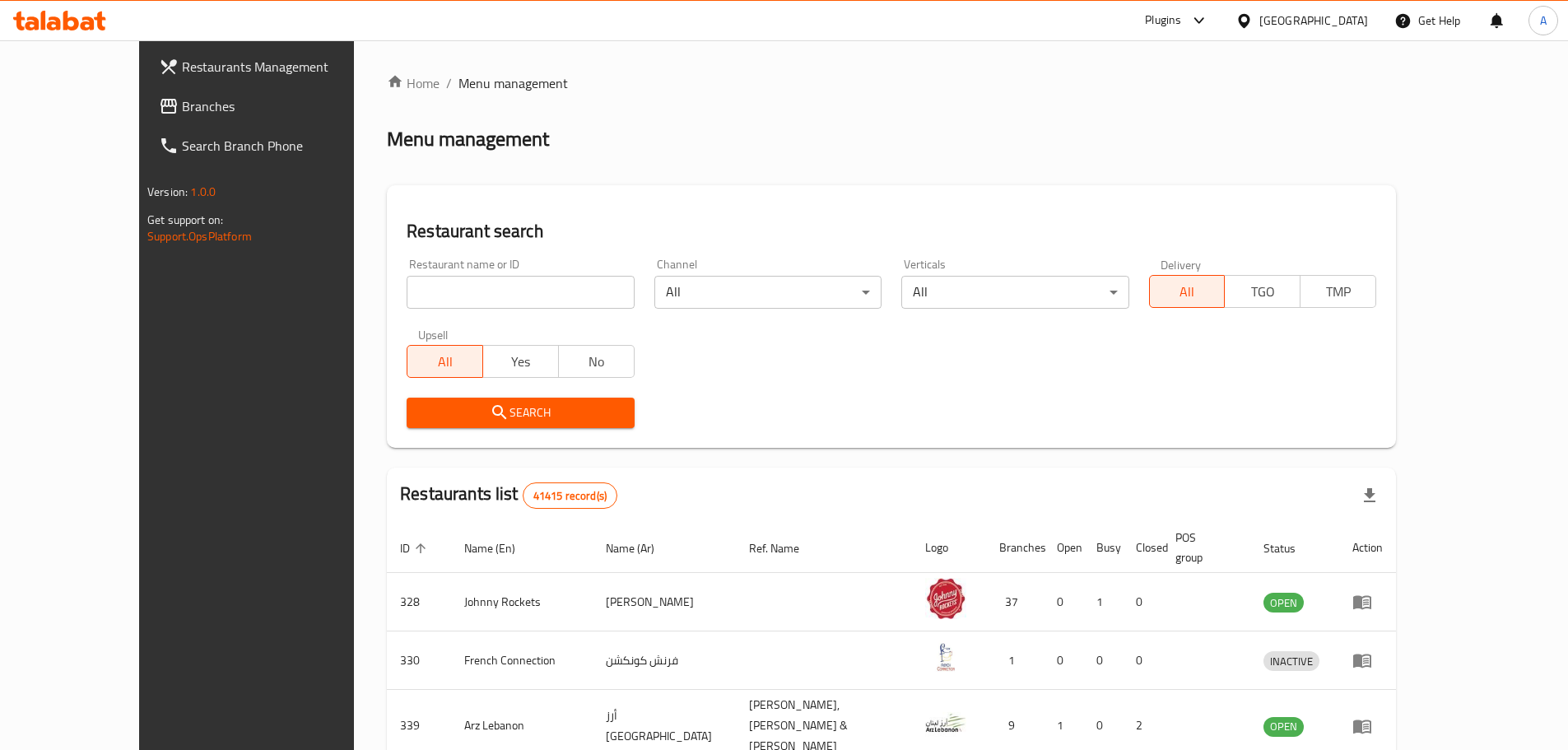
click at [182, 107] on span "Branches" at bounding box center [285, 106] width 205 height 20
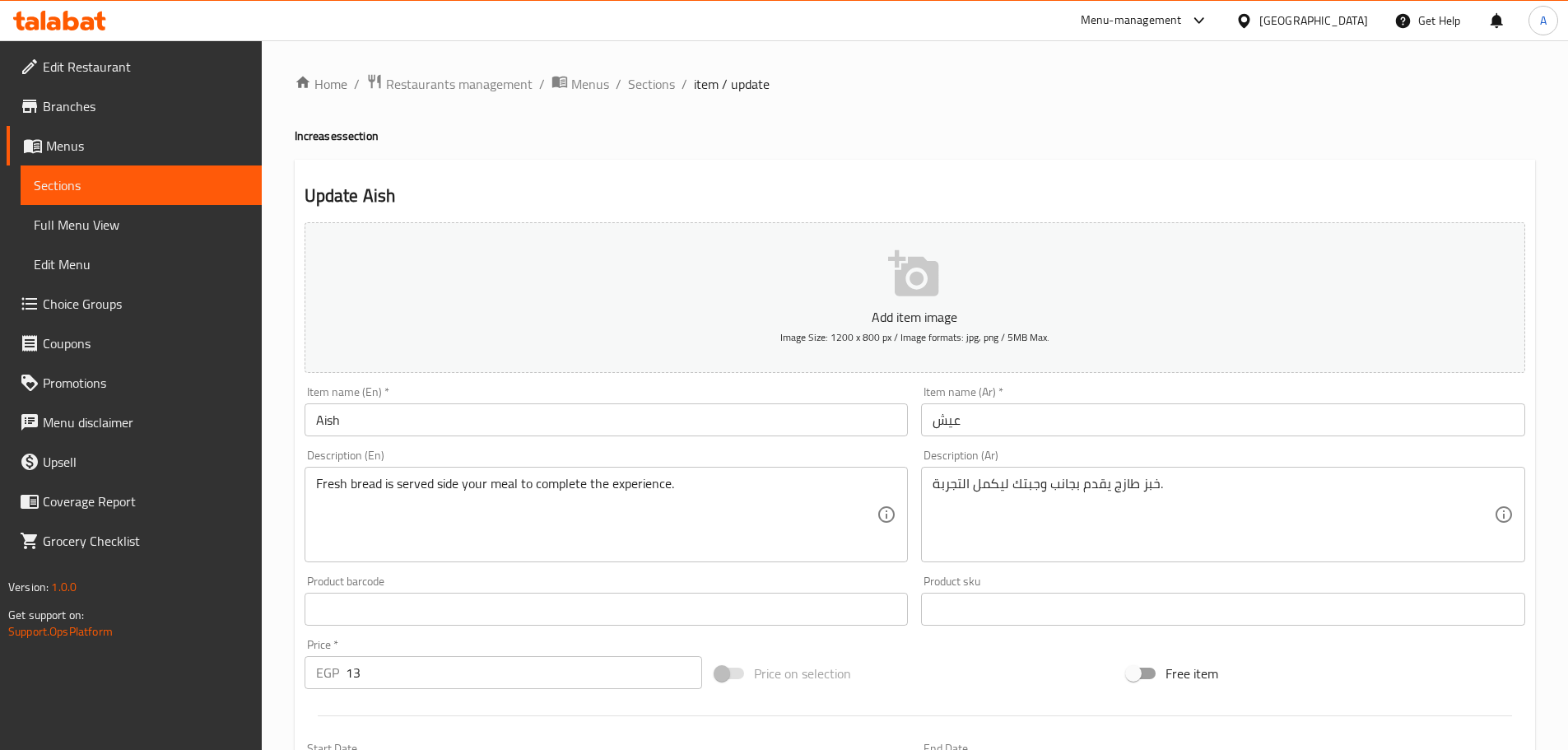
drag, startPoint x: 375, startPoint y: 420, endPoint x: 214, endPoint y: 421, distance: 161.0
click at [223, 426] on div "Edit Restaurant Branches Menus Sections Full Menu View Edit Menu Choice Groups …" at bounding box center [784, 601] width 1568 height 1122
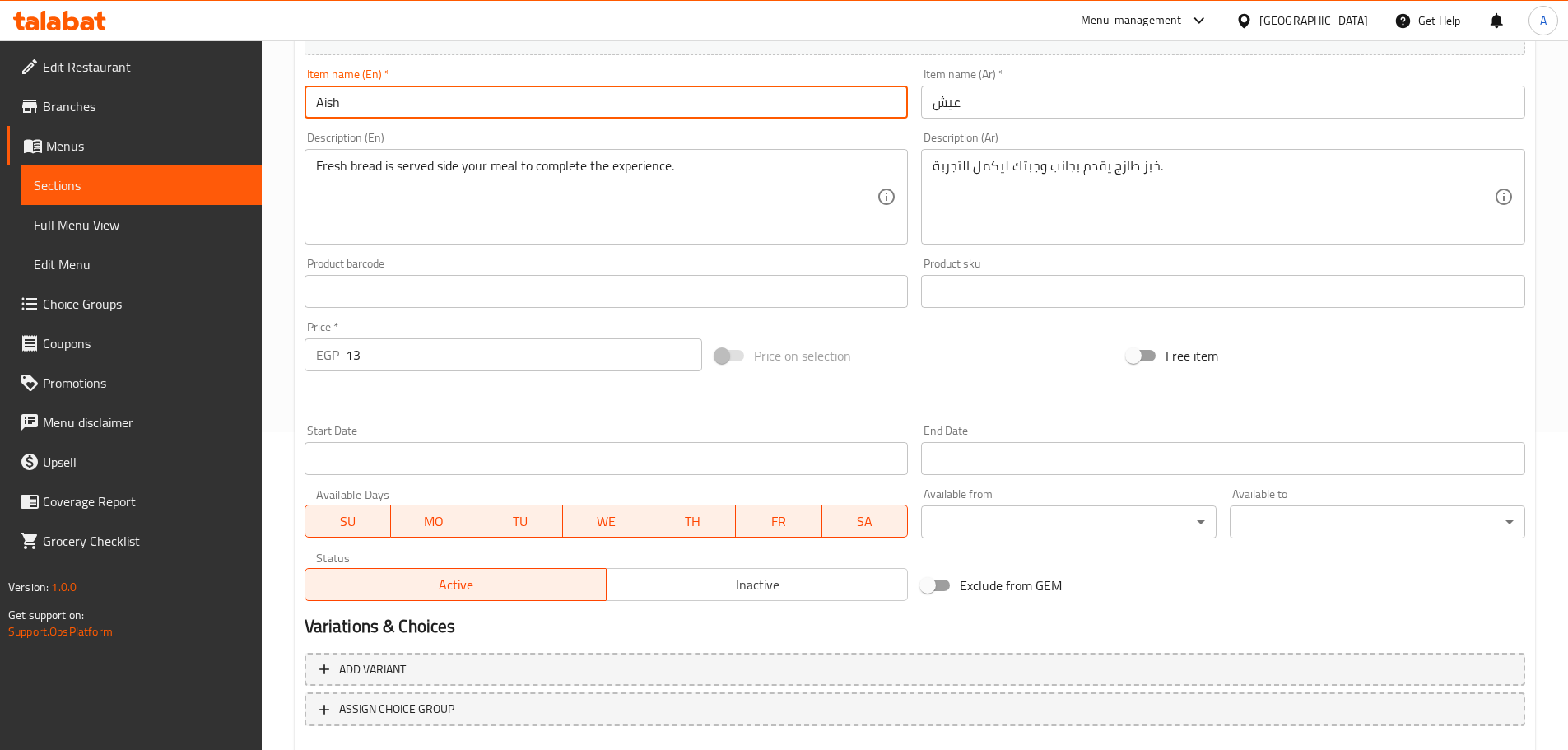
scroll to position [329, 0]
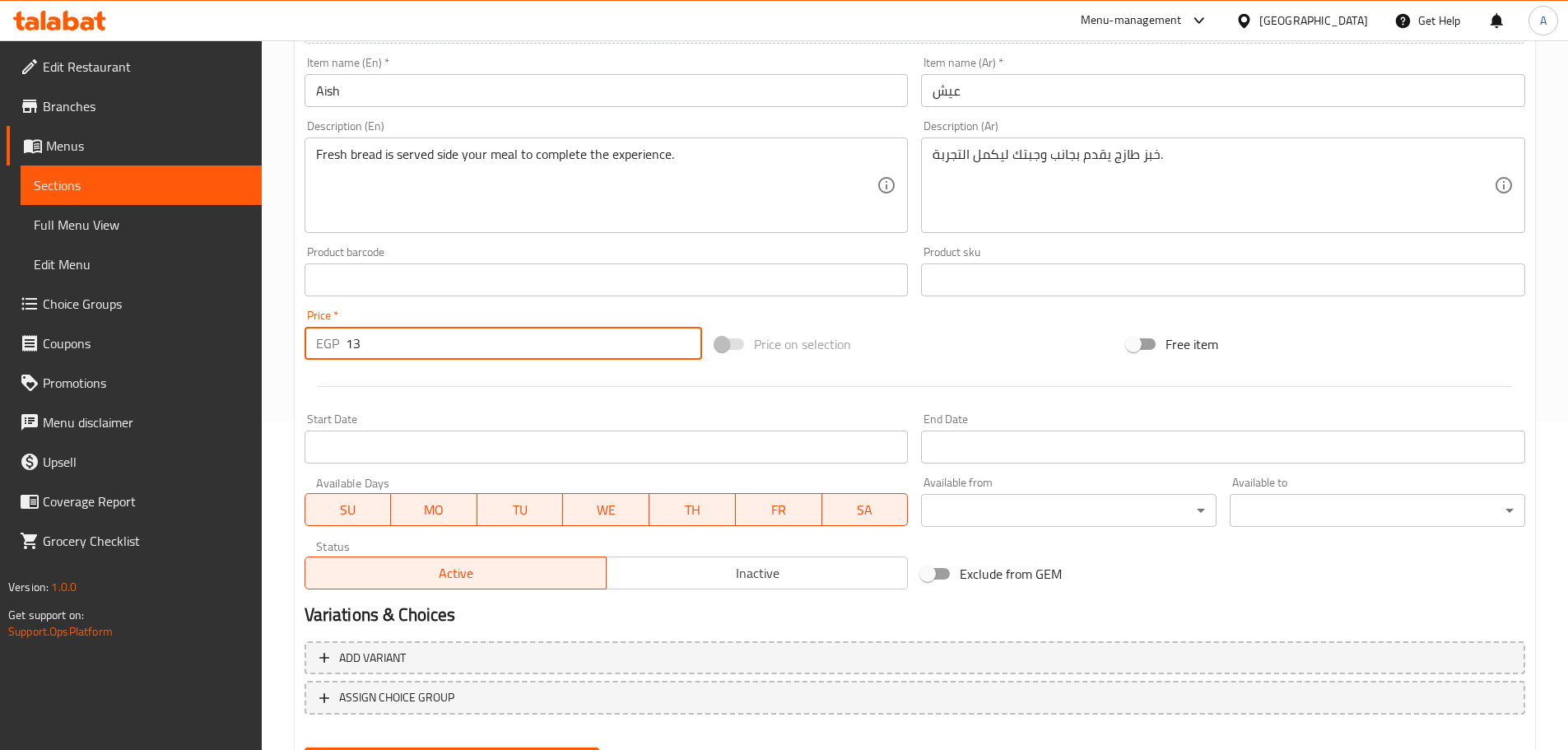
drag, startPoint x: 379, startPoint y: 338, endPoint x: 316, endPoint y: 347, distance: 63.6
click at [329, 347] on div "EGP 13 Price *" at bounding box center [503, 343] width 399 height 33
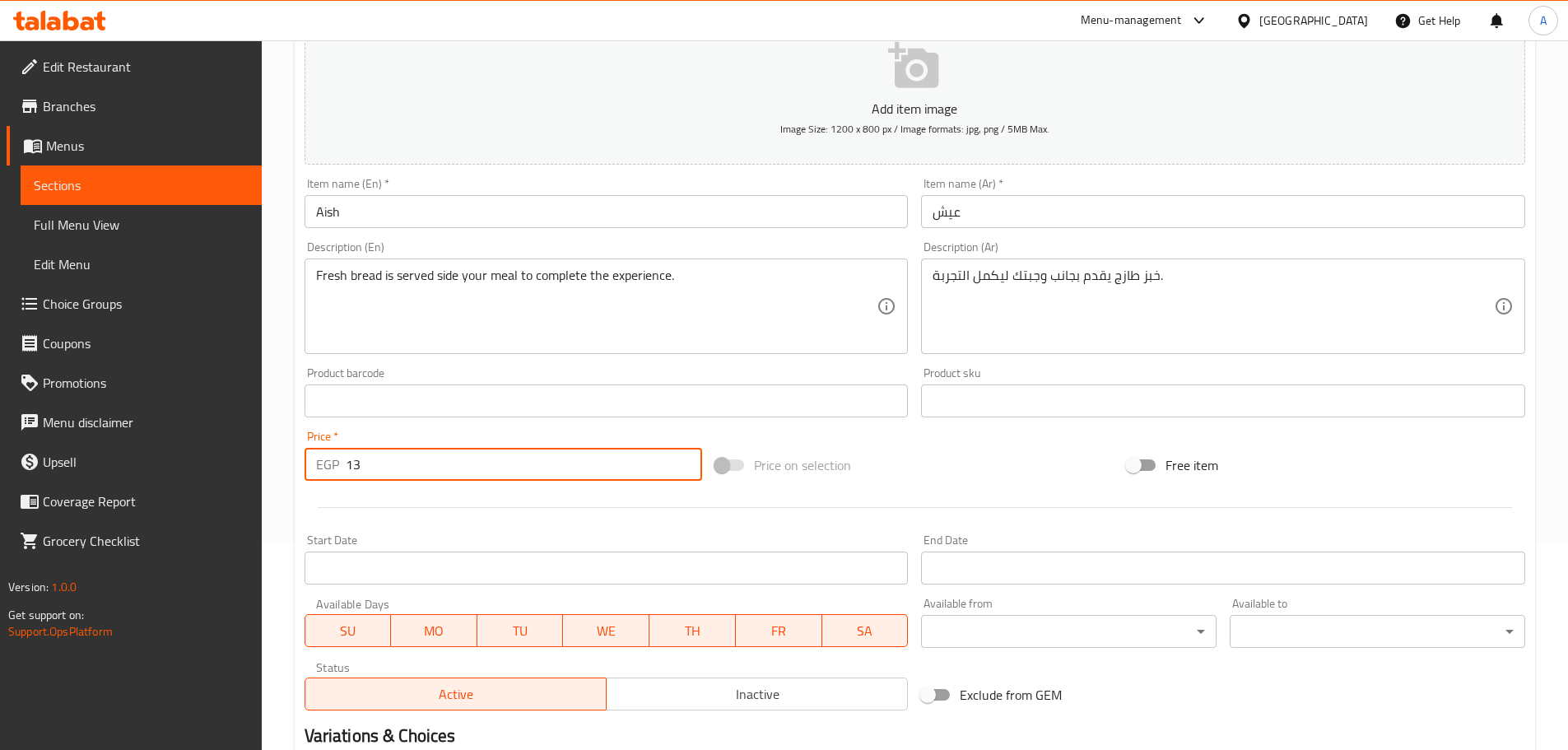
scroll to position [0, 0]
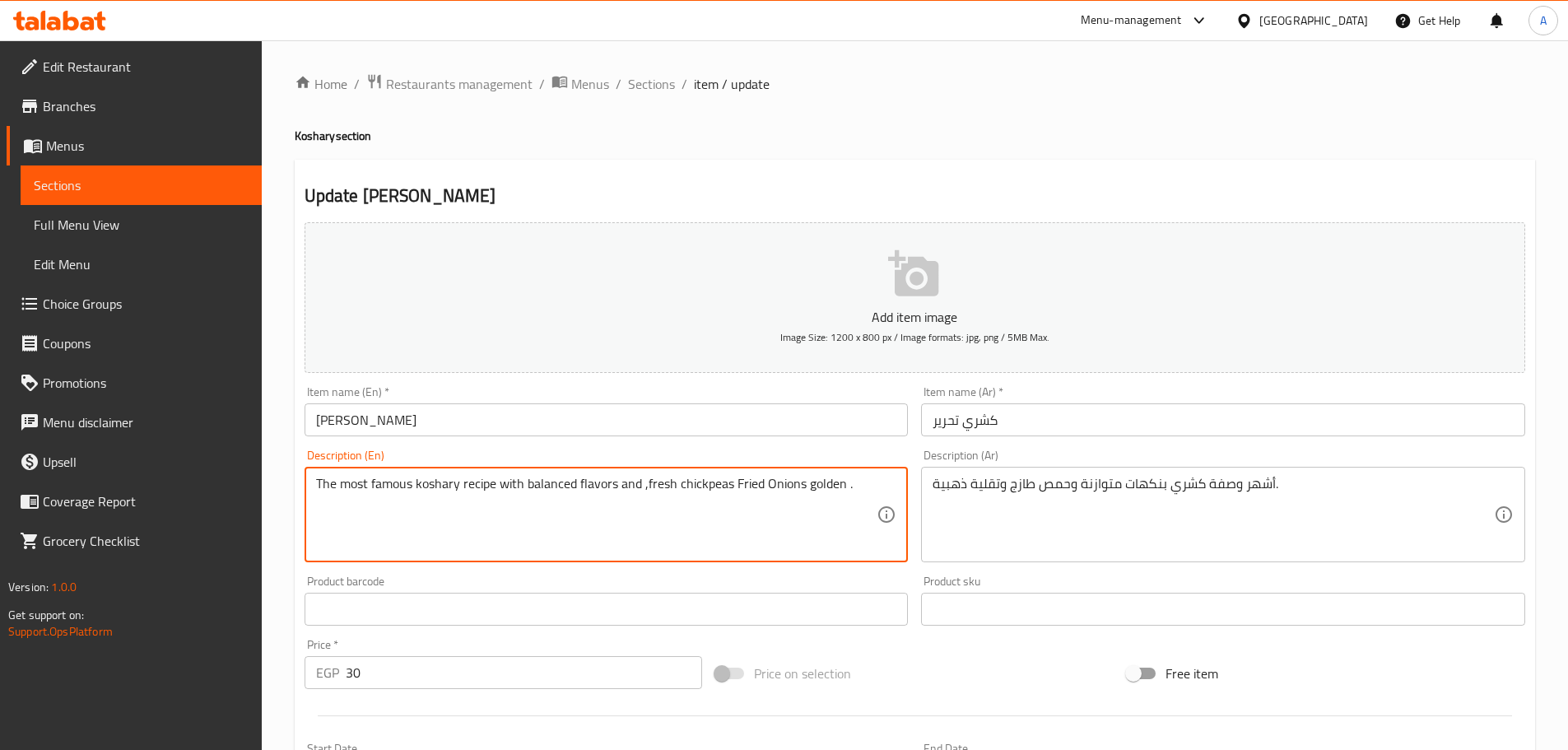
click at [618, 490] on textarea "The most famous koshary recipe with balanced flavors and ,fresh chickpeas Fried…" at bounding box center [596, 514] width 562 height 78
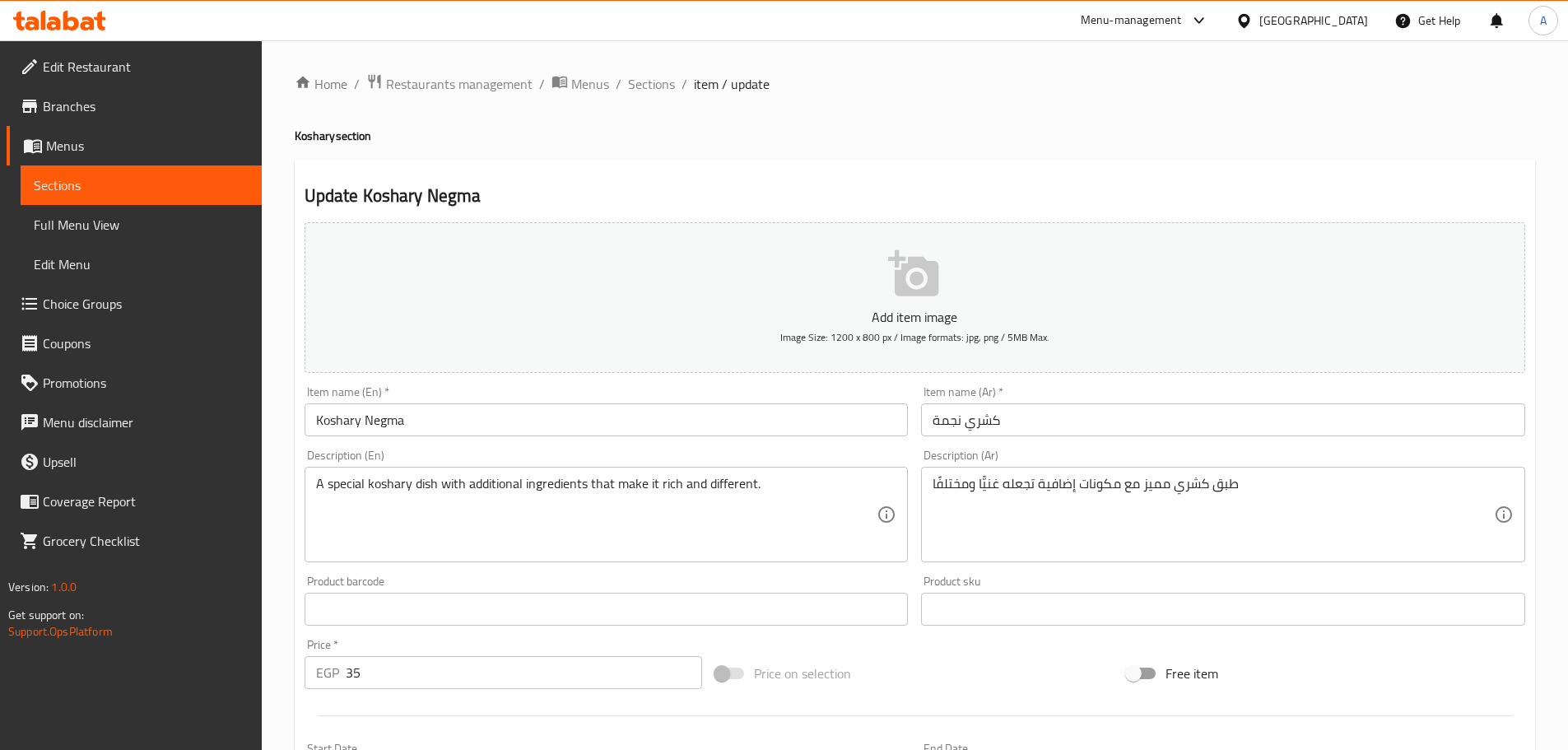
click at [670, 479] on textarea "A special koshary dish with additional ingredients that make it rich and differ…" at bounding box center [596, 514] width 562 height 78
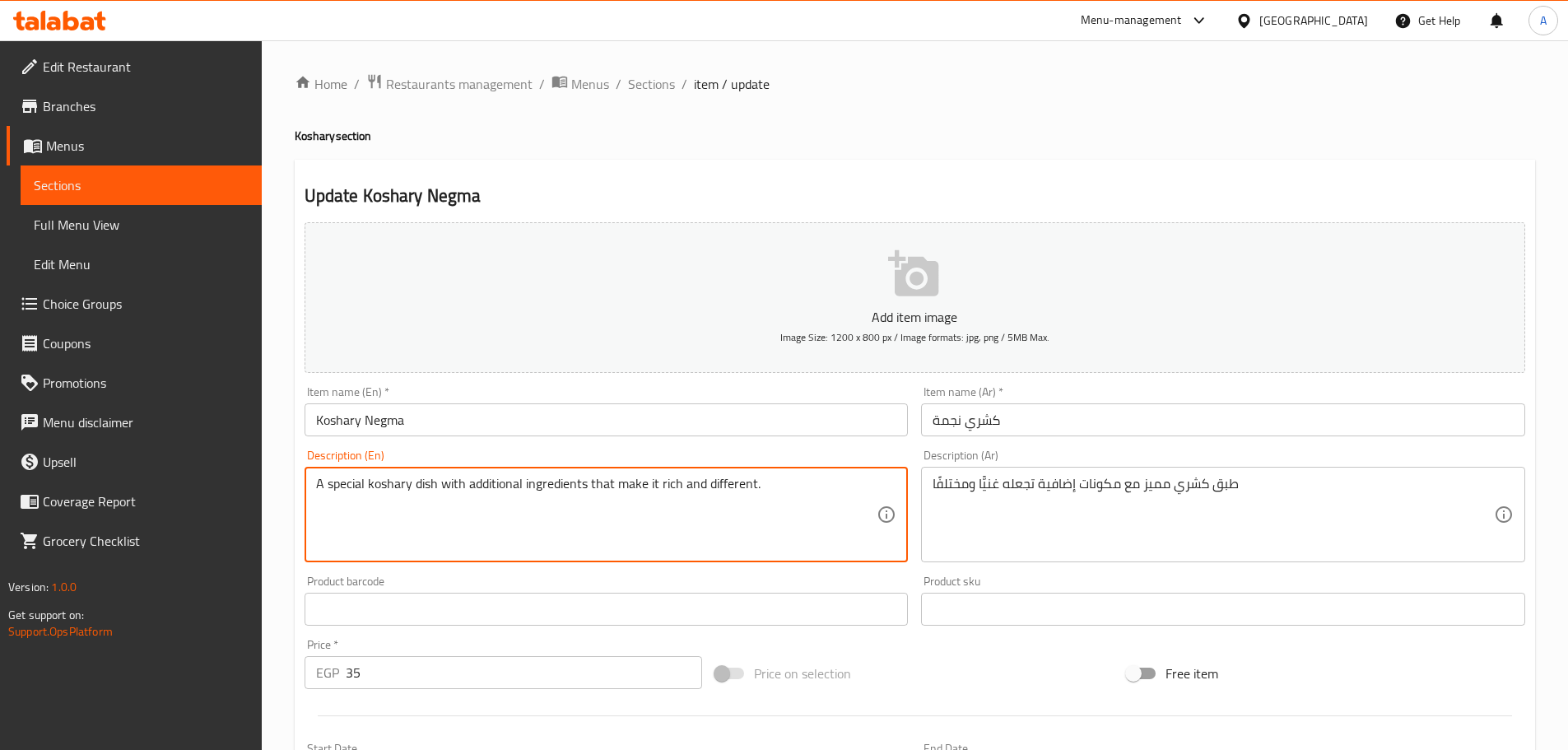
click at [670, 479] on textarea "A special koshary dish with additional ingredients that make it rich and differ…" at bounding box center [596, 514] width 562 height 78
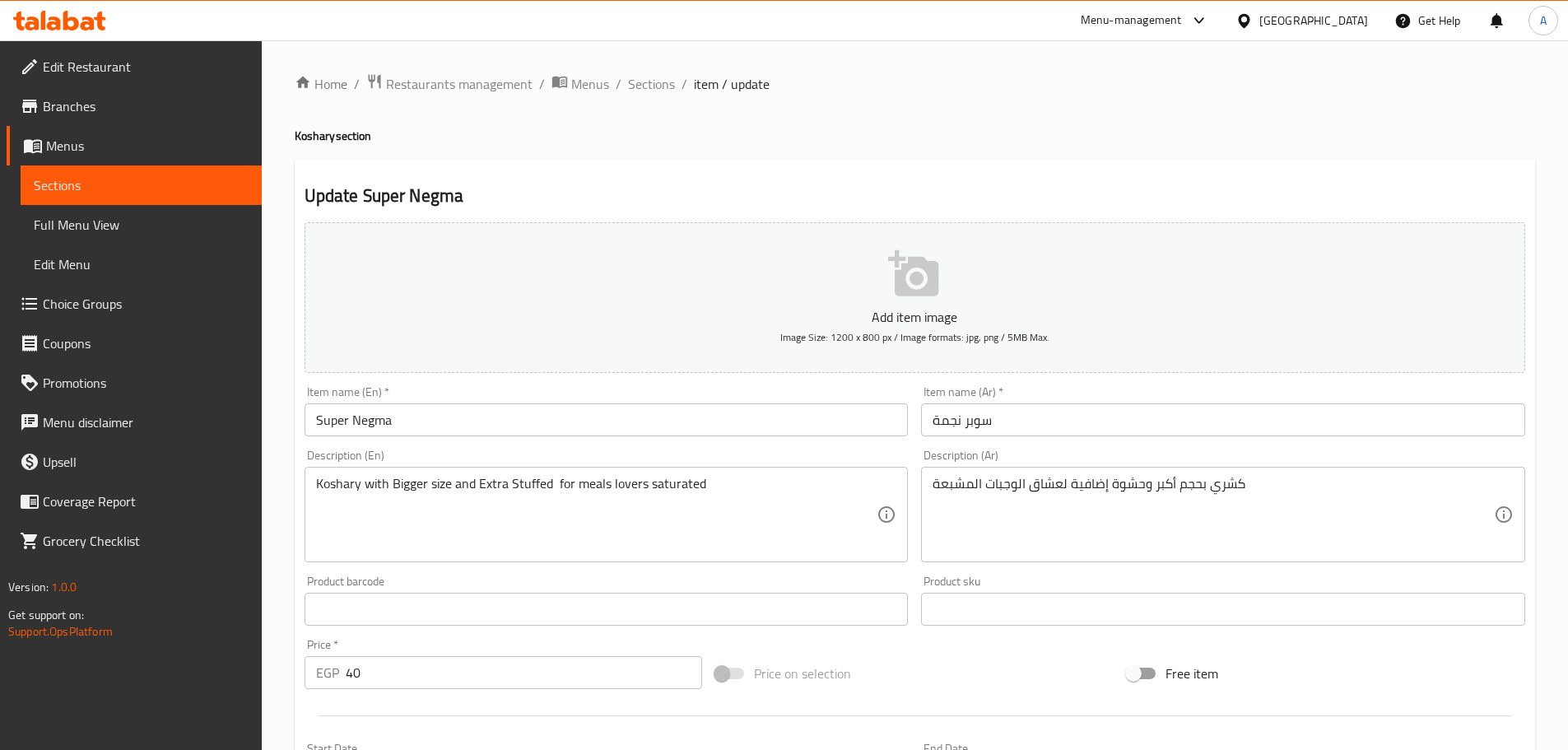
click at [485, 480] on textarea "Koshary with Bigger size and Extra Stuffed for meals lovers saturated" at bounding box center [596, 514] width 562 height 78
click at [472, 478] on textarea "The most famous recipe with multiple size and rice sauces Satisfies all tastes" at bounding box center [596, 514] width 562 height 78
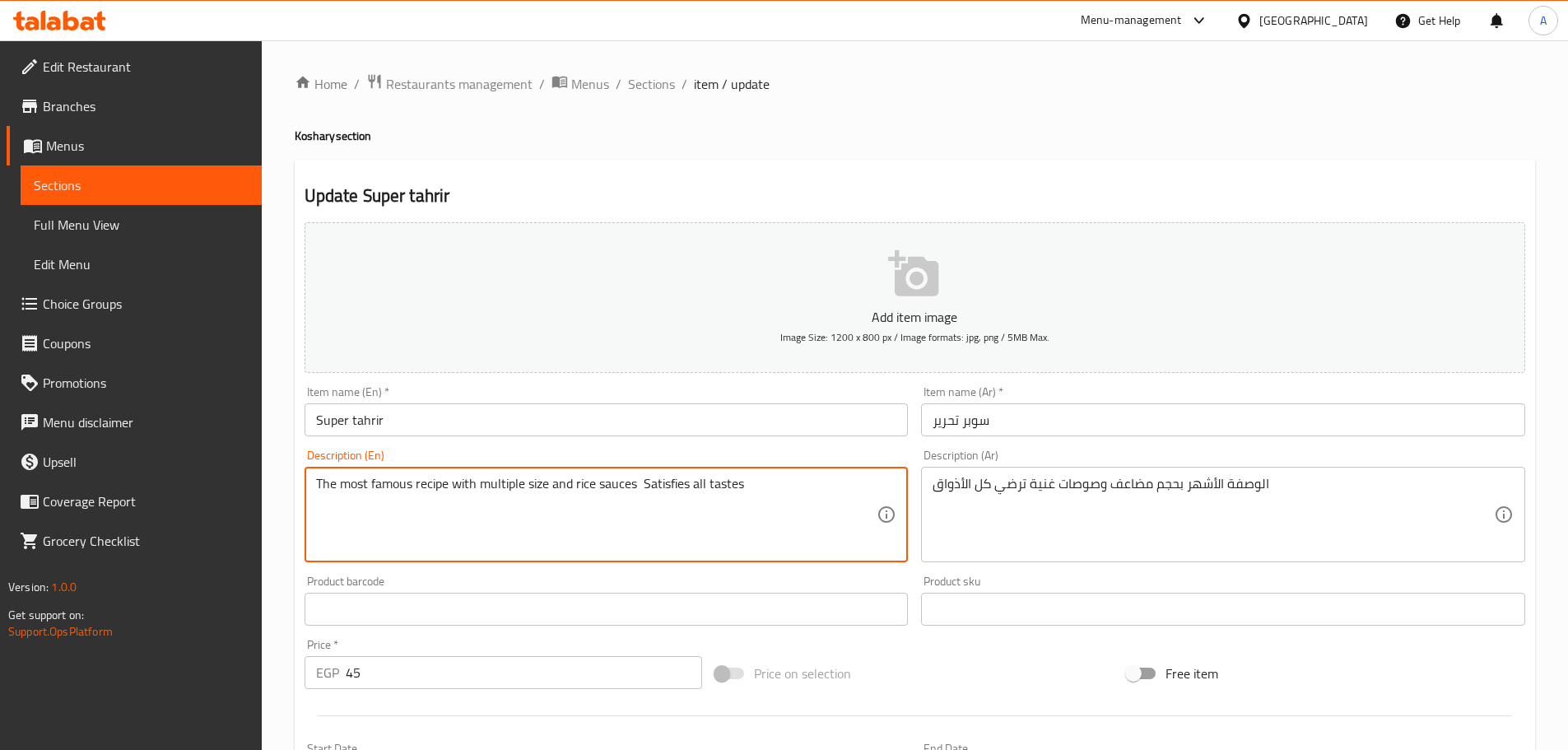
click at [472, 478] on textarea "The most famous recipe with multiple size and rice sauces Satisfies all tastes" at bounding box center [596, 514] width 562 height 78
click at [512, 491] on textarea "Special Koshary with a unique mixture special and balanced sauce gives you a un…" at bounding box center [596, 514] width 562 height 78
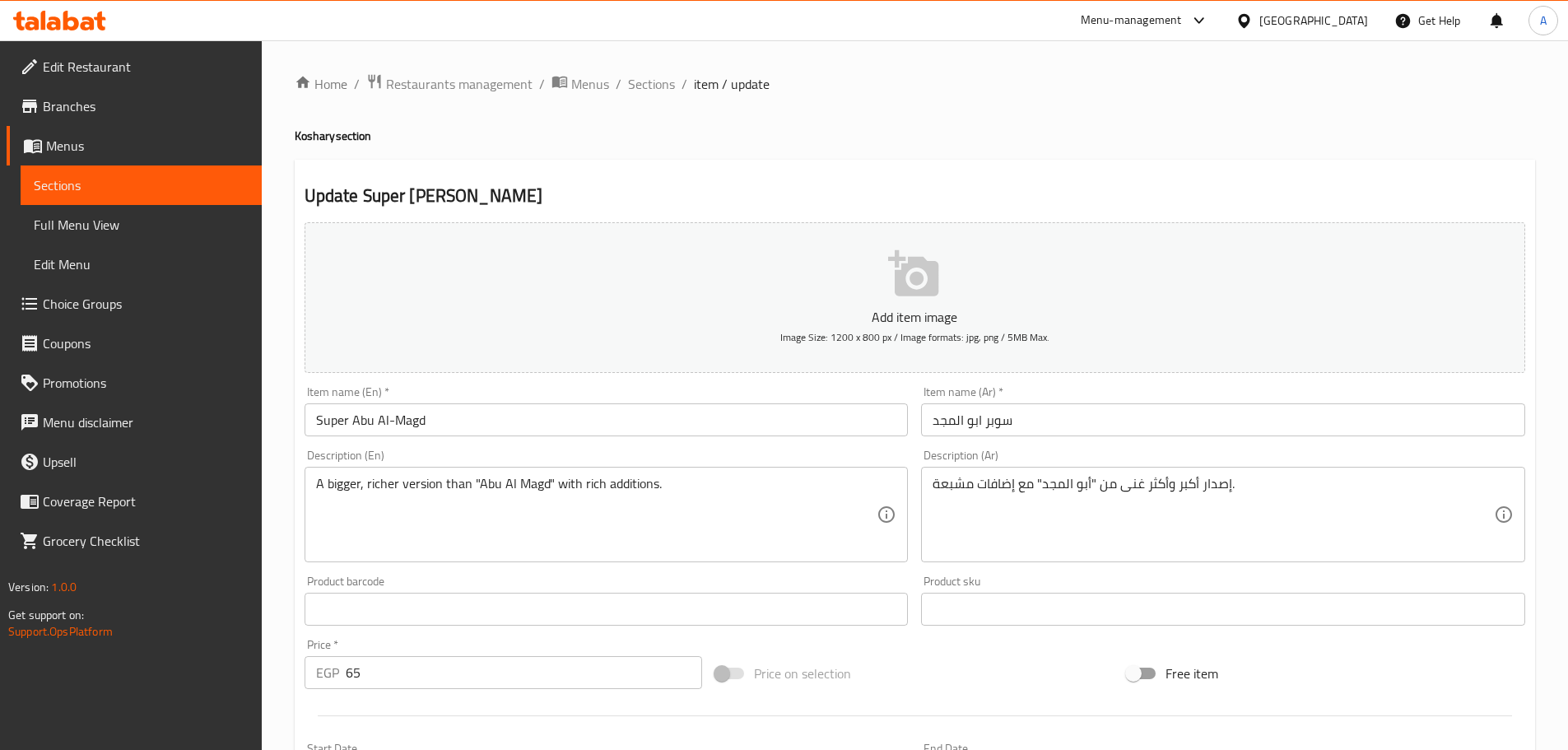
click at [498, 484] on textarea "A bigger, richer version than "Abu Al Magd" with rich additions." at bounding box center [596, 514] width 562 height 78
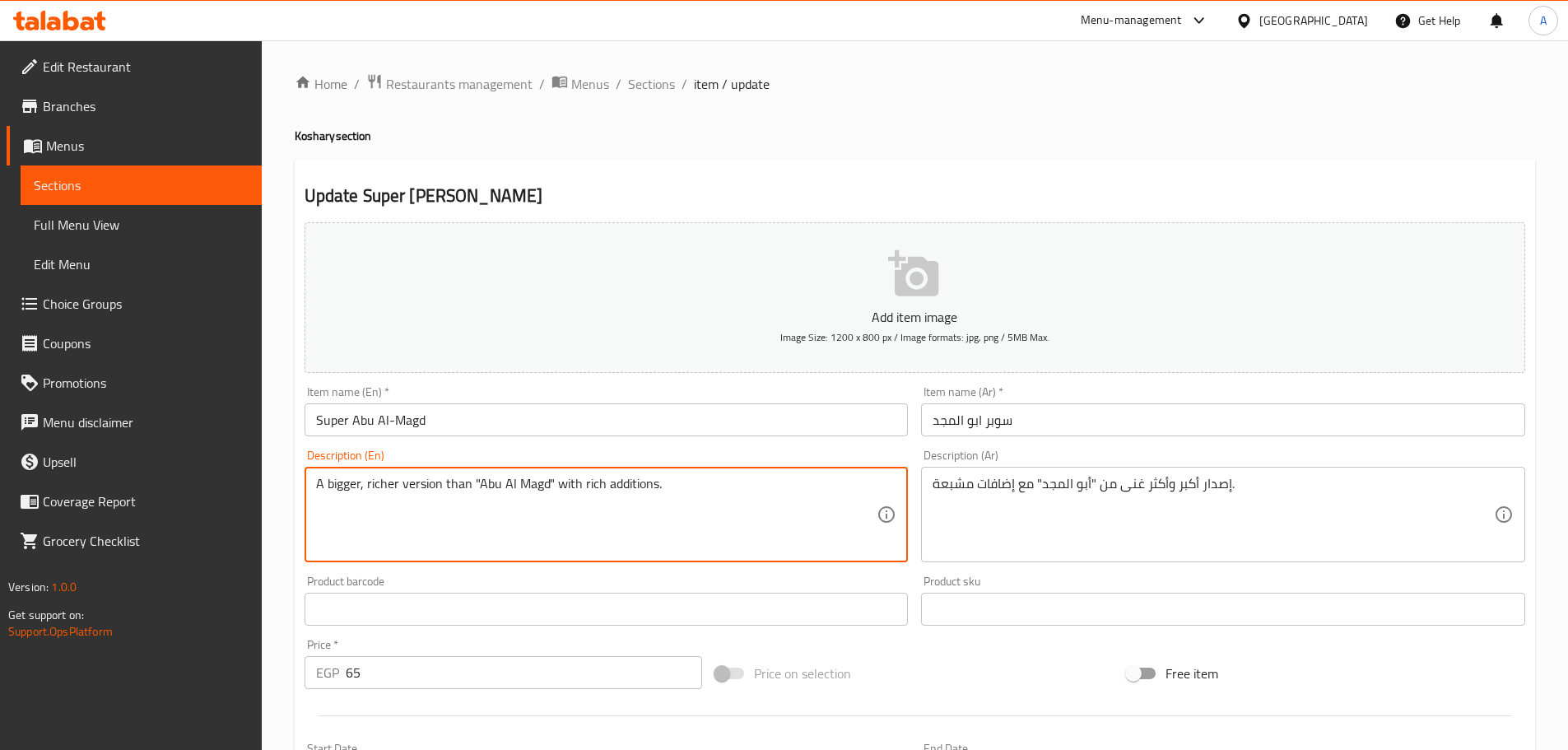
click at [498, 484] on textarea "A bigger, richer version than "Abu Al Magd" with rich additions." at bounding box center [596, 514] width 562 height 78
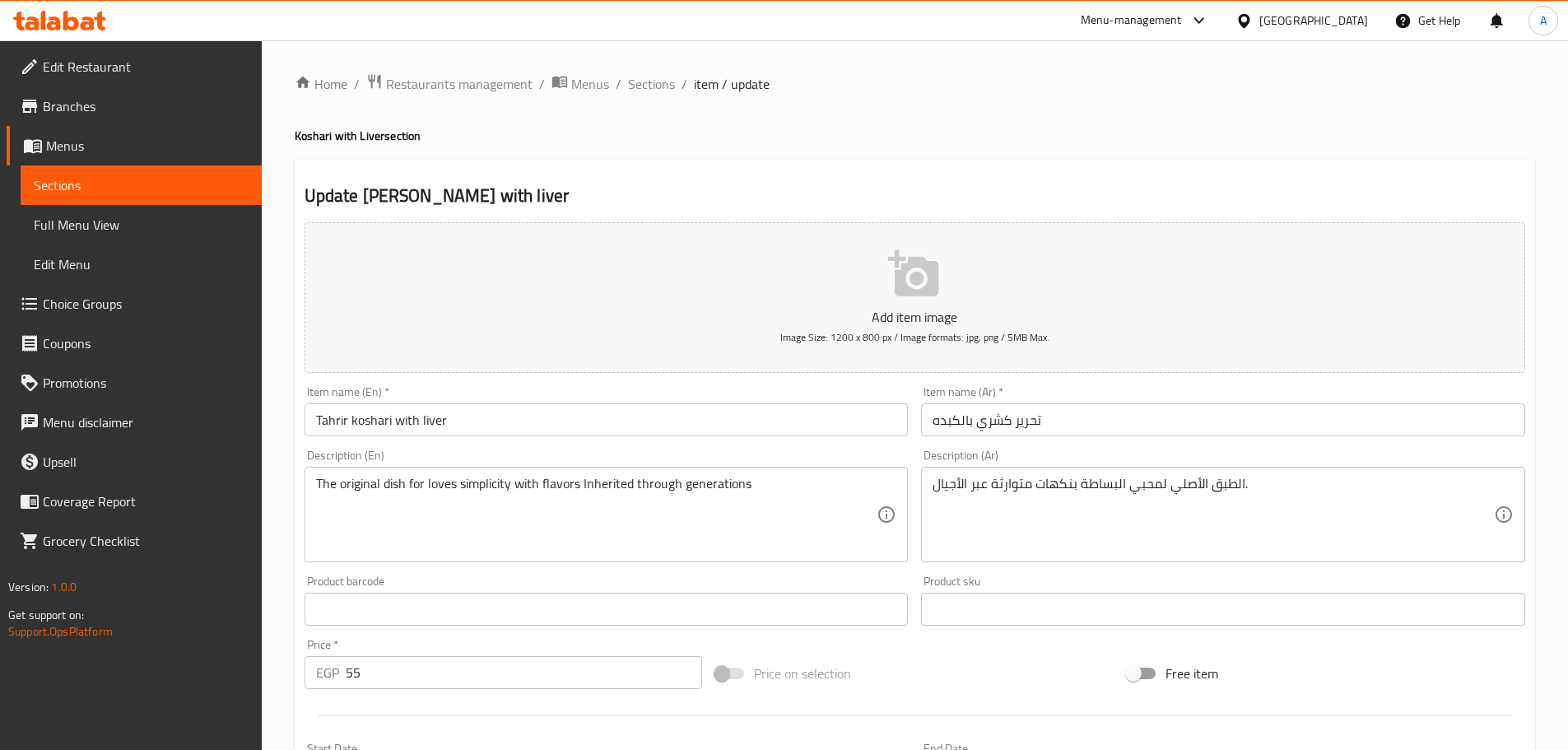
click at [462, 499] on textarea "The original dish for loves simplicity with flavors Inherited through generatio…" at bounding box center [596, 514] width 562 height 78
click at [534, 479] on textarea "famous dish with balanced flavors that combines richness and simplicity." at bounding box center [596, 514] width 562 height 78
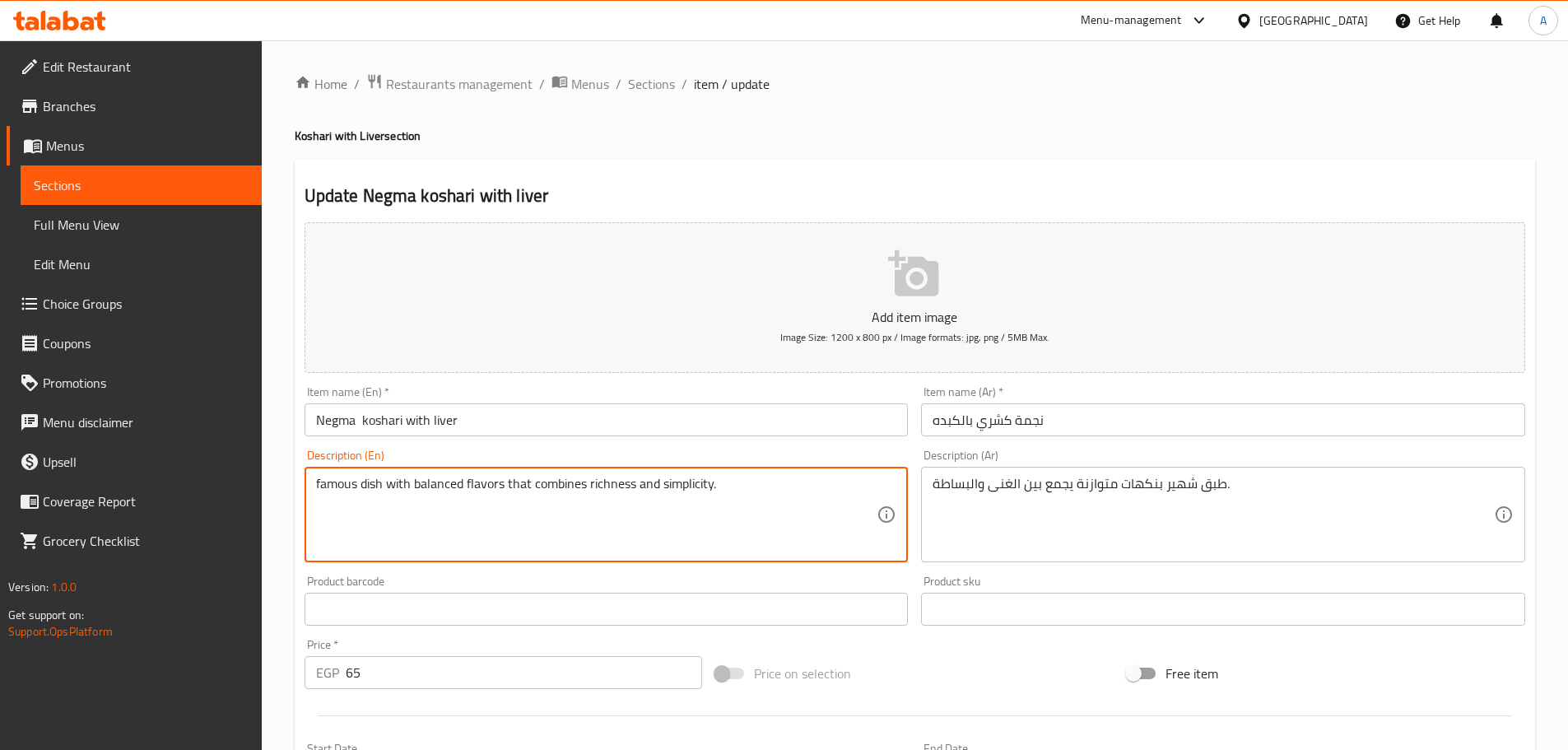
click at [524, 481] on textarea "famous dish with balanced flavors that combines richness and simplicity." at bounding box center [596, 514] width 562 height 78
click at [520, 481] on textarea "famous dish with balanced flavors that combines richness and simplicity." at bounding box center [596, 514] width 562 height 78
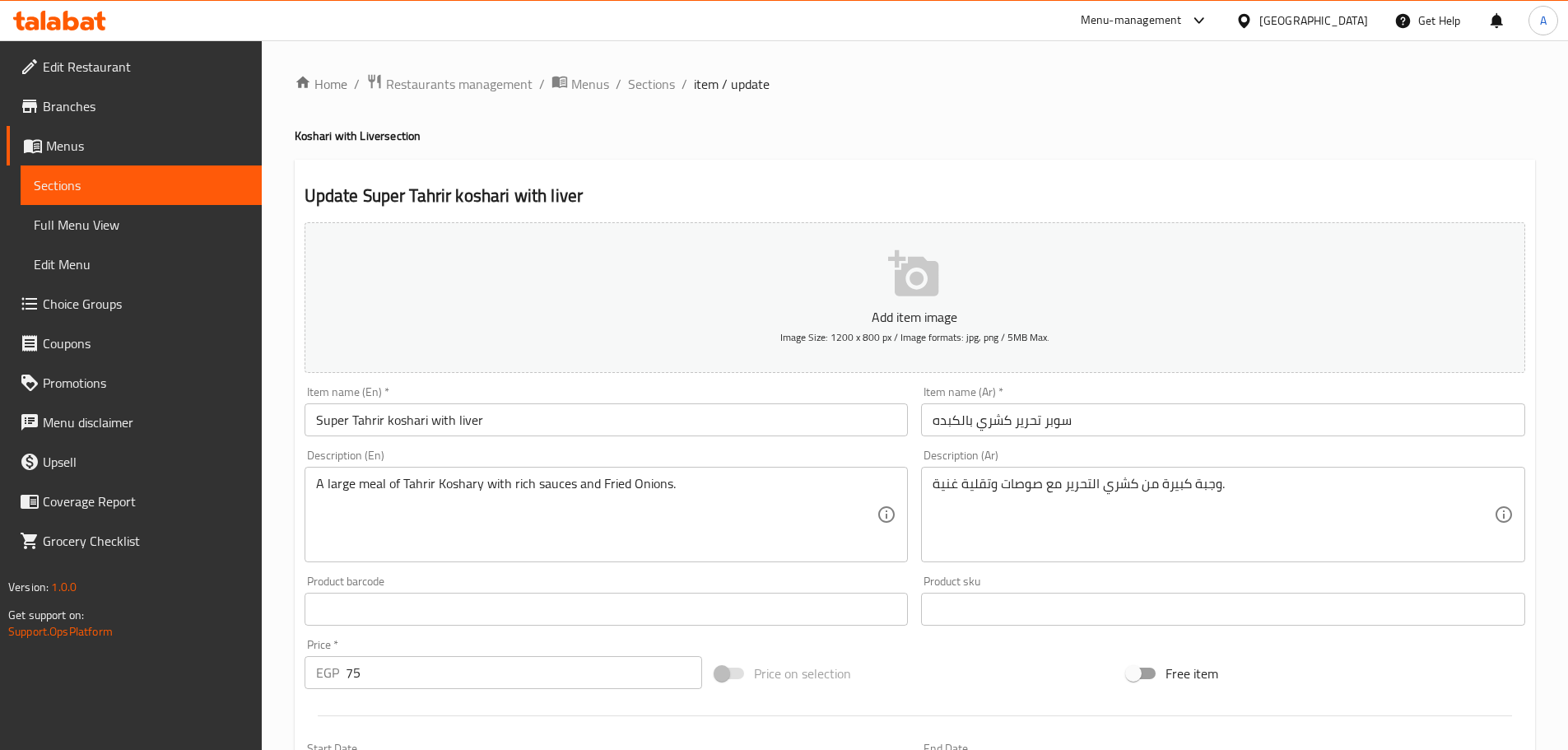
click at [606, 490] on textarea "A large meal of Tahrir Koshary with rich sauces and Fried Onions." at bounding box center [596, 514] width 562 height 78
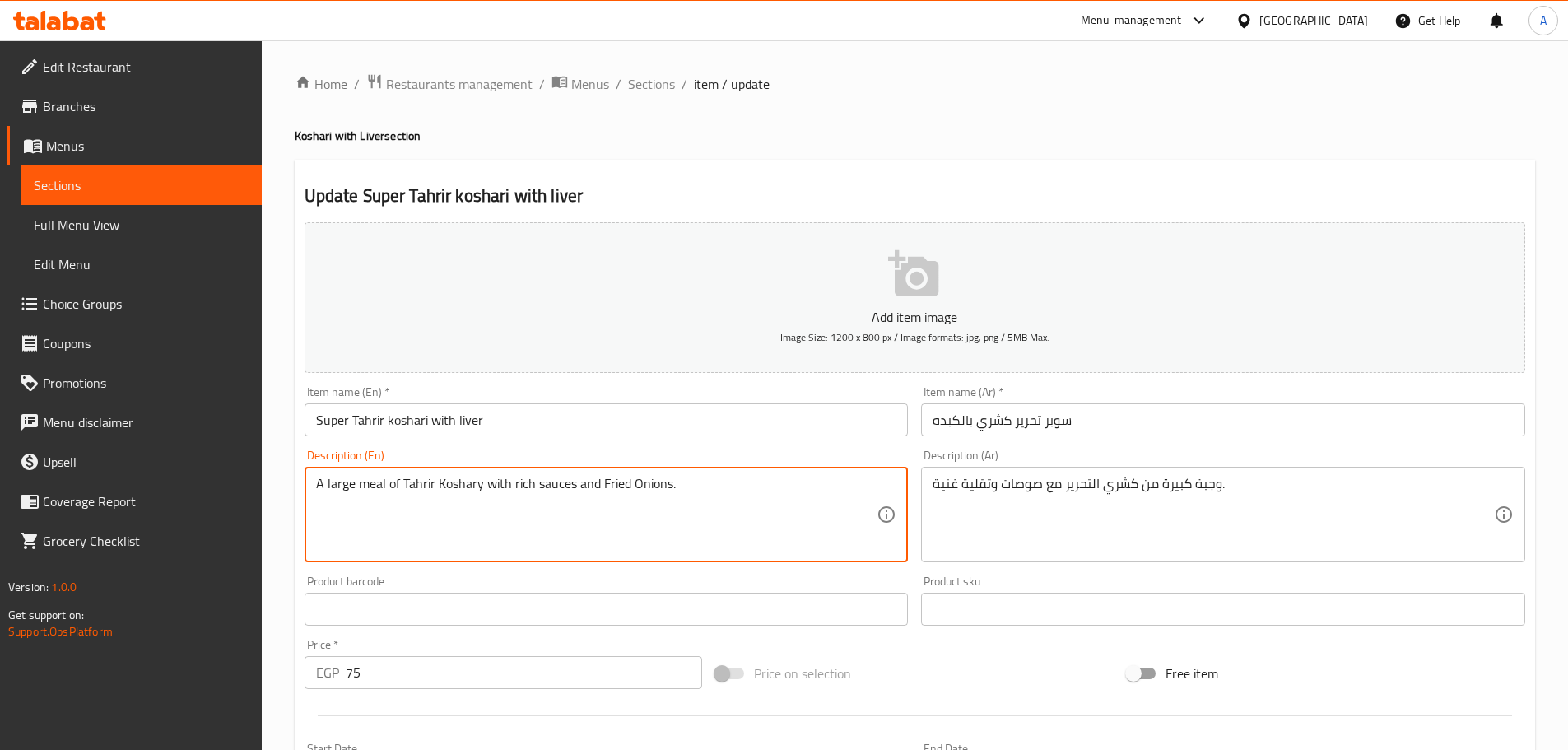
click at [606, 490] on textarea "A large meal of Tahrir Koshary with rich sauces and Fried Onions." at bounding box center [596, 514] width 562 height 78
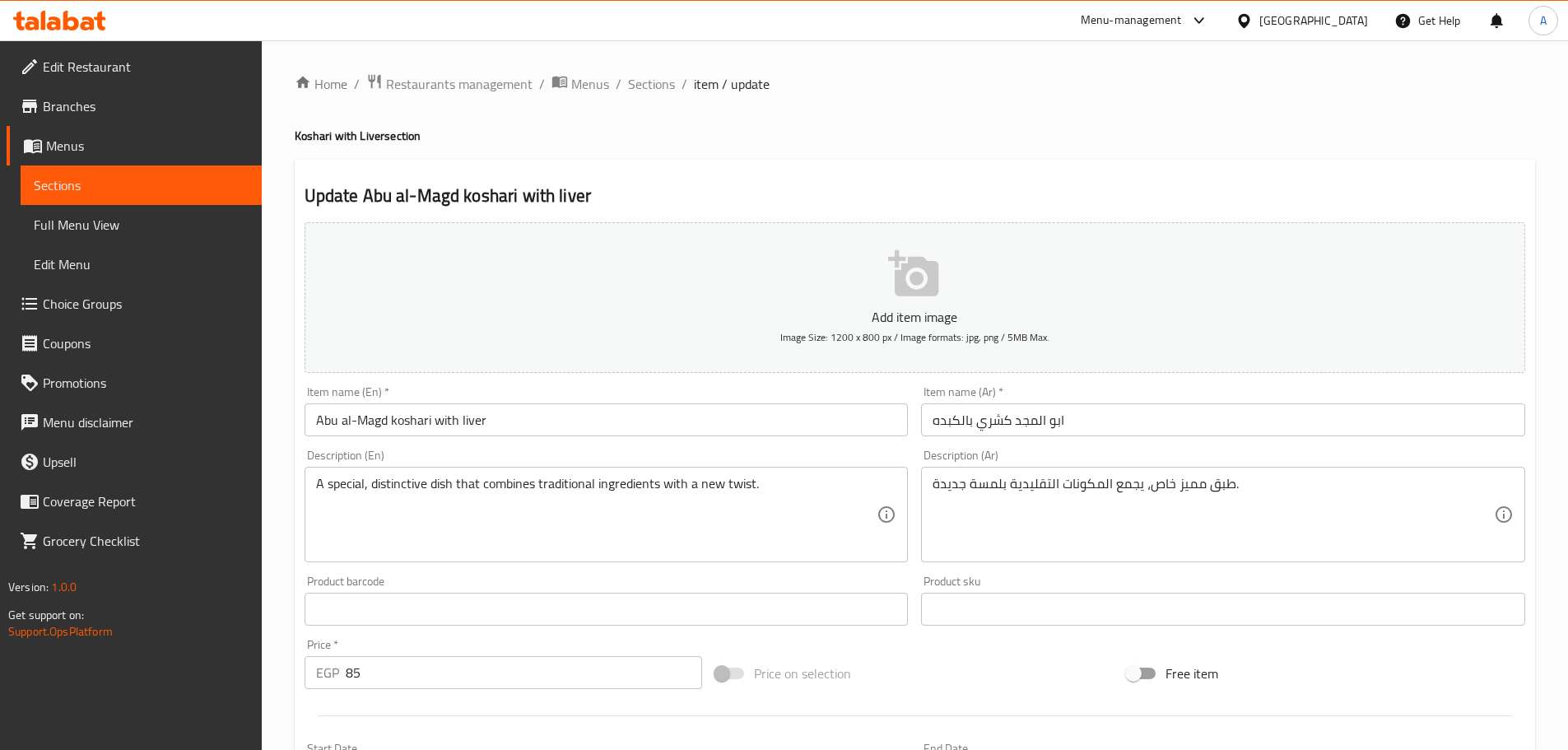
click at [671, 465] on div "Description (En) A special, distinctive dish that combines traditional ingredie…" at bounding box center [606, 506] width 604 height 113
click at [673, 485] on textarea "A special, distinctive dish that combines traditional ingredients with a new tw…" at bounding box center [596, 514] width 562 height 78
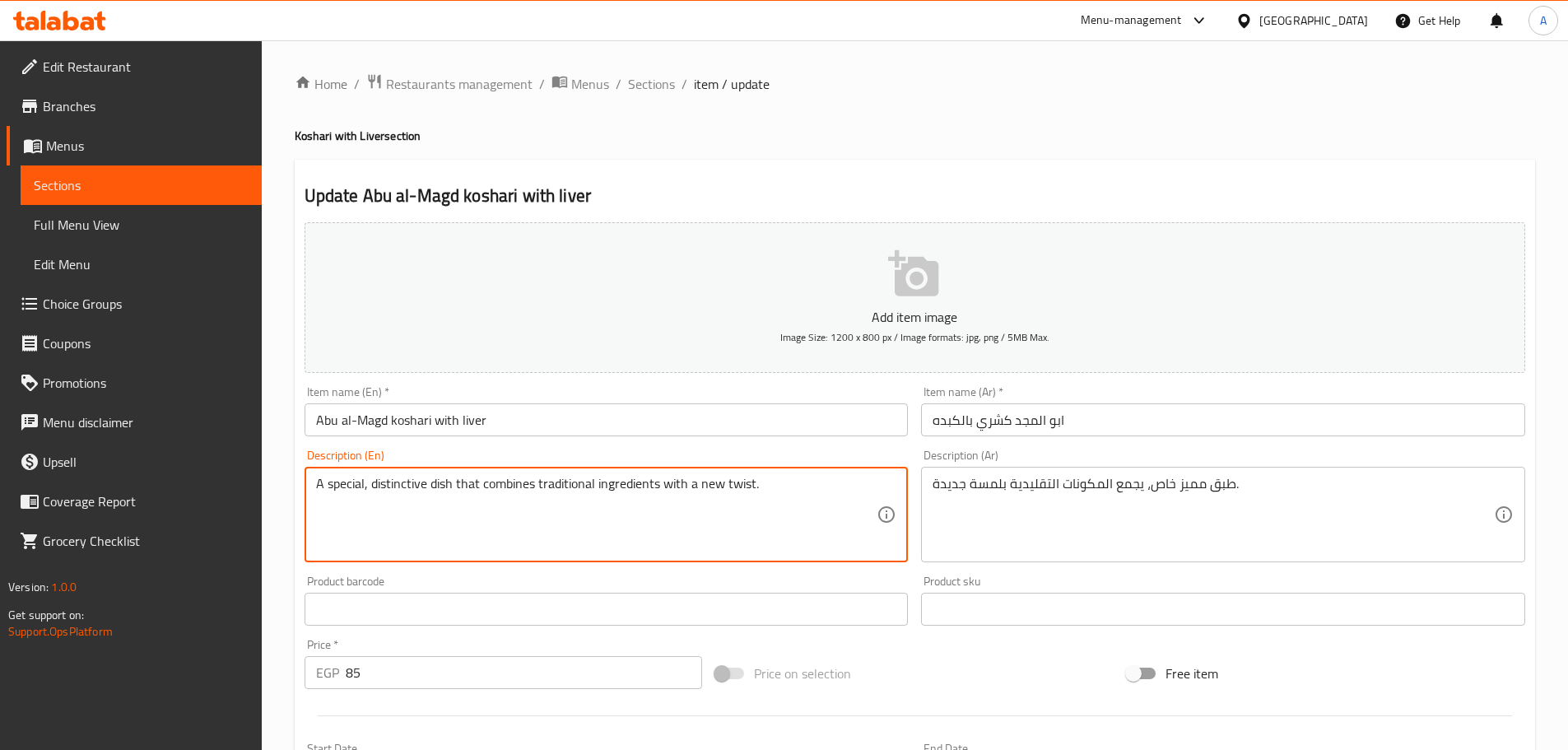
click at [673, 485] on textarea "A special, distinctive dish that combines traditional ingredients with a new tw…" at bounding box center [596, 514] width 562 height 78
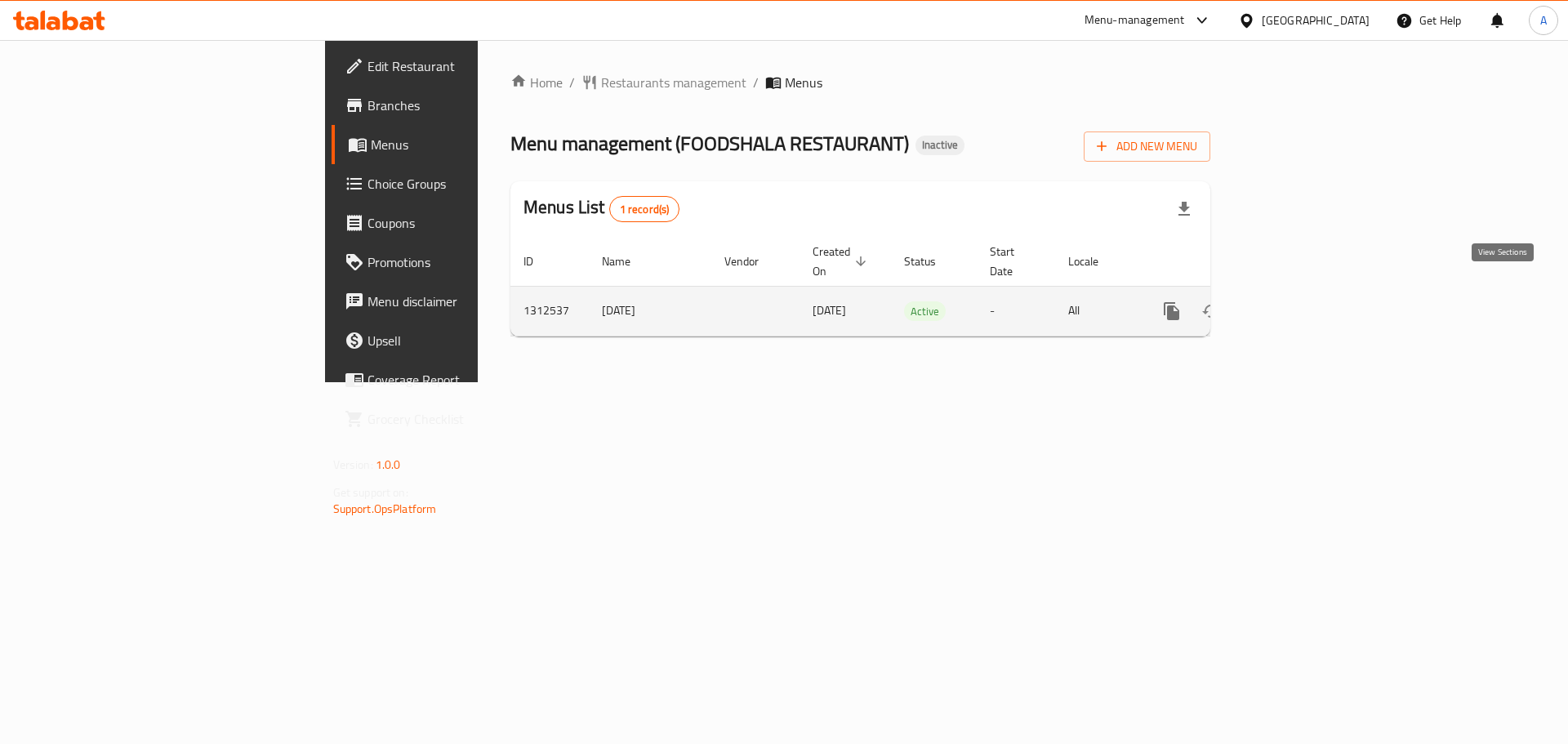
click at [1300, 301] on icon "enhanced table" at bounding box center [1289, 310] width 20 height 20
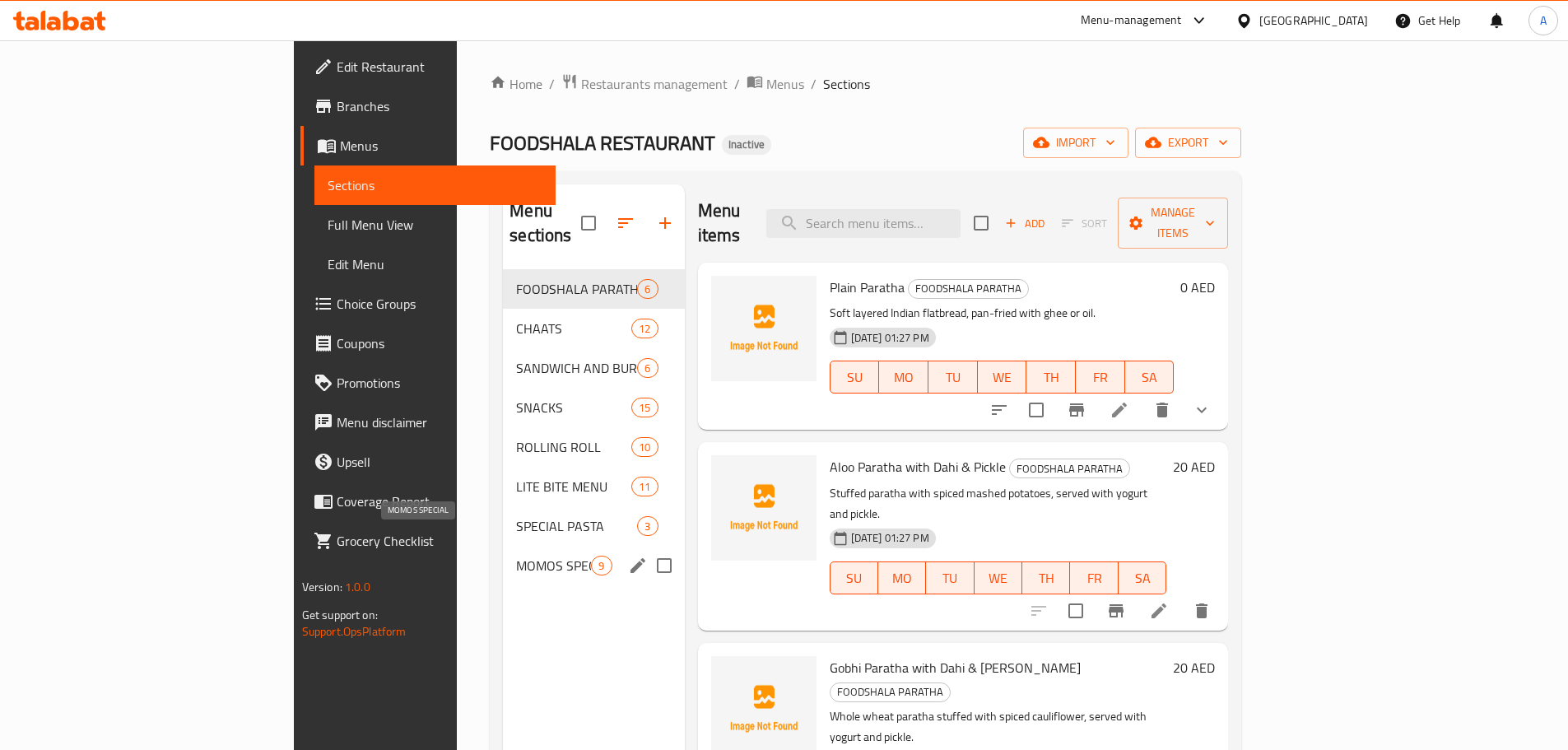
click at [516, 556] on span "MOMOS SPECIAL" at bounding box center [553, 565] width 74 height 20
